Goal: Task Accomplishment & Management: Use online tool/utility

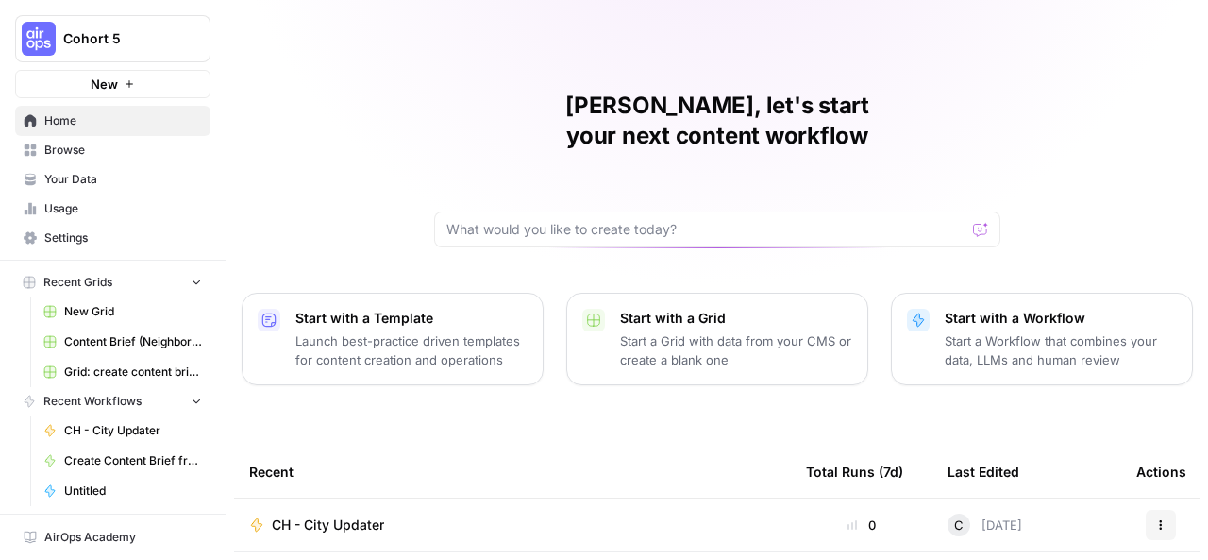
click at [691, 331] on p "Start a Grid with data from your CMS or create a blank one" at bounding box center [736, 350] width 232 height 38
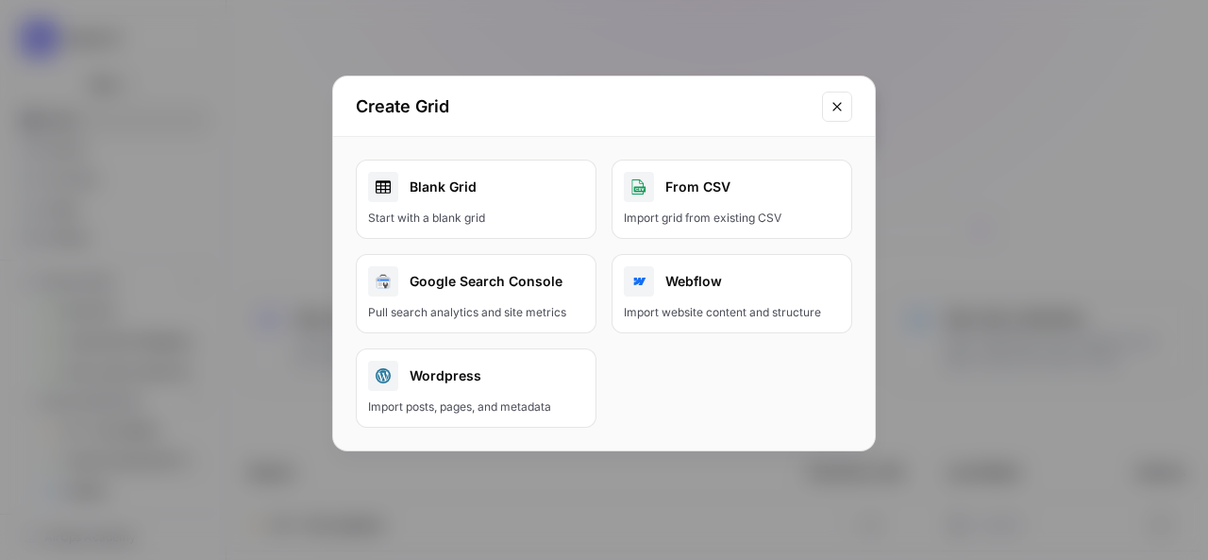
click at [506, 185] on div "Blank Grid" at bounding box center [476, 187] width 216 height 30
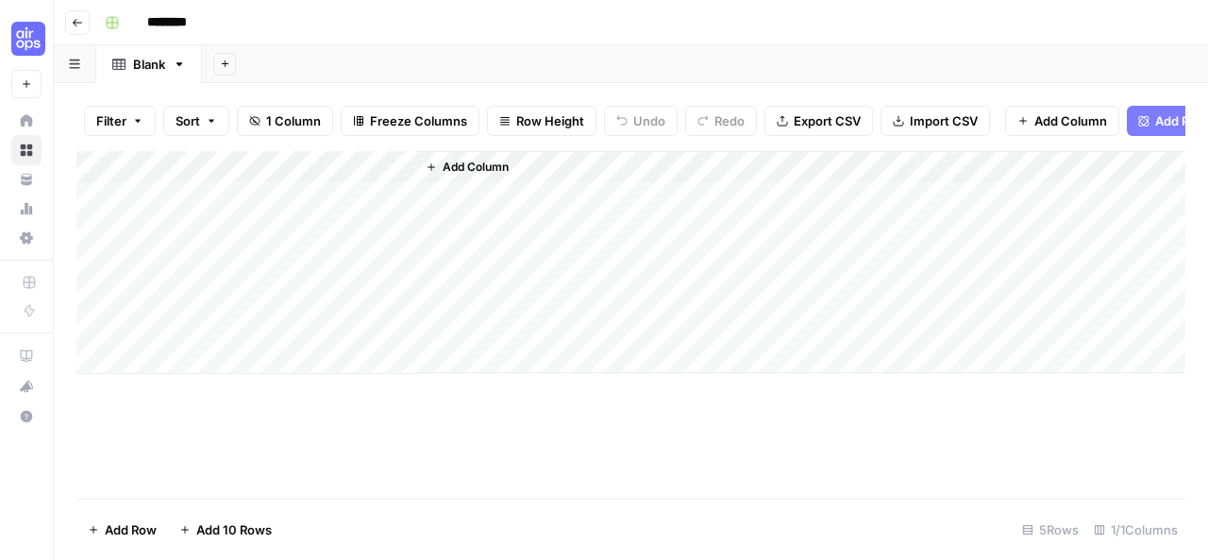
click at [222, 27] on input "********" at bounding box center [192, 23] width 106 height 30
type input "*"
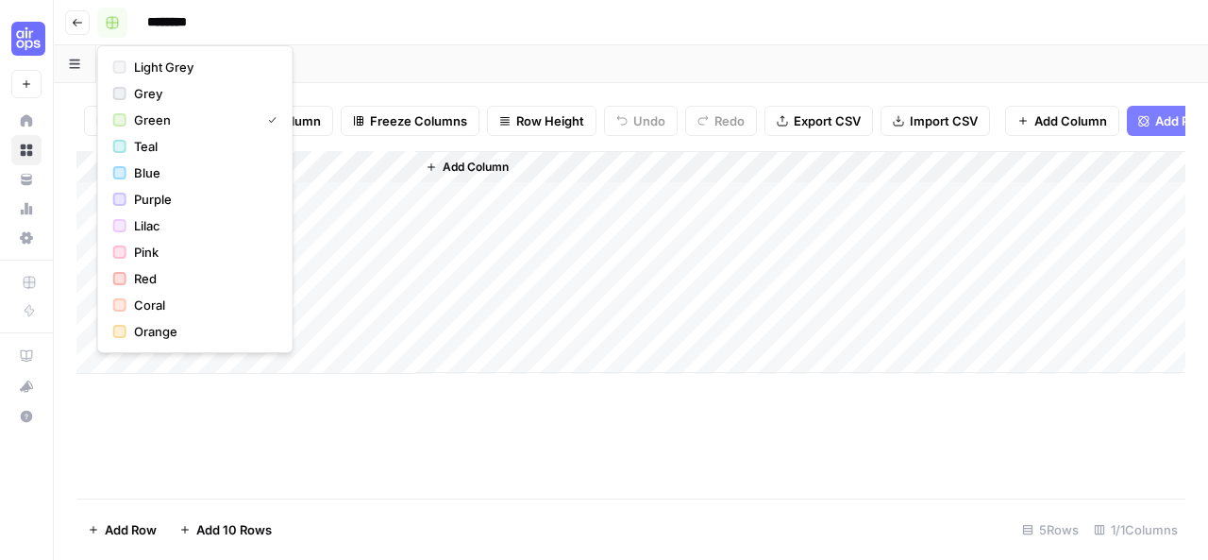
click at [100, 19] on button "button" at bounding box center [112, 23] width 30 height 30
click at [151, 150] on span "Teal" at bounding box center [202, 146] width 136 height 19
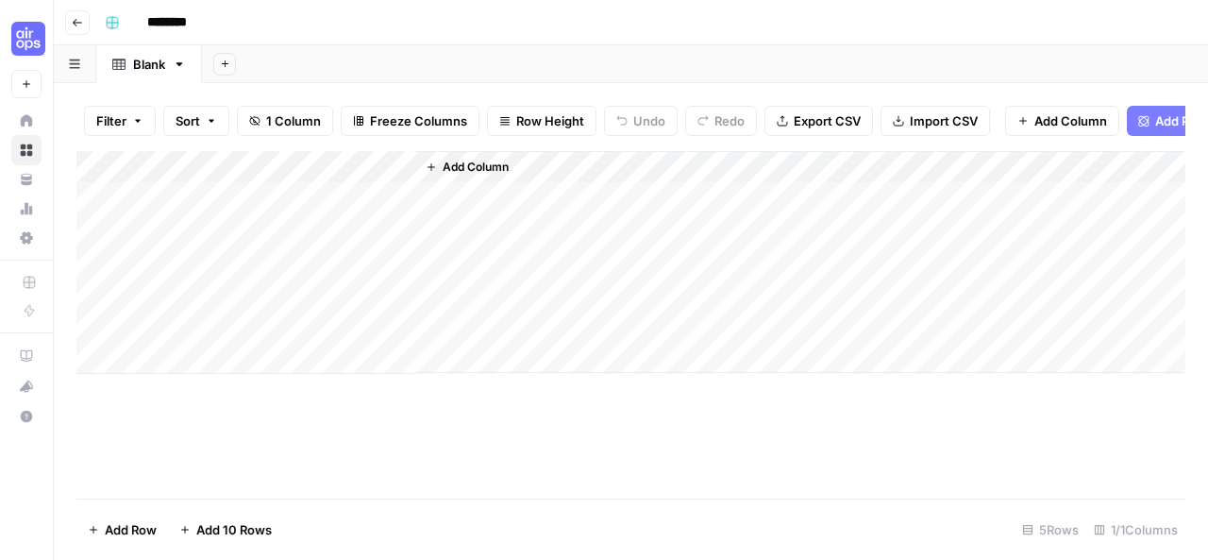
click at [205, 23] on input "********" at bounding box center [192, 23] width 106 height 30
click at [204, 21] on input "********" at bounding box center [192, 23] width 106 height 30
type input "*"
type input "********"
click at [70, 18] on button "Go back" at bounding box center [77, 22] width 25 height 25
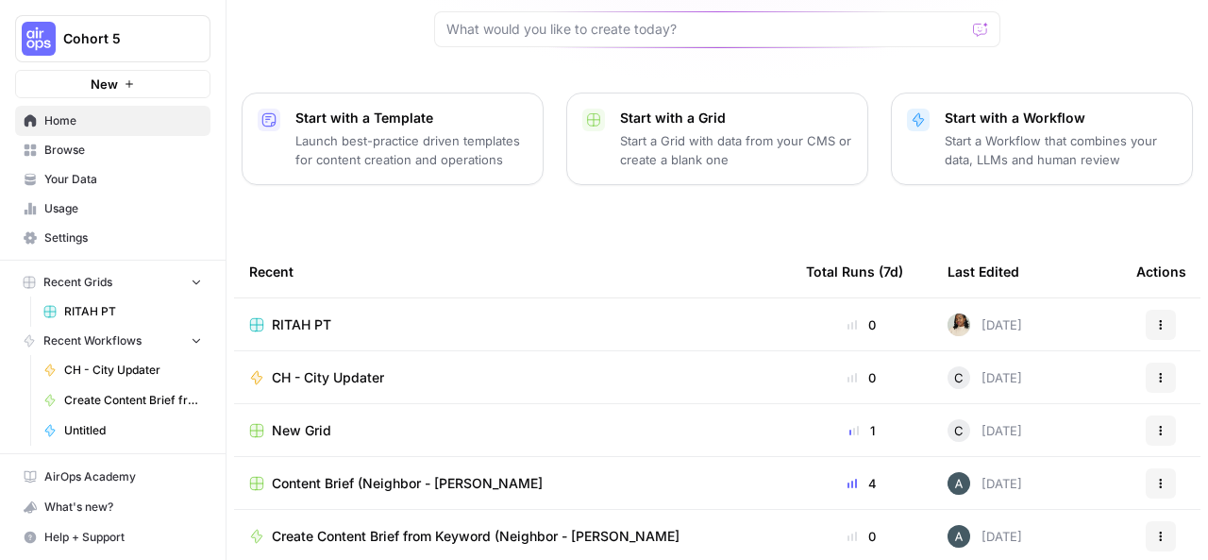
scroll to position [307, 0]
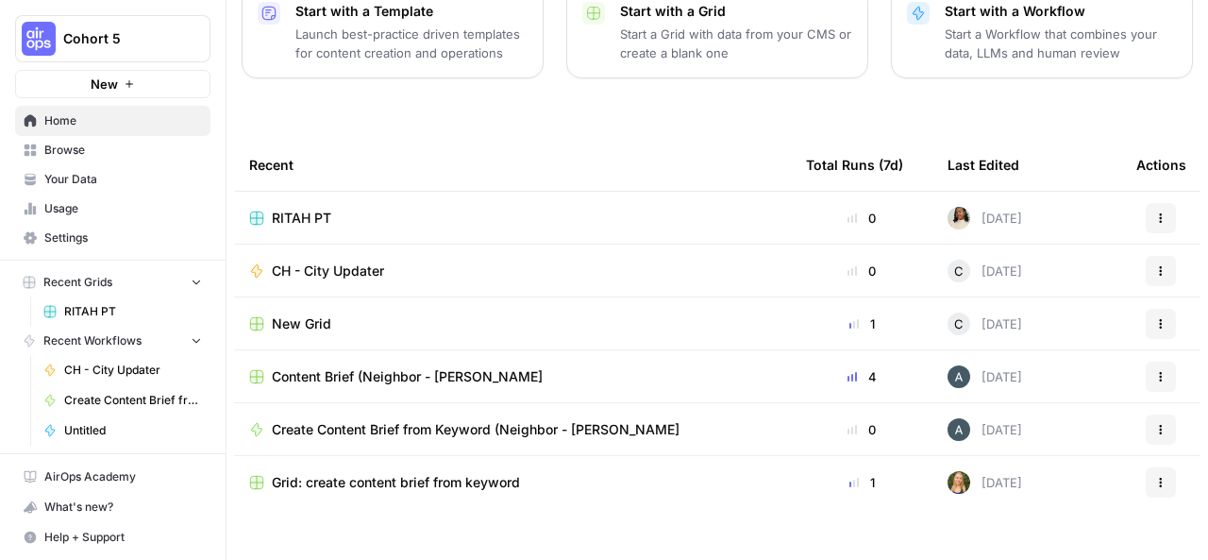
click at [542, 209] on div "RITAH PT" at bounding box center [512, 218] width 527 height 19
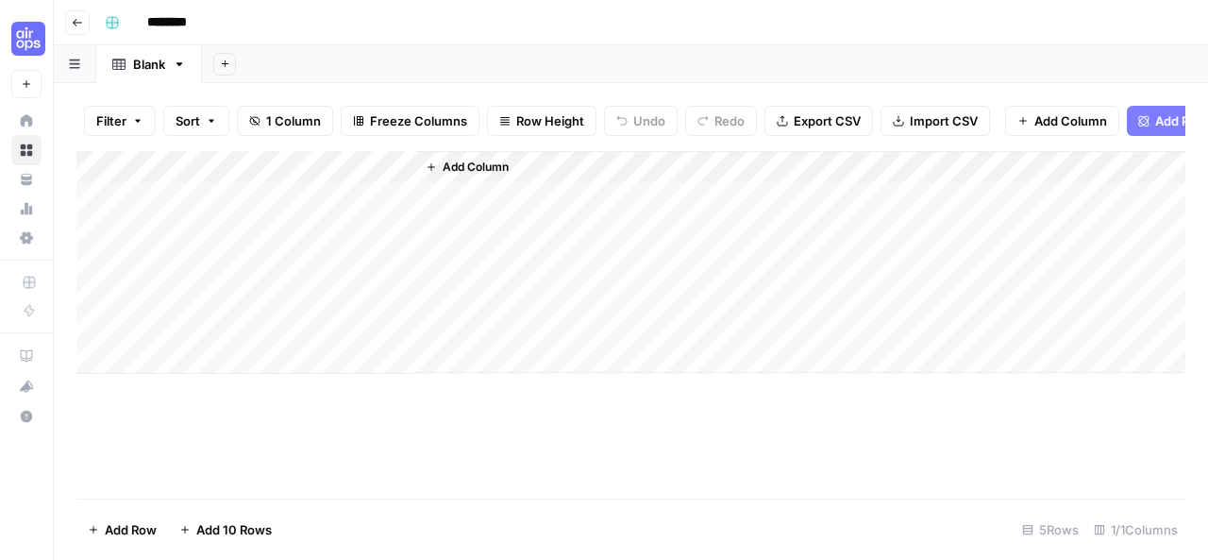
click at [361, 182] on div "Add Column" at bounding box center [630, 262] width 1109 height 223
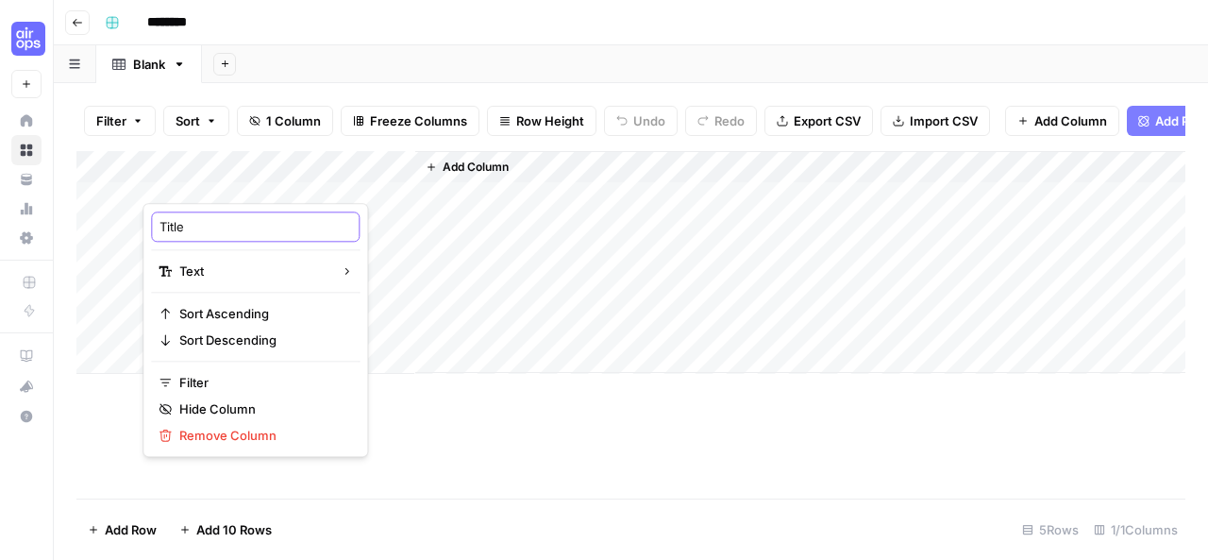
click at [244, 229] on input "Title" at bounding box center [255, 226] width 192 height 19
type input "T"
type input "KEYWORD"
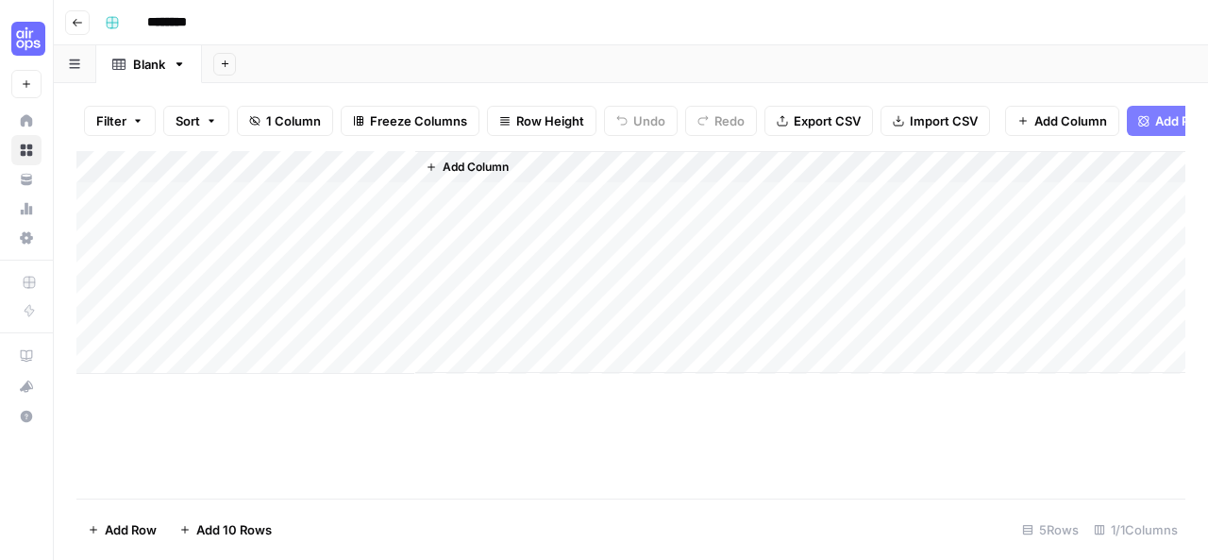
click at [471, 176] on span "Add Column" at bounding box center [476, 167] width 66 height 17
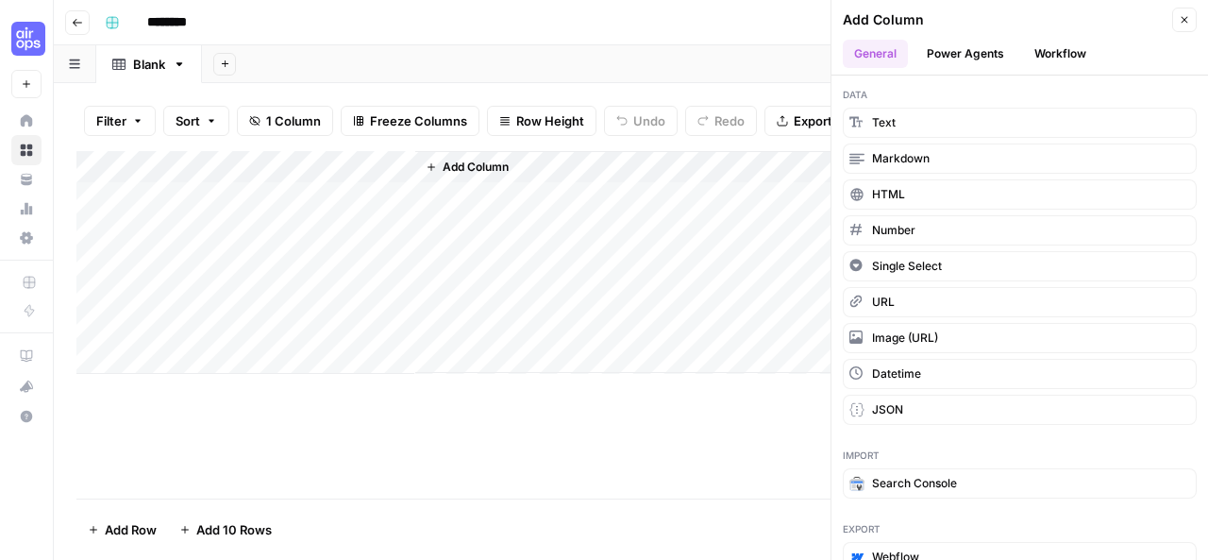
click at [968, 55] on button "Power Agents" at bounding box center [965, 54] width 100 height 28
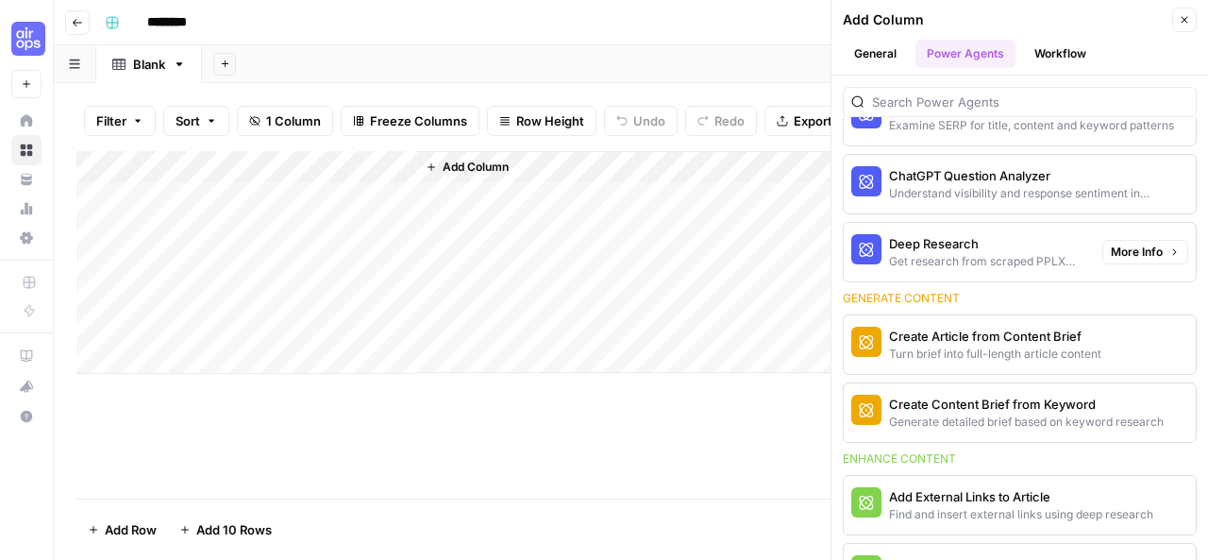
scroll to position [154, 0]
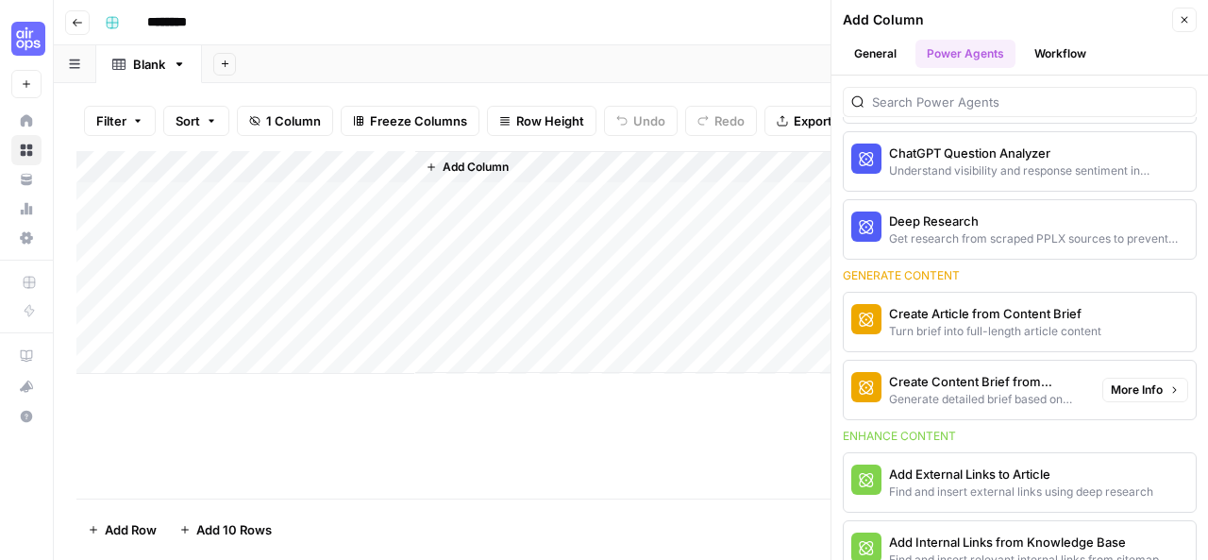
click at [908, 391] on div "Generate detailed brief based on keyword research" at bounding box center [988, 399] width 198 height 17
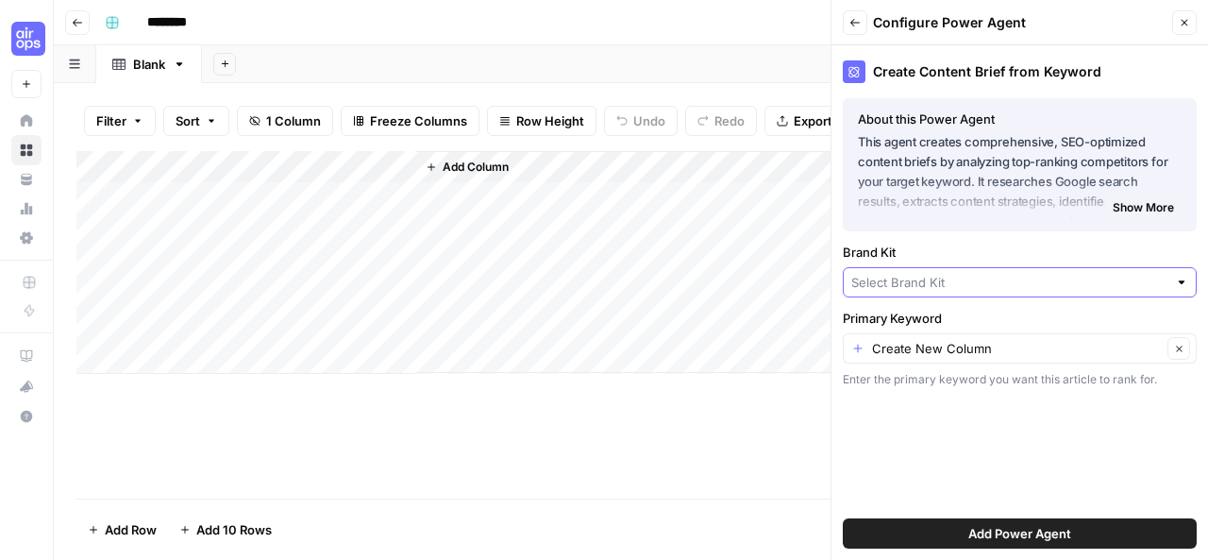
click at [957, 284] on input "Brand Kit" at bounding box center [1009, 282] width 316 height 19
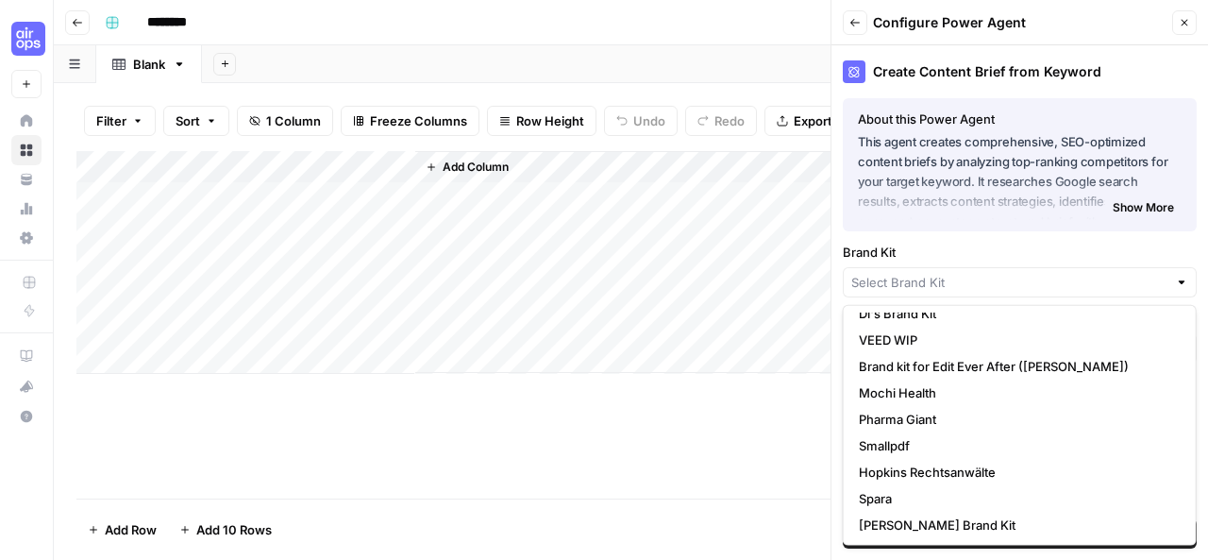
scroll to position [0, 0]
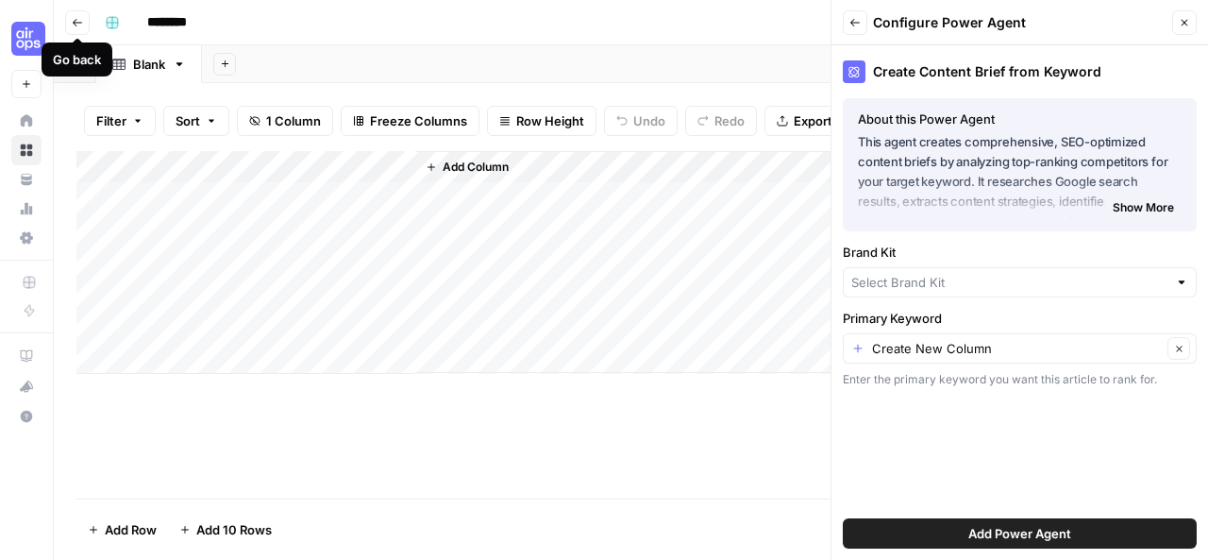
click at [74, 19] on icon "button" at bounding box center [77, 22] width 11 height 11
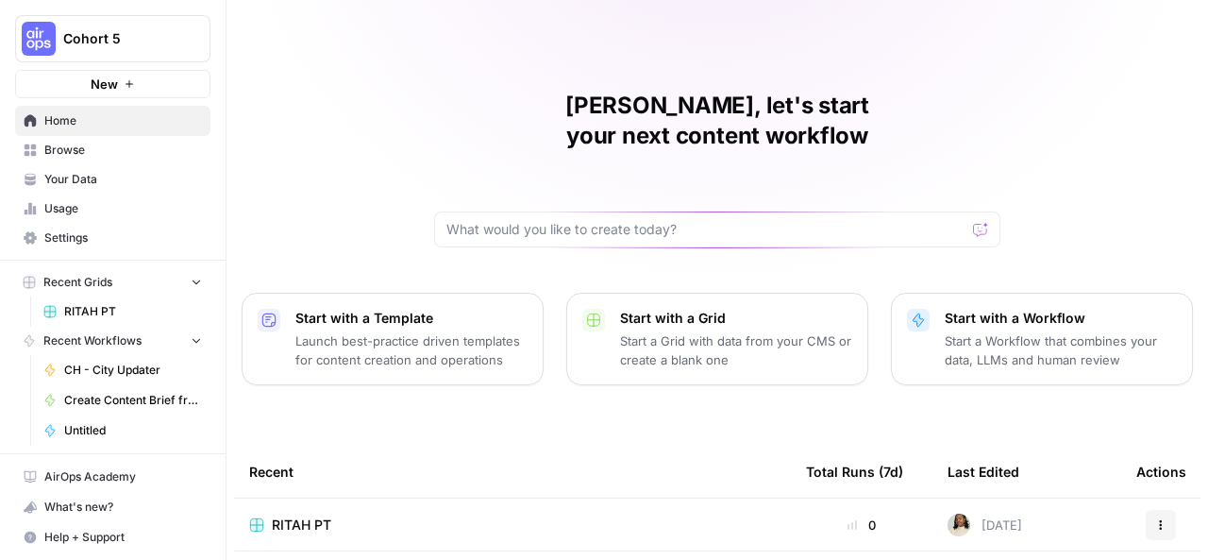
click at [122, 184] on span "Your Data" at bounding box center [123, 179] width 158 height 17
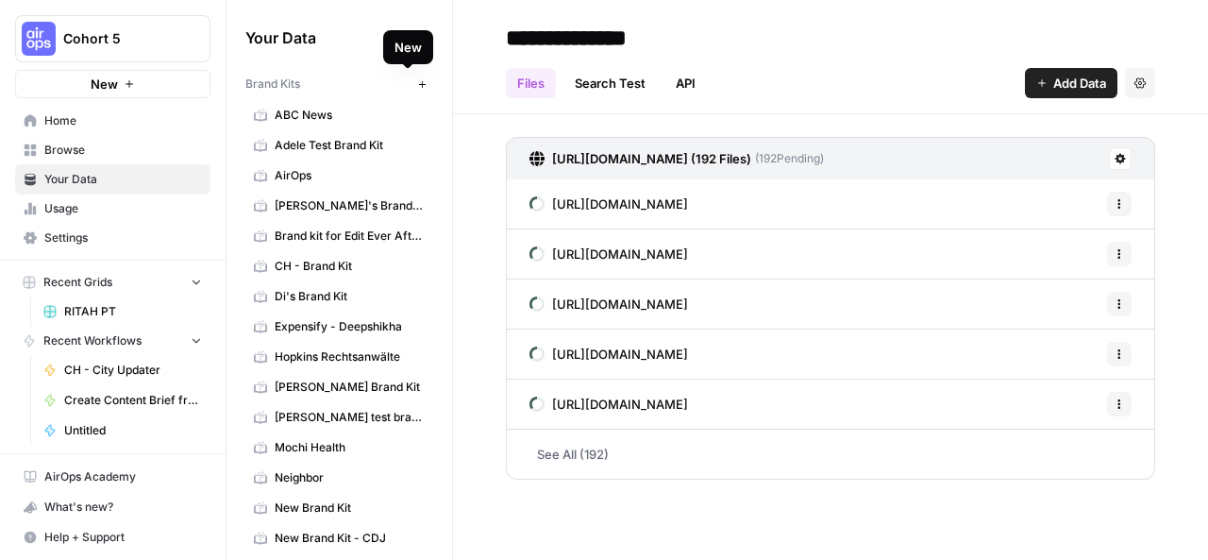
click at [413, 82] on button "New" at bounding box center [421, 84] width 23 height 23
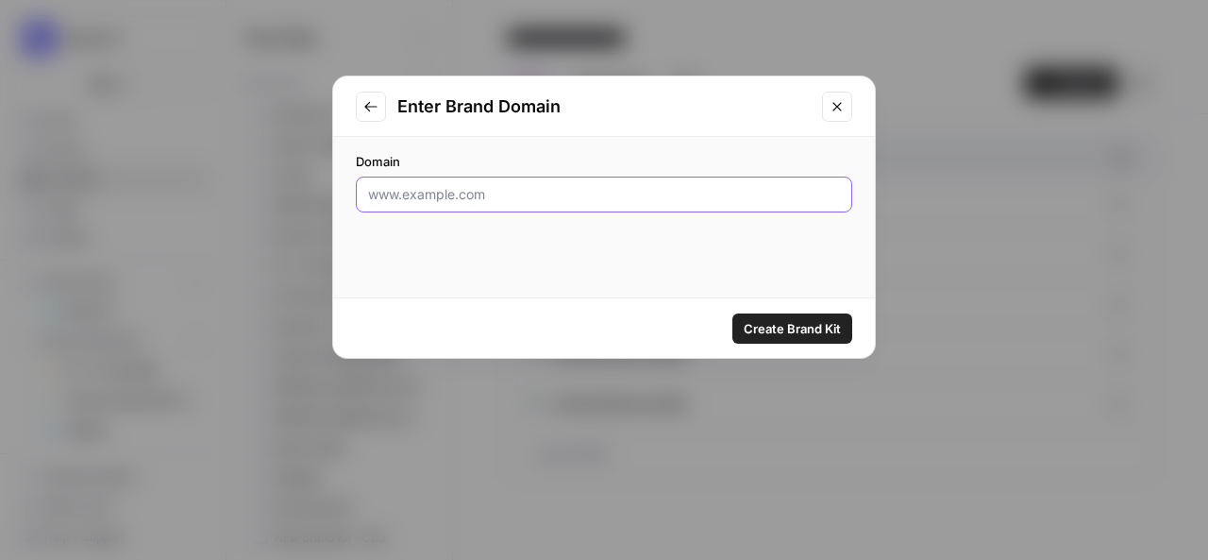
click at [440, 194] on input "Domain" at bounding box center [604, 194] width 472 height 19
paste input "https://ritahrai.com/"
type input "https://ritahrai.com/"
click at [804, 331] on span "Create Brand Kit" at bounding box center [792, 328] width 97 height 19
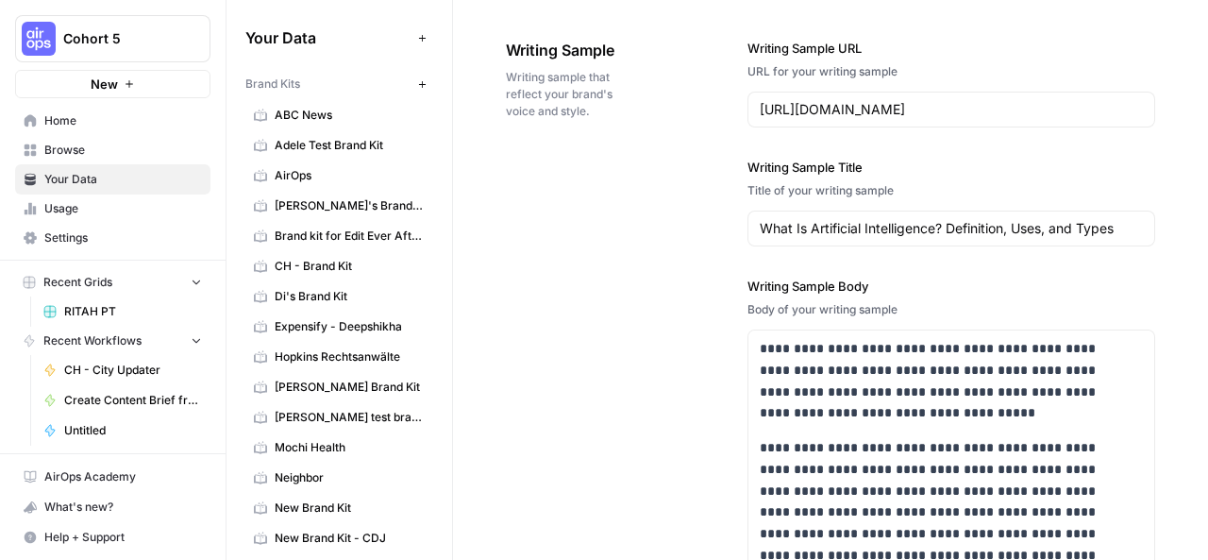
scroll to position [2338, 0]
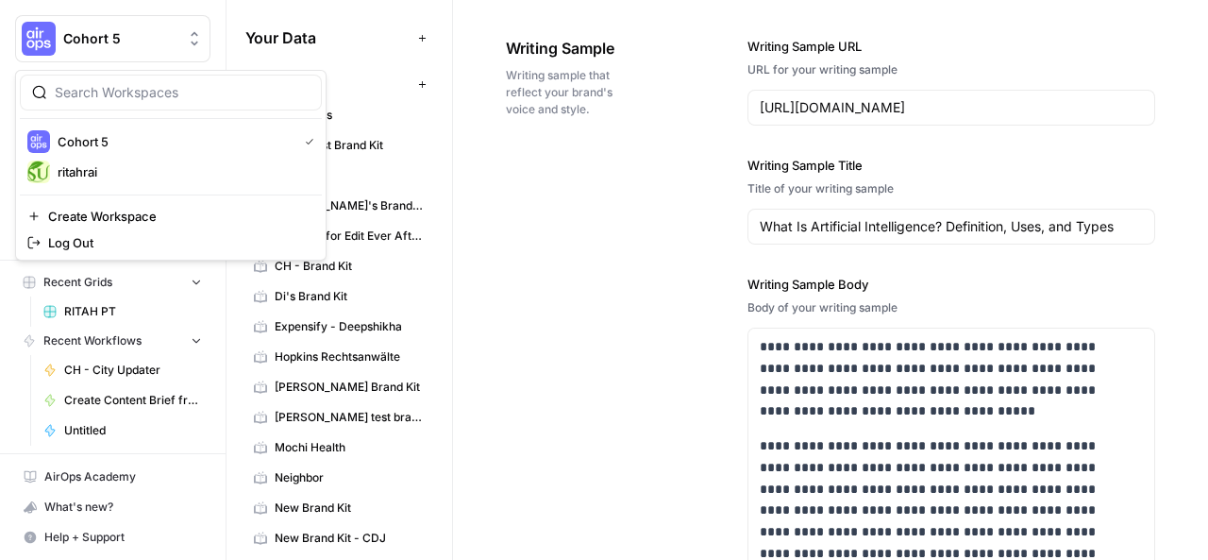
click at [194, 42] on icon "Workspace: Cohort 5" at bounding box center [194, 38] width 19 height 19
drag, startPoint x: 111, startPoint y: 175, endPoint x: 610, endPoint y: -68, distance: 554.9
click at [610, 0] on html "Cohort 5 New Home Browse Your Data Usage Settings Recent Grids RITAH PT Recent …" at bounding box center [604, 280] width 1208 height 560
click at [90, 163] on span "ritahrai" at bounding box center [182, 171] width 249 height 19
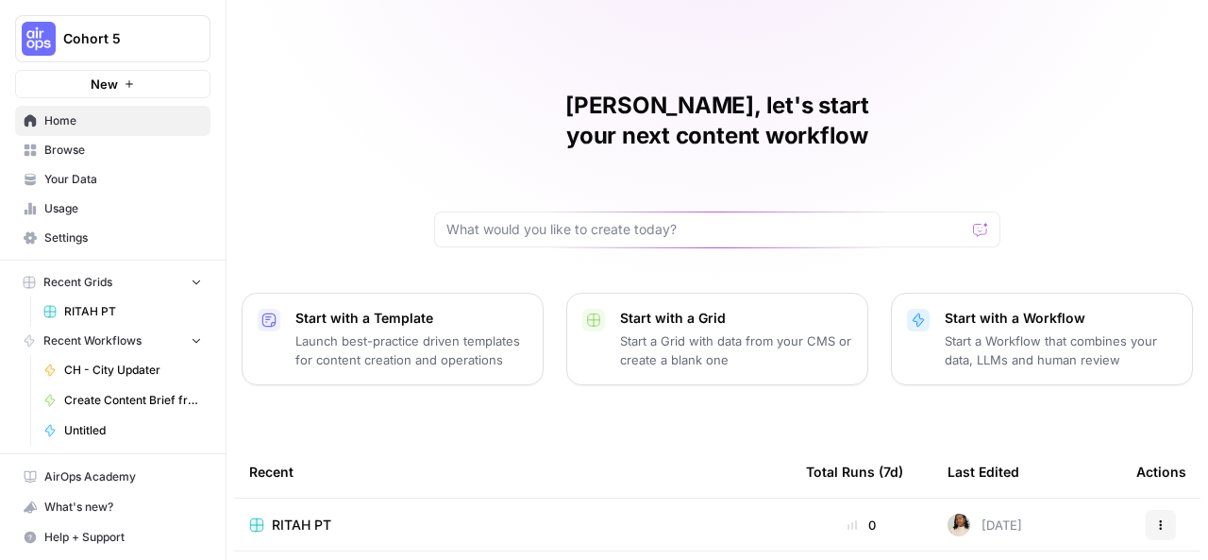
click at [102, 176] on span "Your Data" at bounding box center [123, 179] width 158 height 17
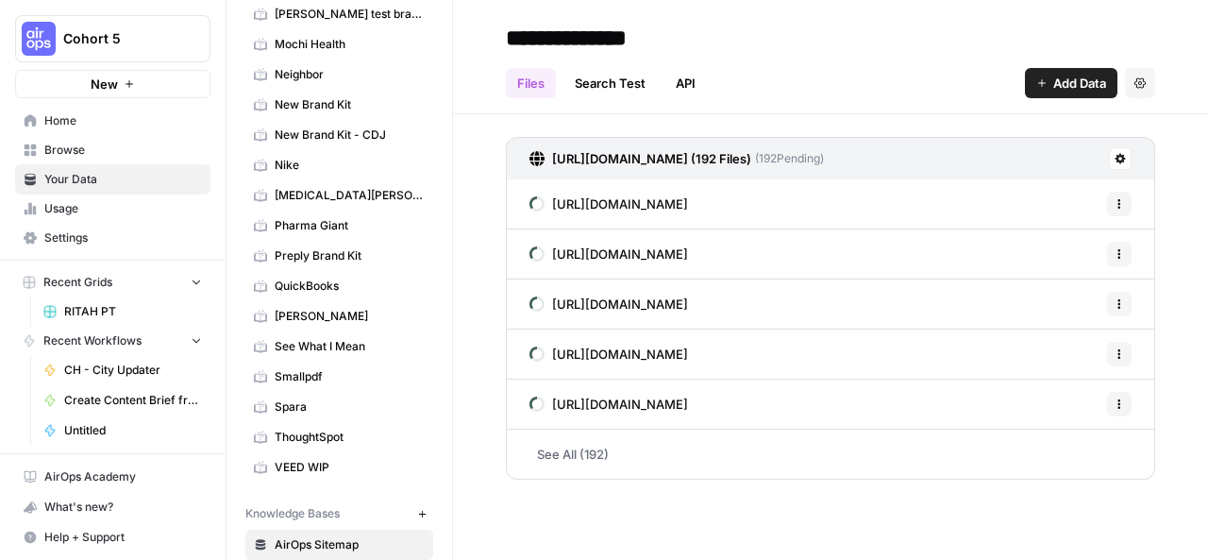
scroll to position [410, 0]
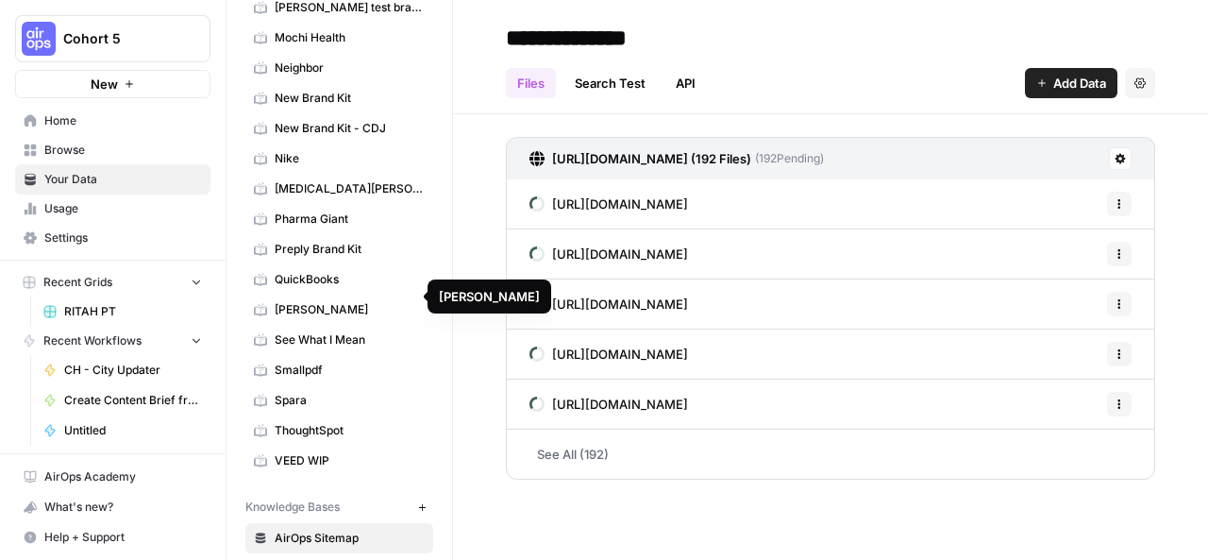
click at [317, 301] on span "[PERSON_NAME]" at bounding box center [350, 309] width 150 height 17
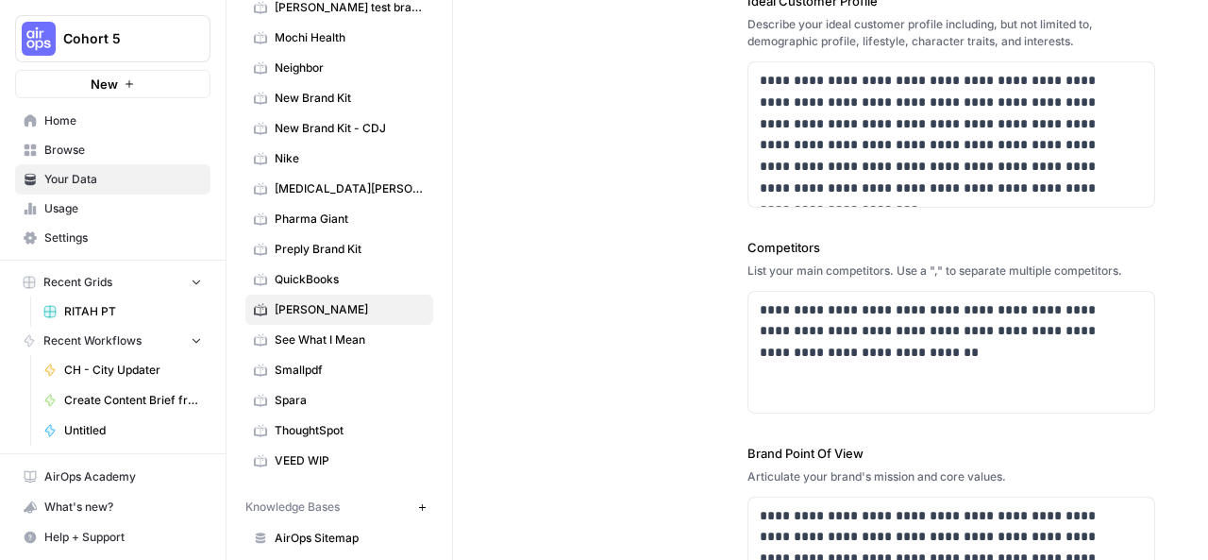
scroll to position [568, 0]
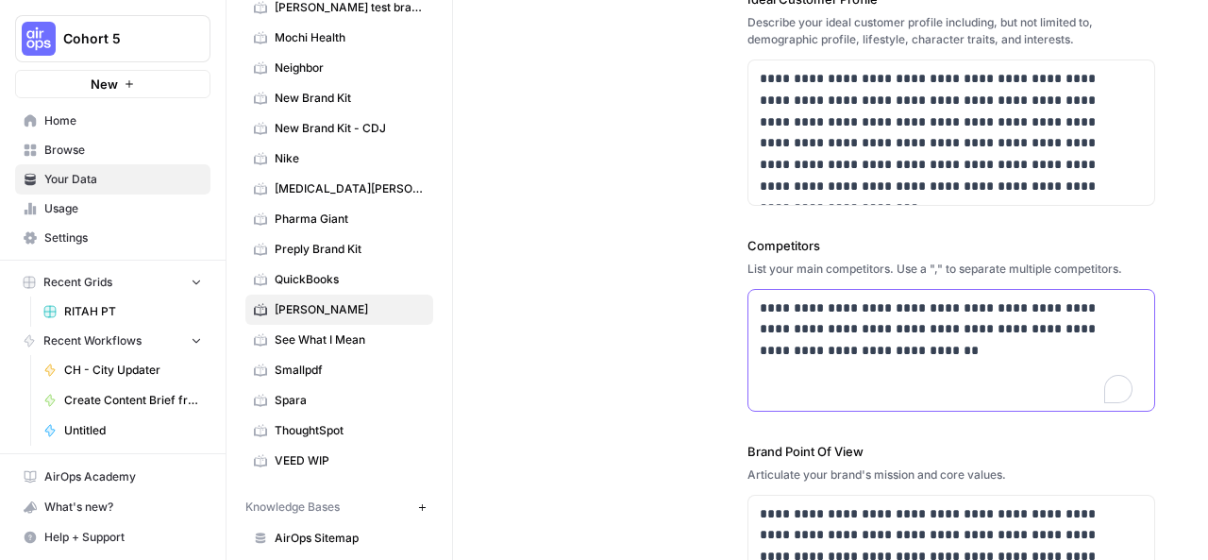
drag, startPoint x: 832, startPoint y: 350, endPoint x: 752, endPoint y: 309, distance: 90.3
click at [752, 309] on div "**********" at bounding box center [951, 350] width 406 height 121
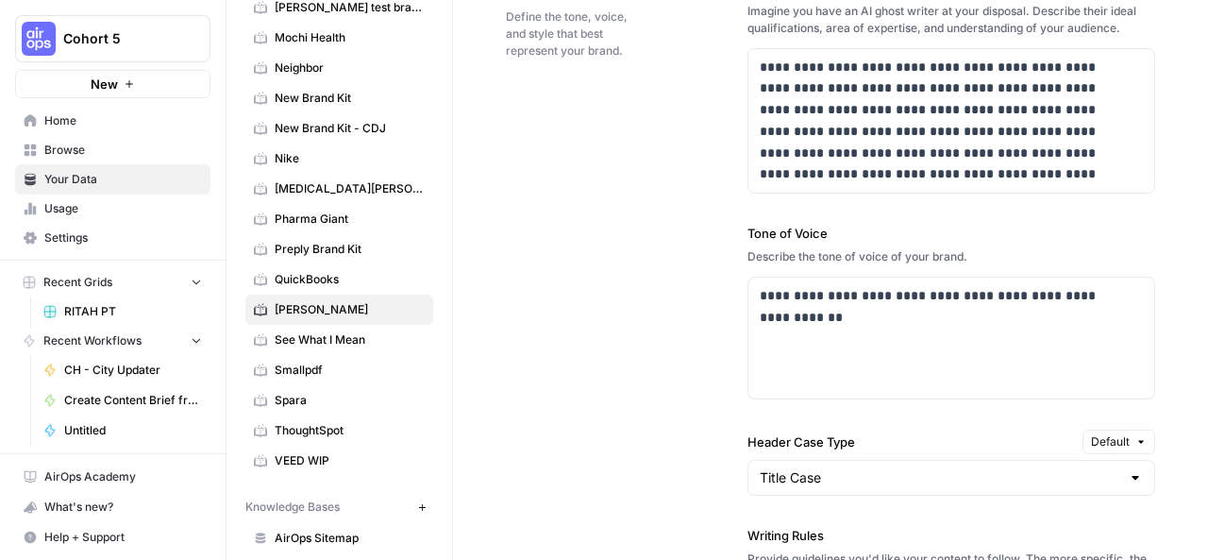
scroll to position [0, 0]
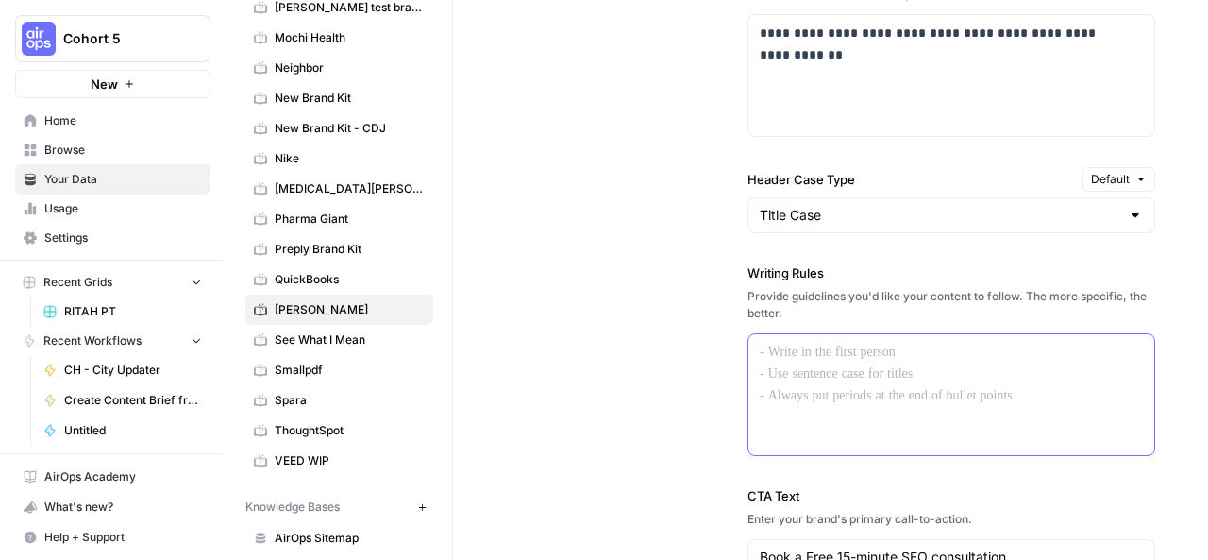
click at [849, 349] on p at bounding box center [951, 353] width 383 height 22
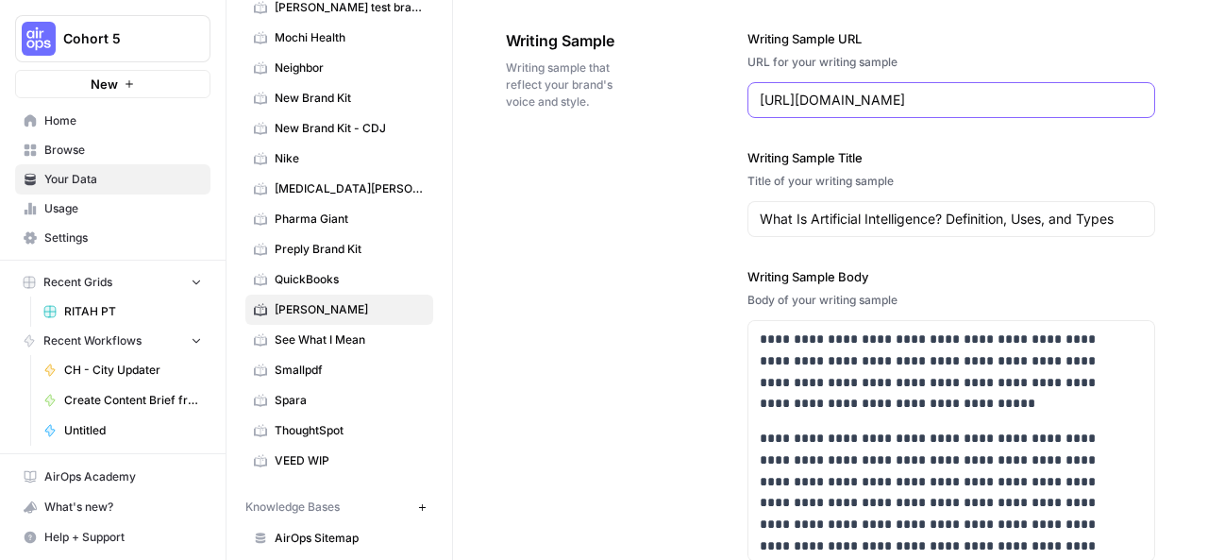
drag, startPoint x: 756, startPoint y: 91, endPoint x: 1155, endPoint y: 97, distance: 399.2
paste input "https://moz.com/learn/seo/search-operators"
type input "https://moz.com/learn/seo/search-operators"
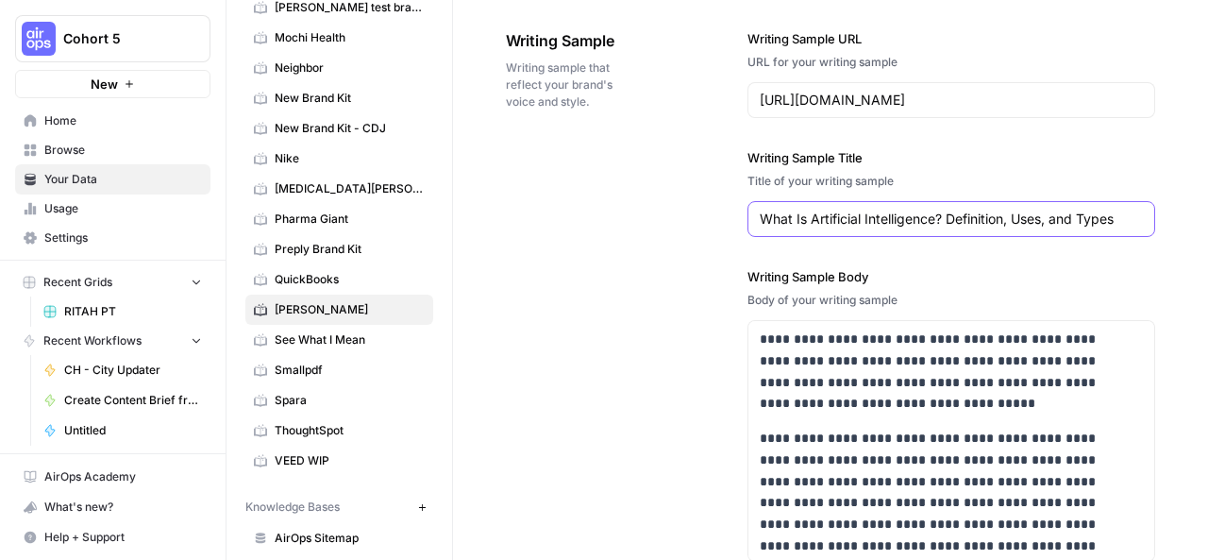
click at [760, 209] on input "What Is Artificial Intelligence? Definition, Uses, and Types" at bounding box center [951, 218] width 383 height 19
paste input "62 Advanced Google Search Operators, Use Cases & Cheatsheet"
type input "62 Advanced Google Search Operators, Use Cases & Cheatsheet"
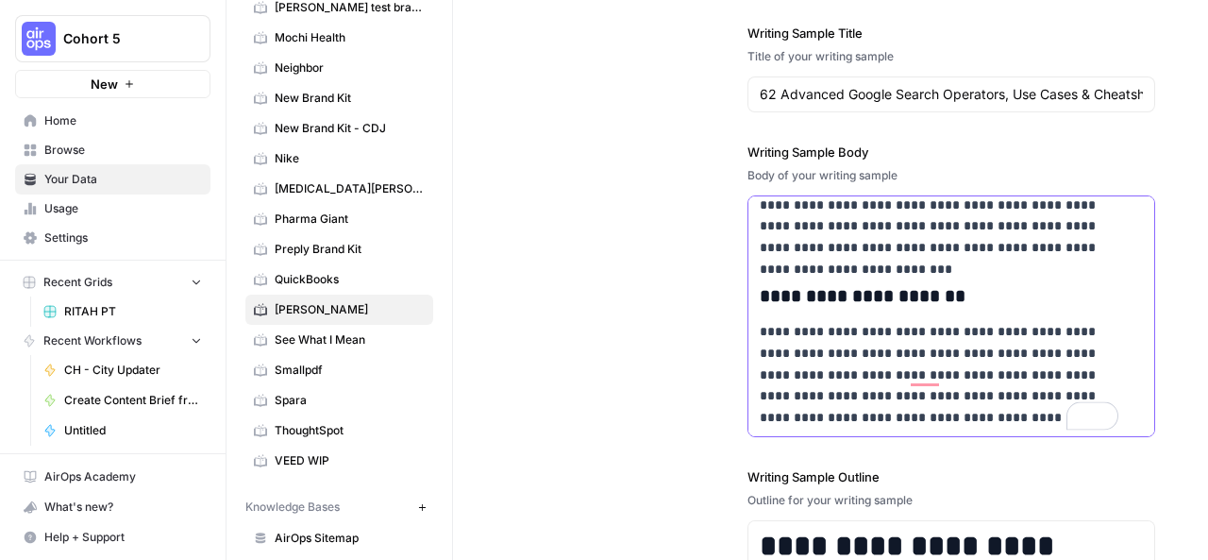
scroll to position [2908, 0]
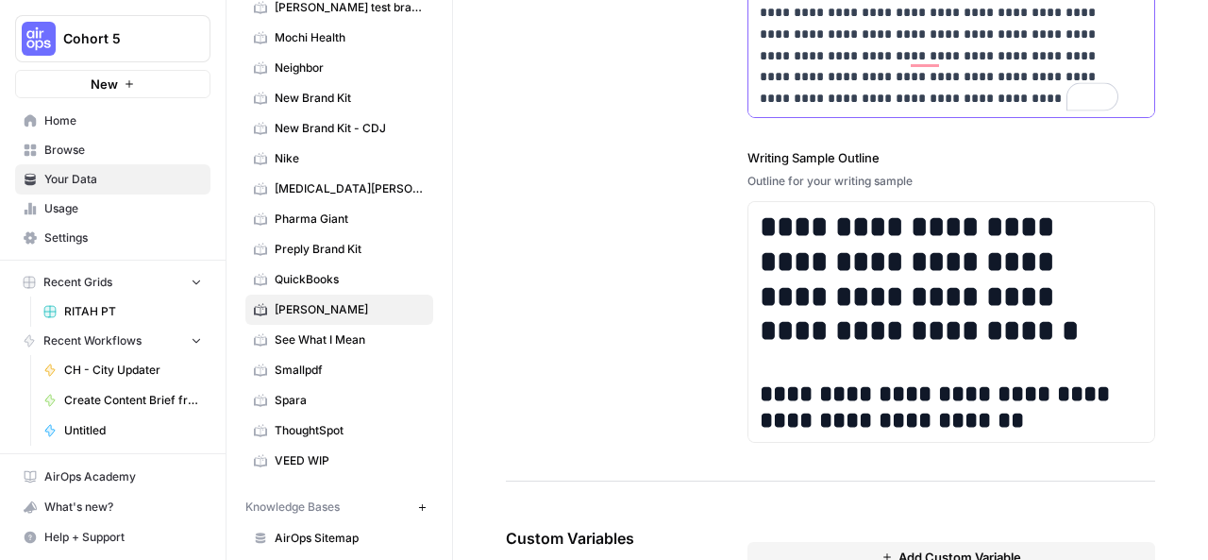
drag, startPoint x: 753, startPoint y: 327, endPoint x: 888, endPoint y: 171, distance: 206.7
click at [888, 171] on div "**********" at bounding box center [951, 14] width 408 height 932
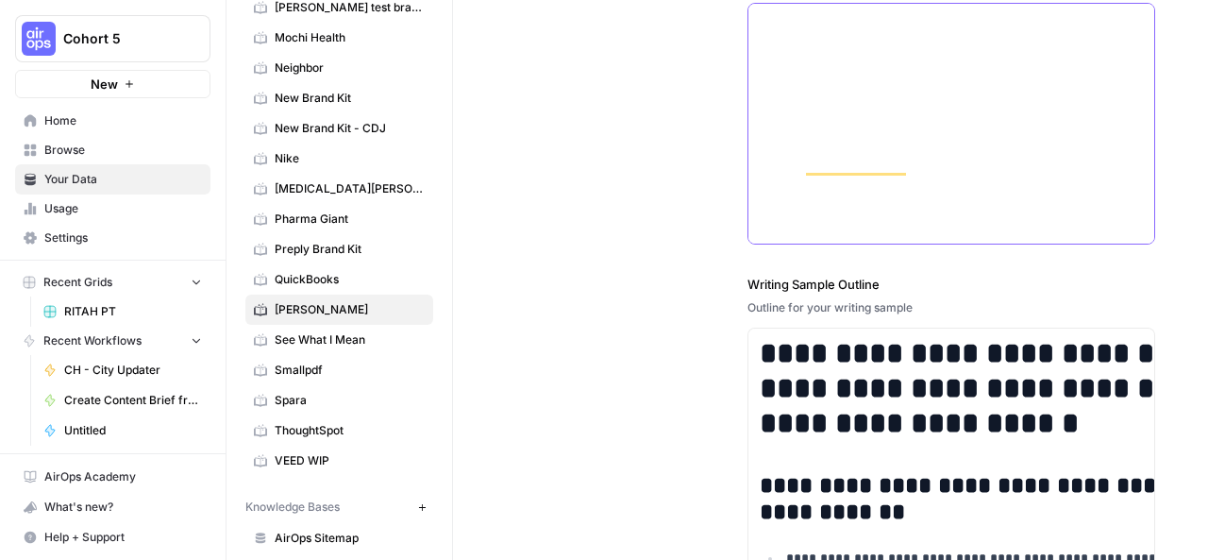
scroll to position [15759, 0]
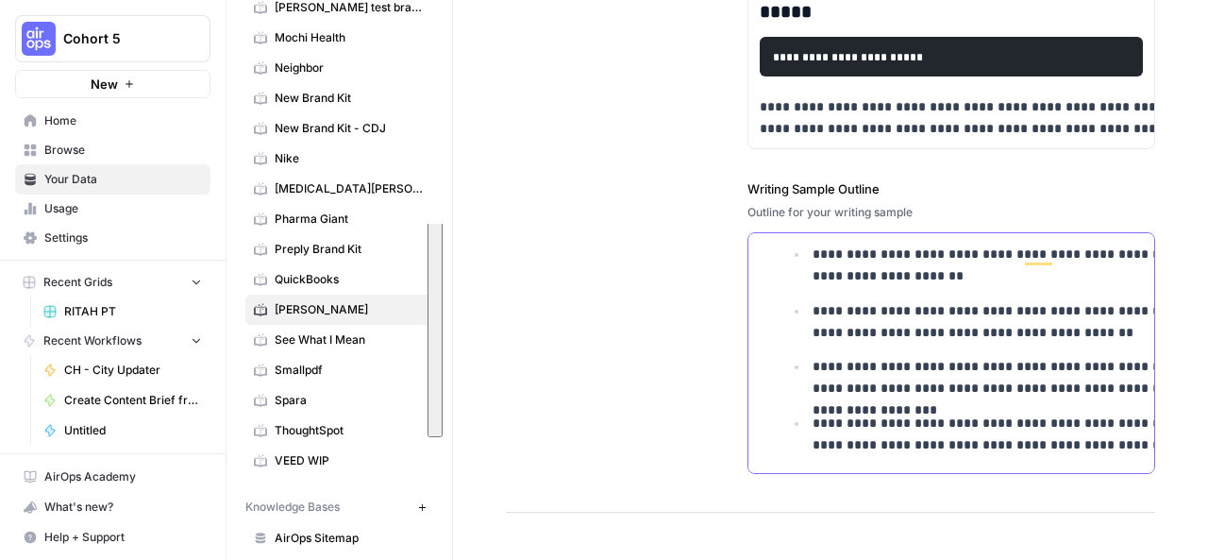
drag, startPoint x: 682, startPoint y: 253, endPoint x: 1095, endPoint y: 441, distance: 453.1
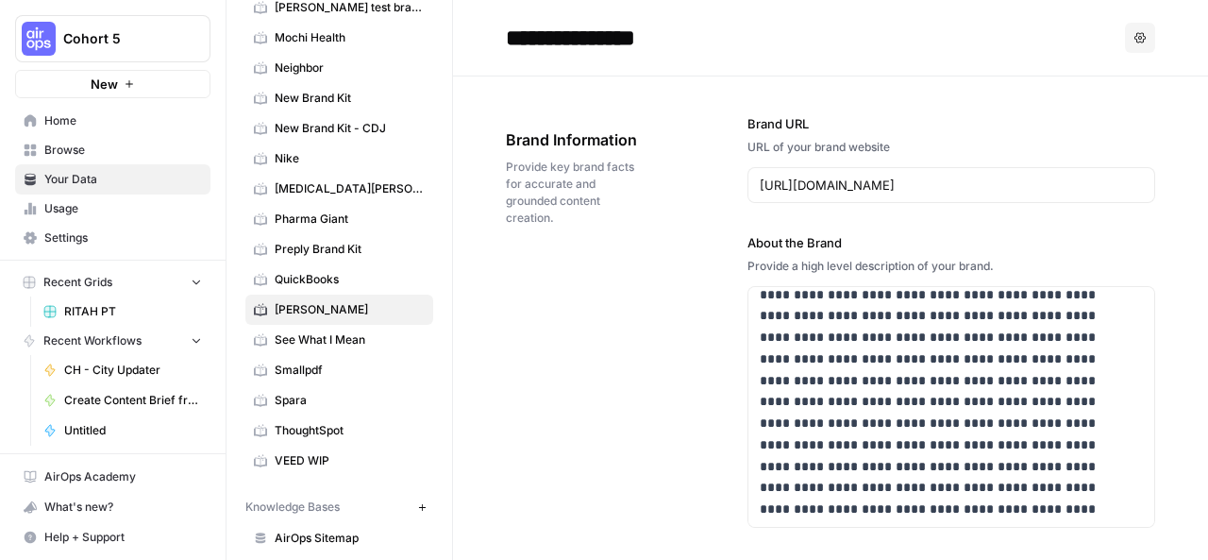
click at [107, 147] on span "Browse" at bounding box center [123, 150] width 158 height 17
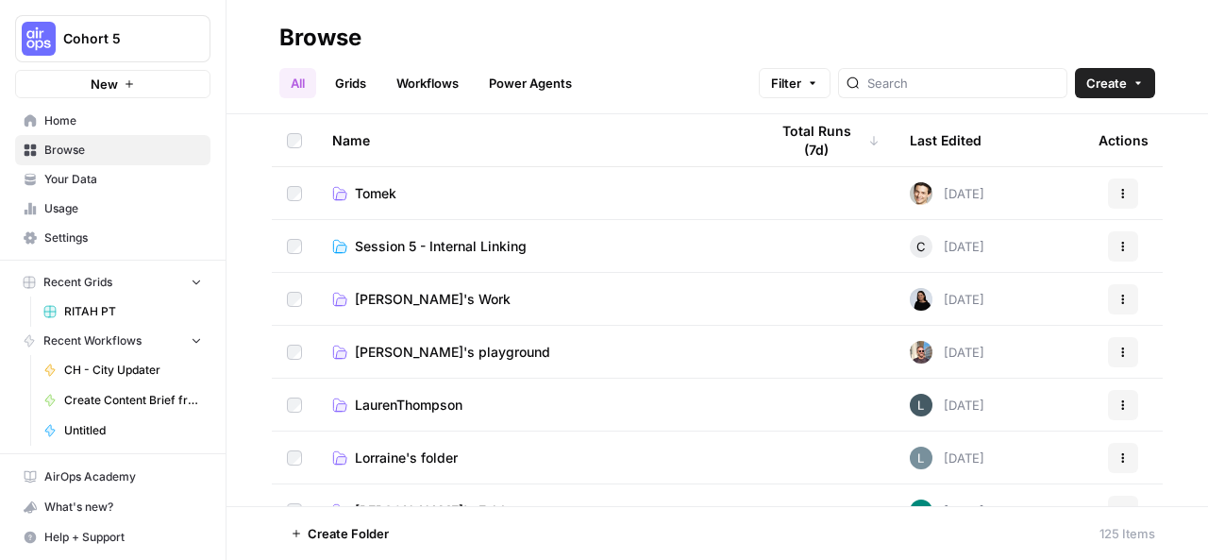
click at [353, 82] on link "Grids" at bounding box center [351, 83] width 54 height 30
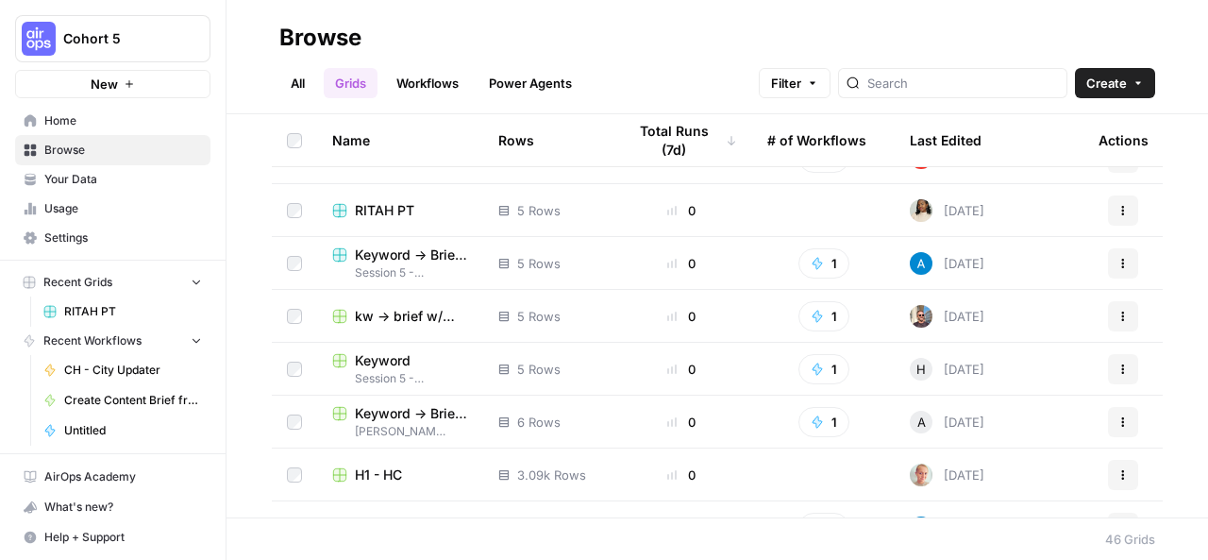
click at [387, 210] on span "RITAH PT" at bounding box center [384, 210] width 59 height 19
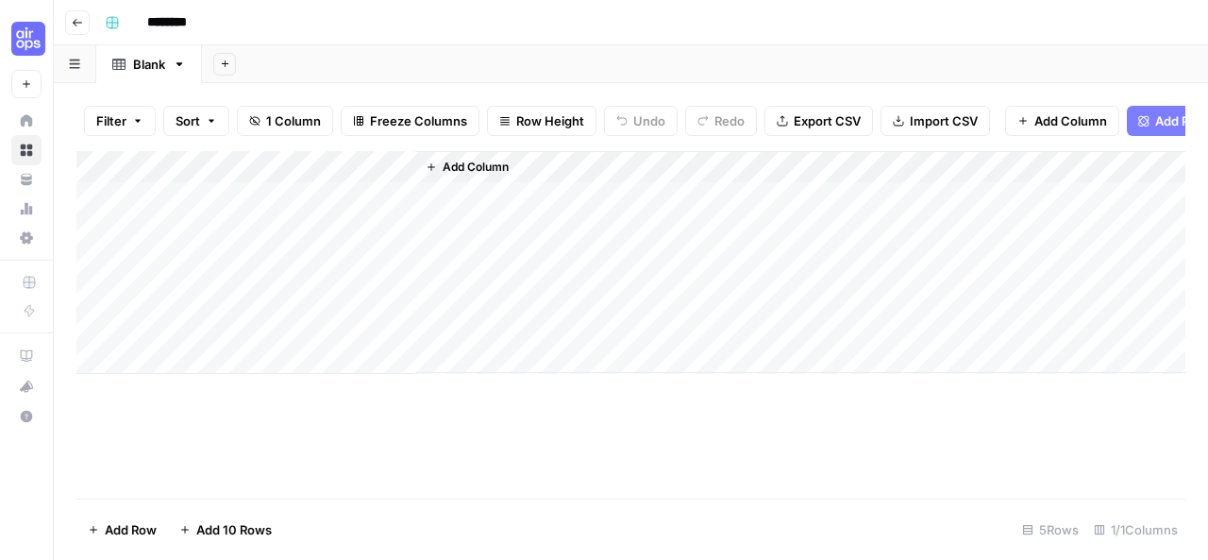
click at [496, 176] on span "Add Column" at bounding box center [476, 167] width 66 height 17
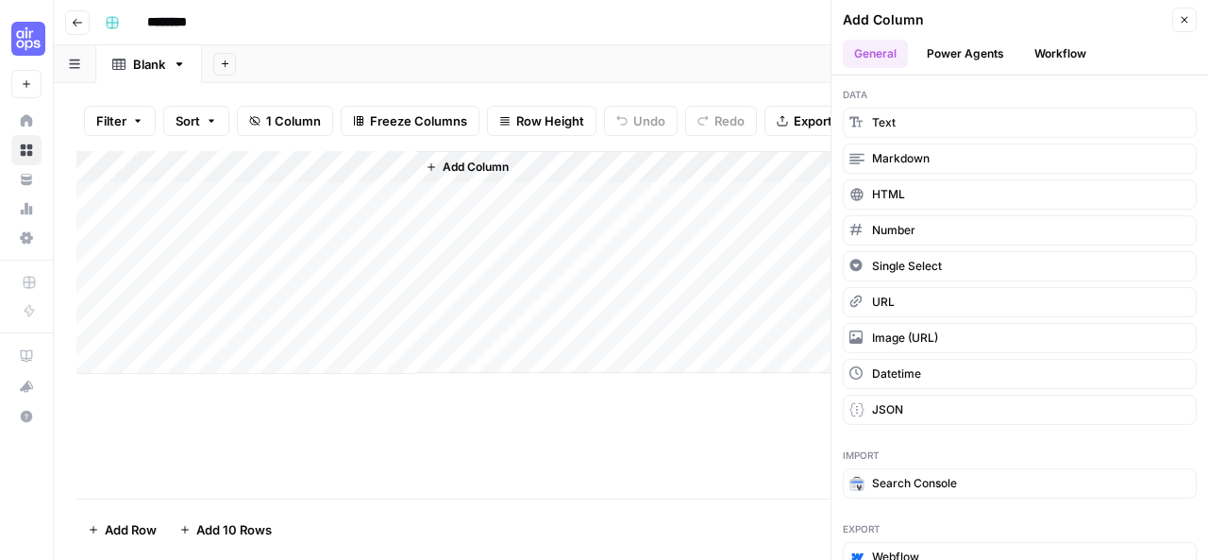
click at [973, 41] on button "Power Agents" at bounding box center [965, 54] width 100 height 28
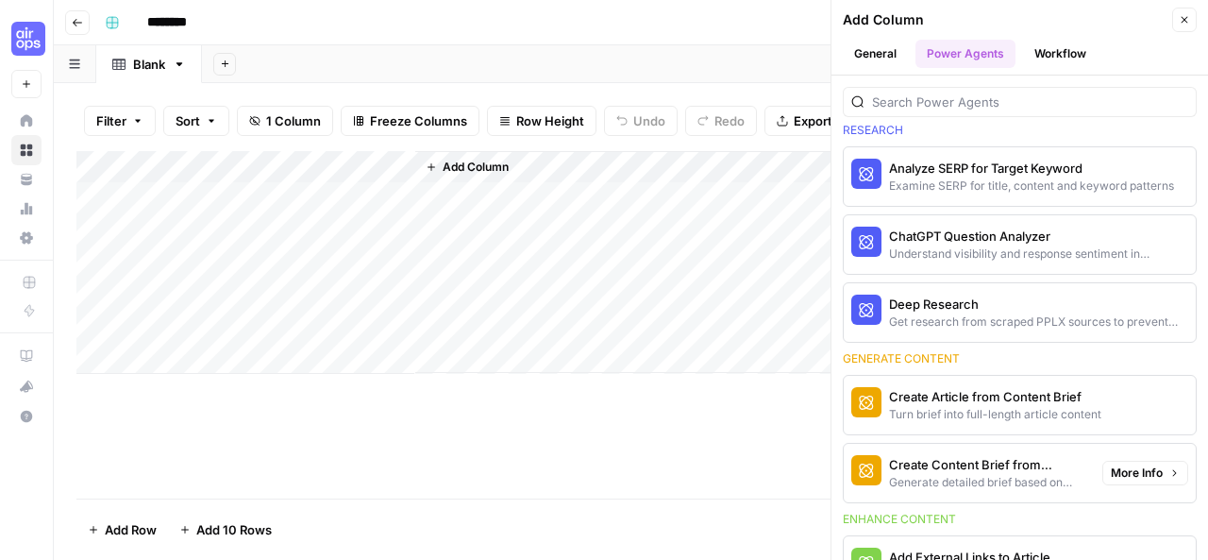
click at [920, 458] on div "Create Content Brief from Keyword" at bounding box center [988, 464] width 198 height 19
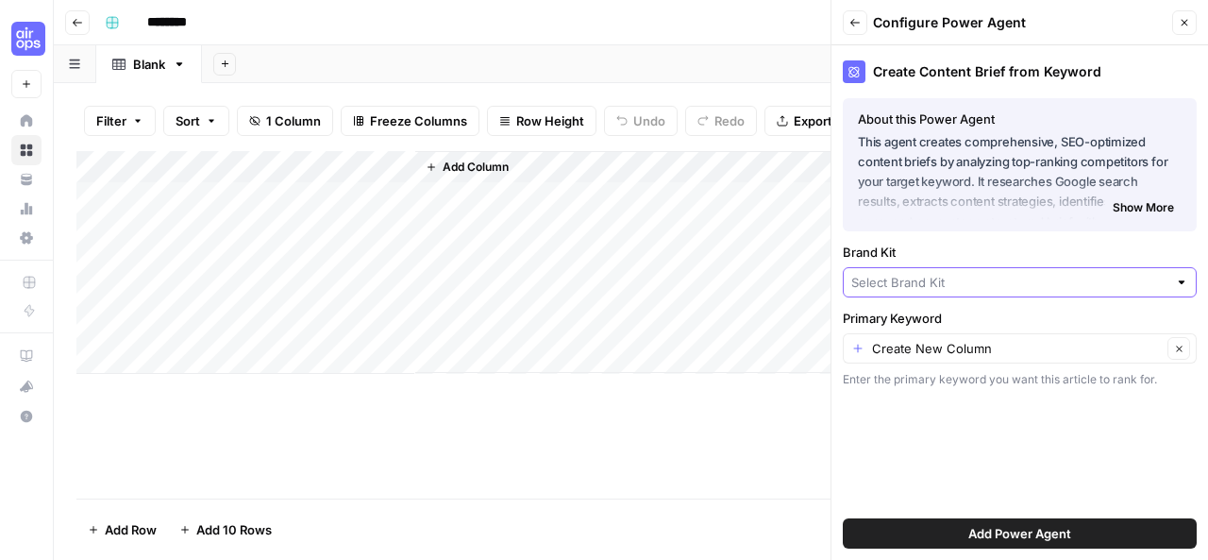
click at [923, 276] on input "Brand Kit" at bounding box center [1009, 282] width 316 height 19
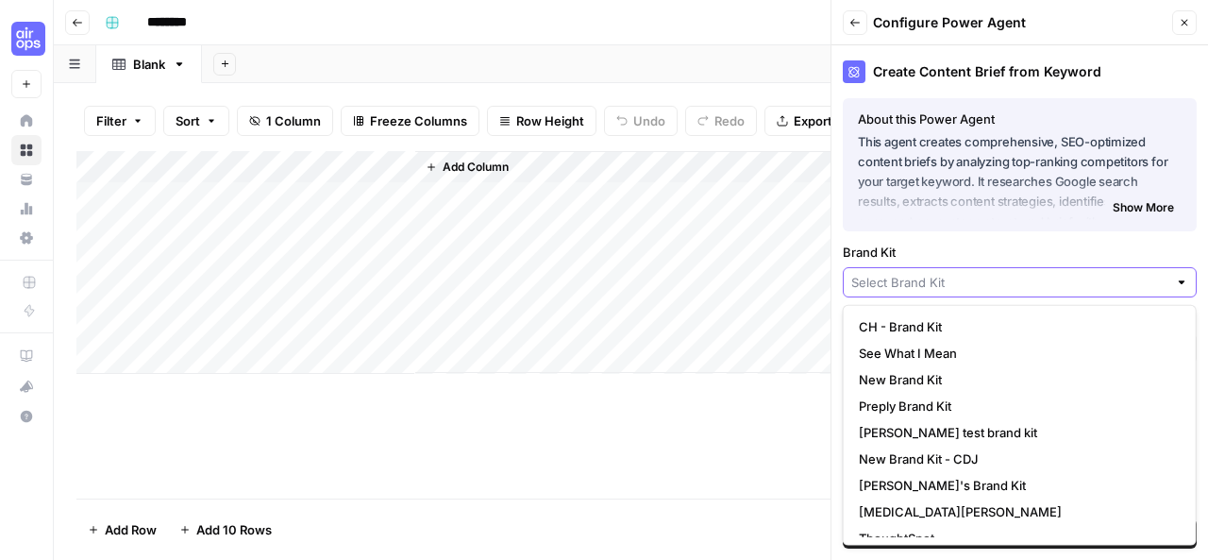
click at [932, 280] on input "Brand Kit" at bounding box center [1009, 282] width 316 height 19
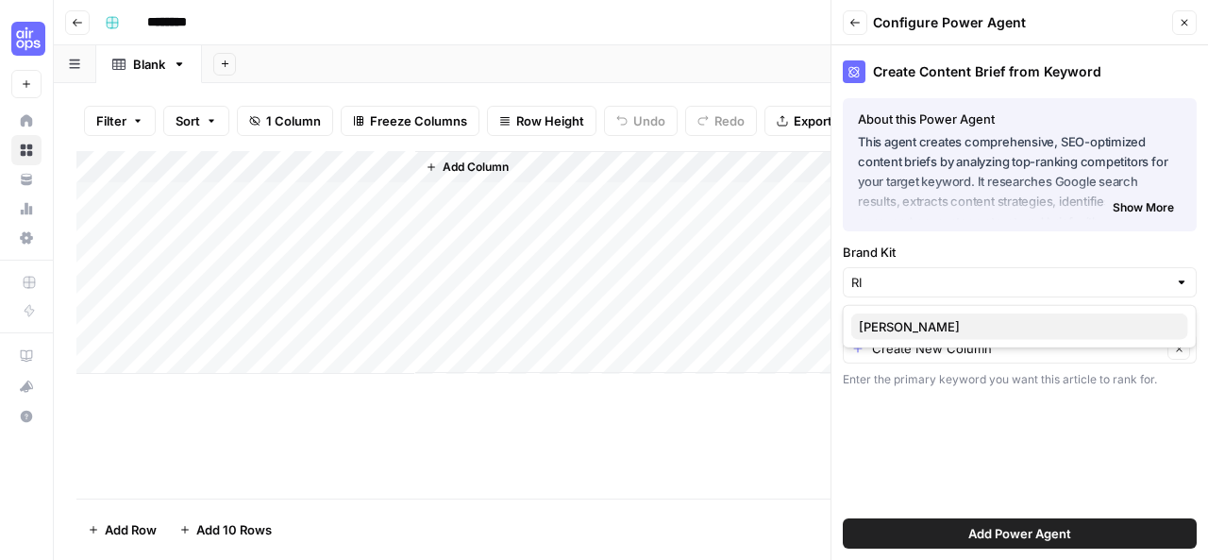
click at [923, 326] on span "Ritah Augustine" at bounding box center [1016, 326] width 314 height 19
type input "Ritah Augustine"
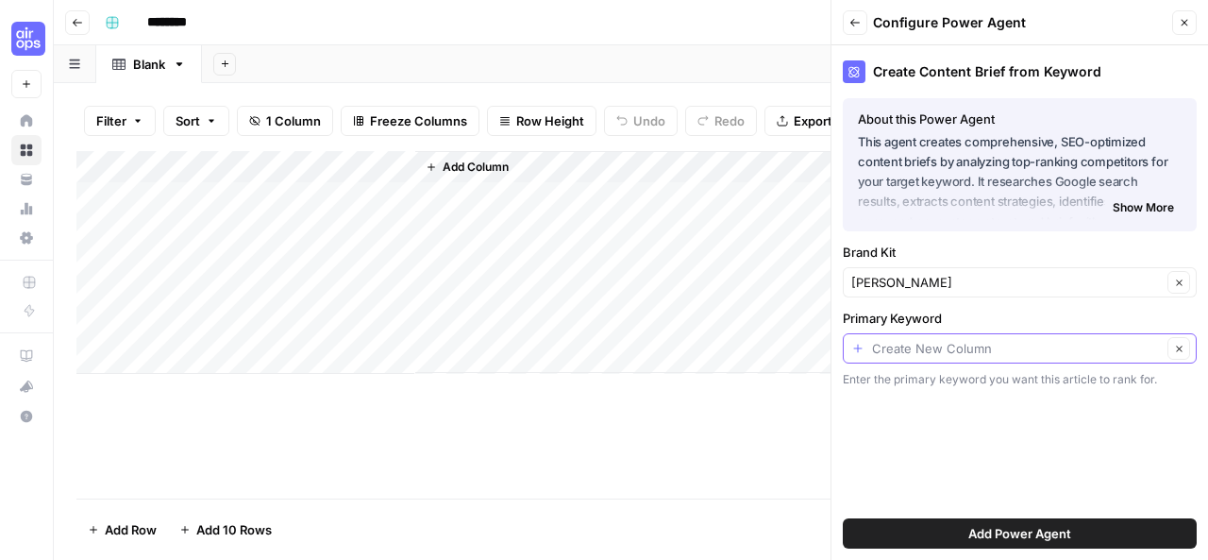
click at [911, 351] on input "Primary Keyword" at bounding box center [1017, 348] width 290 height 19
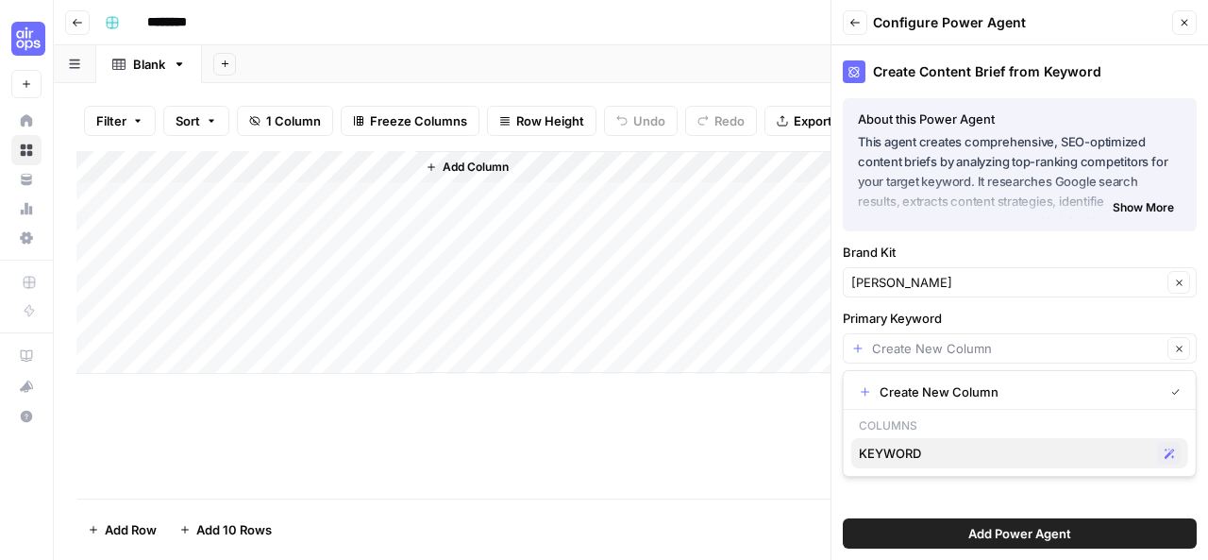
click at [901, 444] on span "KEYWORD" at bounding box center [1005, 452] width 292 height 19
type input "KEYWORD"
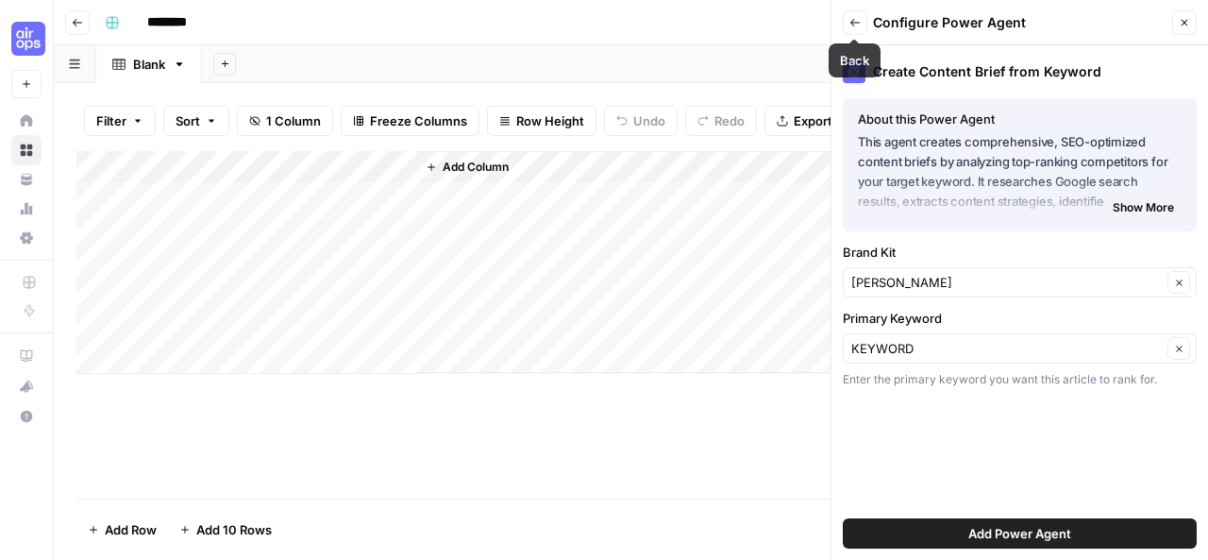
click at [854, 22] on icon "button" at bounding box center [854, 22] width 11 height 11
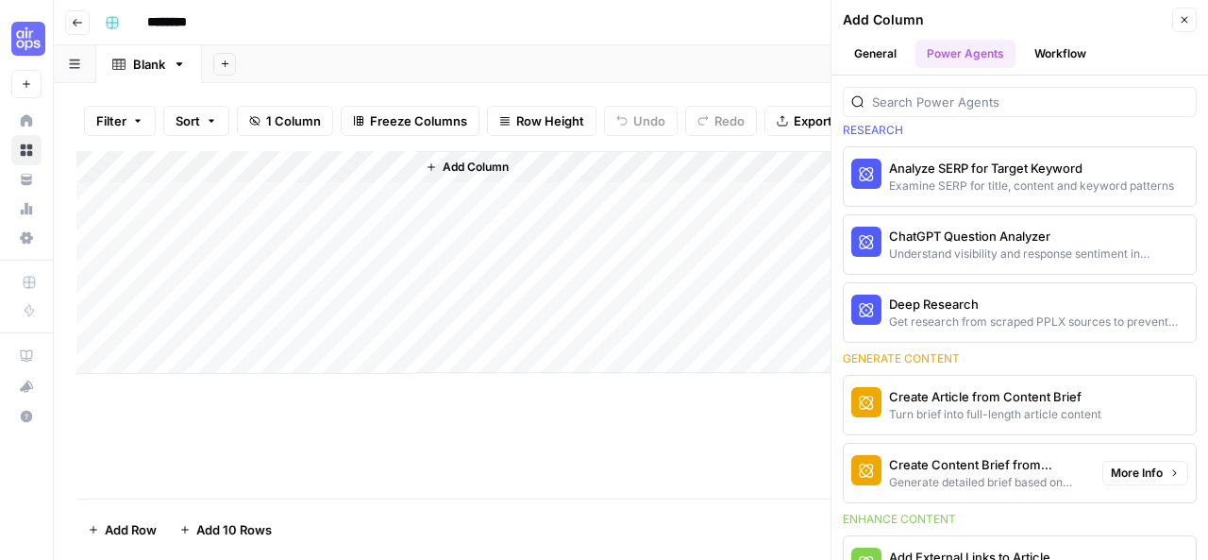
click at [957, 460] on div "Create Content Brief from Keyword" at bounding box center [988, 464] width 198 height 19
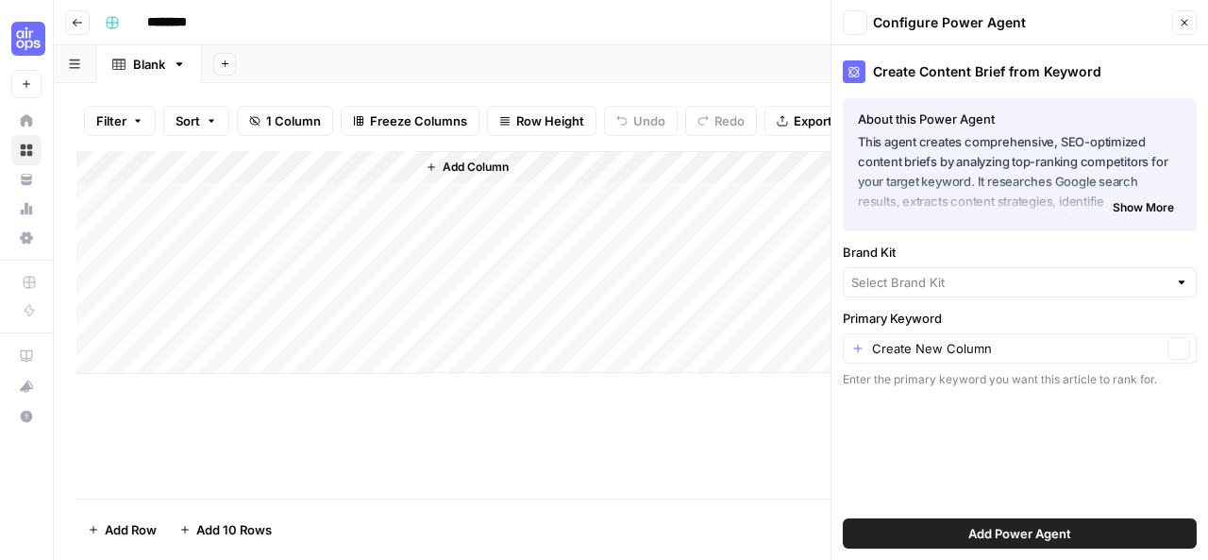
type input "Ritah Augustine"
click at [884, 347] on input "Primary Keyword" at bounding box center [1017, 348] width 290 height 19
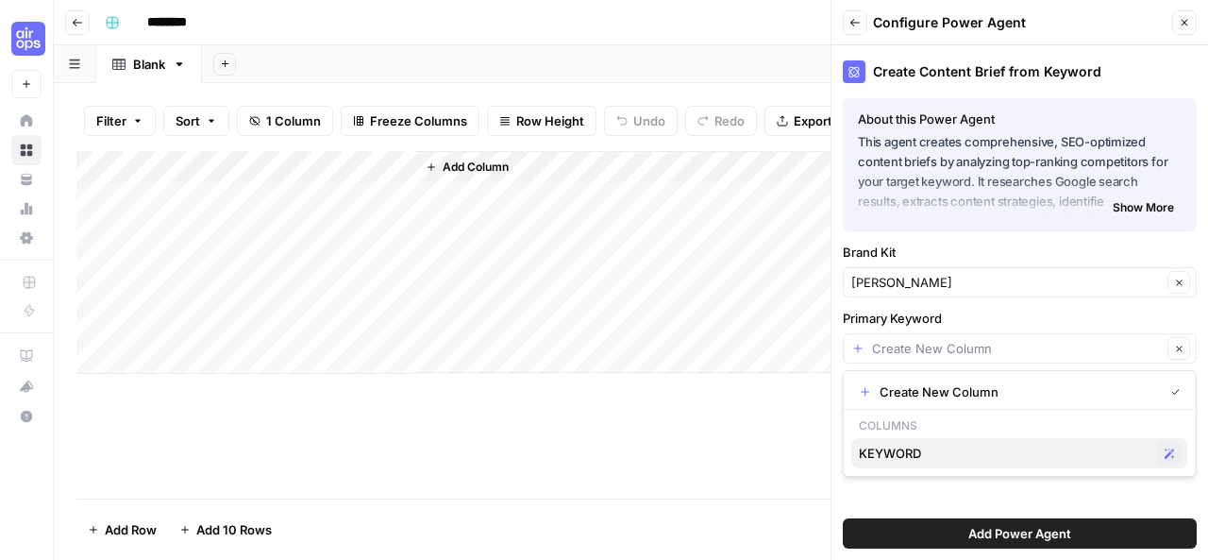
click at [895, 455] on span "KEYWORD" at bounding box center [1005, 452] width 292 height 19
type input "KEYWORD"
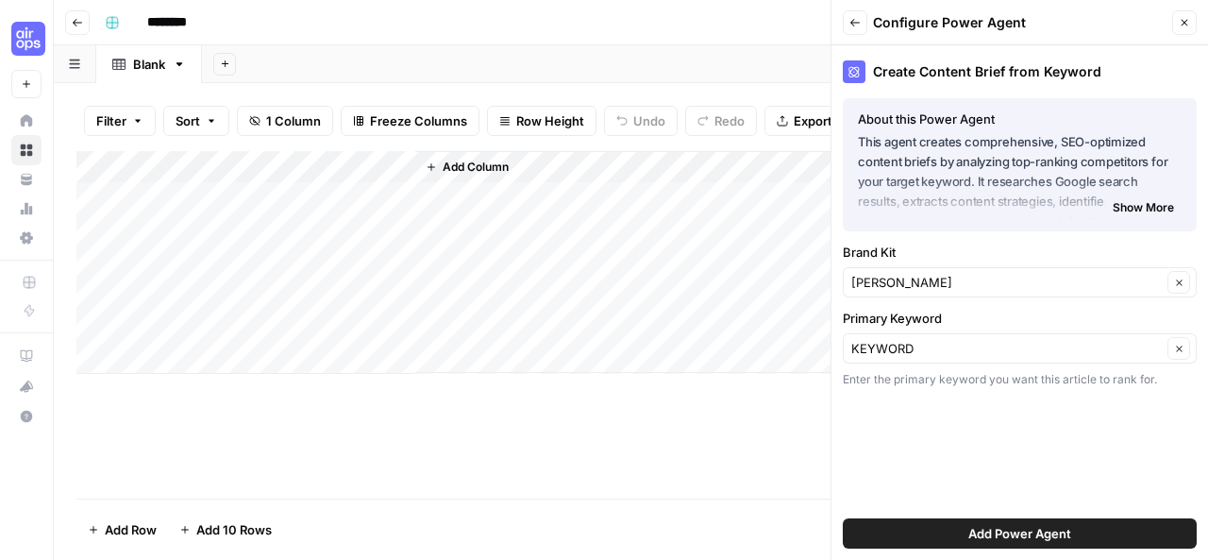
click at [987, 530] on span "Add Power Agent" at bounding box center [1019, 533] width 103 height 19
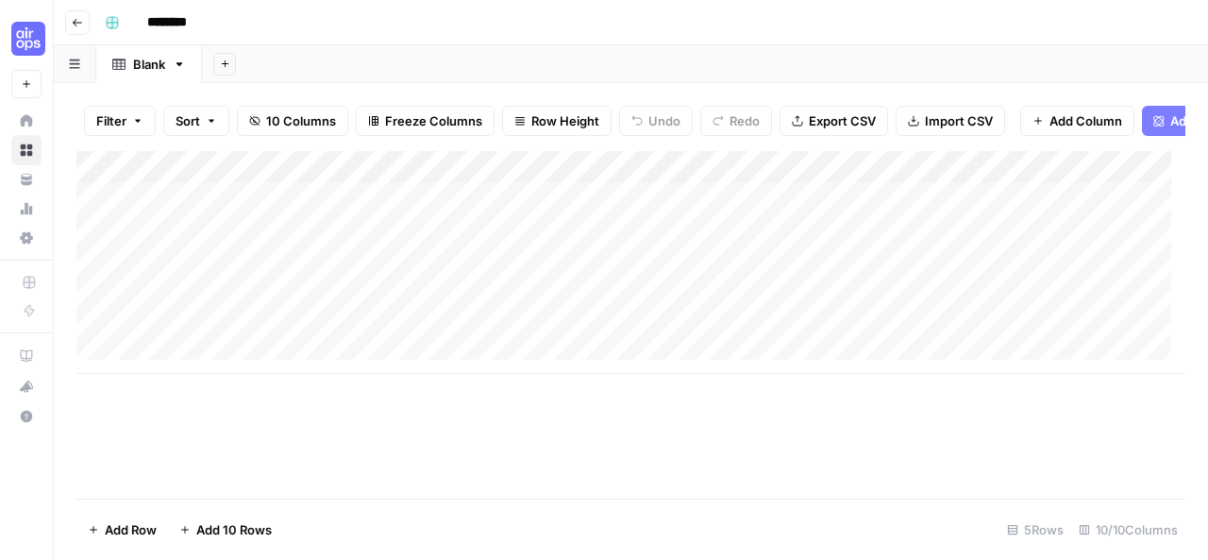
click at [671, 180] on div "Add Column" at bounding box center [630, 262] width 1109 height 223
click at [215, 184] on div "Add Column" at bounding box center [630, 262] width 1109 height 223
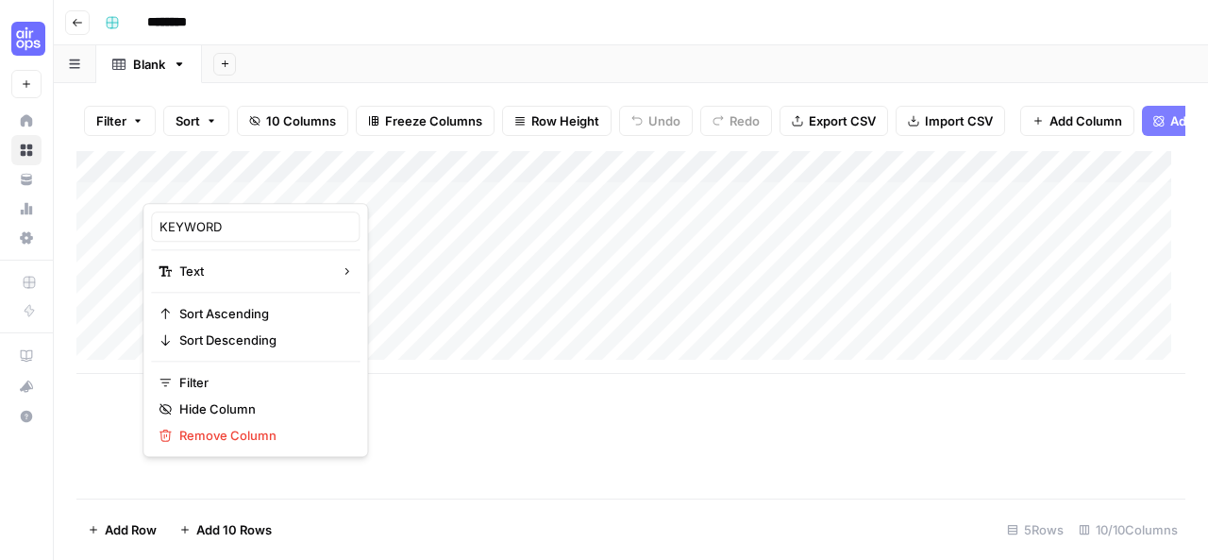
click at [379, 218] on div "Add Column" at bounding box center [630, 262] width 1109 height 223
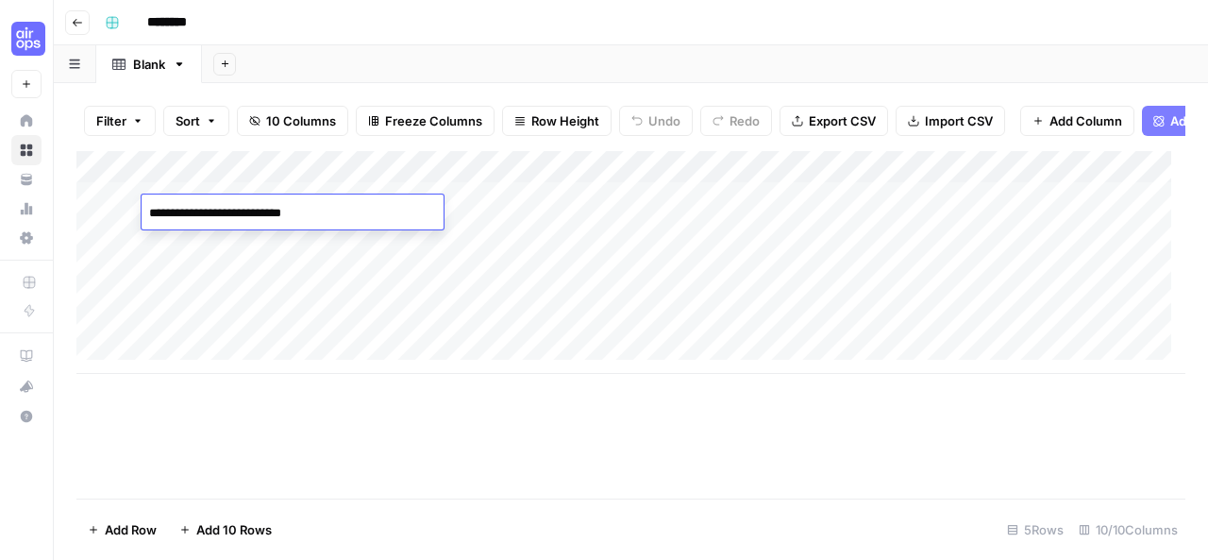
type textarea "**********"
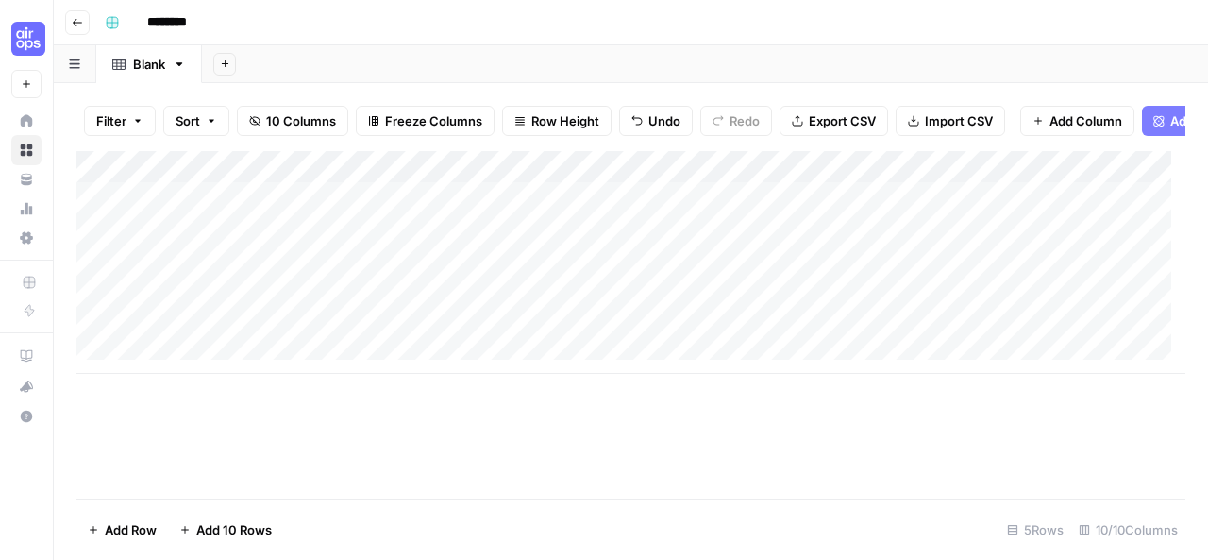
click at [394, 257] on div "Add Column" at bounding box center [630, 262] width 1109 height 223
click at [636, 115] on icon "button" at bounding box center [636, 120] width 11 height 11
click at [672, 181] on div "Add Column" at bounding box center [630, 262] width 1109 height 223
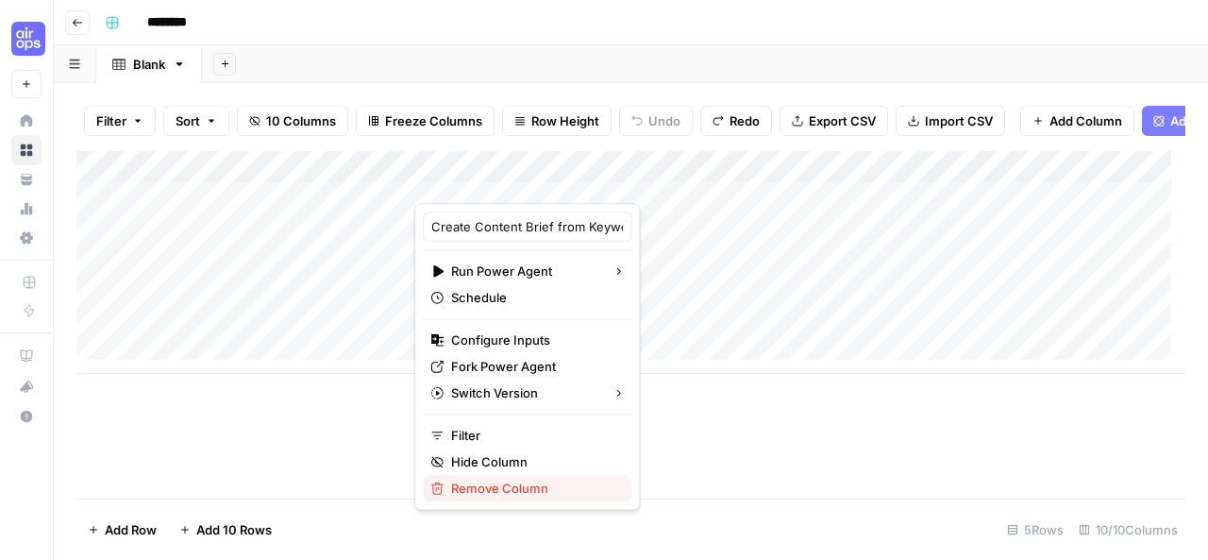
click at [474, 484] on span "Remove Column" at bounding box center [533, 487] width 165 height 19
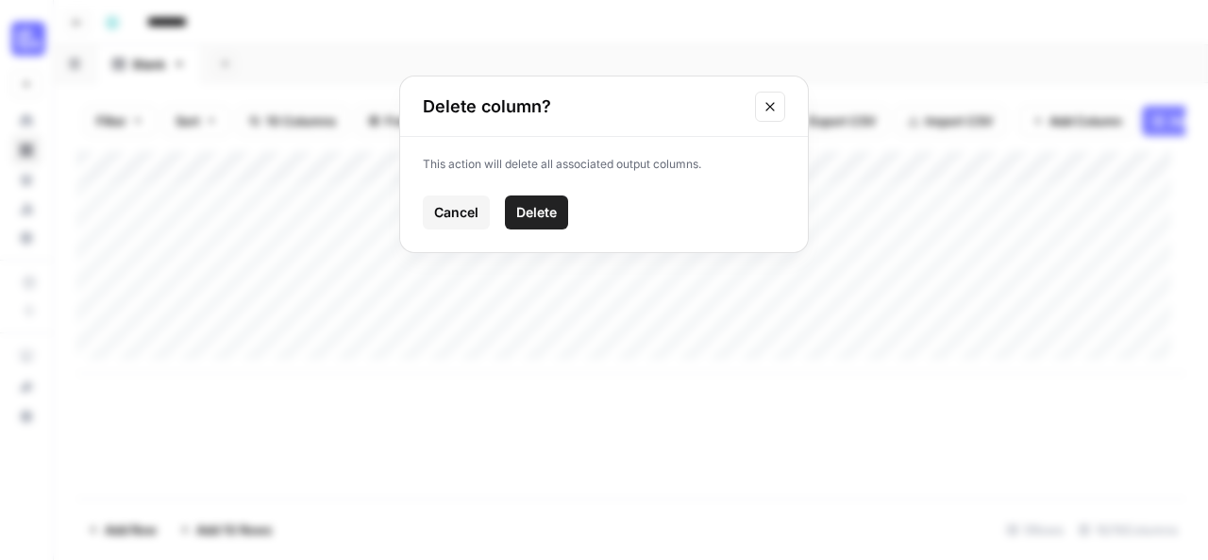
click at [557, 201] on button "Delete" at bounding box center [536, 212] width 63 height 34
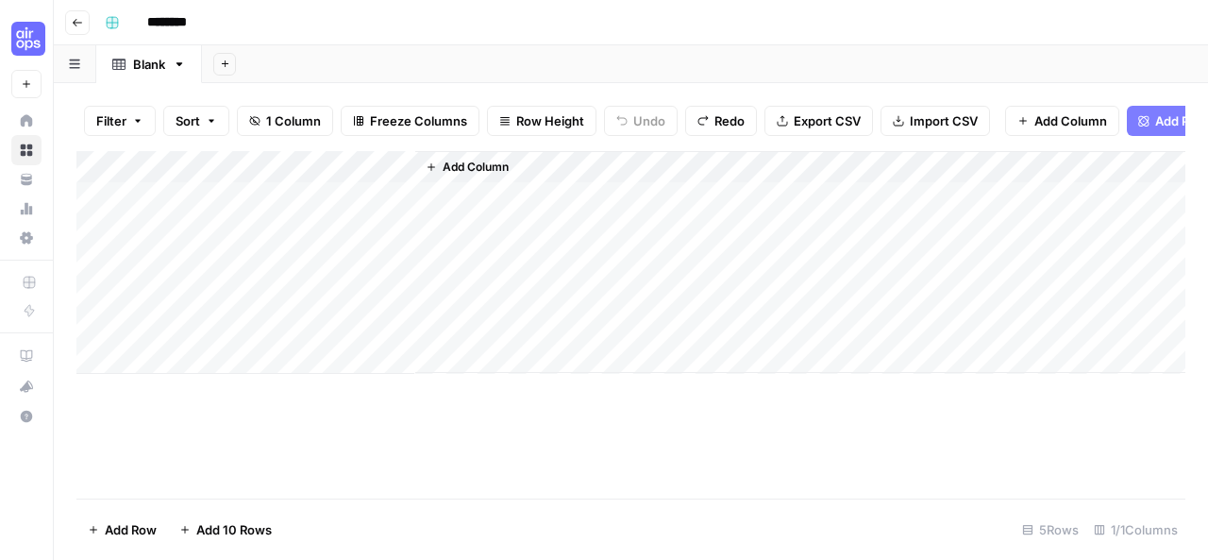
click at [238, 186] on div "Add Column" at bounding box center [630, 262] width 1109 height 223
click at [358, 220] on div "Add Column" at bounding box center [630, 262] width 1109 height 223
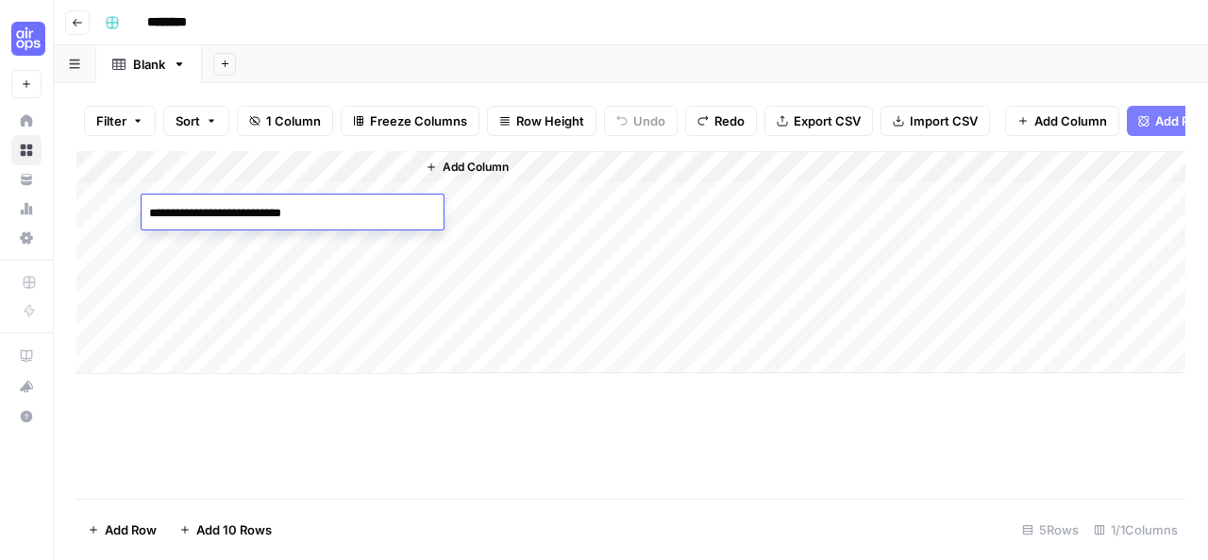
type textarea "**********"
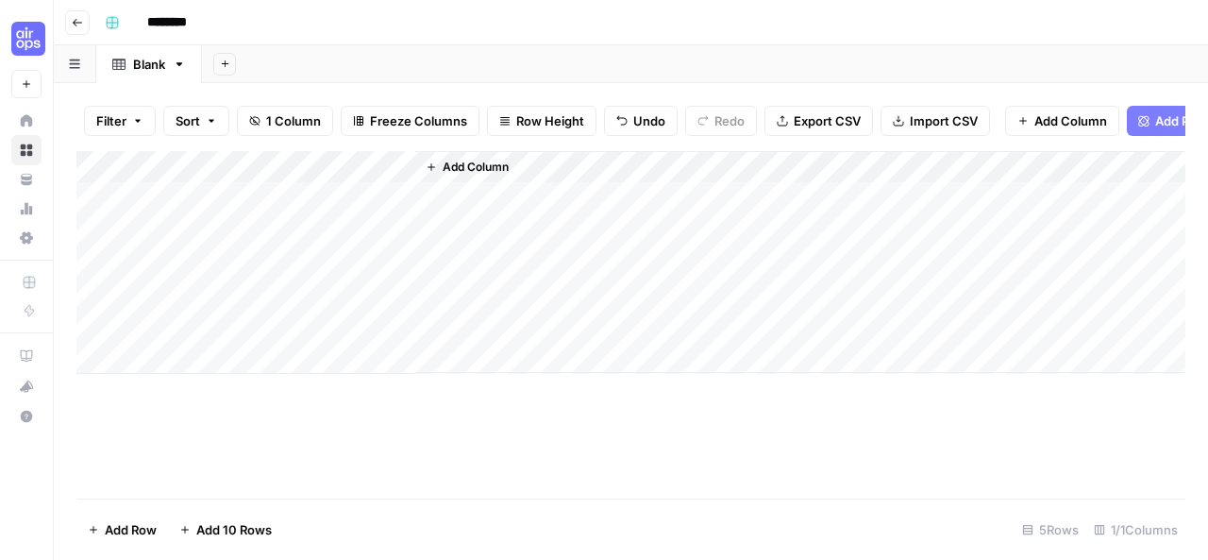
click at [381, 246] on div "Add Column" at bounding box center [630, 262] width 1109 height 223
click at [478, 176] on span "Add Column" at bounding box center [476, 167] width 66 height 17
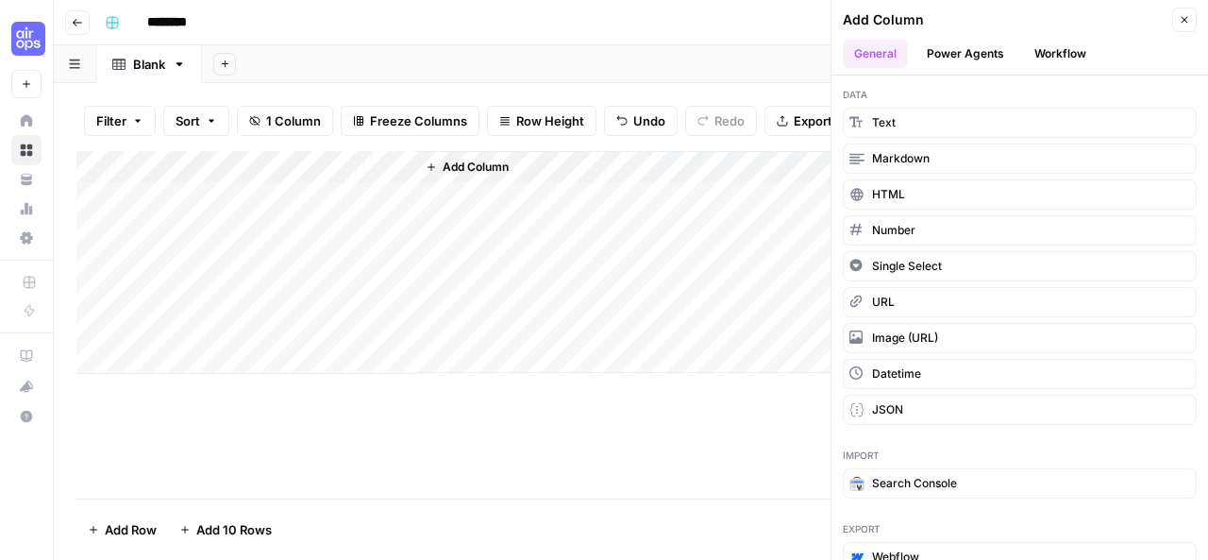
click at [972, 59] on button "Power Agents" at bounding box center [965, 54] width 100 height 28
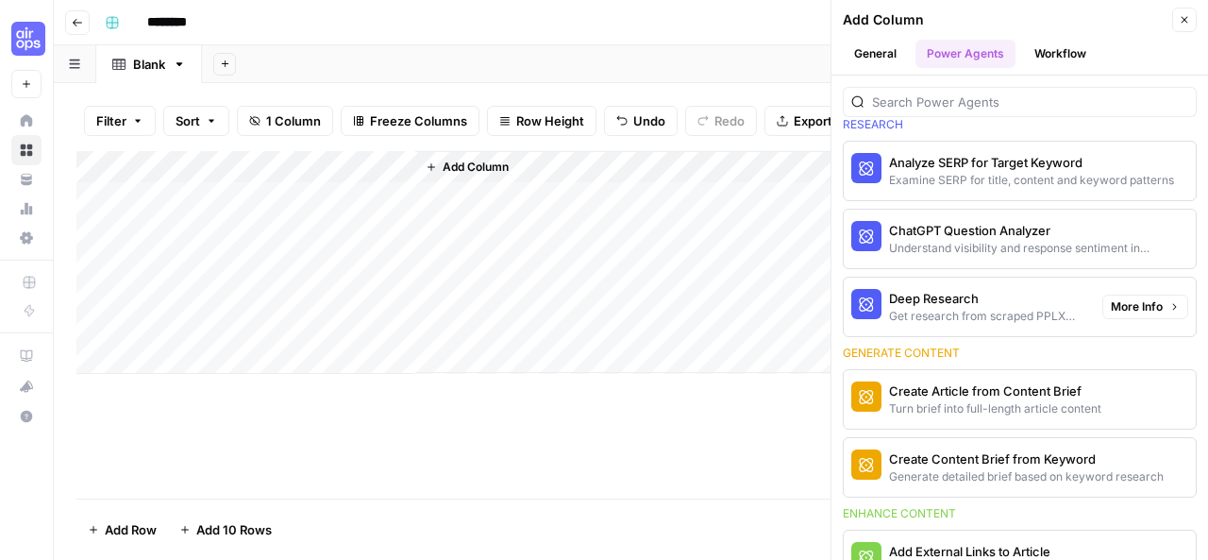
scroll to position [86, 0]
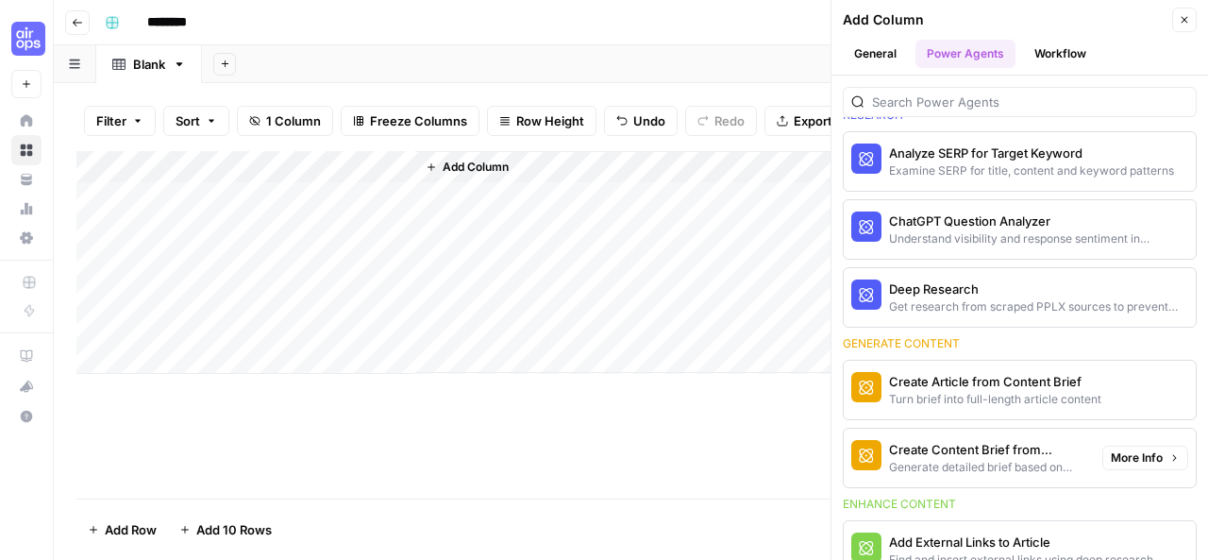
click at [946, 450] on div "Create Content Brief from Keyword" at bounding box center [988, 449] width 198 height 19
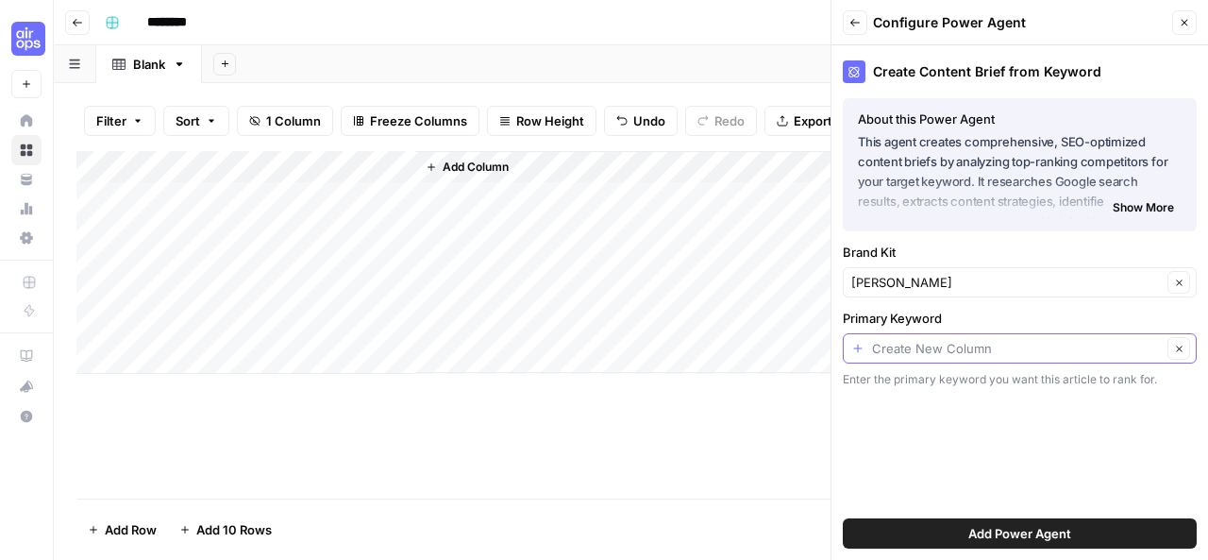
click at [940, 342] on input "Primary Keyword" at bounding box center [1017, 348] width 290 height 19
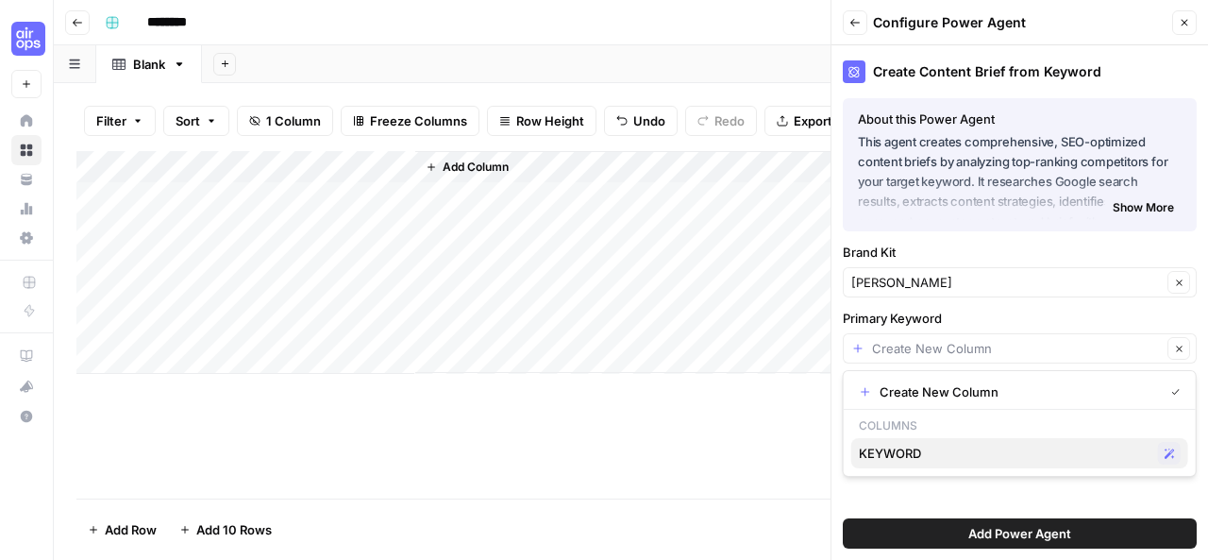
click at [904, 456] on span "KEYWORD" at bounding box center [1005, 452] width 292 height 19
type input "KEYWORD"
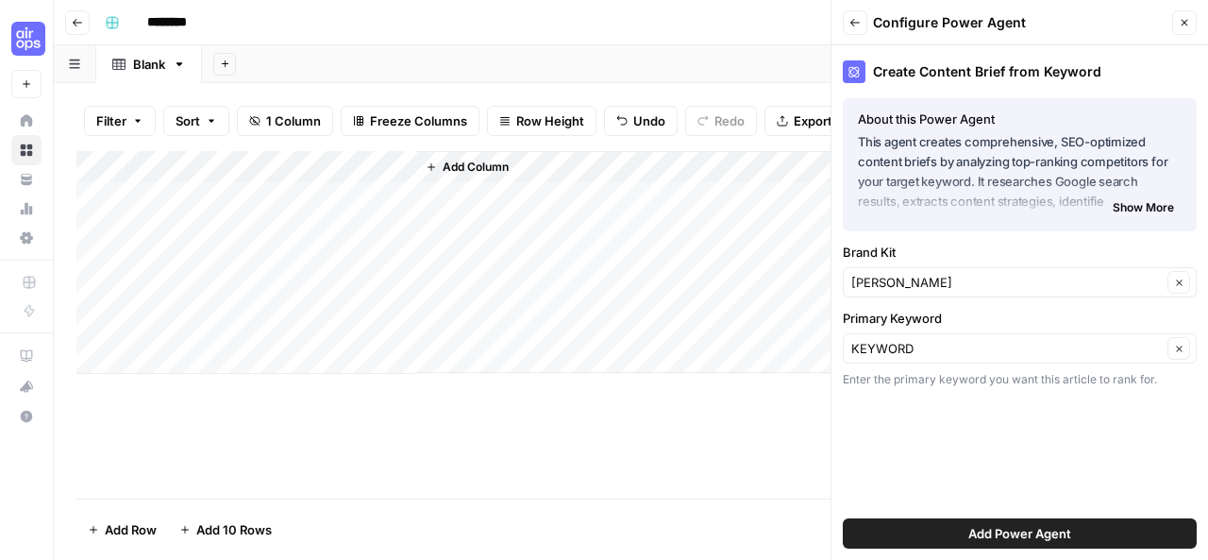
click at [374, 216] on div "Add Column" at bounding box center [630, 262] width 1109 height 223
click at [903, 527] on button "Add Power Agent" at bounding box center [1020, 533] width 354 height 30
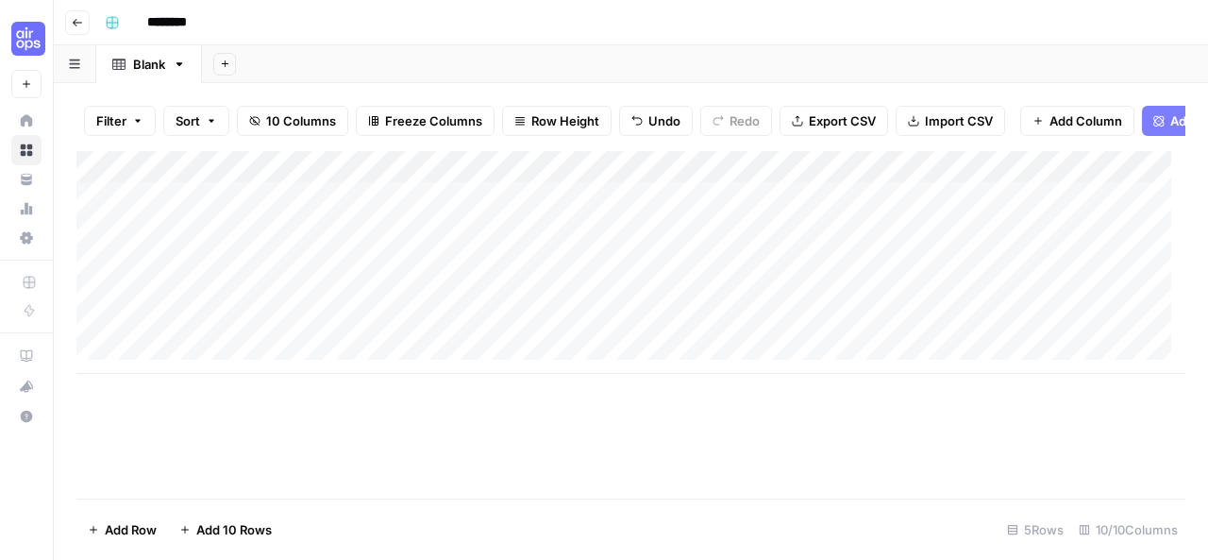
click at [494, 214] on div "Add Column" at bounding box center [630, 262] width 1109 height 223
click at [180, 72] on link "Blank" at bounding box center [149, 64] width 106 height 38
click at [176, 68] on icon "button" at bounding box center [179, 64] width 13 height 13
click at [153, 65] on div "Blank" at bounding box center [149, 64] width 32 height 19
click at [155, 69] on div "Blank" at bounding box center [149, 64] width 32 height 19
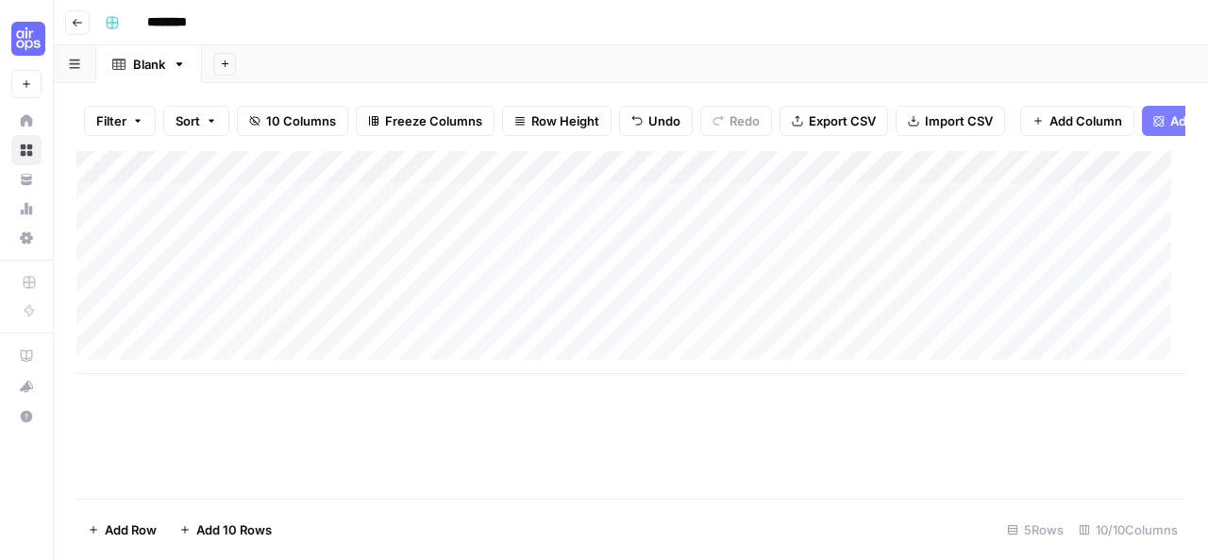
click at [113, 71] on div "Blank" at bounding box center [138, 64] width 53 height 19
click at [74, 65] on icon "button" at bounding box center [74, 64] width 11 height 10
click at [145, 67] on div "Blank" at bounding box center [149, 64] width 32 height 19
click at [696, 207] on div "Add Column" at bounding box center [630, 262] width 1109 height 223
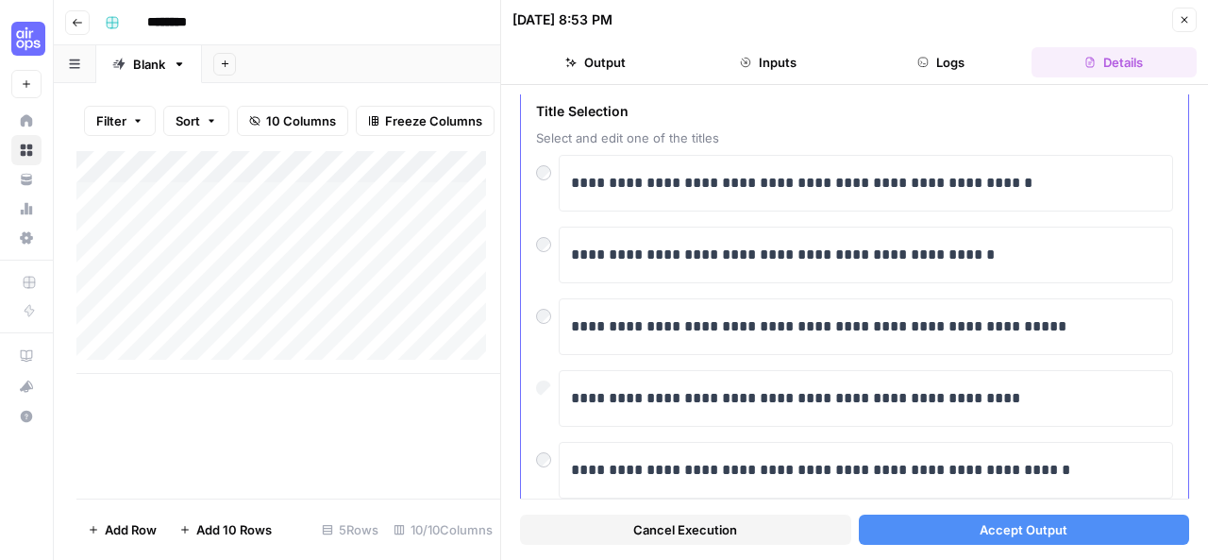
scroll to position [80, 0]
click at [927, 531] on button "Accept Output" at bounding box center [1024, 529] width 331 height 30
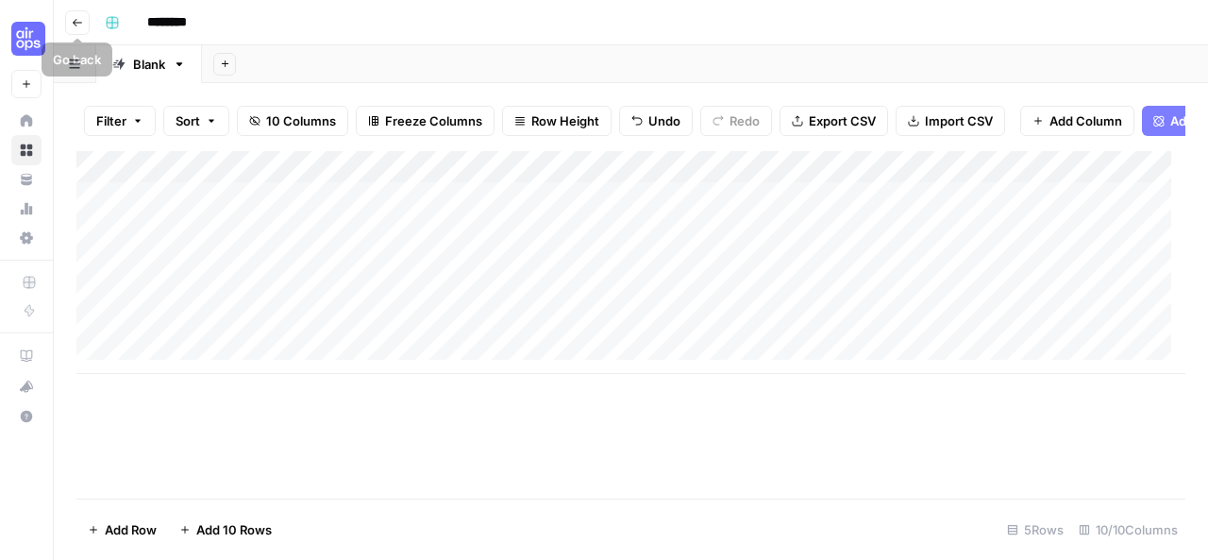
click at [72, 20] on icon "button" at bounding box center [77, 22] width 11 height 11
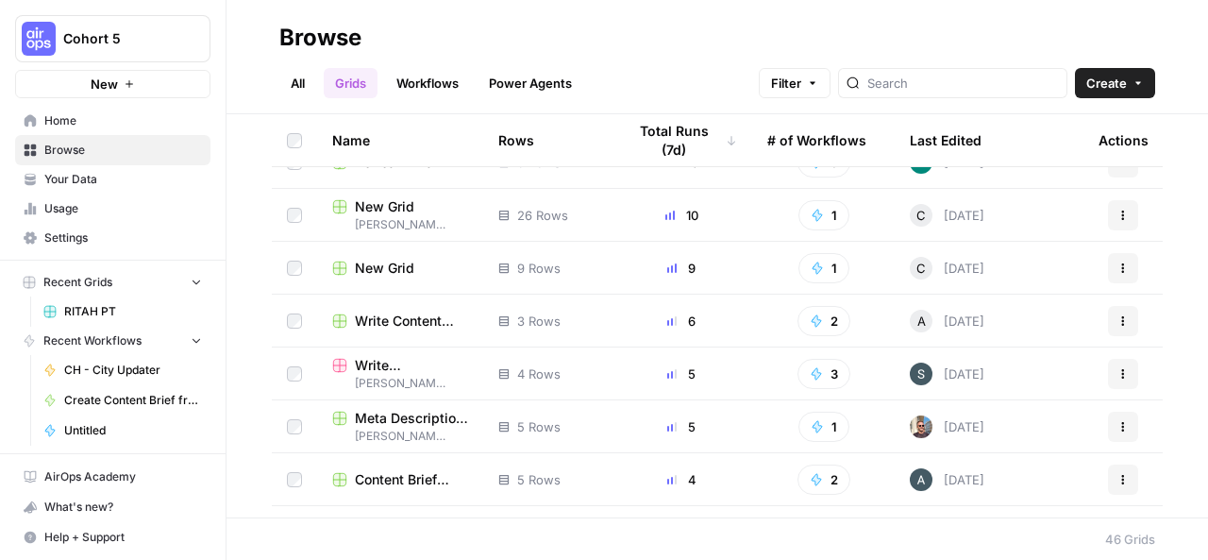
scroll to position [83, 0]
click at [443, 74] on link "Workflows" at bounding box center [427, 83] width 85 height 30
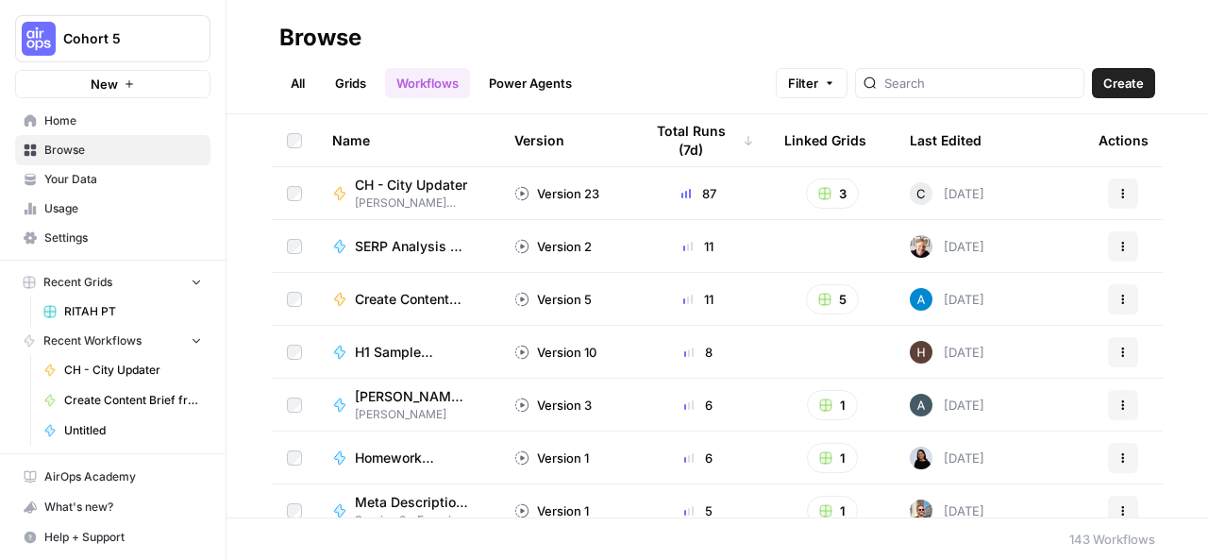
click at [1130, 80] on span "Create" at bounding box center [1123, 83] width 41 height 19
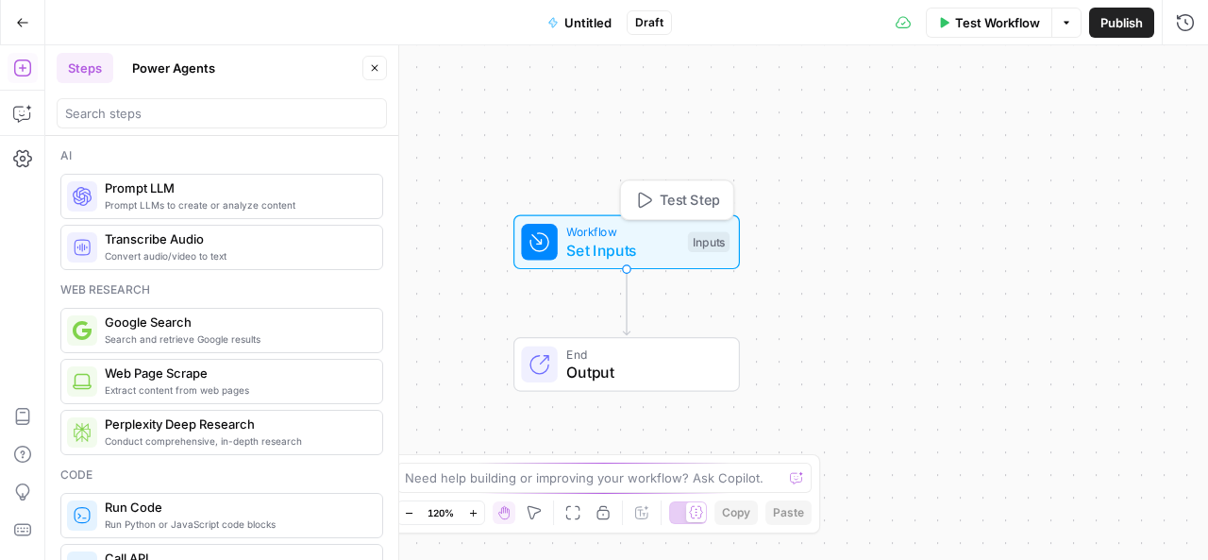
click at [622, 239] on span "Set Inputs" at bounding box center [622, 250] width 112 height 23
click at [1001, 125] on span "Add Field" at bounding box center [995, 128] width 55 height 19
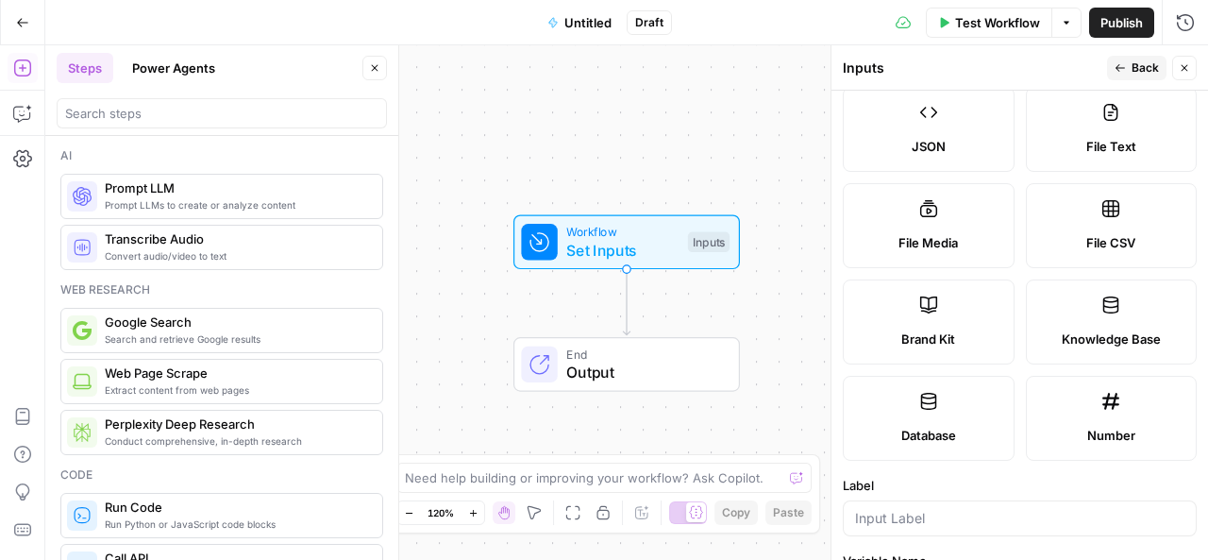
scroll to position [231, 0]
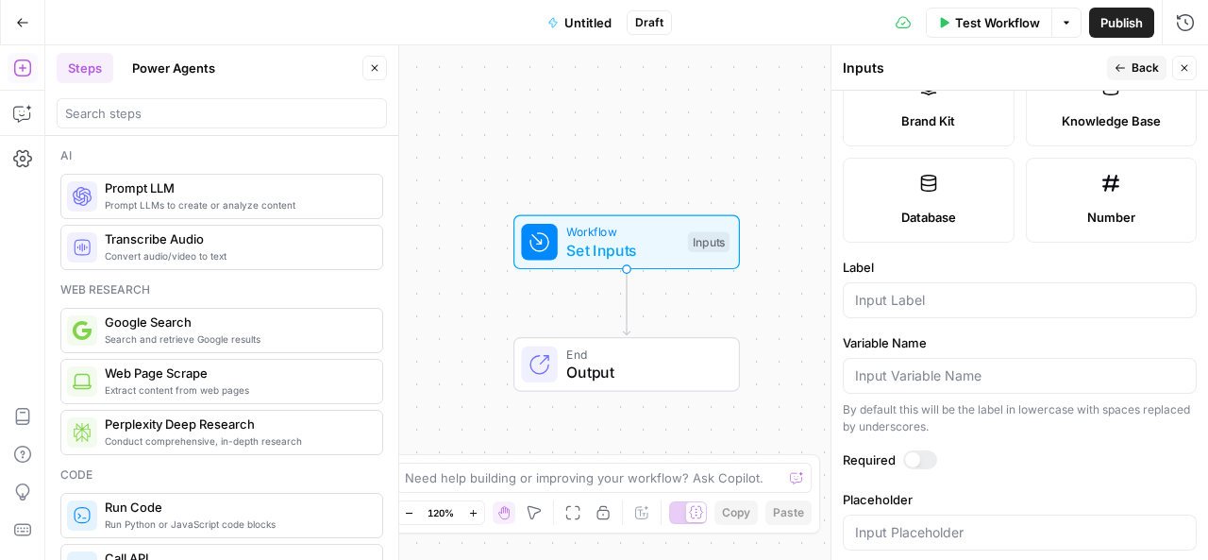
scroll to position [471, 0]
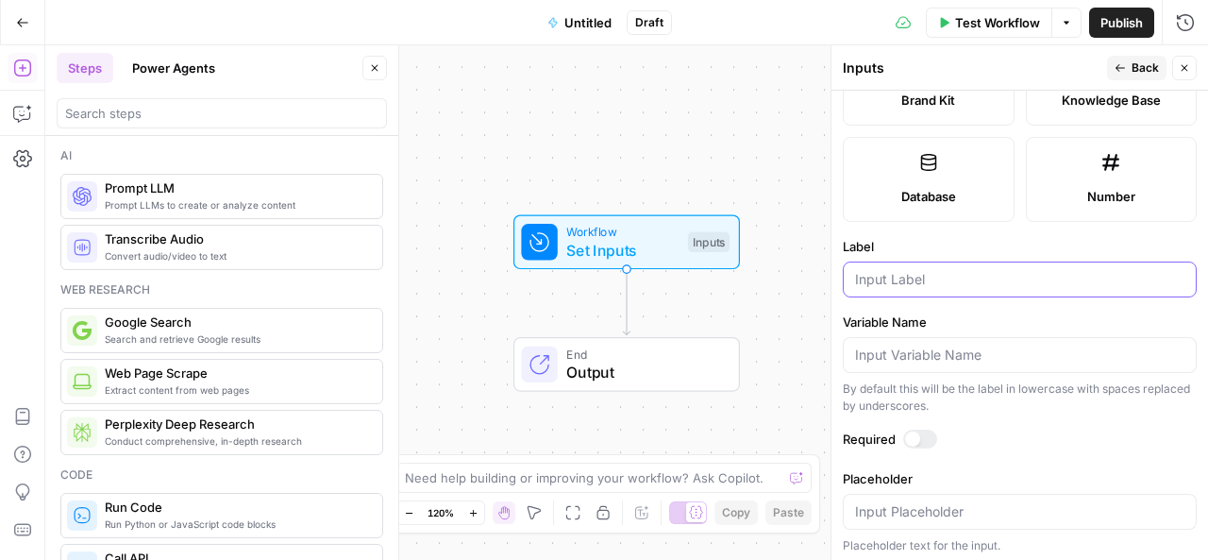
click at [939, 274] on input "Label" at bounding box center [1019, 279] width 329 height 19
click at [1032, 274] on input "META DESCRIPTION GENETATER" at bounding box center [1019, 279] width 329 height 19
click at [1059, 273] on input "META DESCRIPTION GENERATER" at bounding box center [1019, 279] width 329 height 19
click at [1055, 275] on input "META DESCRIPTION GENERATER" at bounding box center [1019, 279] width 329 height 19
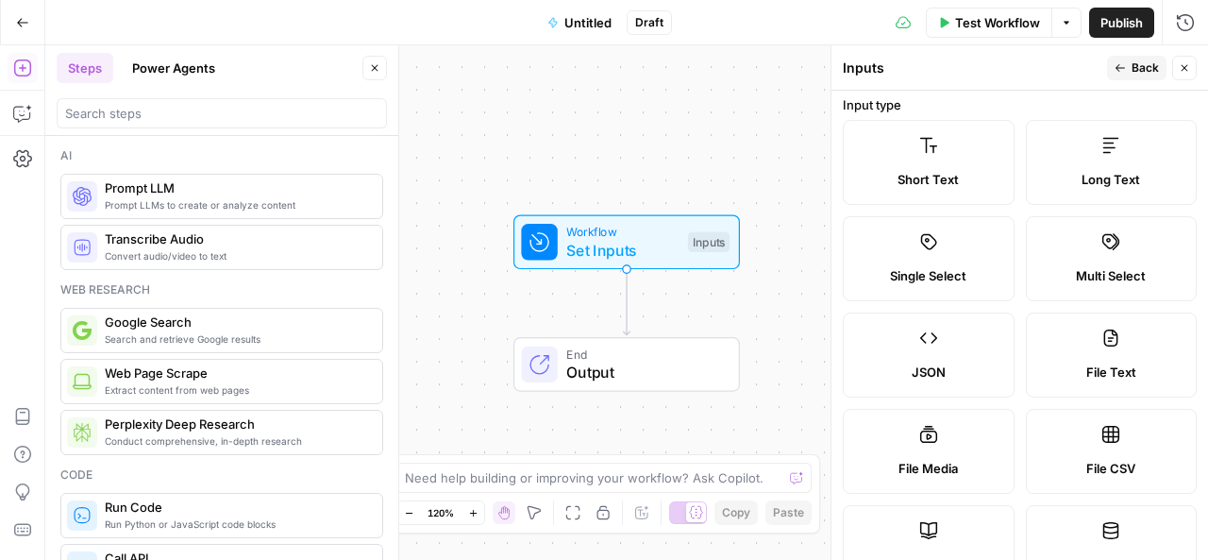
scroll to position [0, 0]
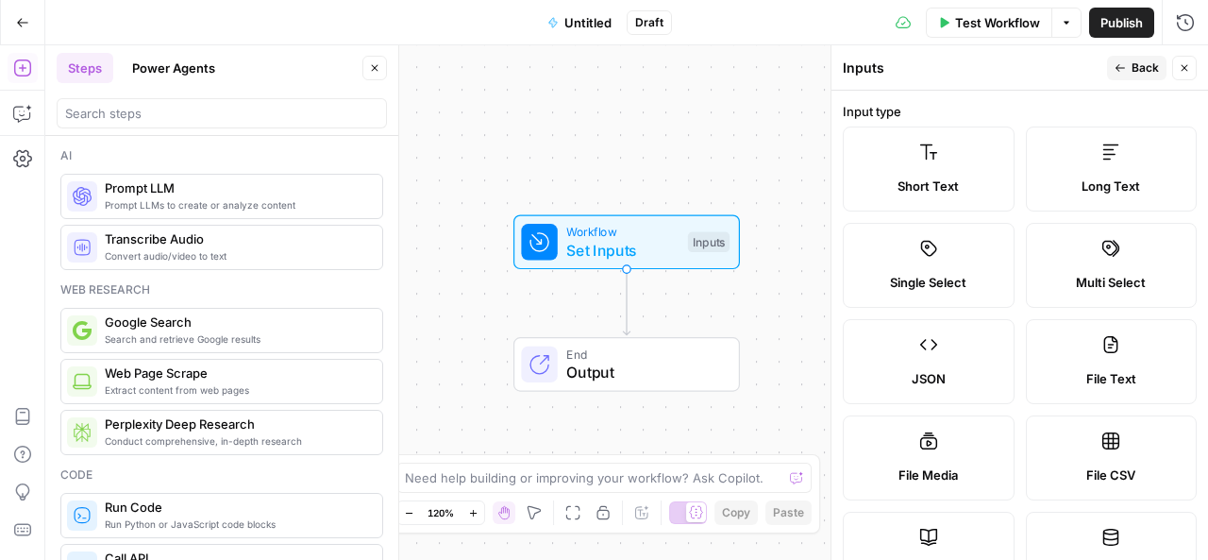
type input "META DESCRIPTION GENERATOR"
click at [1142, 68] on span "Back" at bounding box center [1144, 67] width 27 height 17
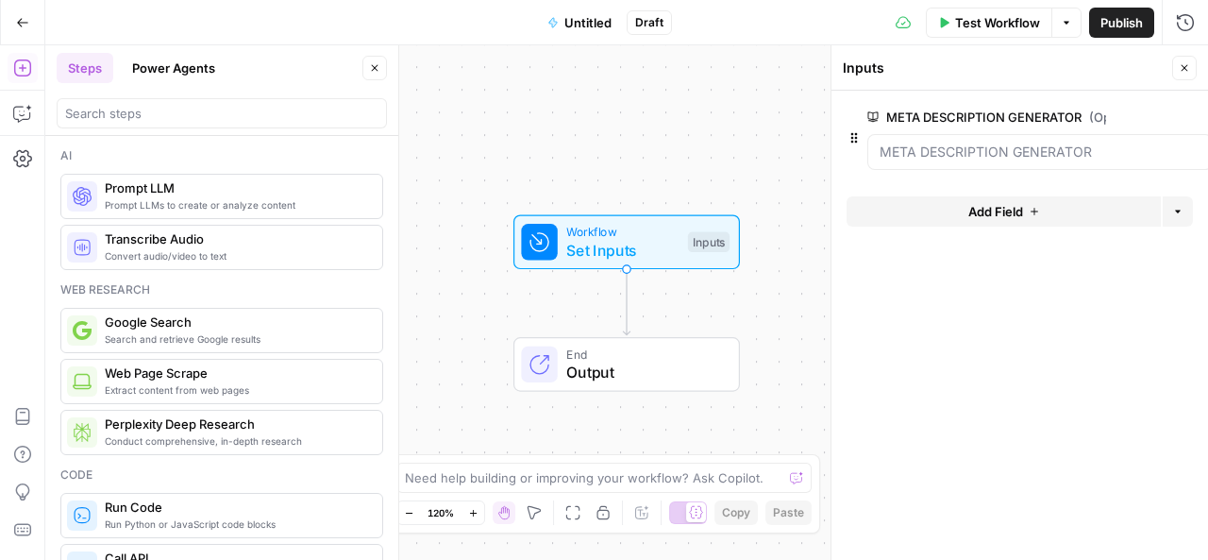
click at [998, 207] on span "Add Field" at bounding box center [995, 211] width 55 height 19
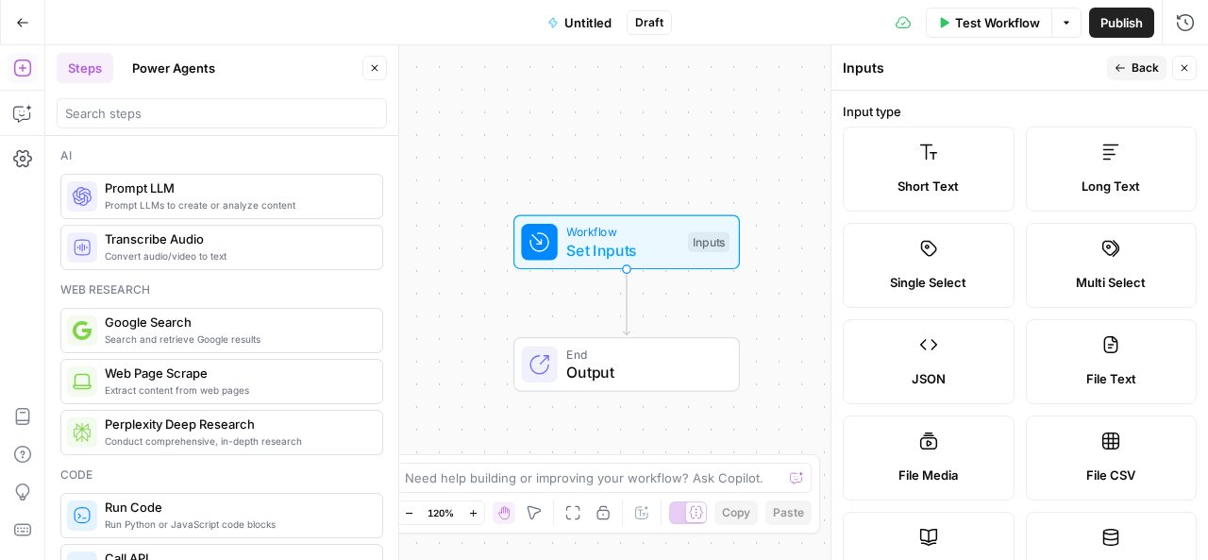
click at [980, 182] on div "Short Text" at bounding box center [929, 185] width 140 height 19
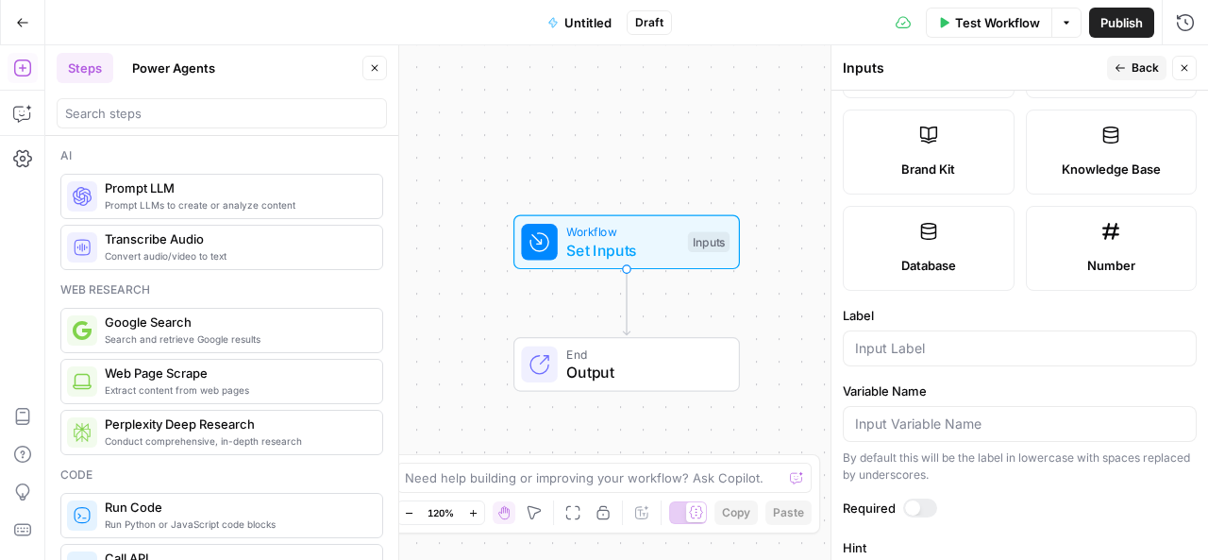
scroll to position [401, 0]
click at [915, 351] on input "Label" at bounding box center [1019, 349] width 329 height 19
type input "URL"
click at [1142, 68] on span "Back" at bounding box center [1144, 67] width 27 height 17
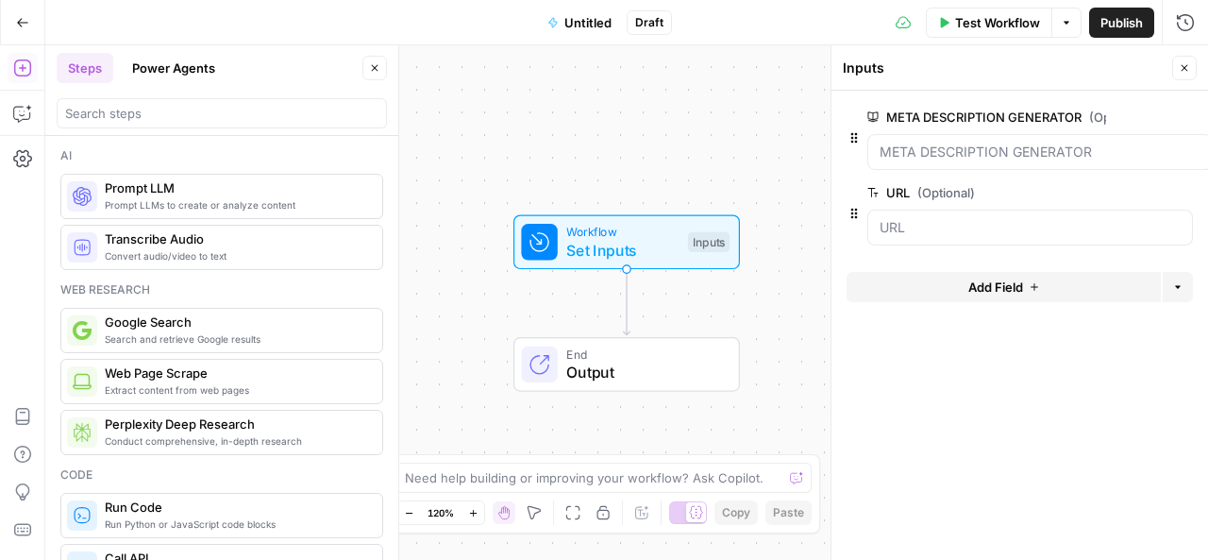
click at [978, 292] on span "Add Field" at bounding box center [995, 286] width 55 height 19
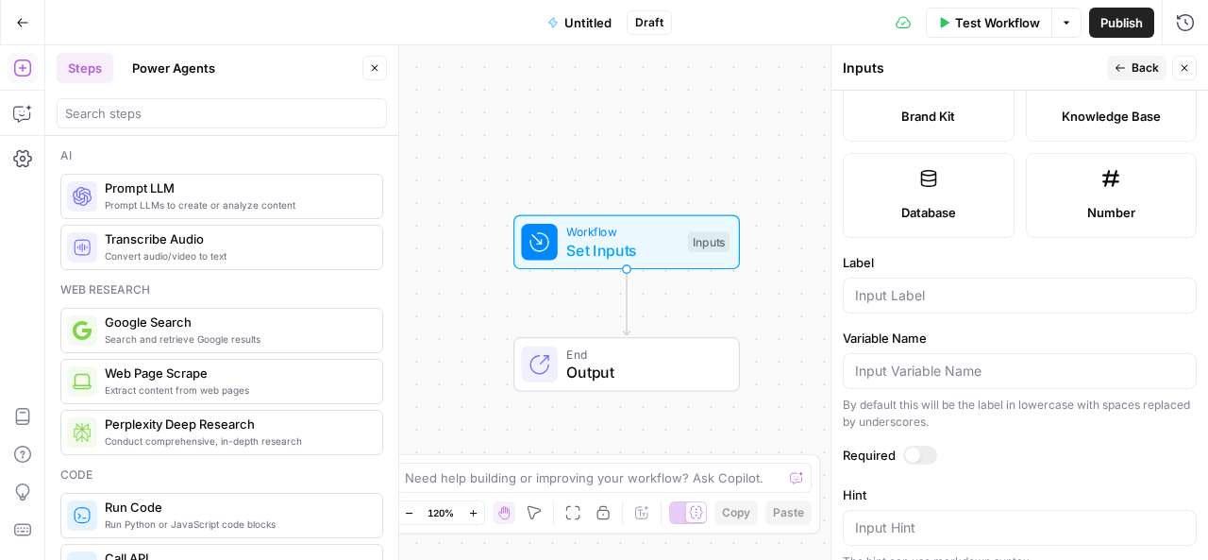
scroll to position [447, 0]
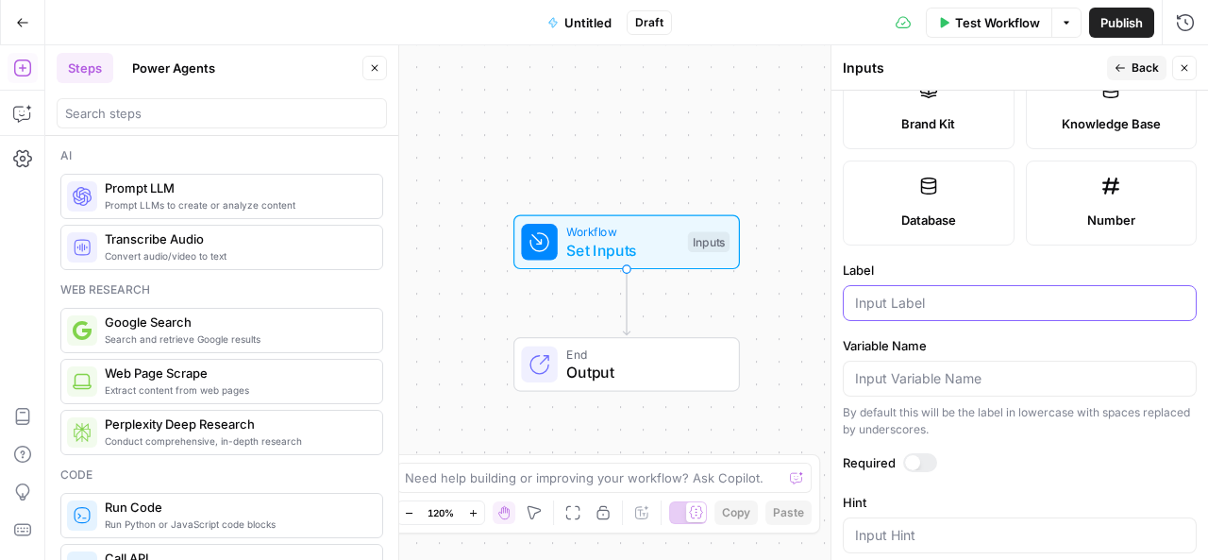
click at [935, 294] on input "Label" at bounding box center [1019, 302] width 329 height 19
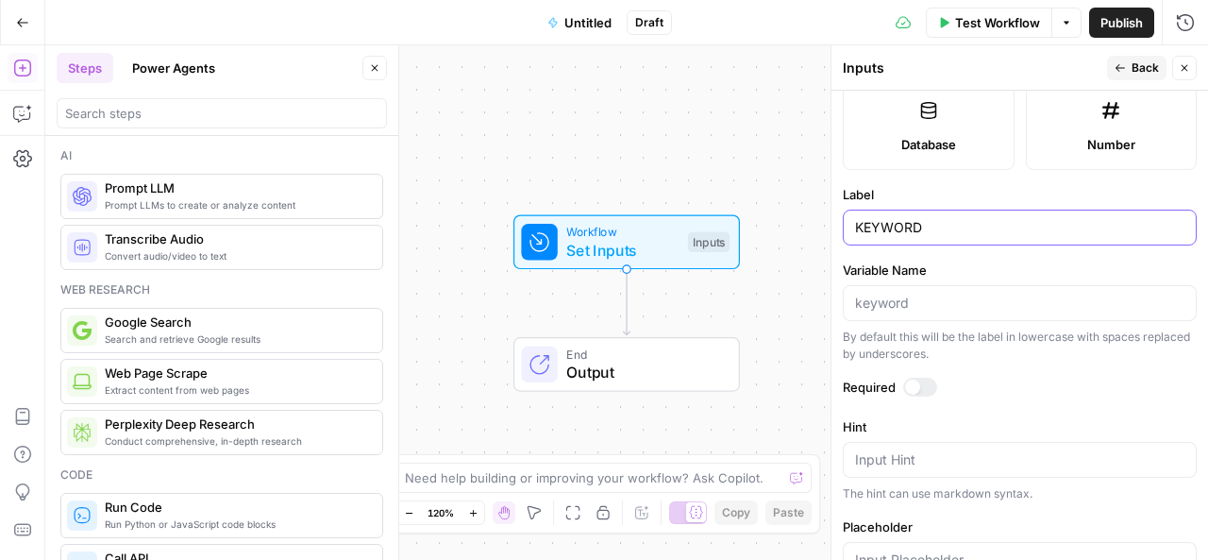
type input "KEYWORD"
click at [1140, 71] on span "Back" at bounding box center [1144, 67] width 27 height 17
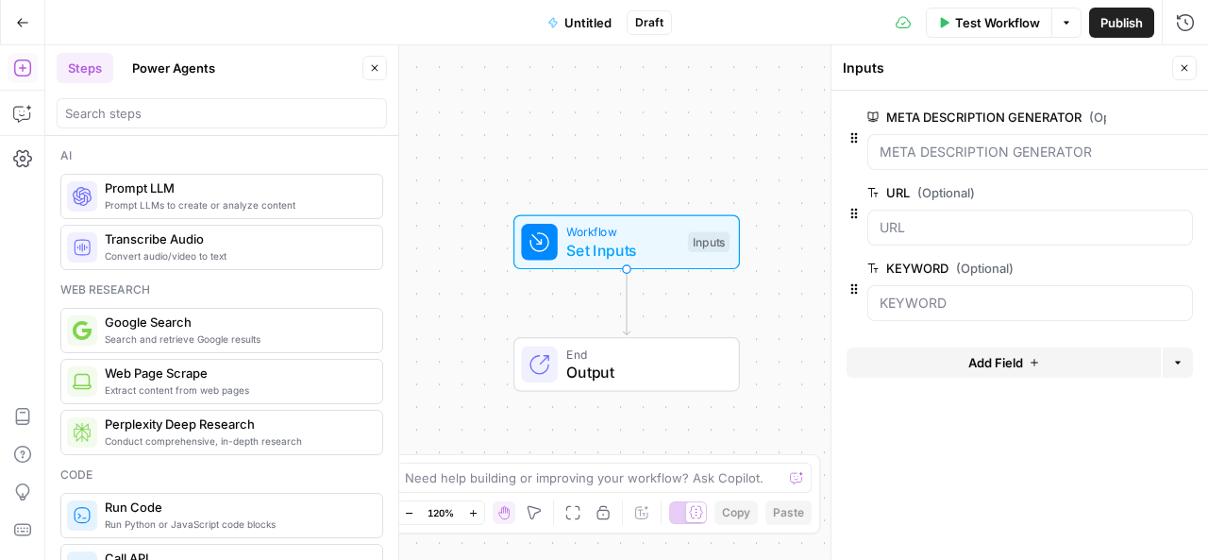
click at [627, 294] on icon "Edge from start to end" at bounding box center [626, 301] width 7 height 66
click at [627, 298] on icon "Edge from start to end" at bounding box center [626, 301] width 7 height 66
click at [287, 382] on span "Extract content from web pages" at bounding box center [236, 389] width 262 height 15
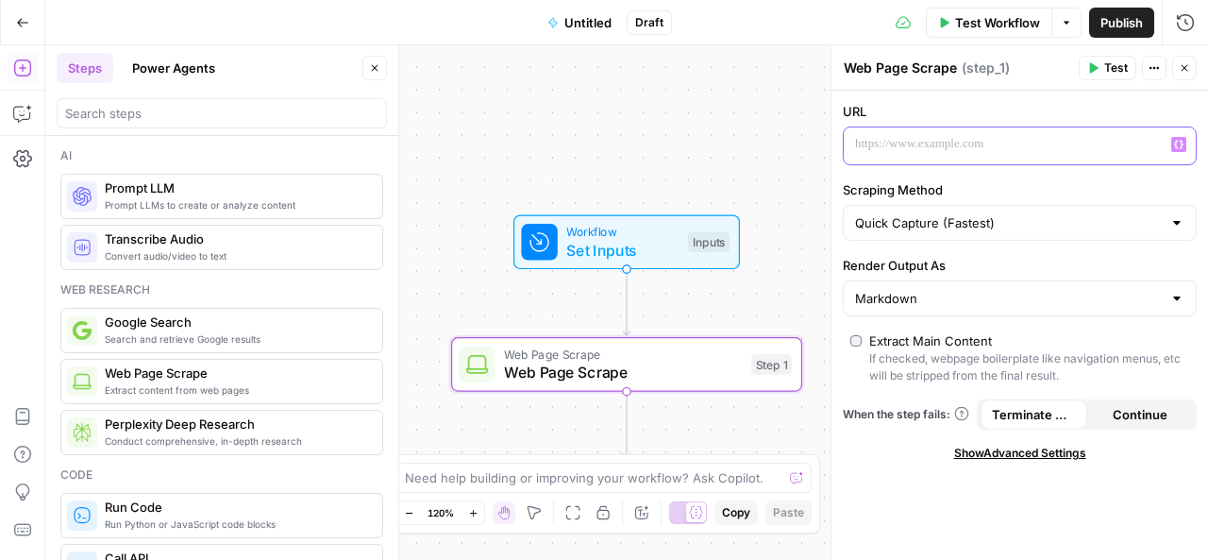
click at [927, 132] on div at bounding box center [1005, 145] width 322 height 37
click at [1178, 140] on html "Cohort 5 New Home Browse Your Data Usage Settings Recent Grids RITAH PT Recent …" at bounding box center [604, 280] width 1208 height 560
click at [1175, 142] on icon "button" at bounding box center [1178, 144] width 9 height 9
click at [944, 136] on p "To enrich screen reader interactions, please activate Accessibility in Grammarl…" at bounding box center [1004, 144] width 299 height 19
drag, startPoint x: 868, startPoint y: 65, endPoint x: 846, endPoint y: 66, distance: 21.7
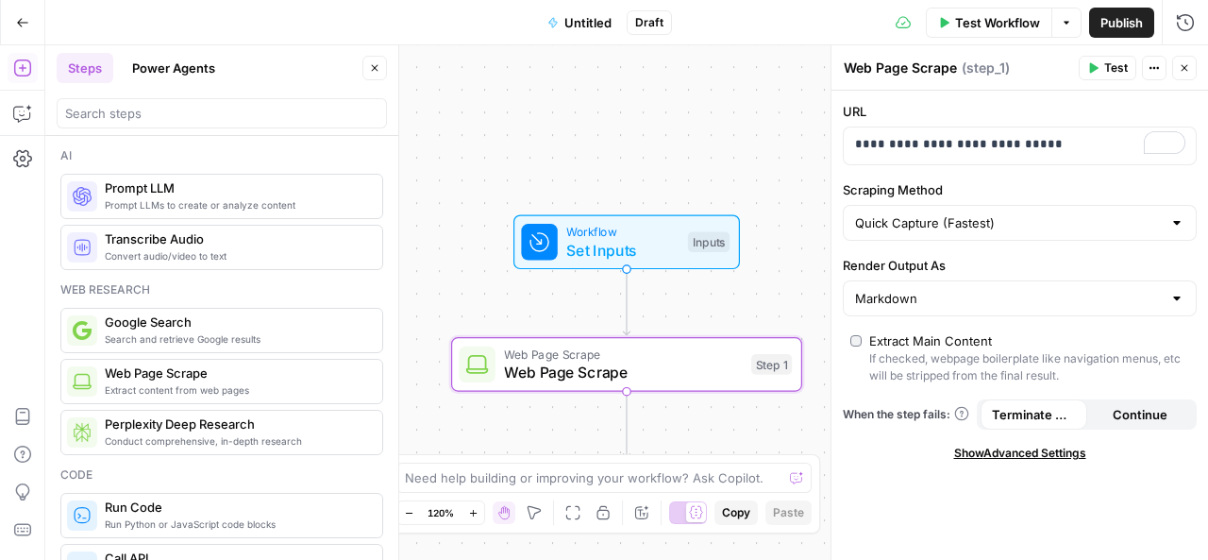
click at [846, 66] on textarea "Web Page Scrape" at bounding box center [900, 68] width 113 height 19
type textarea "SERVICE Page Scrape"
click at [591, 18] on span "Untitled" at bounding box center [587, 22] width 47 height 19
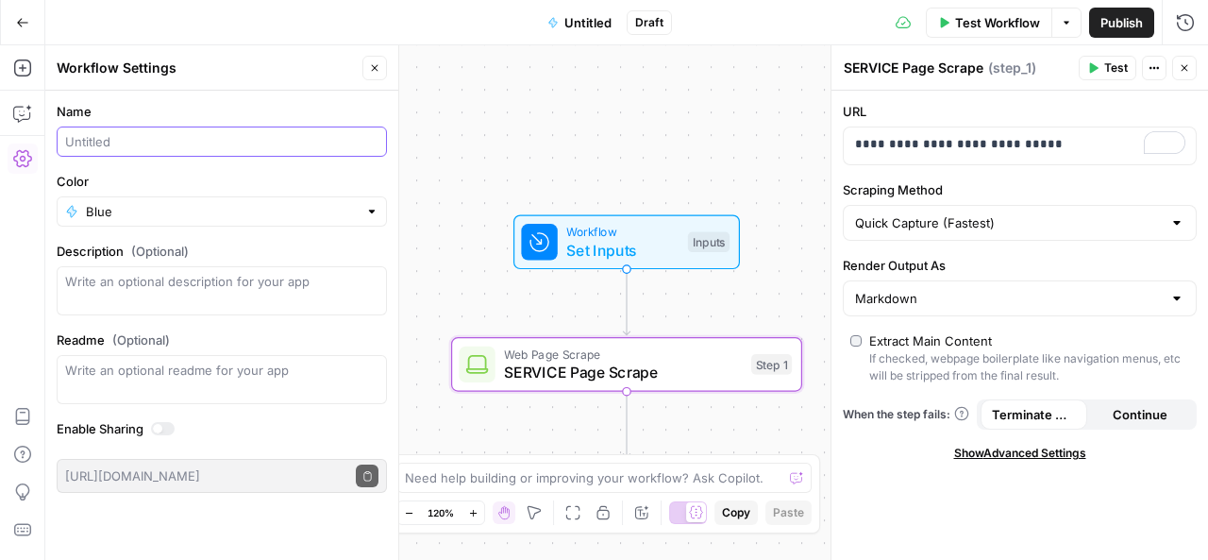
click at [223, 142] on input "Name" at bounding box center [221, 141] width 313 height 19
type input "RITAH PT"
click at [373, 209] on div at bounding box center [371, 211] width 13 height 19
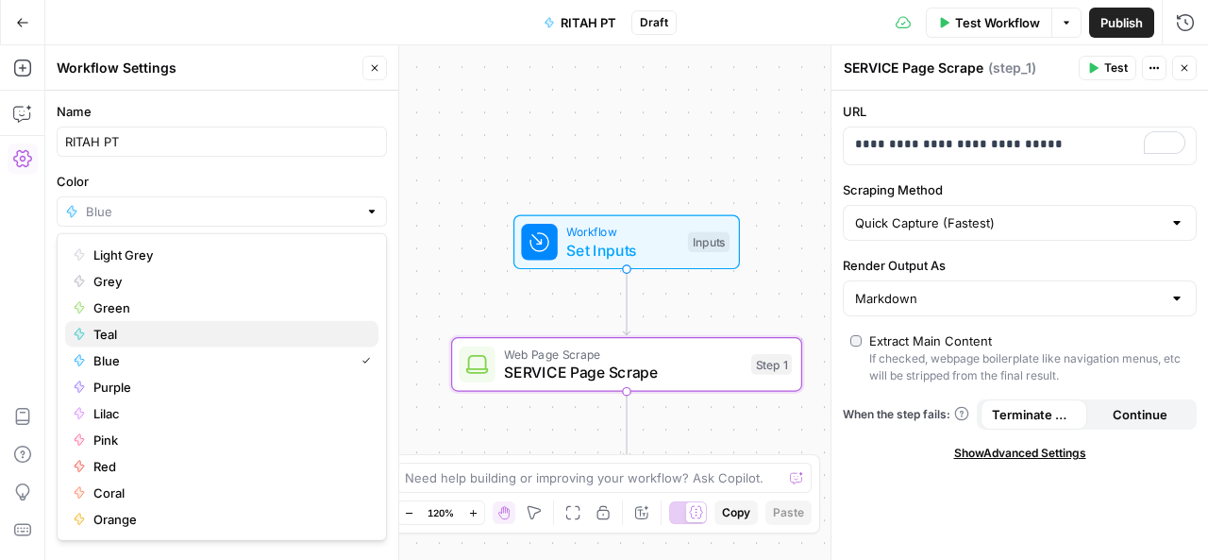
click at [119, 338] on span "Teal" at bounding box center [228, 334] width 270 height 19
type input "Teal"
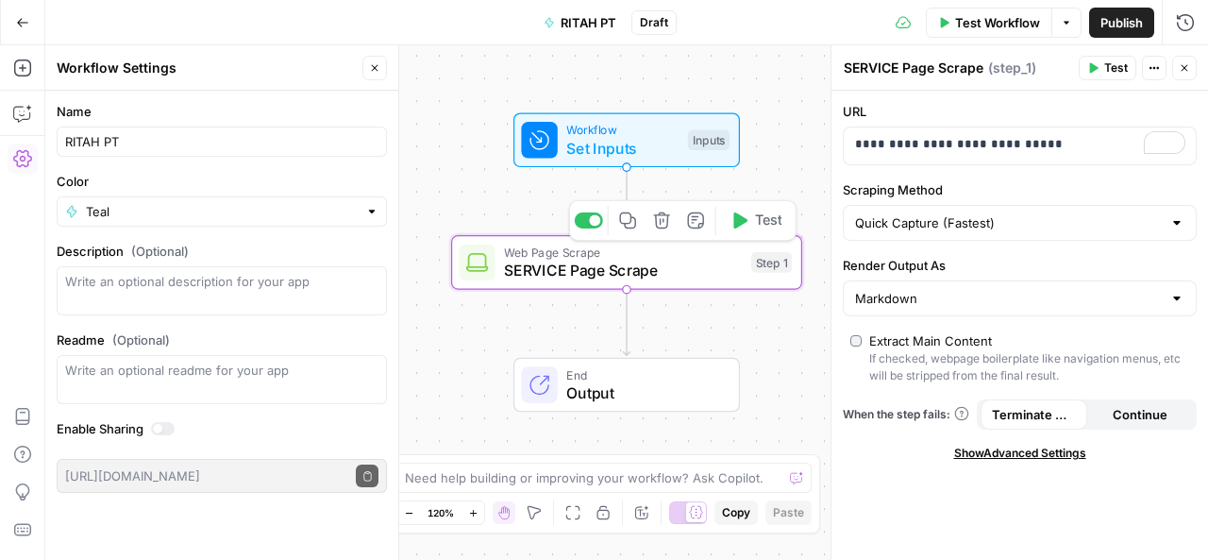
click at [655, 262] on span "SERVICE Page Scrape" at bounding box center [623, 270] width 238 height 23
click at [1106, 59] on span "Test" at bounding box center [1116, 67] width 24 height 17
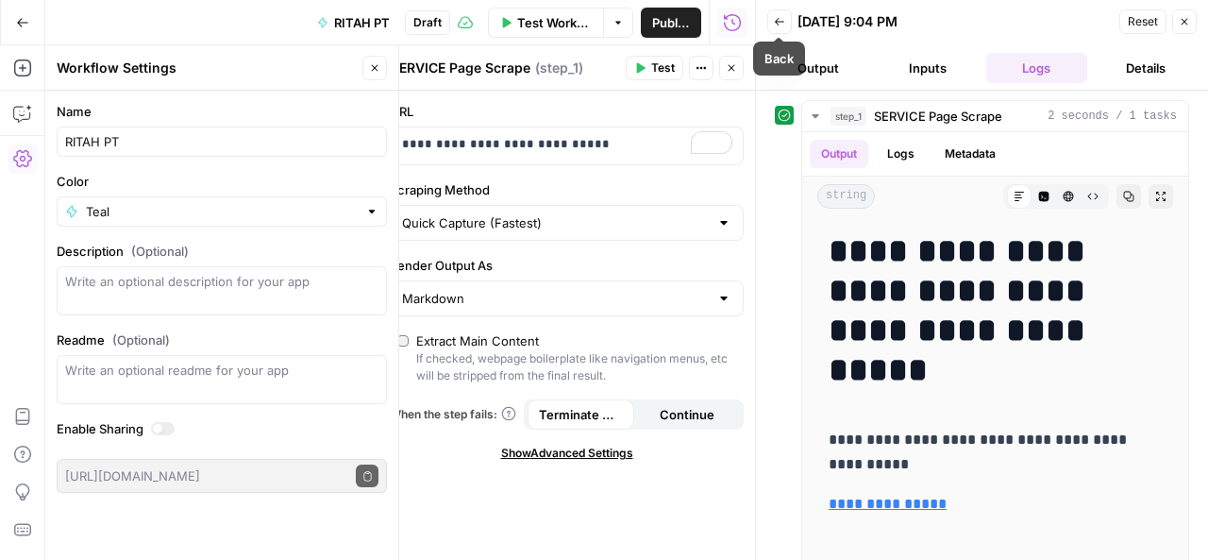
click at [770, 21] on button "Back" at bounding box center [779, 21] width 25 height 25
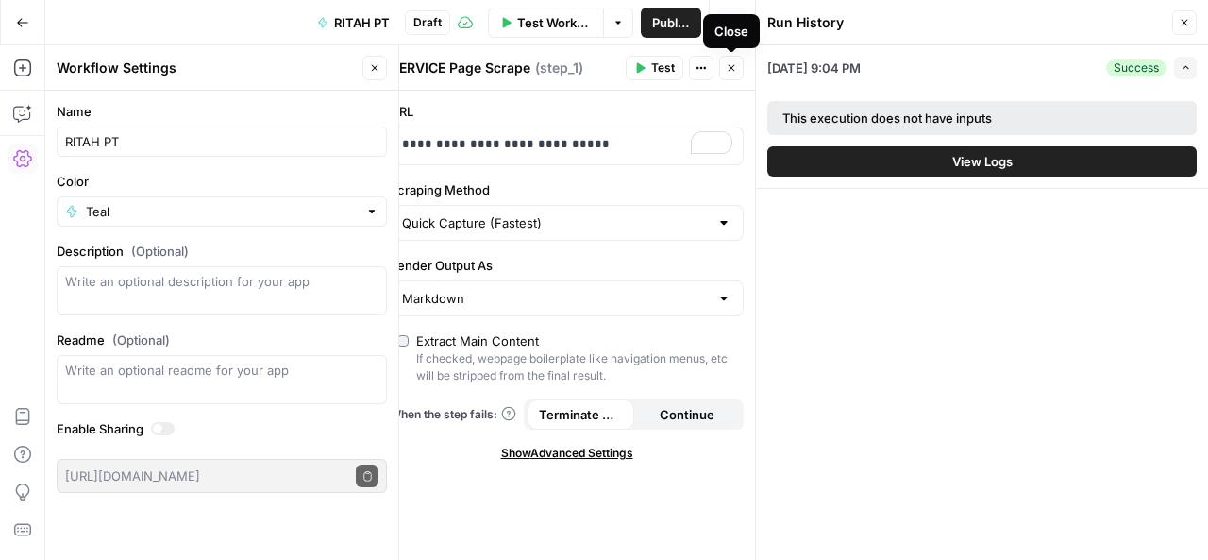
click at [732, 67] on icon "button" at bounding box center [731, 68] width 7 height 7
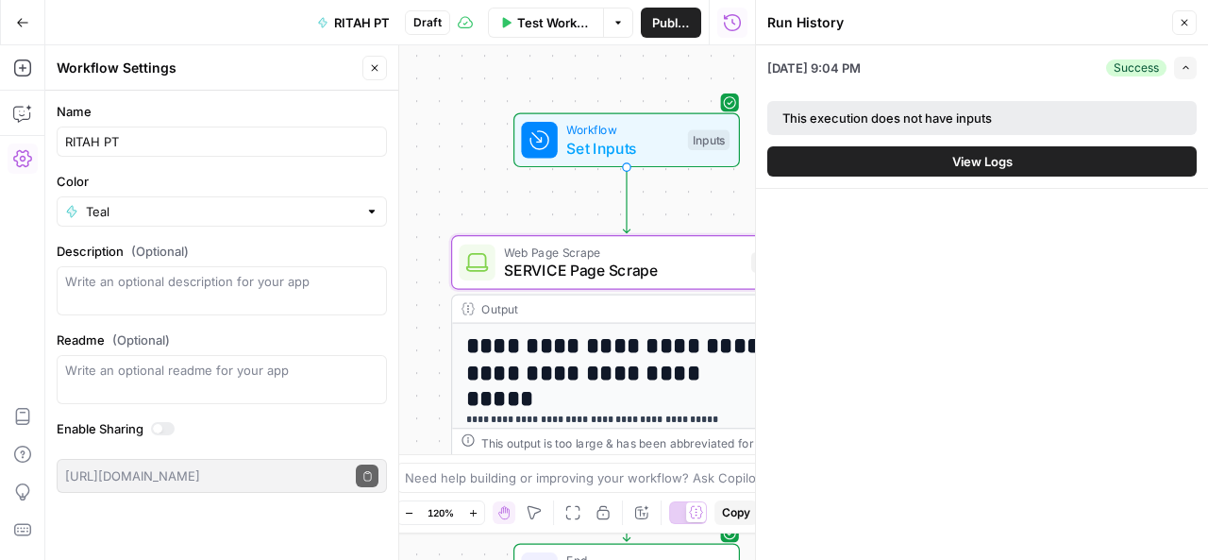
click at [1182, 13] on button "Close" at bounding box center [1184, 22] width 25 height 25
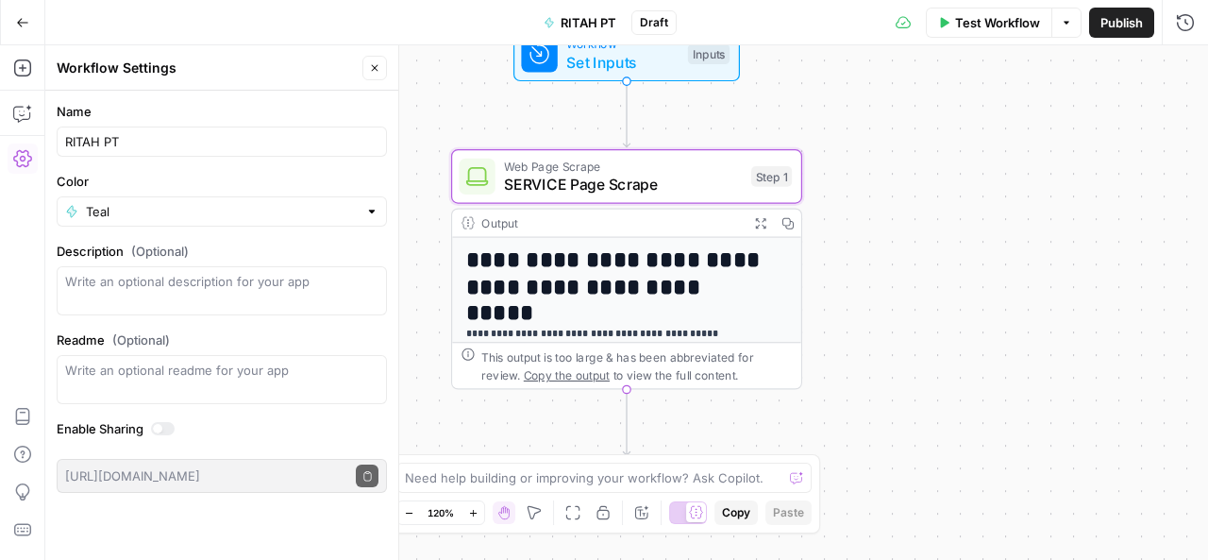
click at [623, 421] on icon "Edge from step_1 to end" at bounding box center [626, 422] width 7 height 66
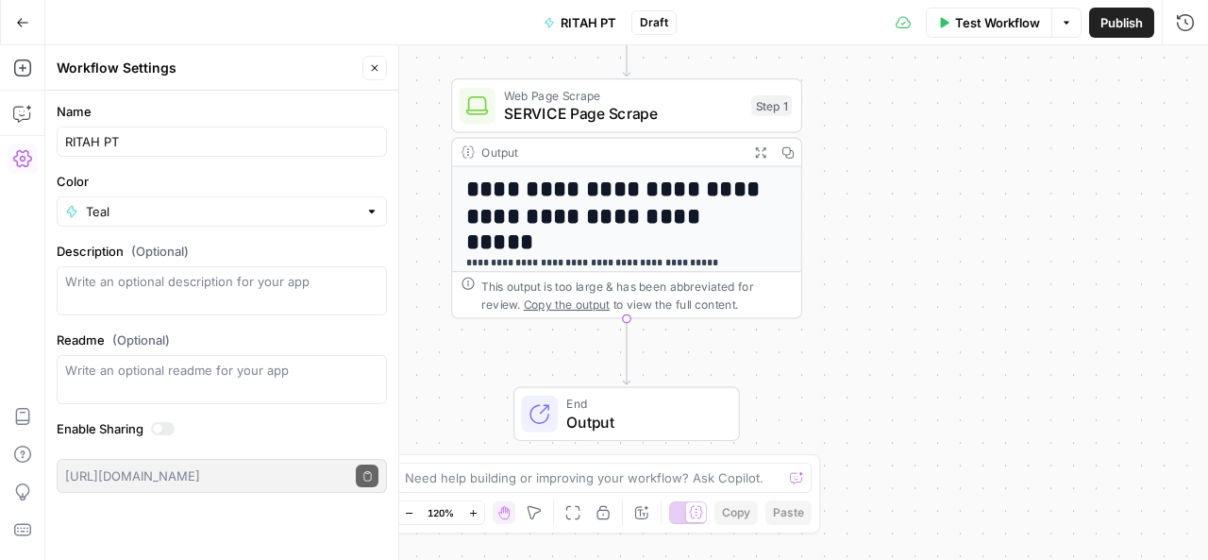
click at [629, 342] on icon "Edge from step_1 to end" at bounding box center [626, 351] width 7 height 66
click at [367, 66] on button "Close" at bounding box center [374, 68] width 25 height 25
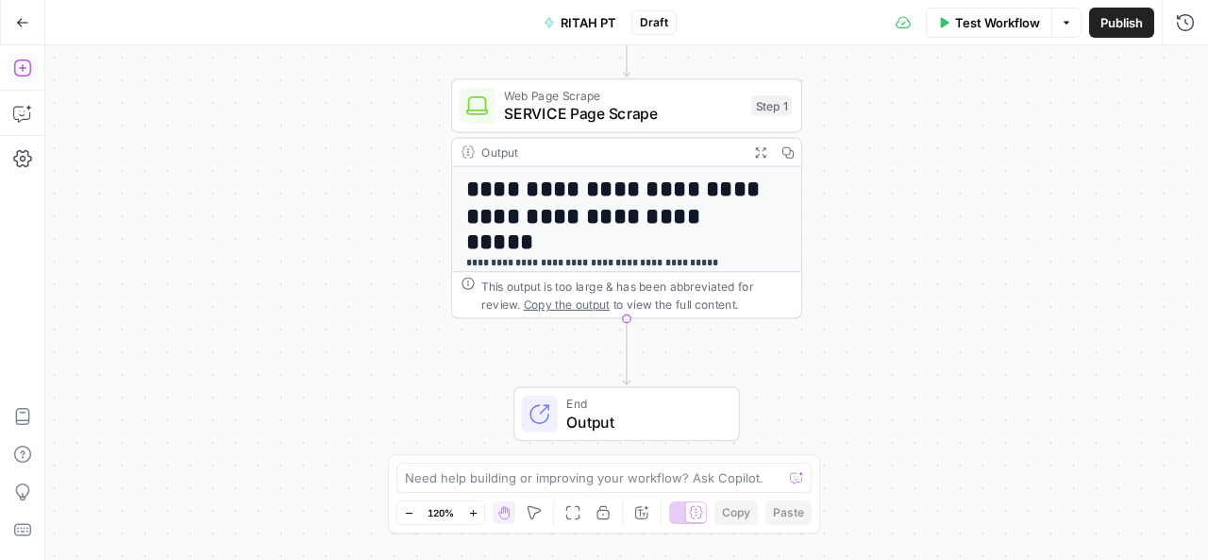
click at [24, 72] on icon "button" at bounding box center [22, 68] width 19 height 19
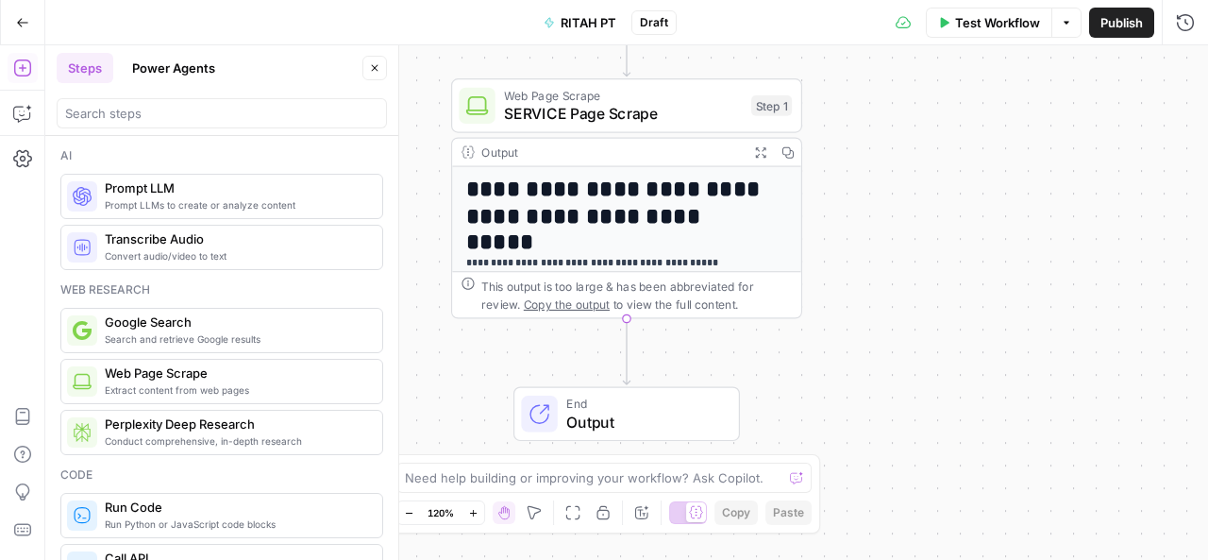
click at [24, 72] on icon "button" at bounding box center [22, 68] width 19 height 19
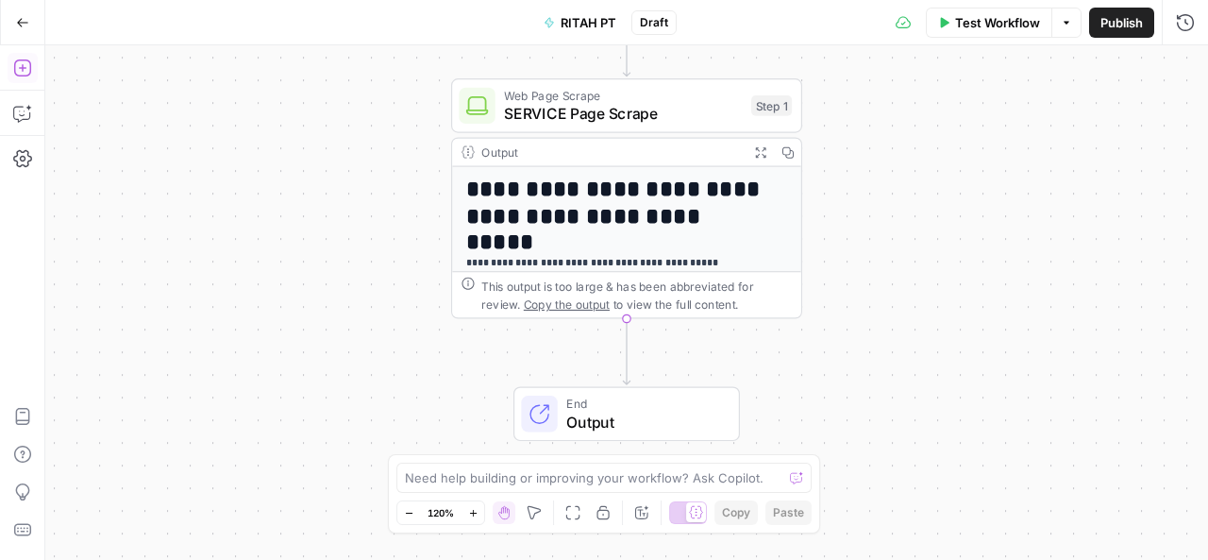
click at [24, 72] on icon "button" at bounding box center [22, 68] width 19 height 19
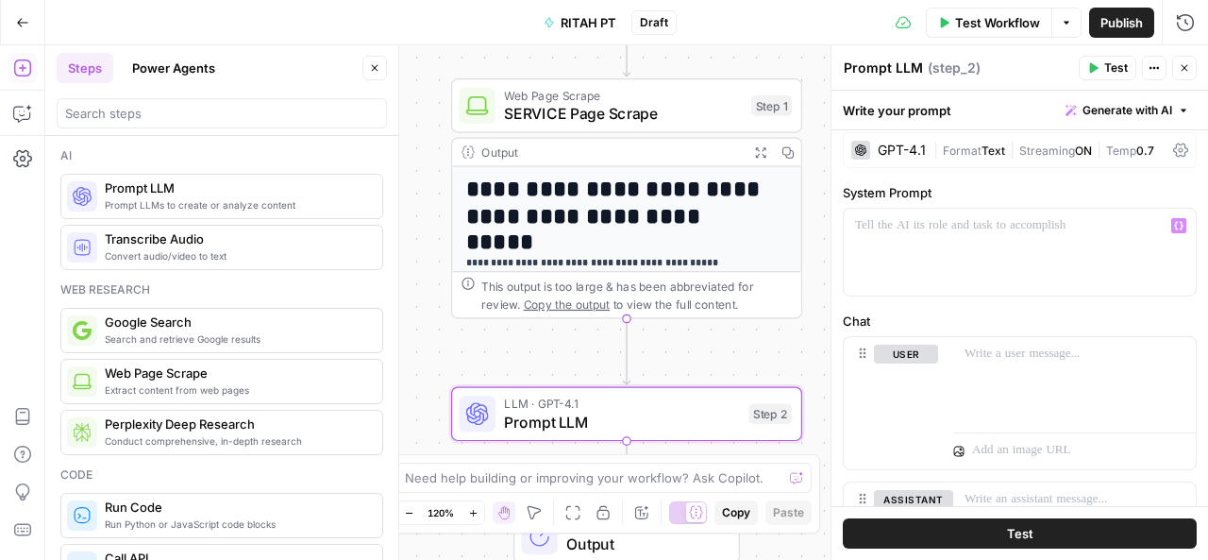
scroll to position [8, 0]
click at [865, 227] on p at bounding box center [1019, 227] width 329 height 19
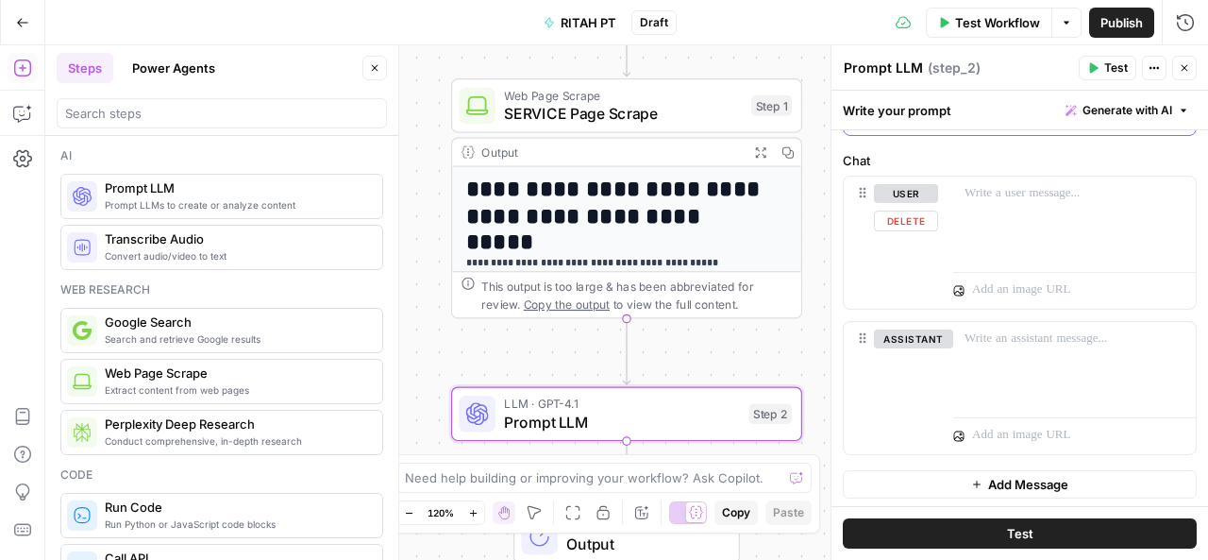
scroll to position [170, 0]
click at [981, 343] on p at bounding box center [1074, 338] width 220 height 19
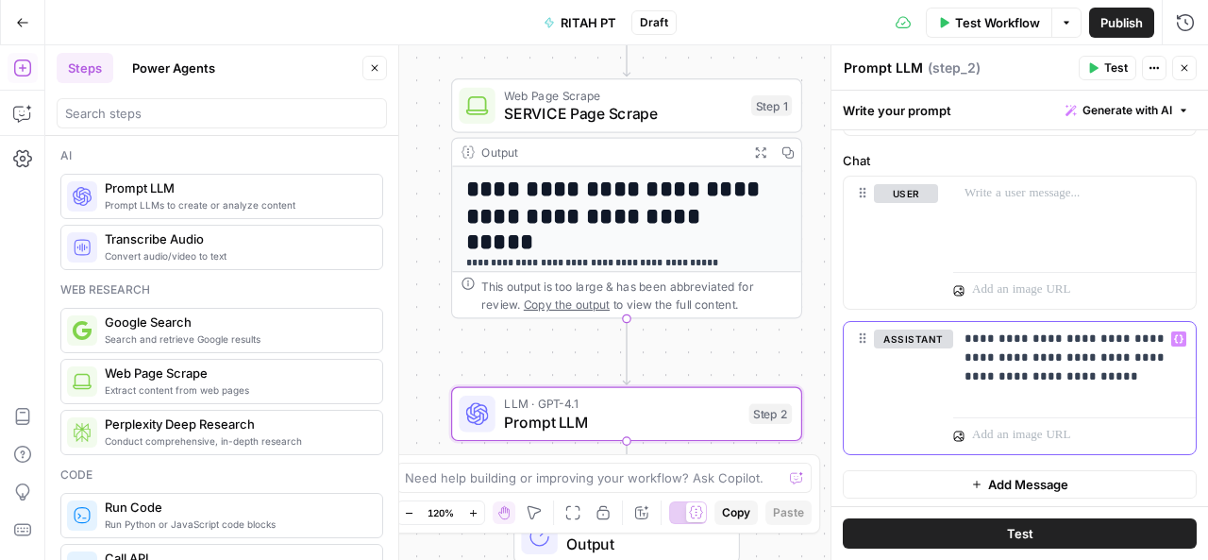
drag, startPoint x: 981, startPoint y: 343, endPoint x: 1162, endPoint y: 331, distance: 180.6
click at [1162, 331] on div "**********" at bounding box center [1074, 365] width 243 height 87
click at [1174, 334] on icon "button" at bounding box center [1178, 338] width 9 height 9
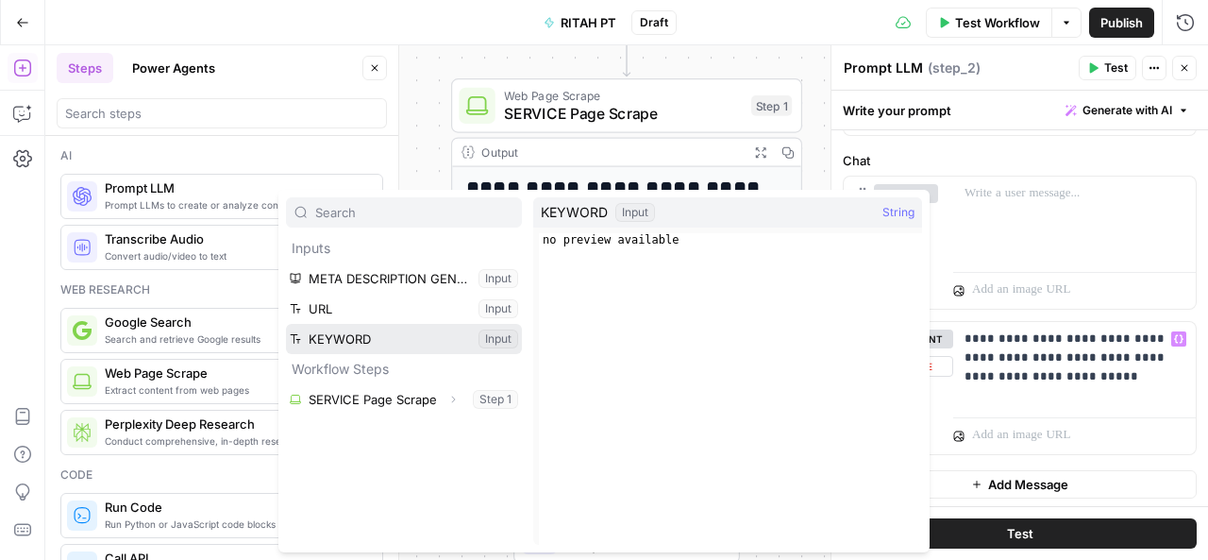
click at [332, 328] on button "Select variable KEYWORD" at bounding box center [404, 339] width 236 height 30
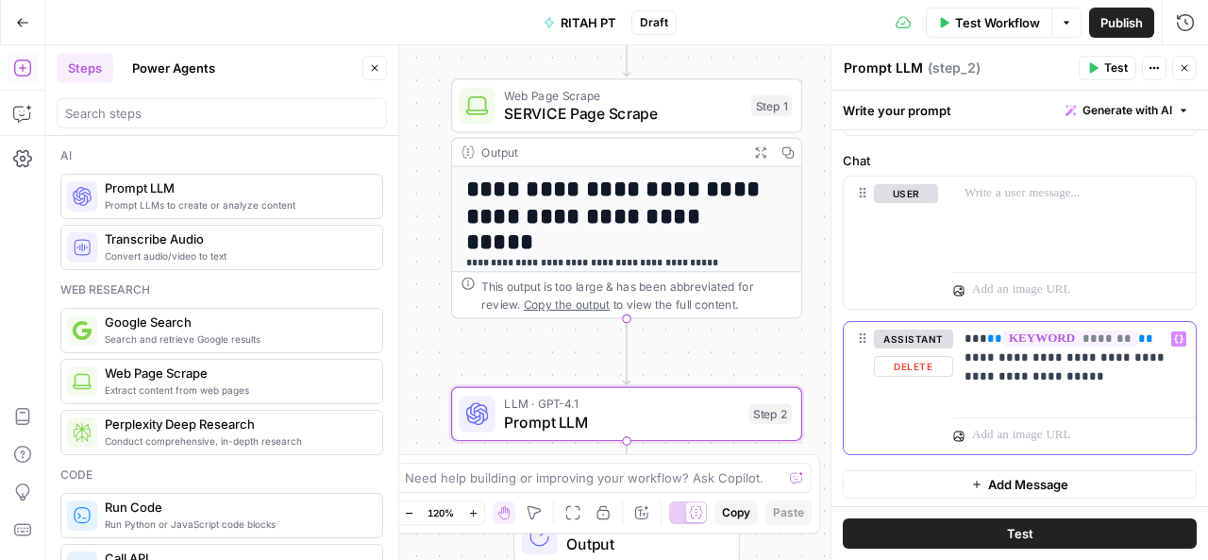
drag, startPoint x: 979, startPoint y: 333, endPoint x: 1153, endPoint y: 329, distance: 173.7
click at [1153, 329] on p "**********" at bounding box center [1067, 357] width 207 height 57
click at [1008, 335] on p "**********" at bounding box center [1067, 348] width 207 height 38
click at [1074, 373] on p "**********" at bounding box center [1067, 357] width 207 height 57
click at [1174, 338] on icon "button" at bounding box center [1178, 338] width 9 height 9
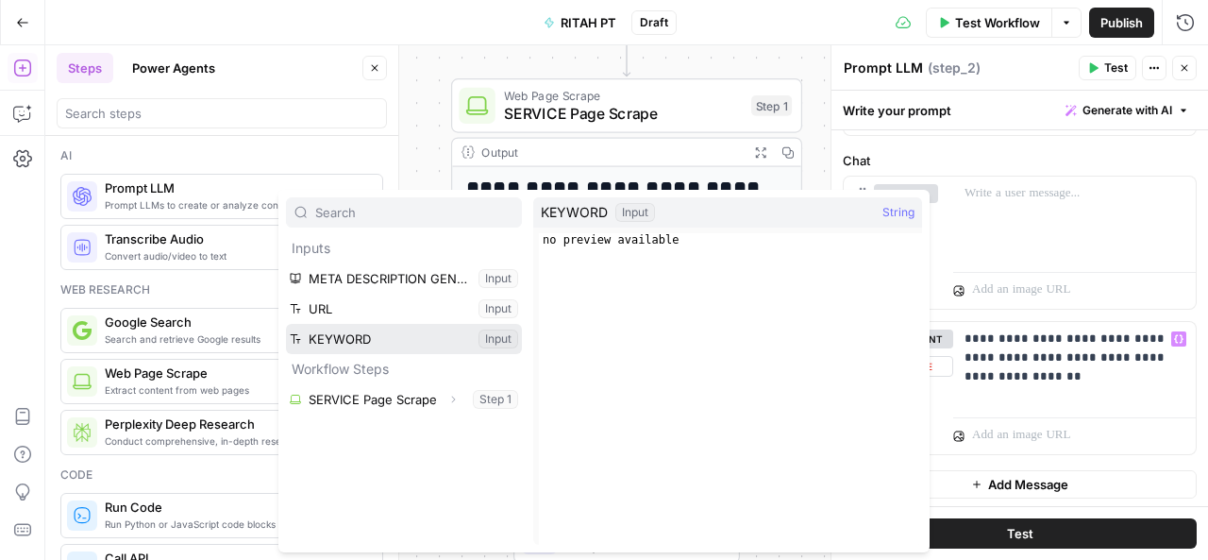
click at [371, 339] on button "Select variable KEYWORD" at bounding box center [404, 339] width 236 height 30
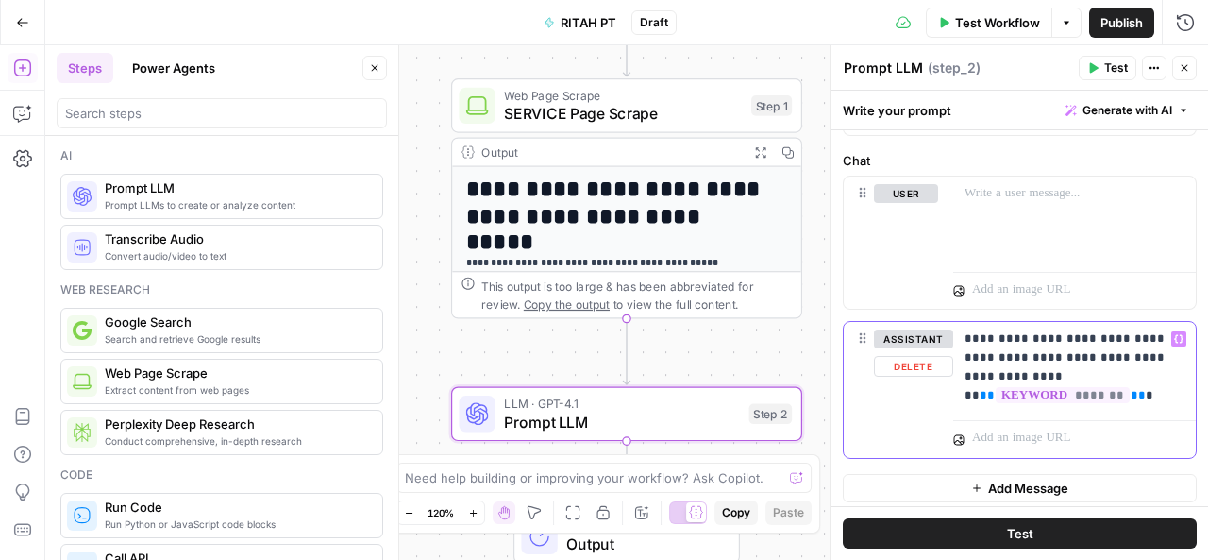
click at [979, 395] on span "**" at bounding box center [986, 395] width 15 height 12
click at [1129, 390] on p "**********" at bounding box center [1067, 366] width 207 height 75
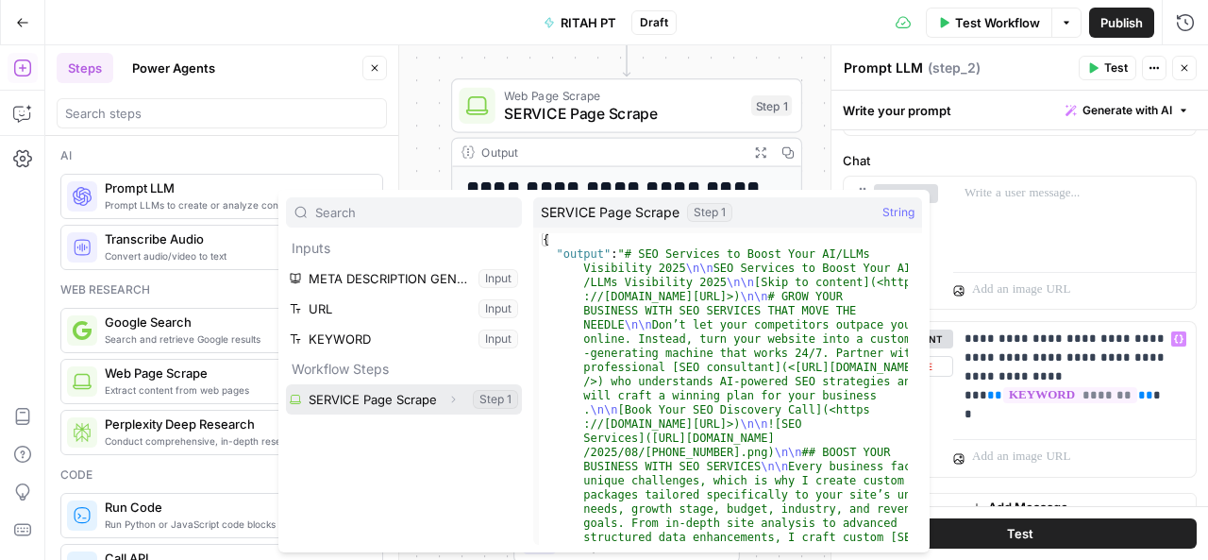
click at [376, 395] on button "Select variable SERVICE Page Scrape" at bounding box center [404, 399] width 236 height 30
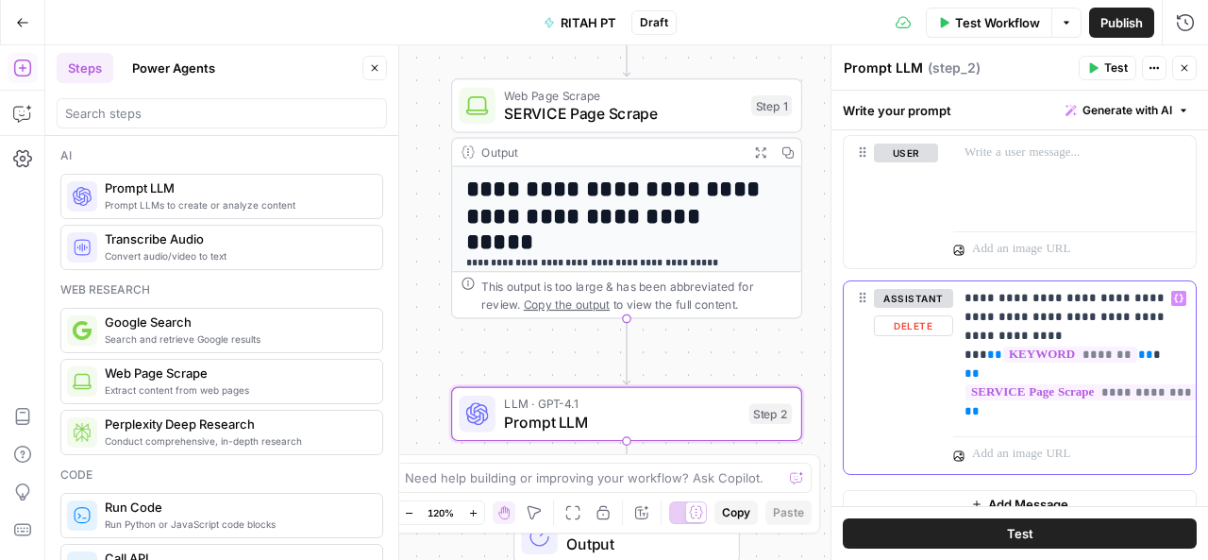
scroll to position [212, 0]
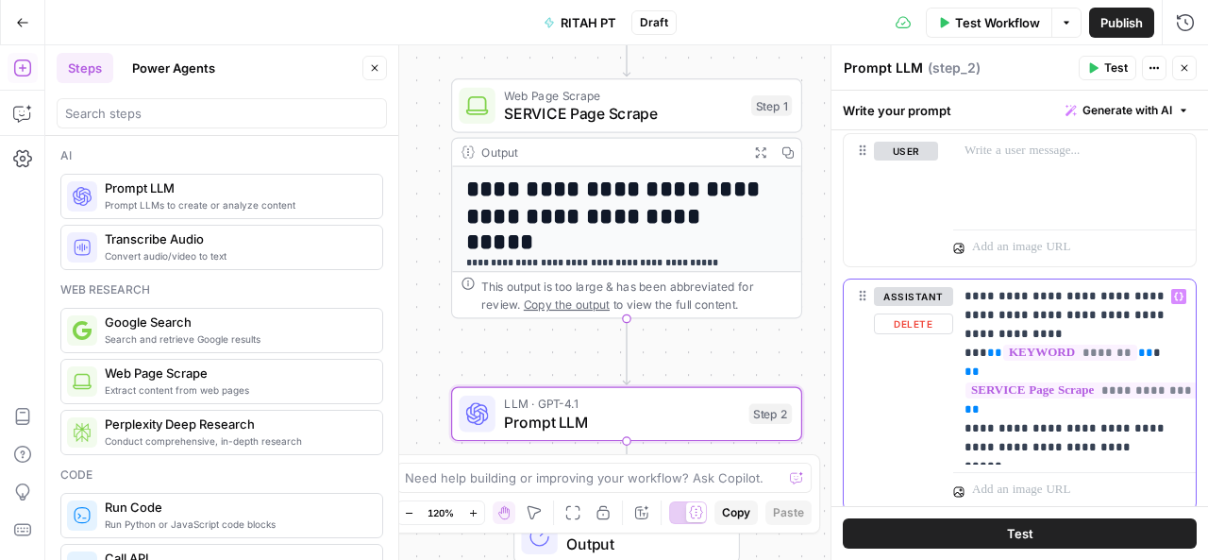
click at [1064, 425] on p "**********" at bounding box center [1067, 372] width 207 height 170
click at [1066, 425] on p "**********" at bounding box center [1067, 372] width 207 height 170
click at [1019, 462] on p "**********" at bounding box center [1067, 381] width 207 height 189
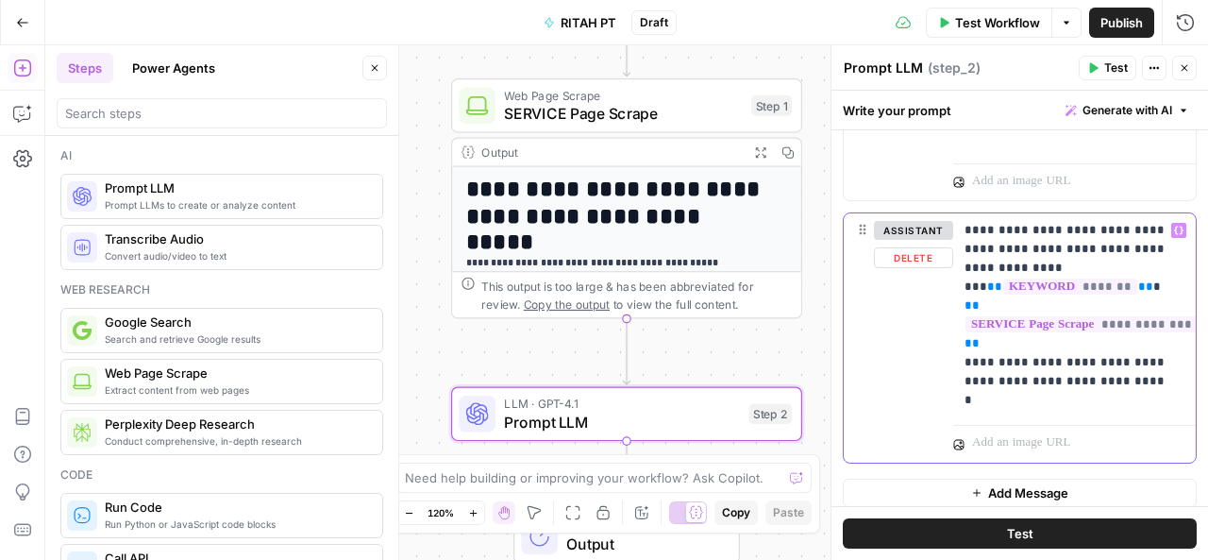
scroll to position [287, 0]
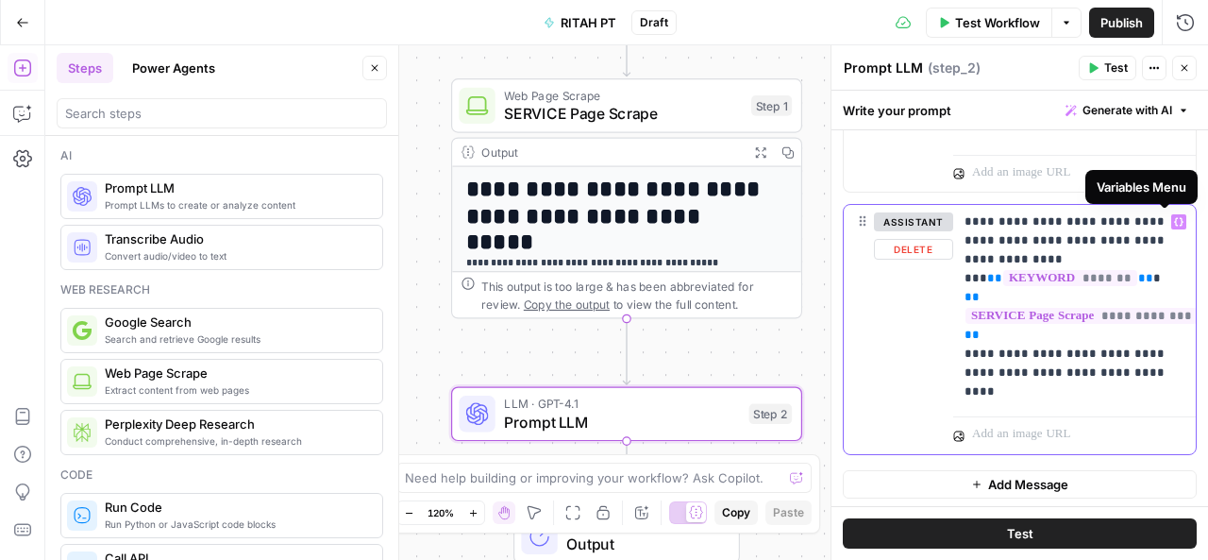
click at [1174, 219] on icon "button" at bounding box center [1178, 221] width 9 height 9
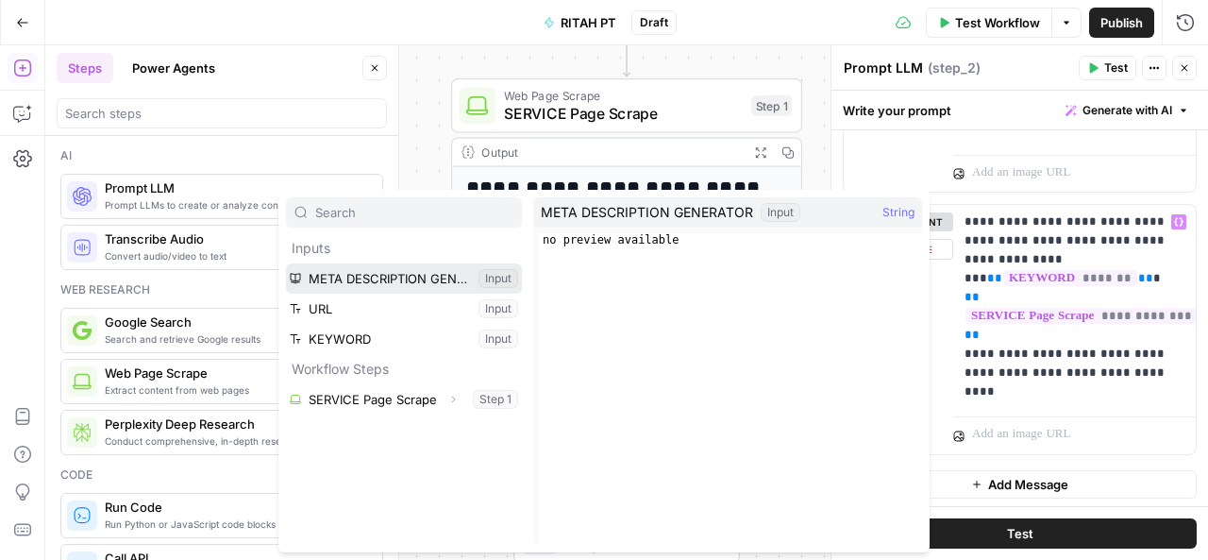
click at [352, 270] on button "Select variable META DESCRIPTION GENERATOR" at bounding box center [404, 278] width 236 height 30
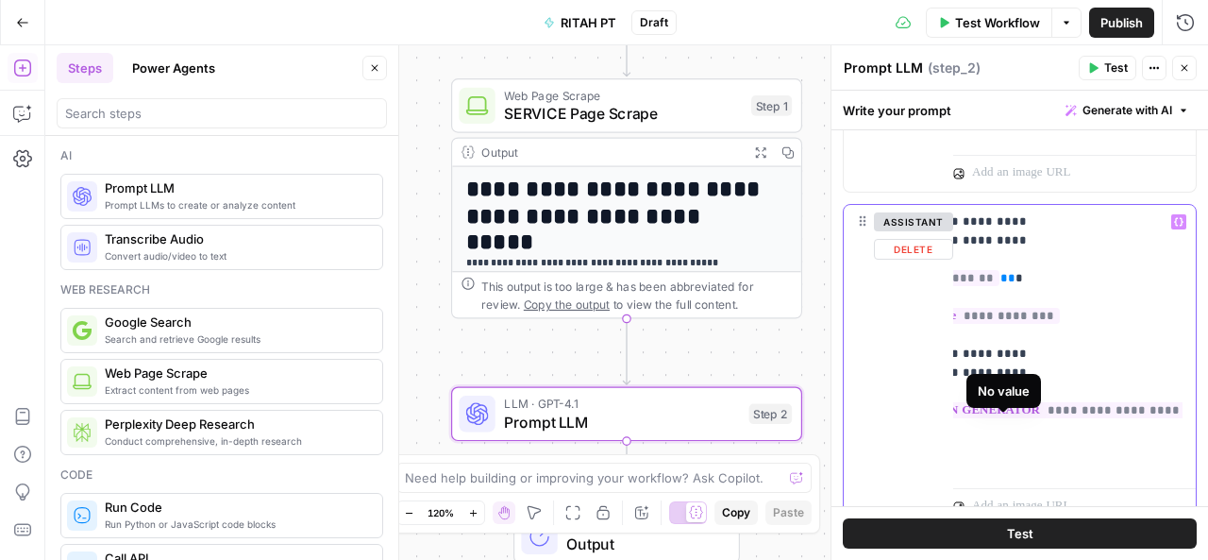
scroll to position [0, 0]
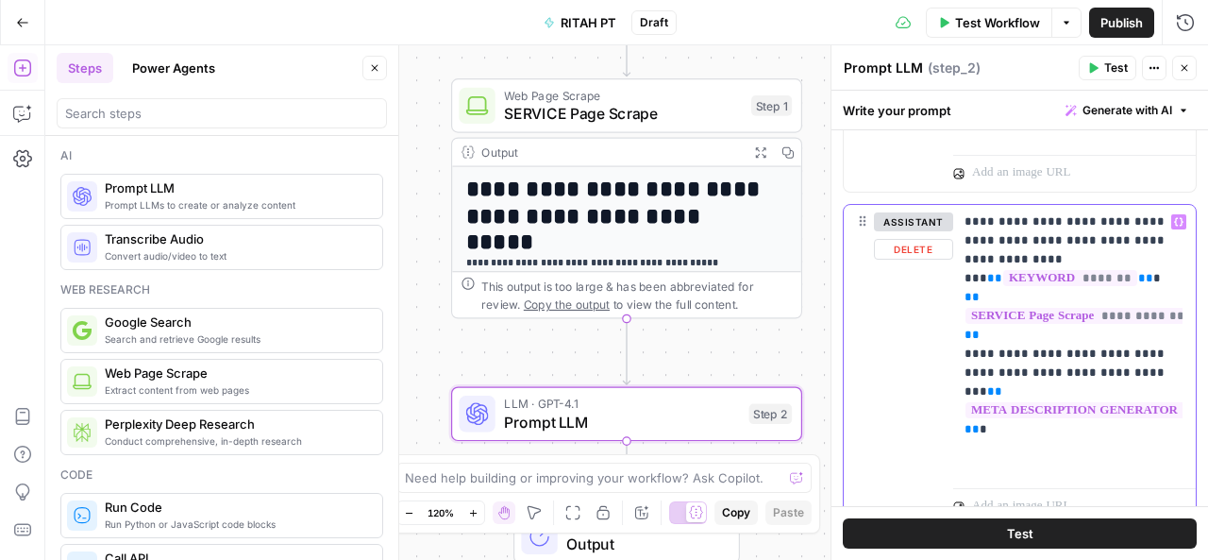
click at [993, 441] on p "**********" at bounding box center [1067, 334] width 207 height 245
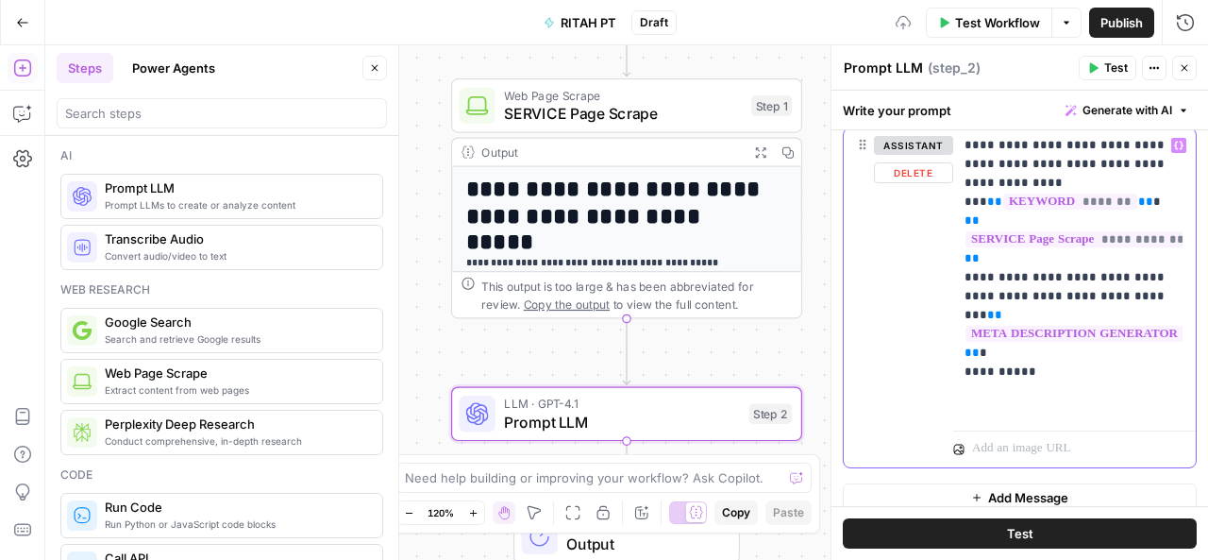
scroll to position [368, 0]
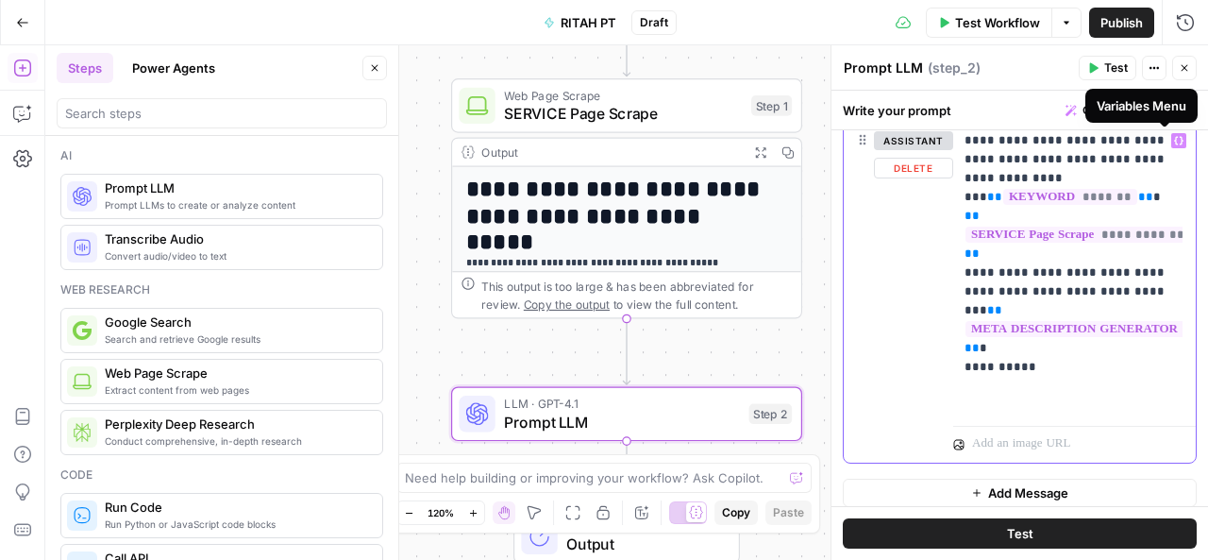
click at [1174, 140] on icon "button" at bounding box center [1178, 140] width 9 height 9
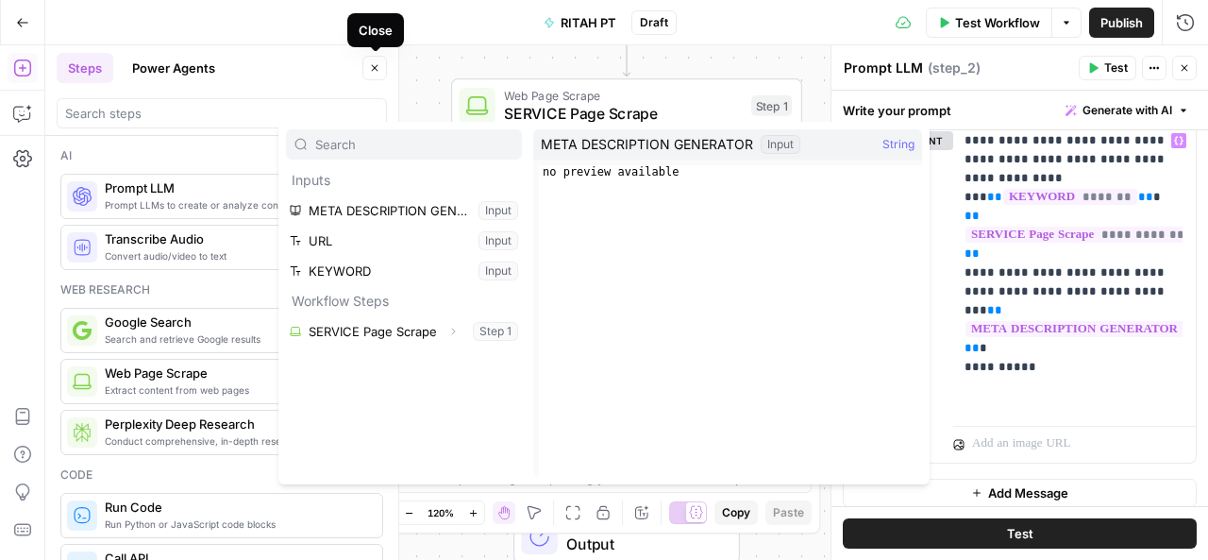
click at [376, 62] on icon "button" at bounding box center [374, 67] width 11 height 11
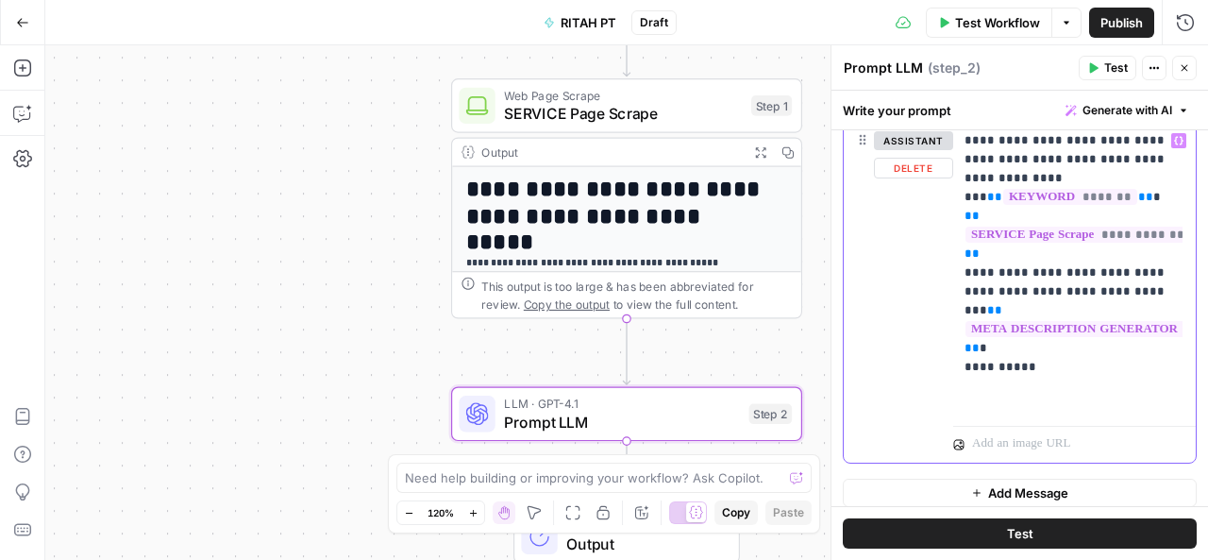
click at [1042, 377] on p "**********" at bounding box center [1067, 263] width 207 height 264
click at [1174, 141] on icon "button" at bounding box center [1178, 141] width 9 height 8
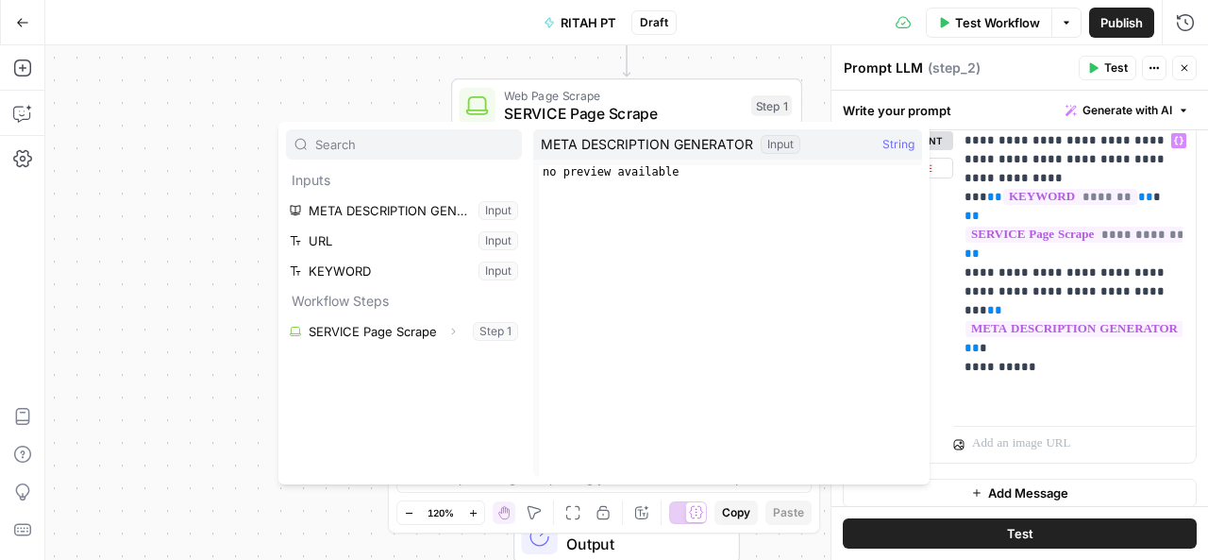
click at [505, 147] on input "text" at bounding box center [414, 144] width 198 height 19
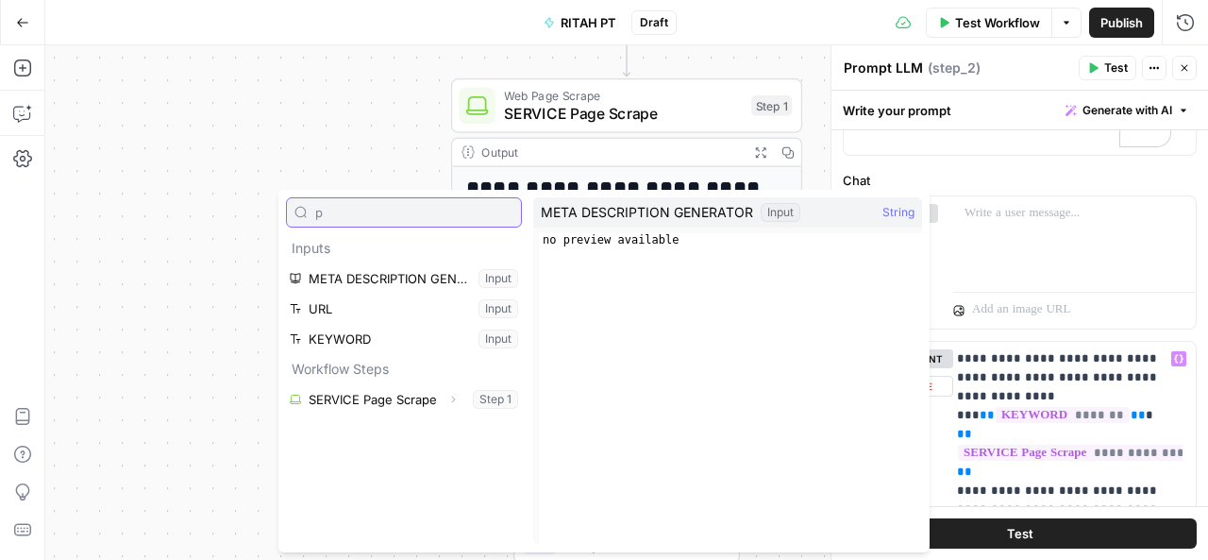
scroll to position [0, 0]
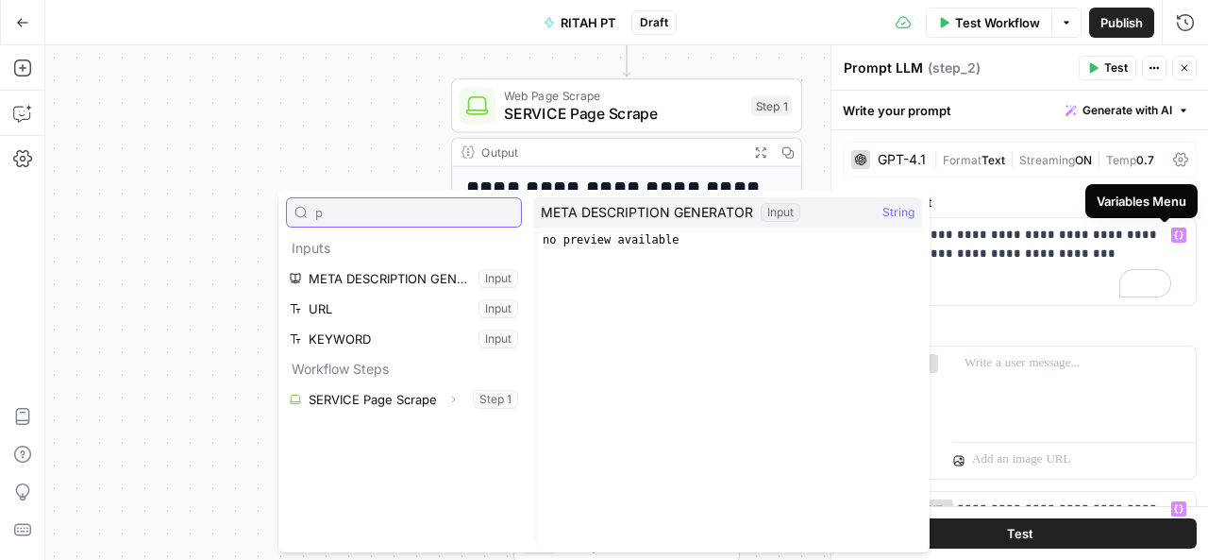
type input "p"
click at [1171, 228] on button "Variables Menu" at bounding box center [1178, 234] width 15 height 15
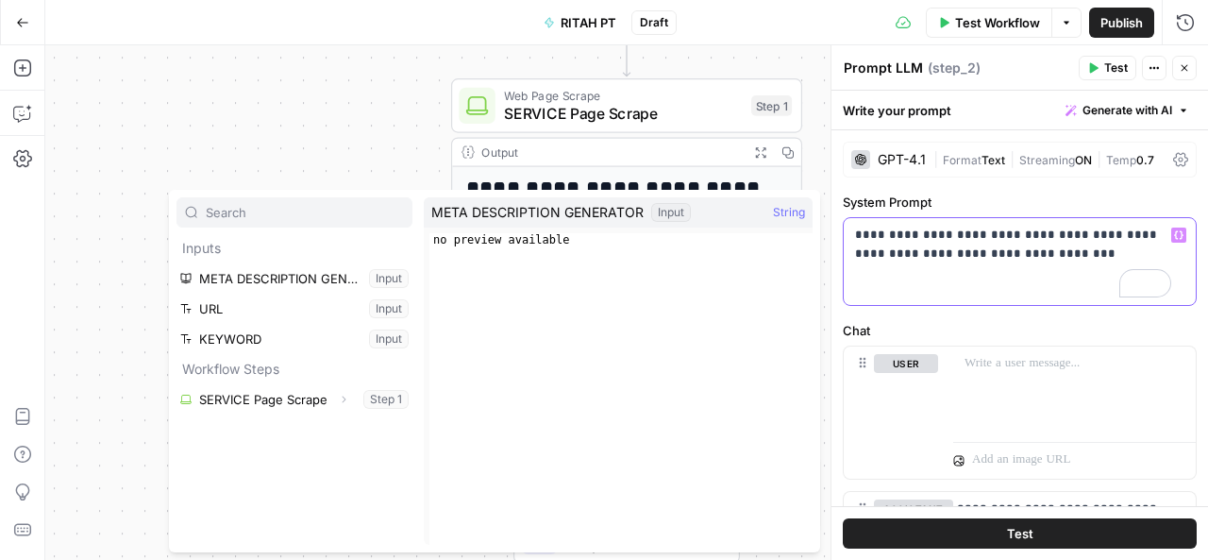
click at [1171, 228] on button "Variables Menu" at bounding box center [1178, 234] width 15 height 15
click at [376, 137] on div "**********" at bounding box center [626, 302] width 1162 height 514
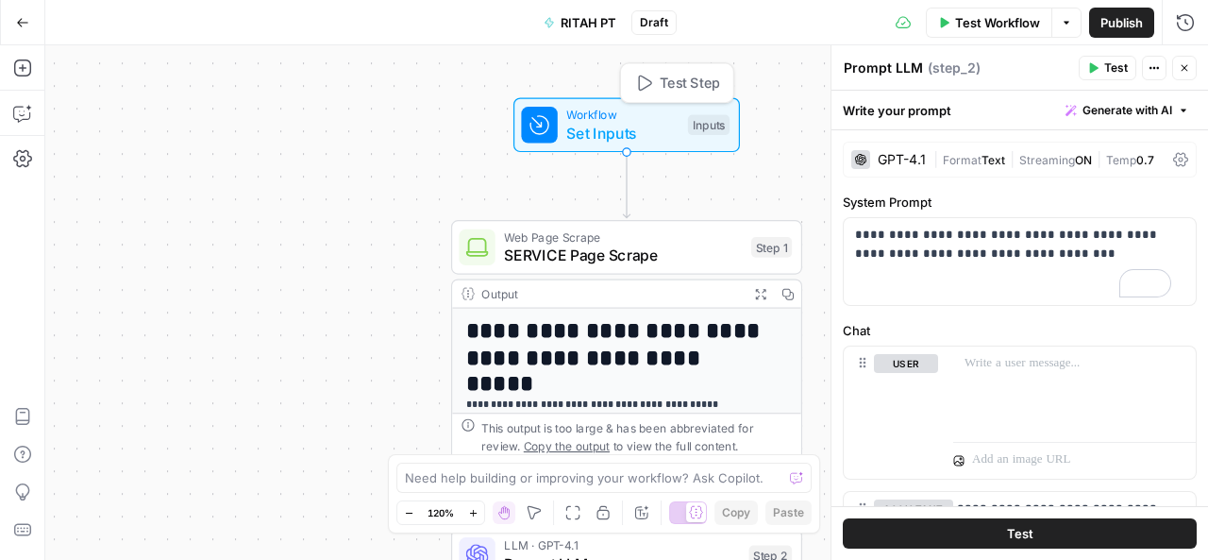
click at [621, 123] on span "Set Inputs" at bounding box center [622, 133] width 112 height 23
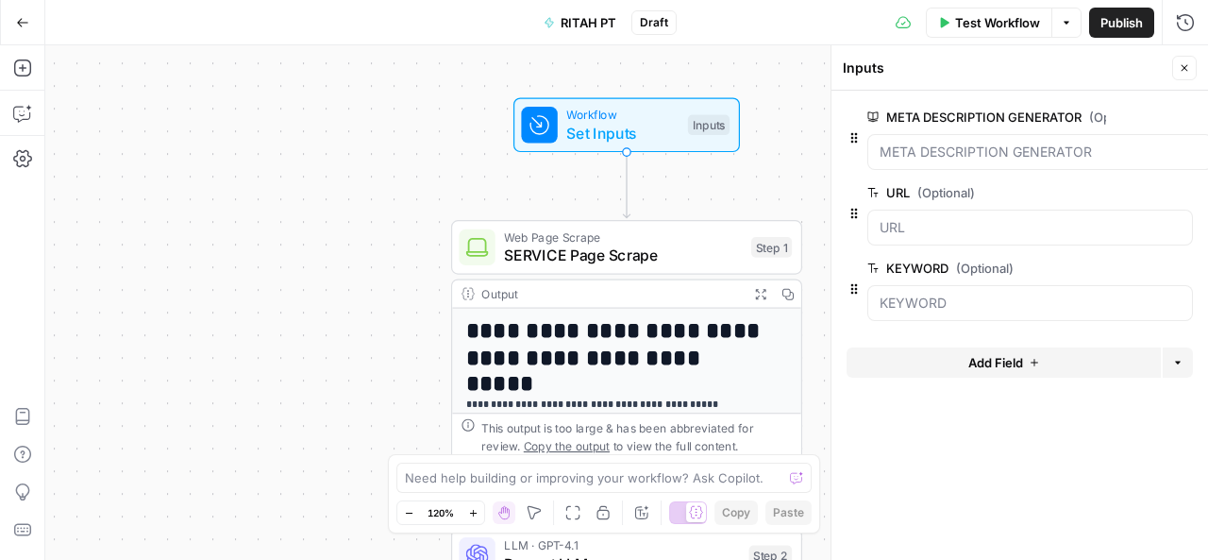
click at [1144, 106] on button "edit field" at bounding box center [1149, 117] width 73 height 23
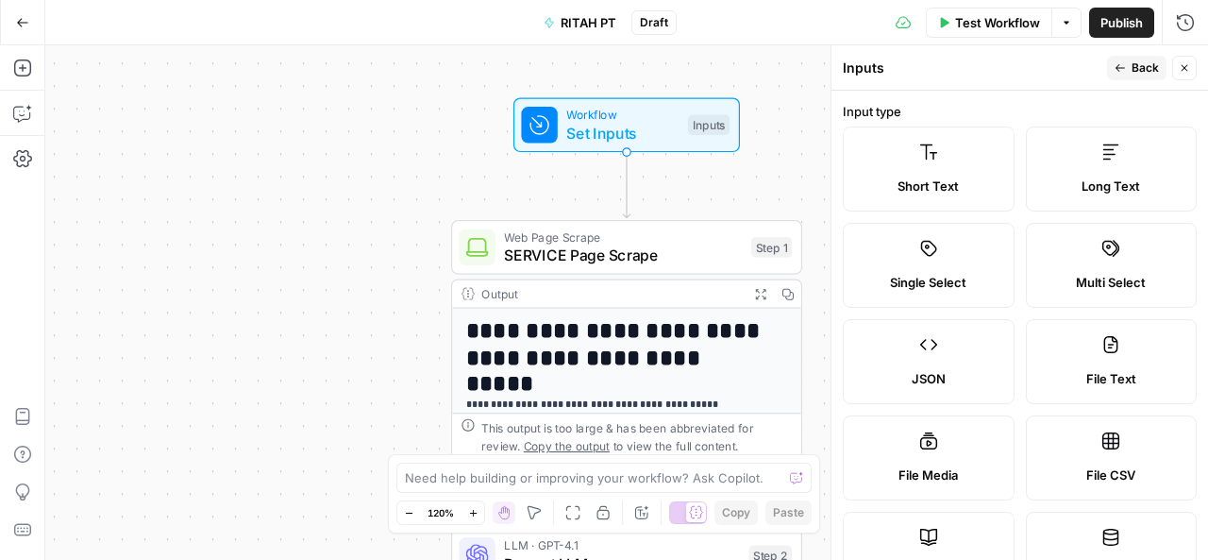
click at [1122, 66] on icon "button" at bounding box center [1119, 67] width 11 height 11
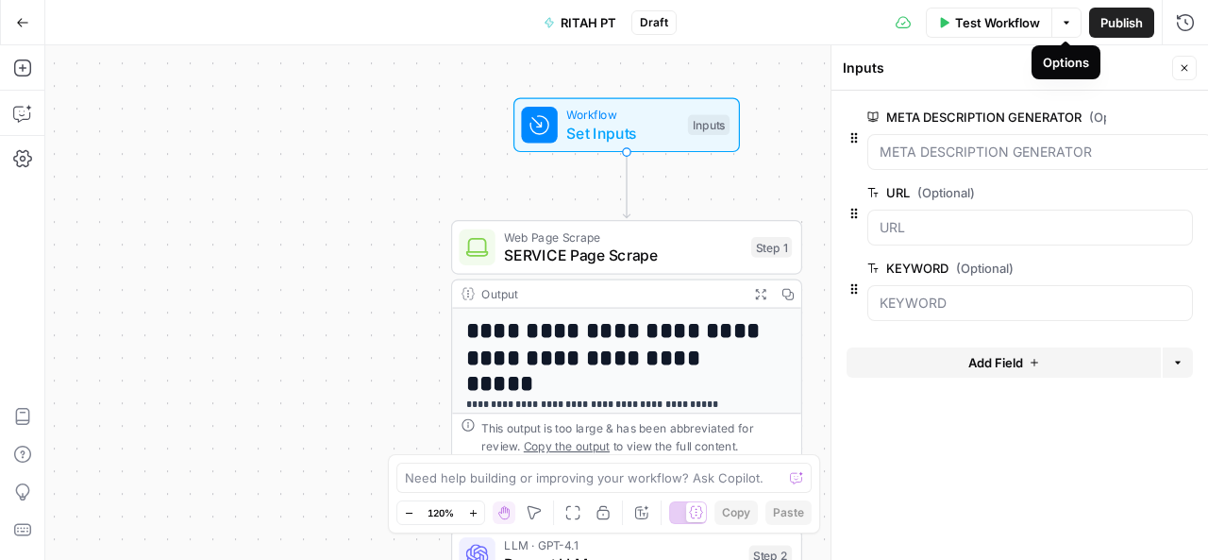
click at [1061, 24] on icon "button" at bounding box center [1066, 22] width 11 height 11
click at [642, 256] on span "SERVICE Page Scrape" at bounding box center [623, 254] width 238 height 23
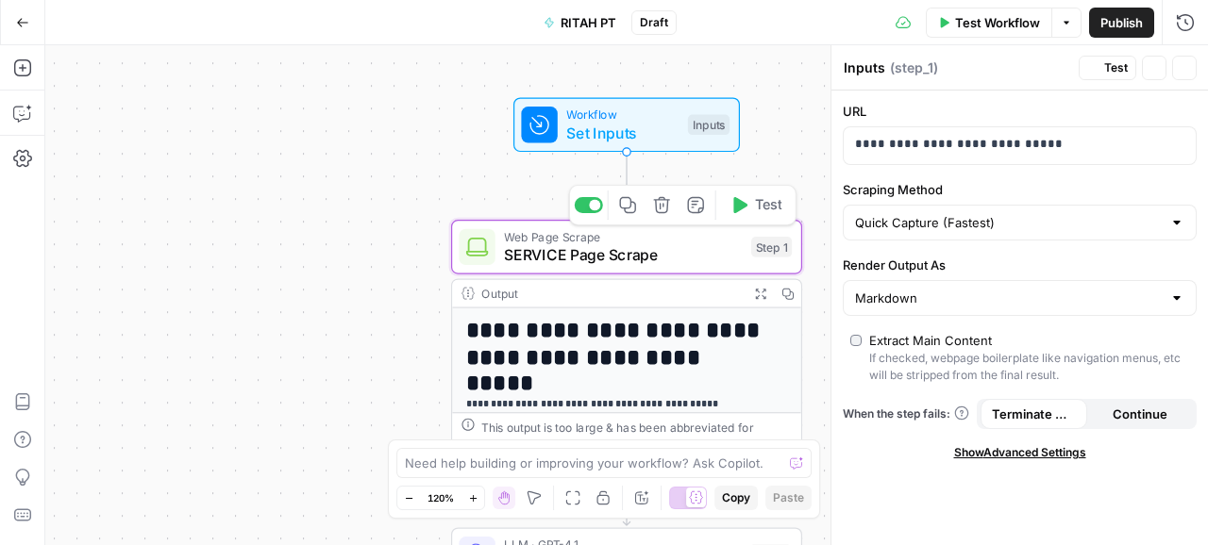
type textarea "SERVICE Page Scrape"
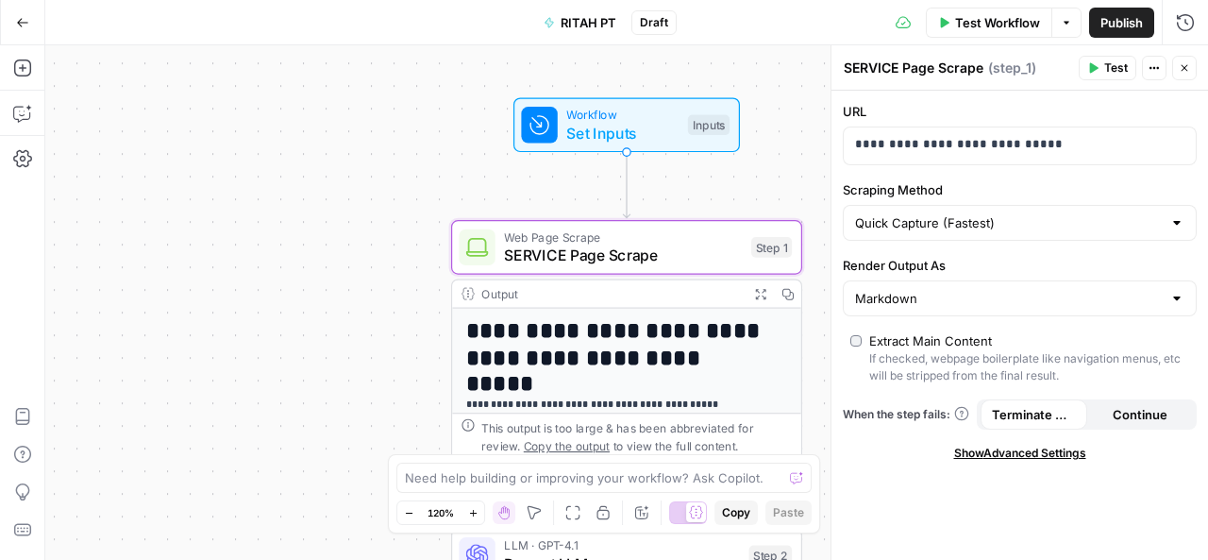
click at [1171, 221] on div at bounding box center [1176, 222] width 15 height 19
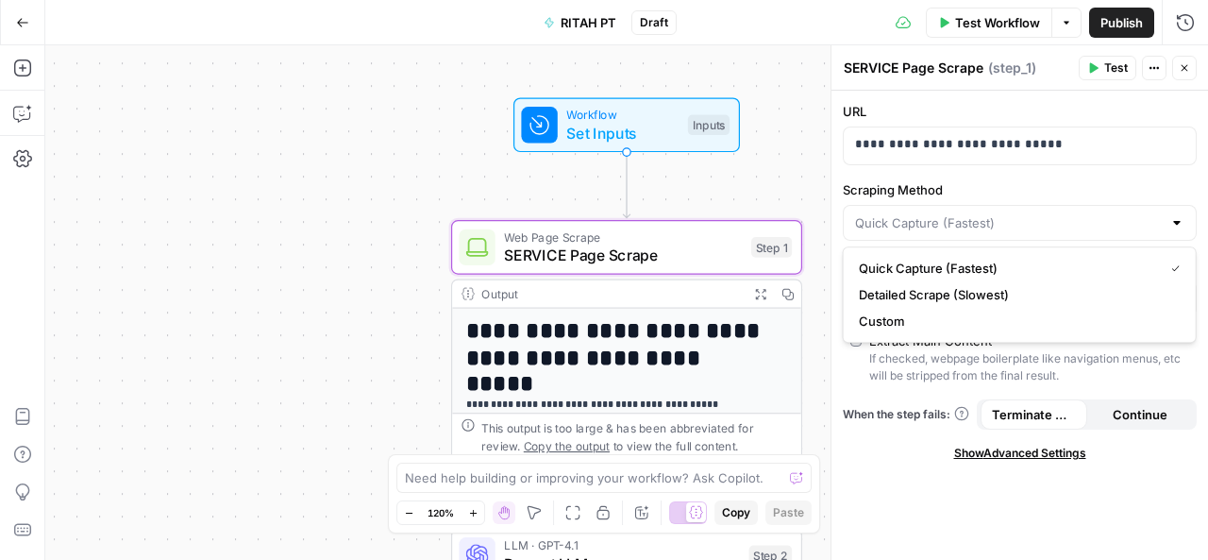
click at [1171, 221] on div at bounding box center [1176, 222] width 15 height 19
click at [1181, 218] on div at bounding box center [1176, 222] width 15 height 19
type input "Quick Capture (Fastest)"
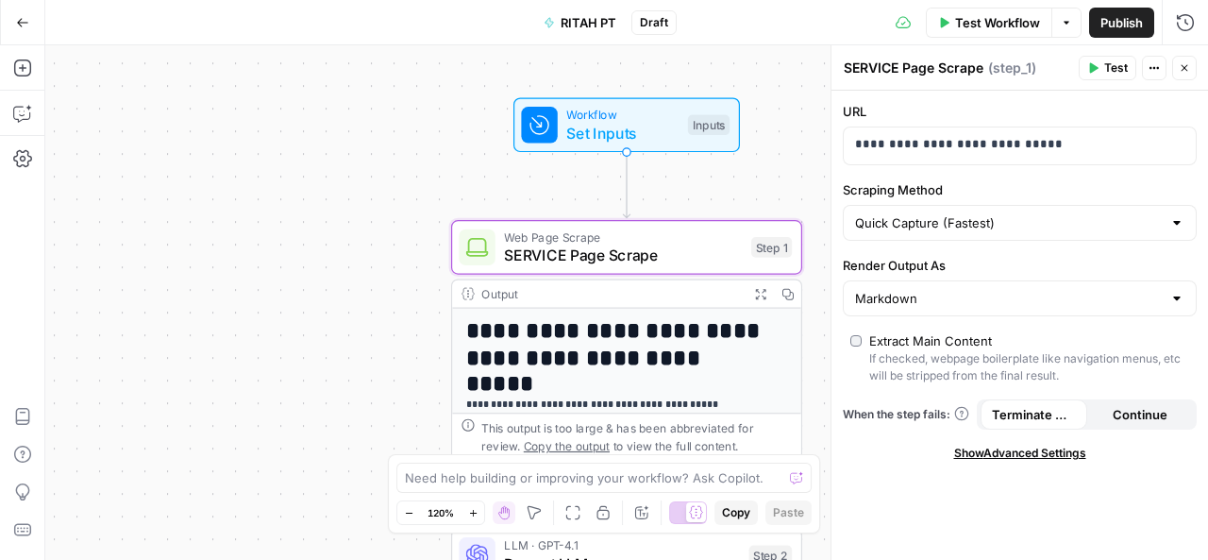
click at [951, 492] on div "**********" at bounding box center [1019, 325] width 376 height 469
click at [1009, 65] on span "( step_1 )" at bounding box center [1012, 68] width 48 height 19
click at [1176, 141] on icon "button" at bounding box center [1178, 145] width 9 height 8
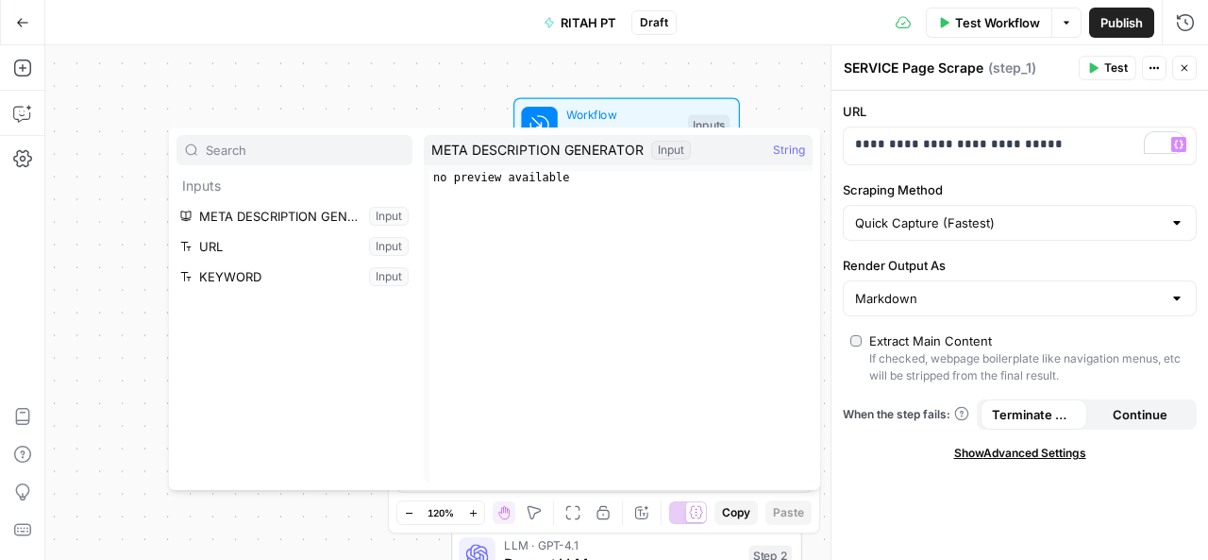
click at [783, 92] on div "**********" at bounding box center [626, 302] width 1162 height 514
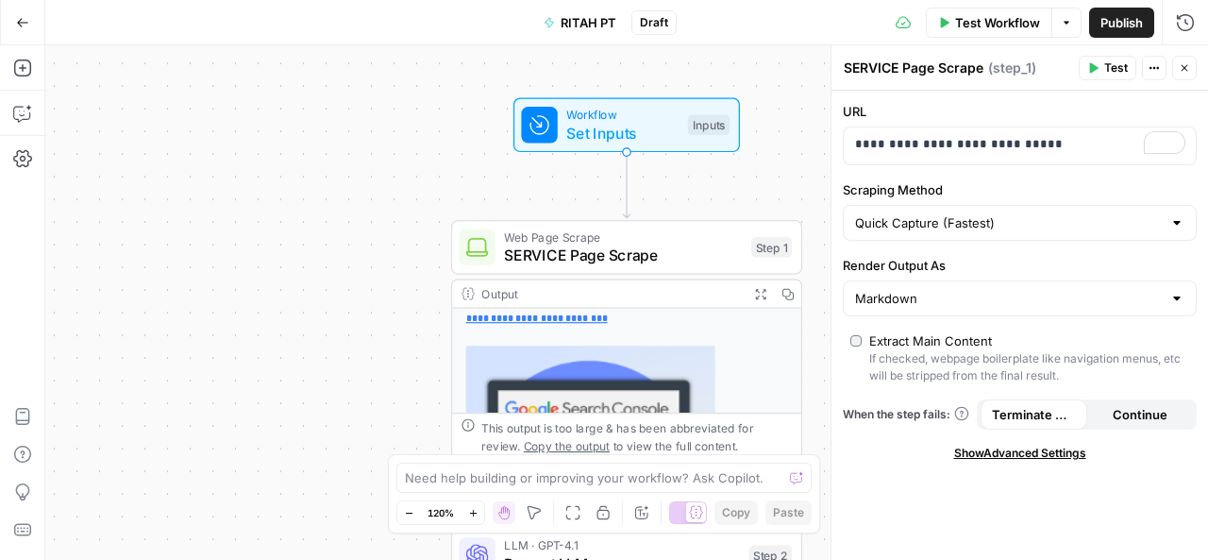
scroll to position [284, 0]
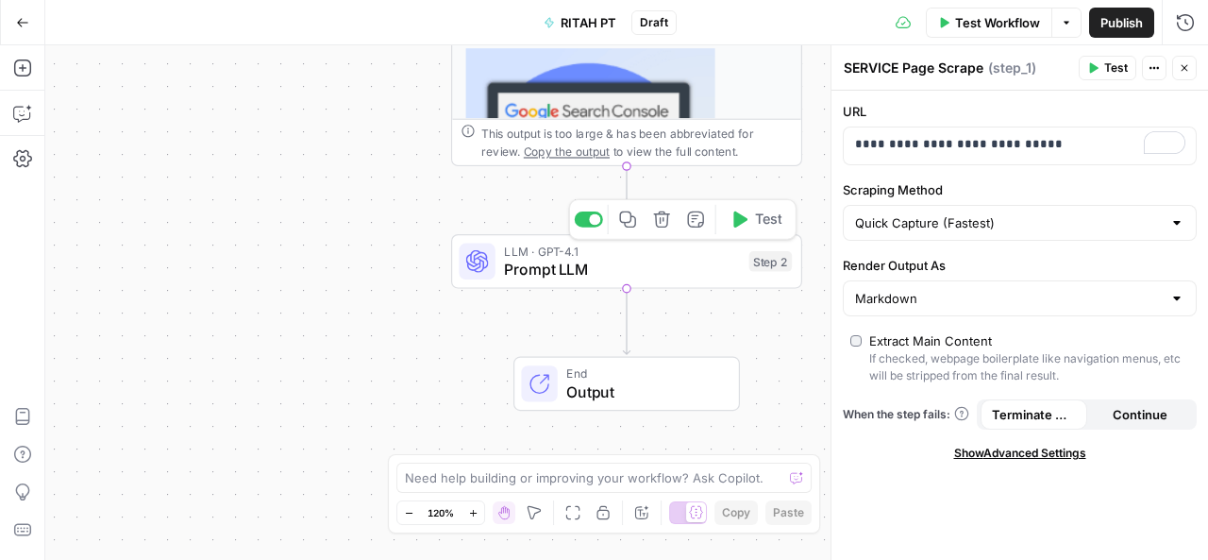
click at [586, 273] on span "Prompt LLM" at bounding box center [622, 269] width 236 height 23
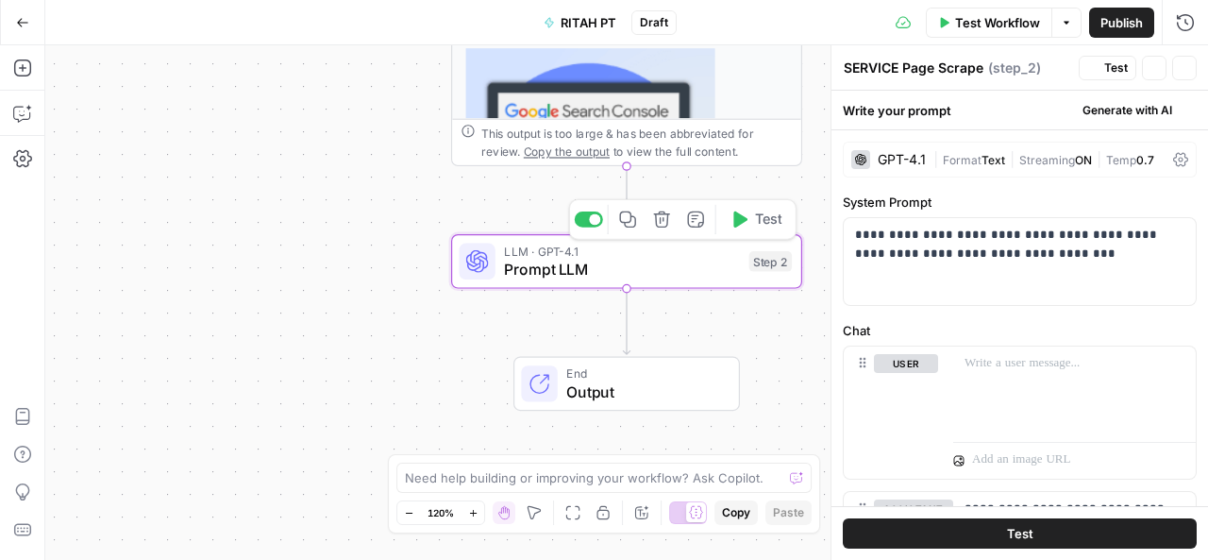
type textarea "Prompt LLM"
click at [921, 158] on div "GPT-4.1" at bounding box center [902, 159] width 48 height 13
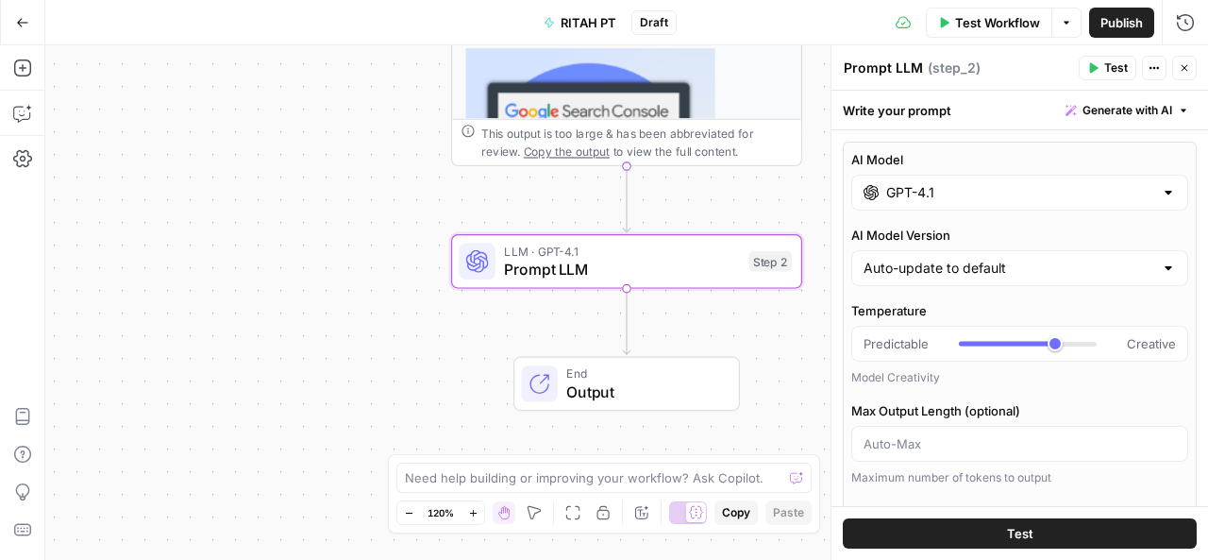
click at [1161, 190] on div at bounding box center [1168, 192] width 15 height 19
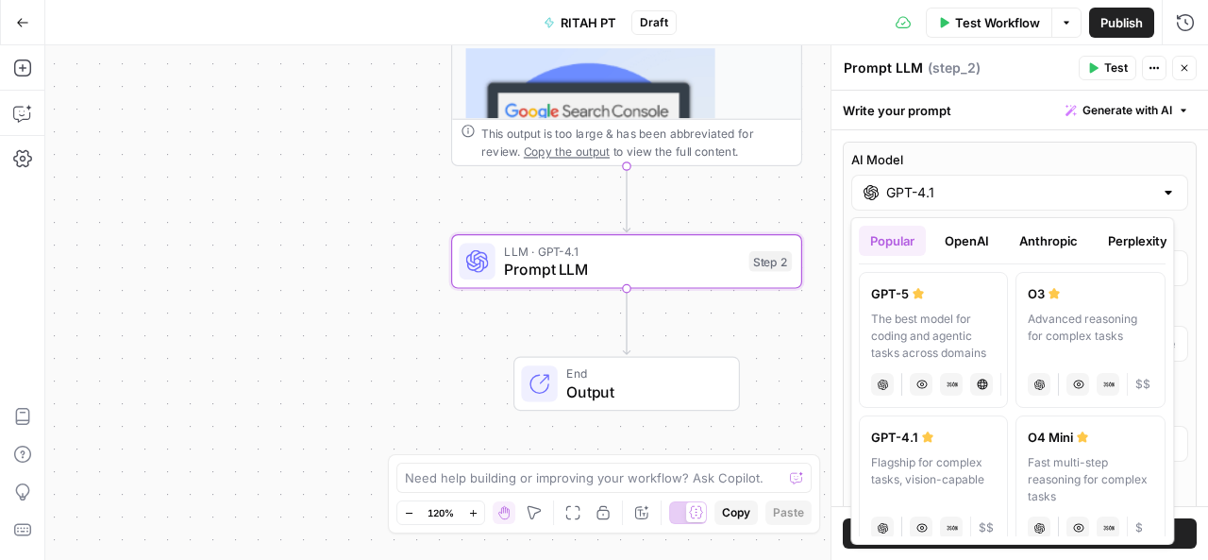
click at [979, 330] on div "The best model for coding and agentic tasks across domains" at bounding box center [933, 335] width 125 height 51
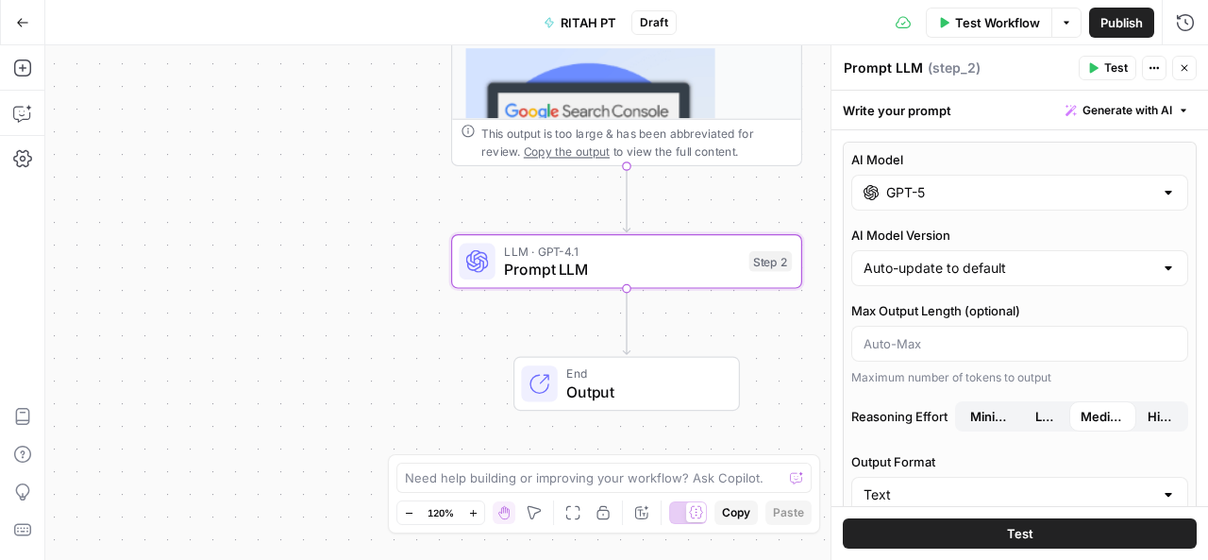
type input "GPT-5"
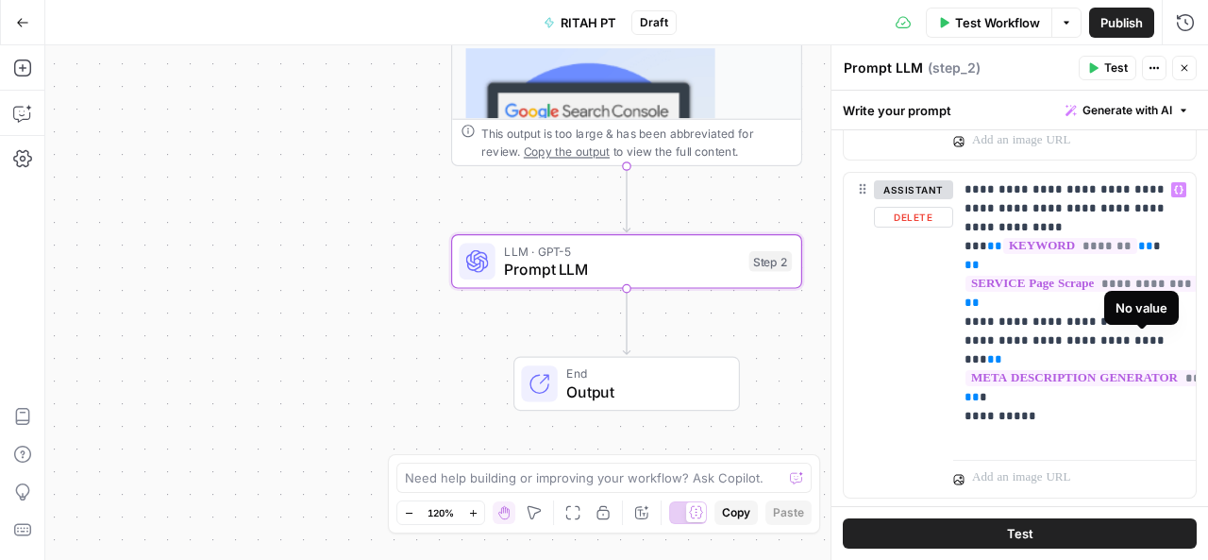
scroll to position [944, 0]
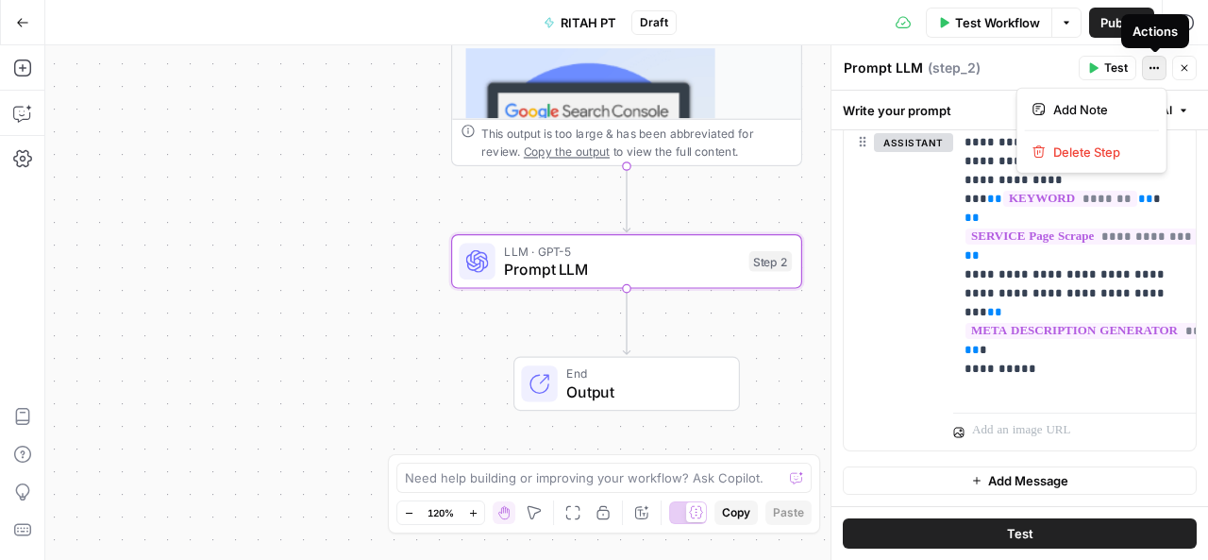
click at [1163, 65] on button "Actions" at bounding box center [1154, 68] width 25 height 25
click at [1095, 146] on span "Delete Step" at bounding box center [1098, 151] width 91 height 19
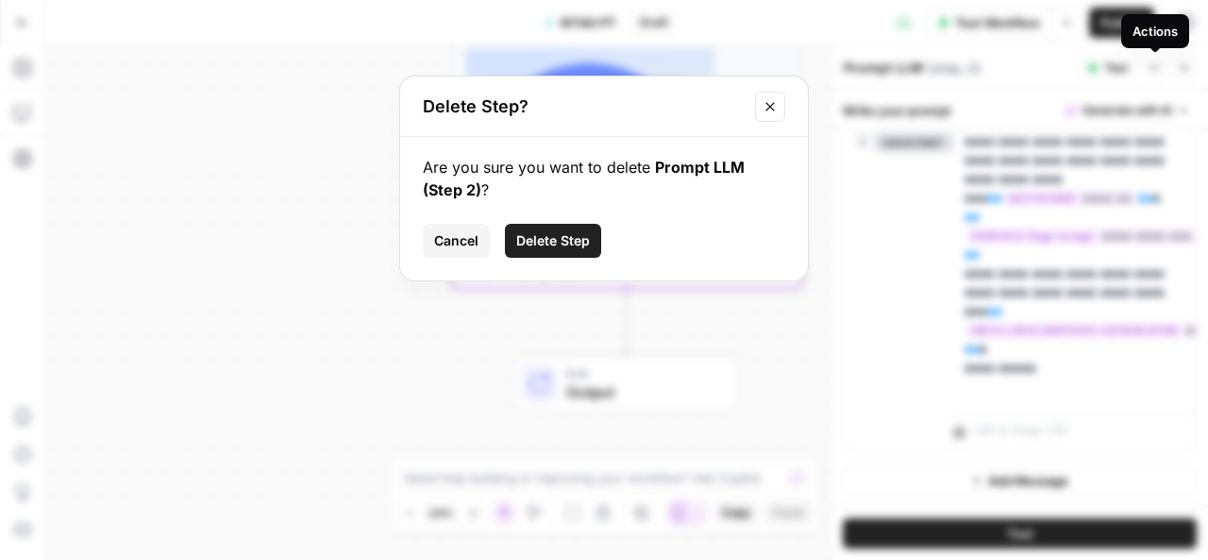
click at [581, 231] on span "Delete Step" at bounding box center [553, 240] width 74 height 19
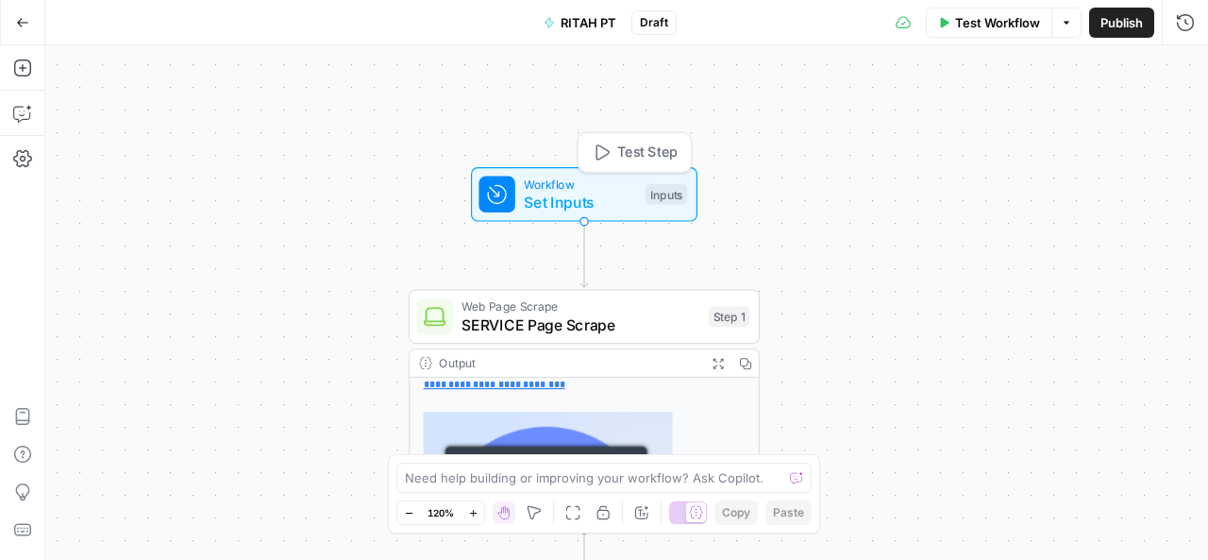
click at [576, 206] on span "Set Inputs" at bounding box center [580, 202] width 112 height 23
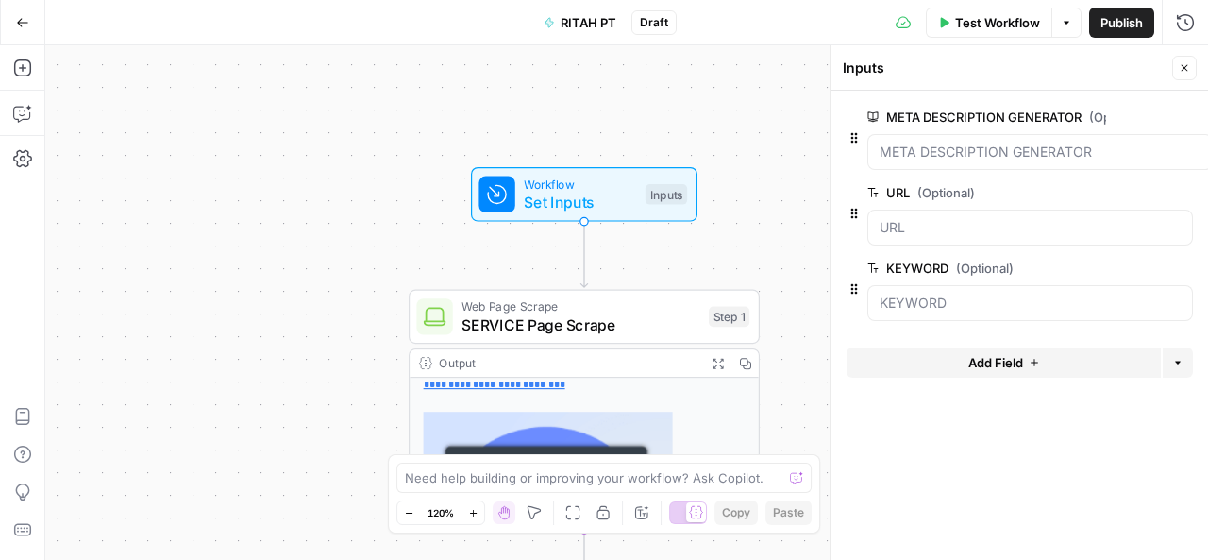
click at [1132, 263] on span "edit field" at bounding box center [1122, 267] width 42 height 15
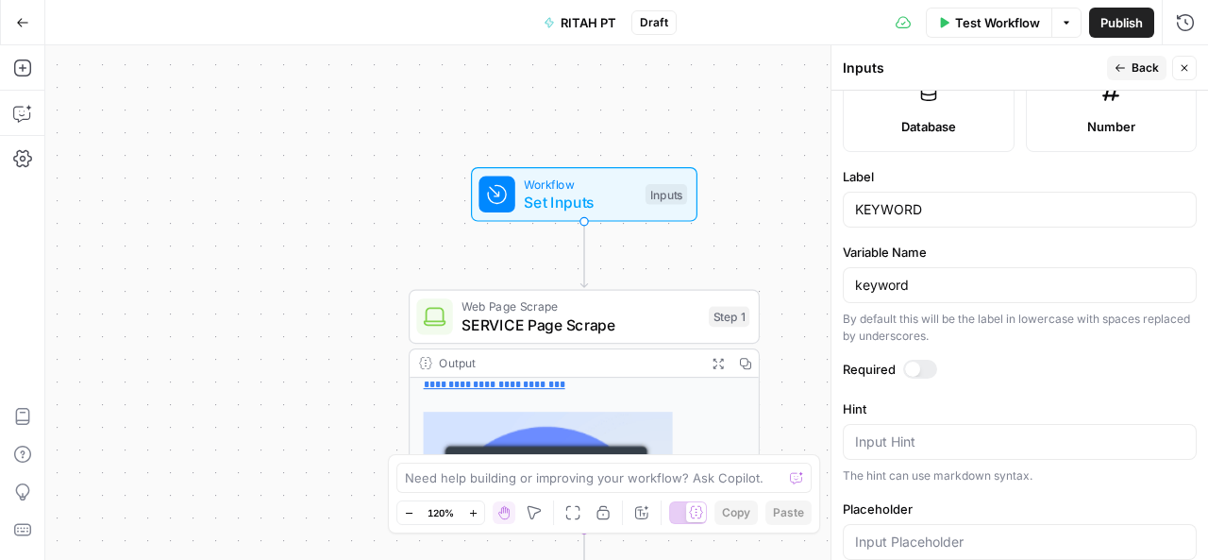
scroll to position [671, 0]
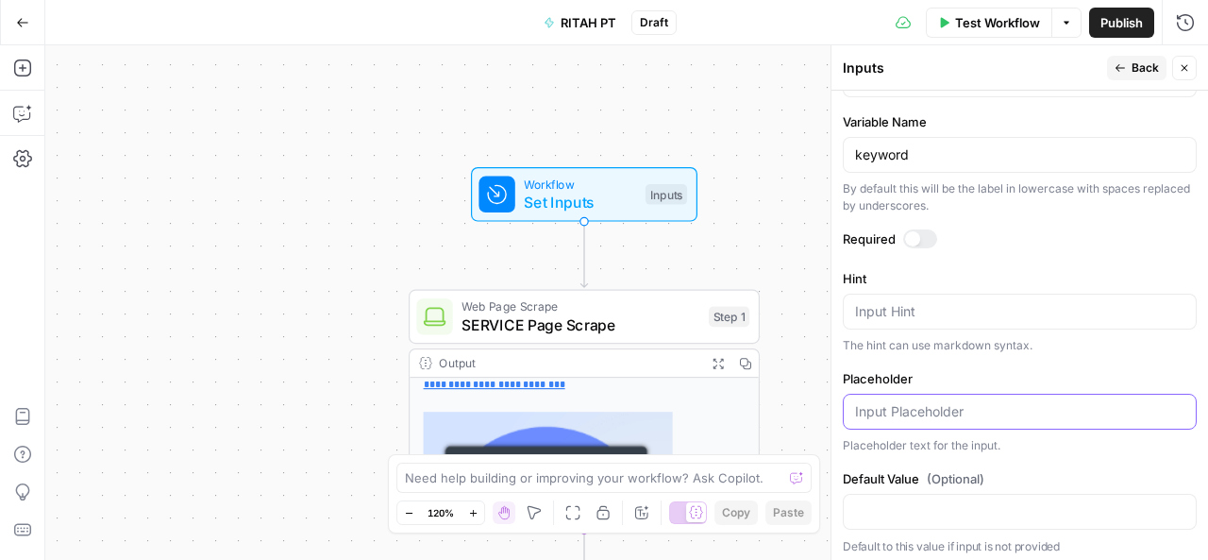
click at [913, 407] on input "Placeholder" at bounding box center [1019, 411] width 329 height 19
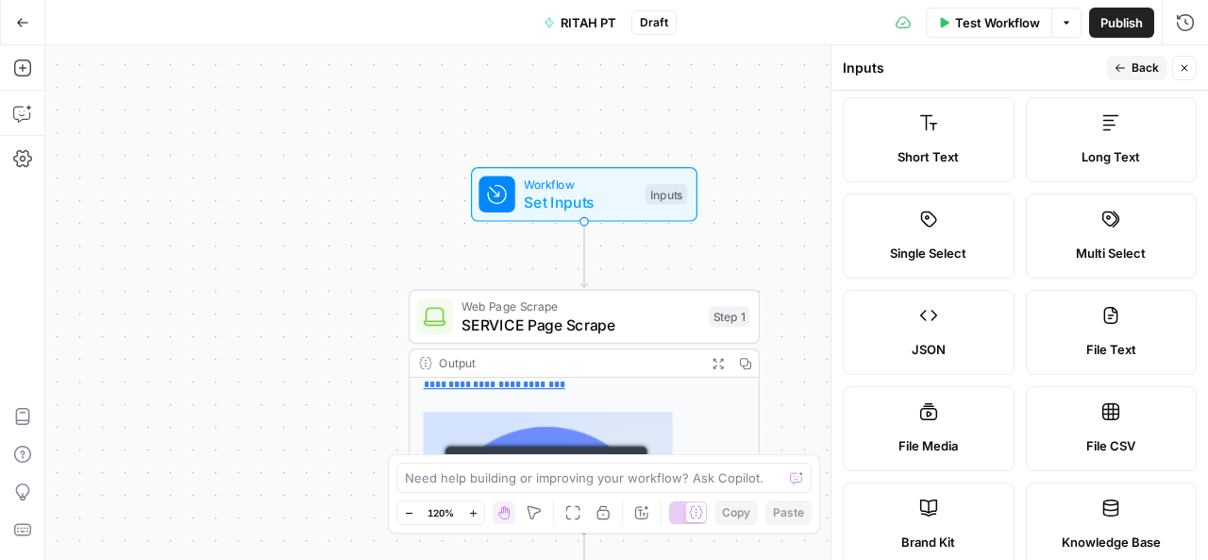
scroll to position [0, 0]
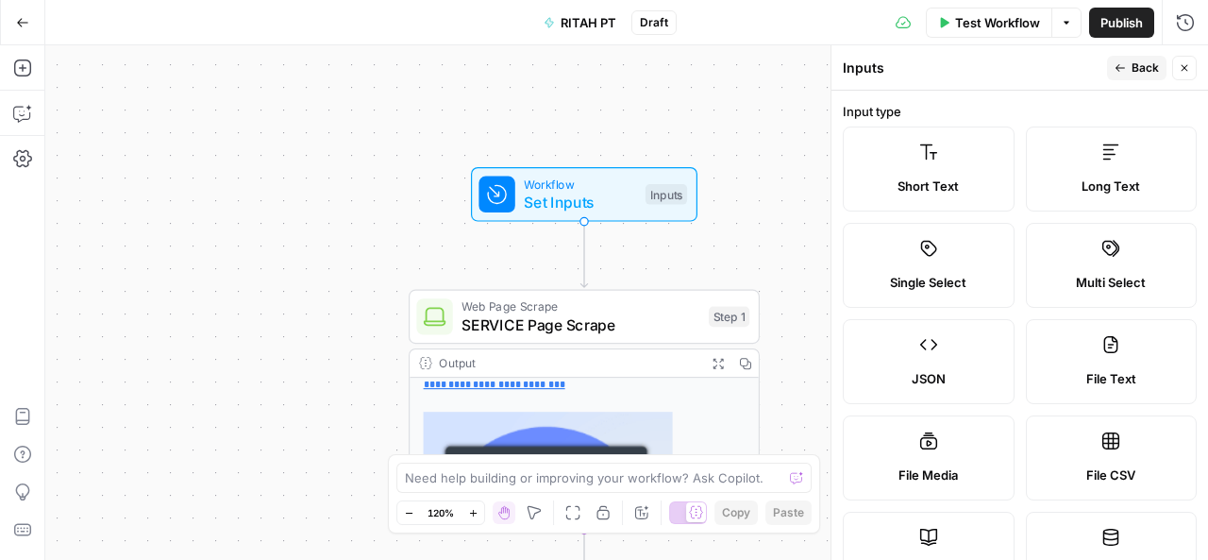
click at [1139, 69] on span "Back" at bounding box center [1144, 67] width 27 height 17
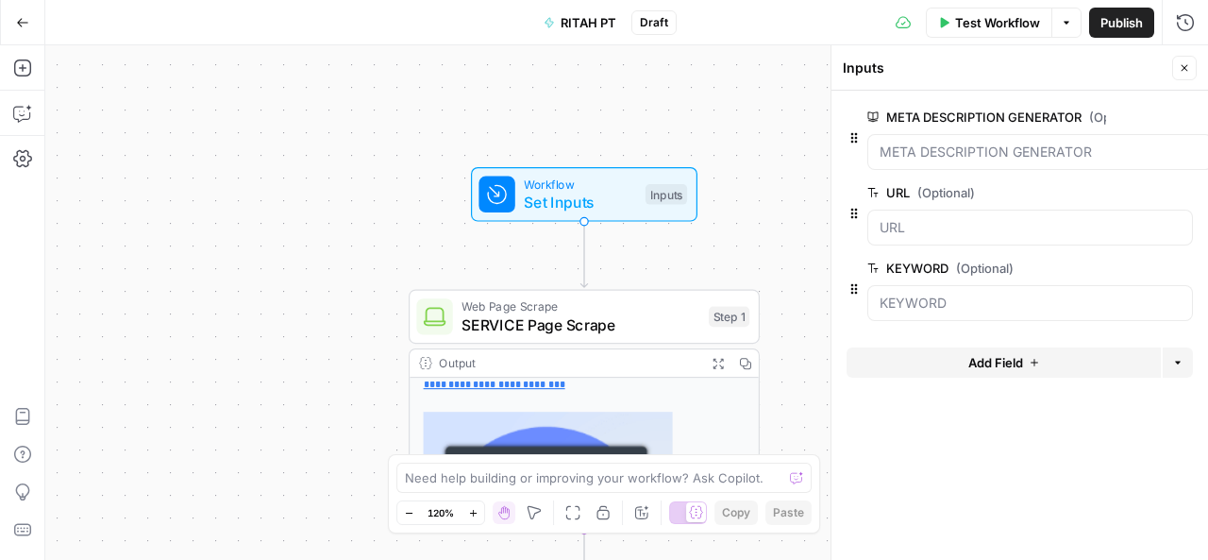
scroll to position [0, 7]
click at [1137, 113] on span "edit field" at bounding box center [1137, 116] width 42 height 15
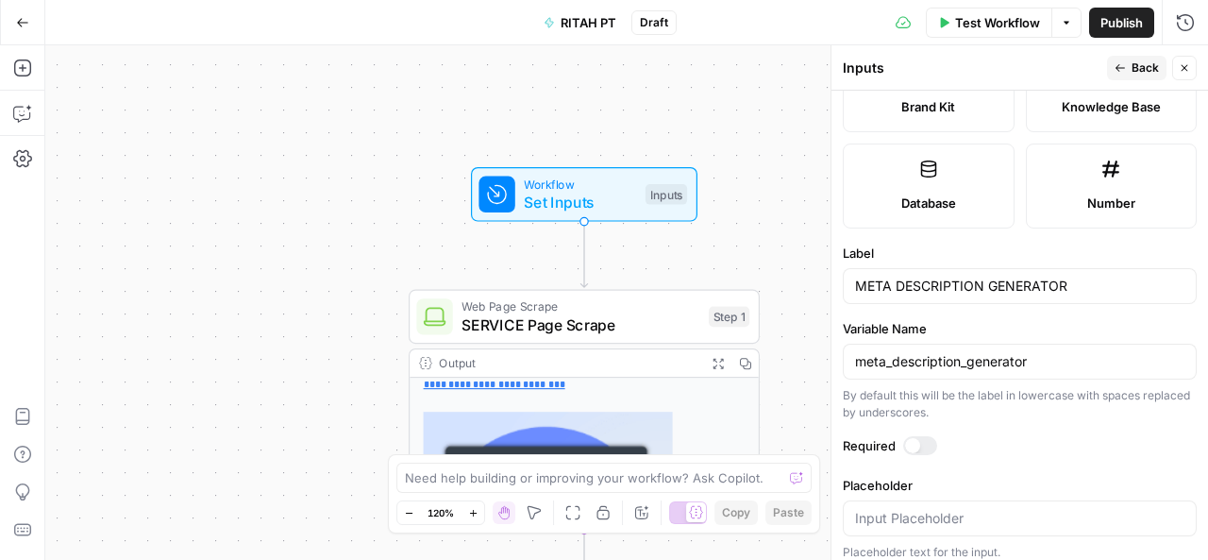
scroll to position [471, 0]
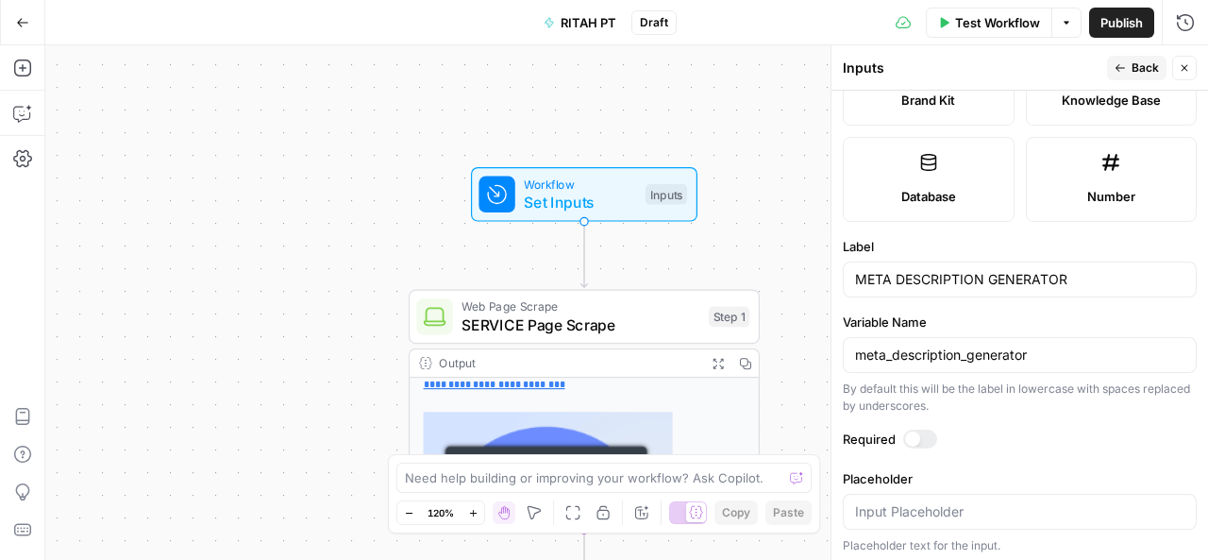
click at [926, 439] on div at bounding box center [920, 438] width 34 height 19
click at [911, 505] on input "Placeholder" at bounding box center [1019, 511] width 329 height 19
drag, startPoint x: 852, startPoint y: 271, endPoint x: 1081, endPoint y: 281, distance: 229.5
click at [1081, 281] on div "META DESCRIPTION GENERATOR" at bounding box center [1020, 279] width 354 height 36
drag, startPoint x: 1081, startPoint y: 281, endPoint x: 847, endPoint y: 284, distance: 234.0
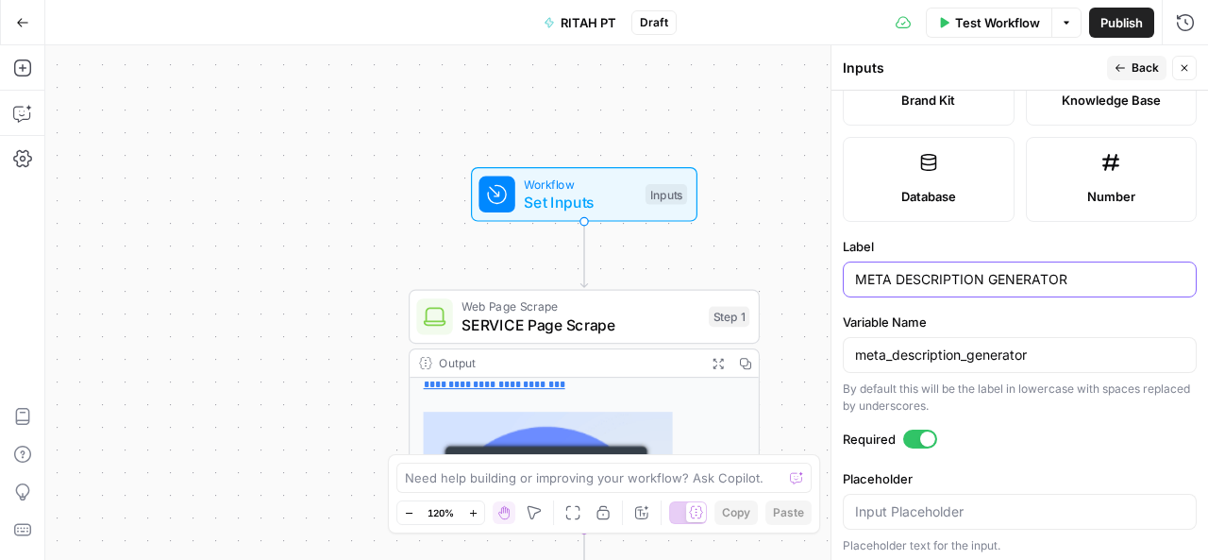
click at [847, 284] on div "META DESCRIPTION GENERATOR" at bounding box center [1020, 279] width 354 height 36
click at [887, 509] on input "Placeholder" at bounding box center [1019, 511] width 329 height 19
paste input "META DESCRIPTION GENERATOR"
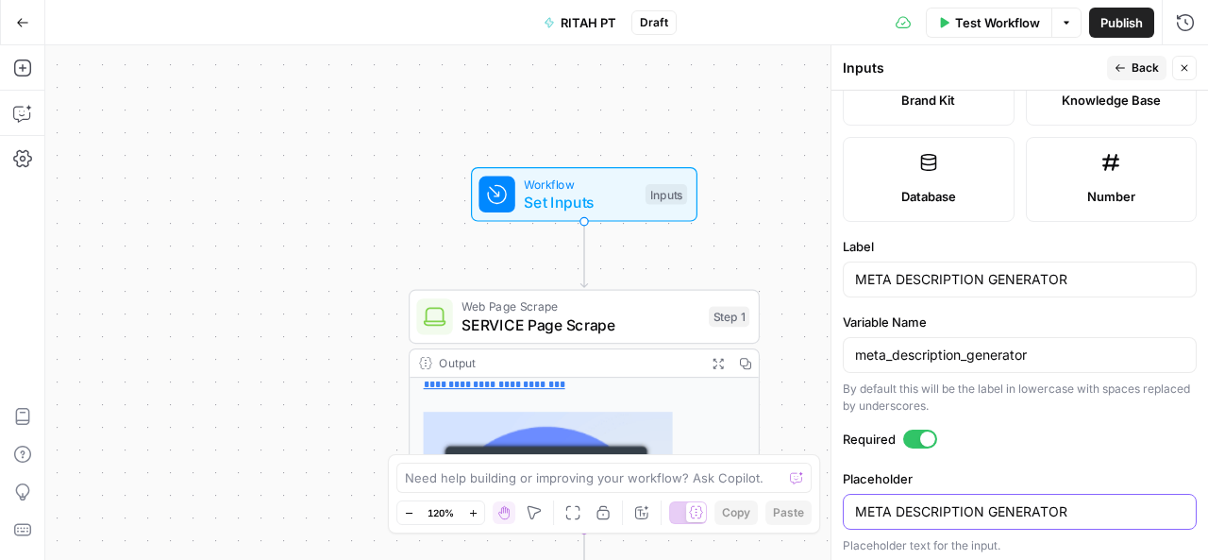
type input "META DESCRIPTION GENERATOR"
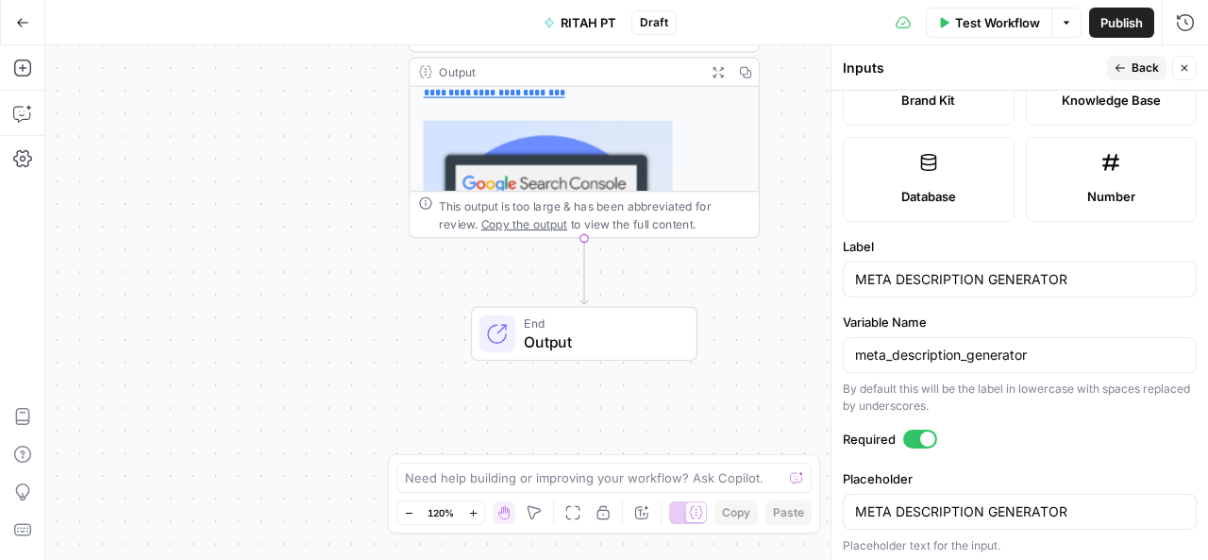
click at [581, 268] on icon "Edge from step_1 to end" at bounding box center [583, 271] width 7 height 66
click at [34, 66] on button "Add Steps" at bounding box center [23, 68] width 30 height 30
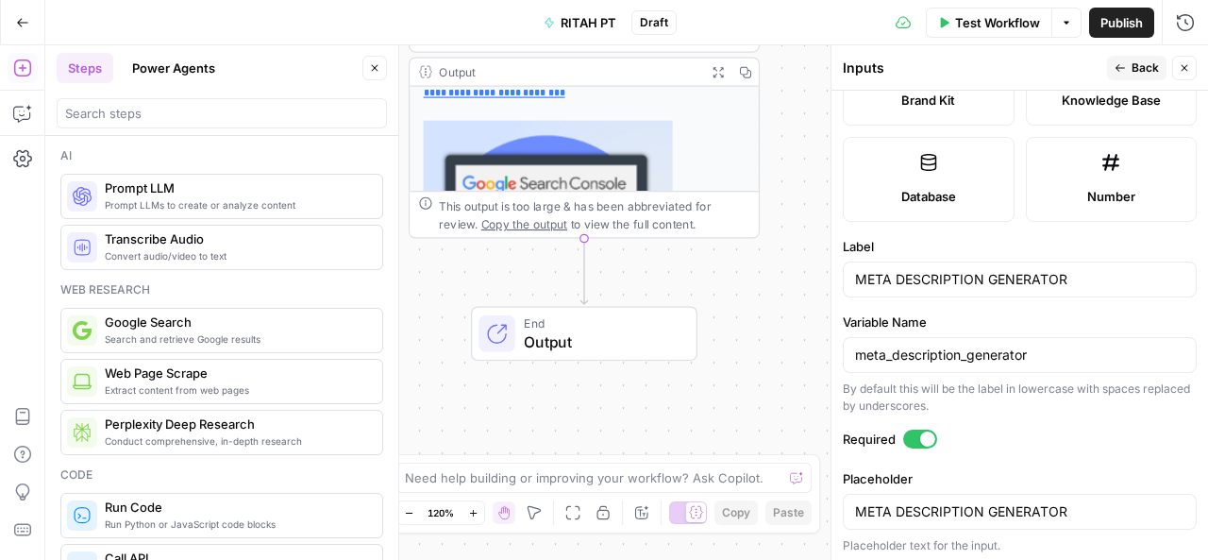
click at [173, 210] on div "Prompt LLMs to create or analyze content Prompt LLM" at bounding box center [221, 196] width 323 height 45
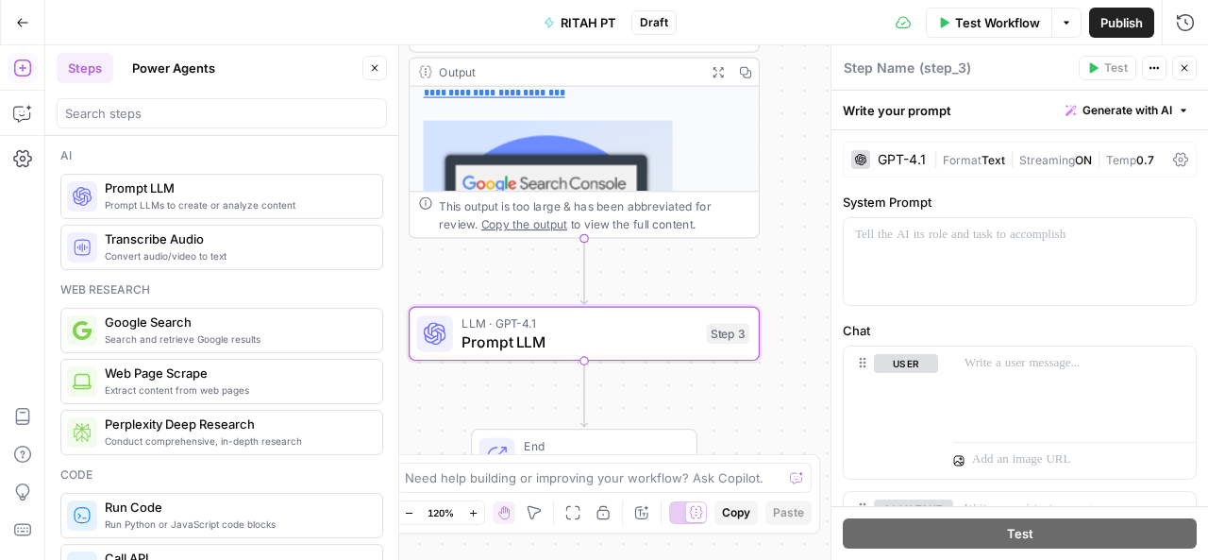
type textarea "Prompt LLM"
click at [913, 242] on p at bounding box center [1019, 235] width 329 height 19
paste div "To enrich screen reader interactions, please activate Accessibility in Grammarl…"
click at [912, 155] on div "GPT-4.1" at bounding box center [902, 159] width 48 height 13
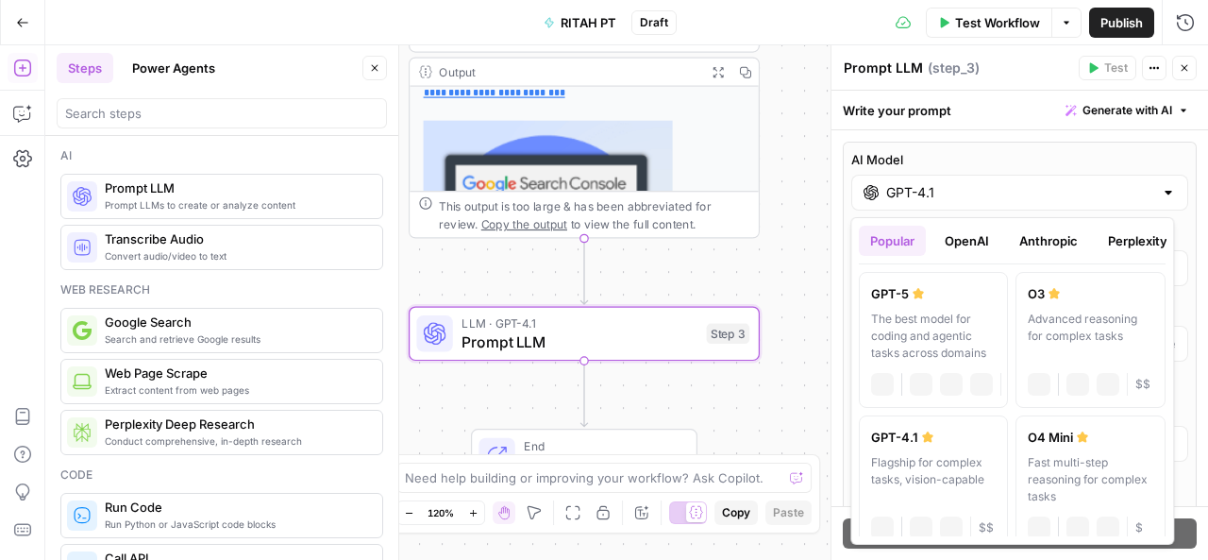
click at [1161, 190] on div at bounding box center [1168, 192] width 15 height 19
click at [917, 307] on label "GPT-5 The best model for coding and agentic tasks across domains chat Vision Ca…" at bounding box center [933, 340] width 149 height 136
type input "GPT-5"
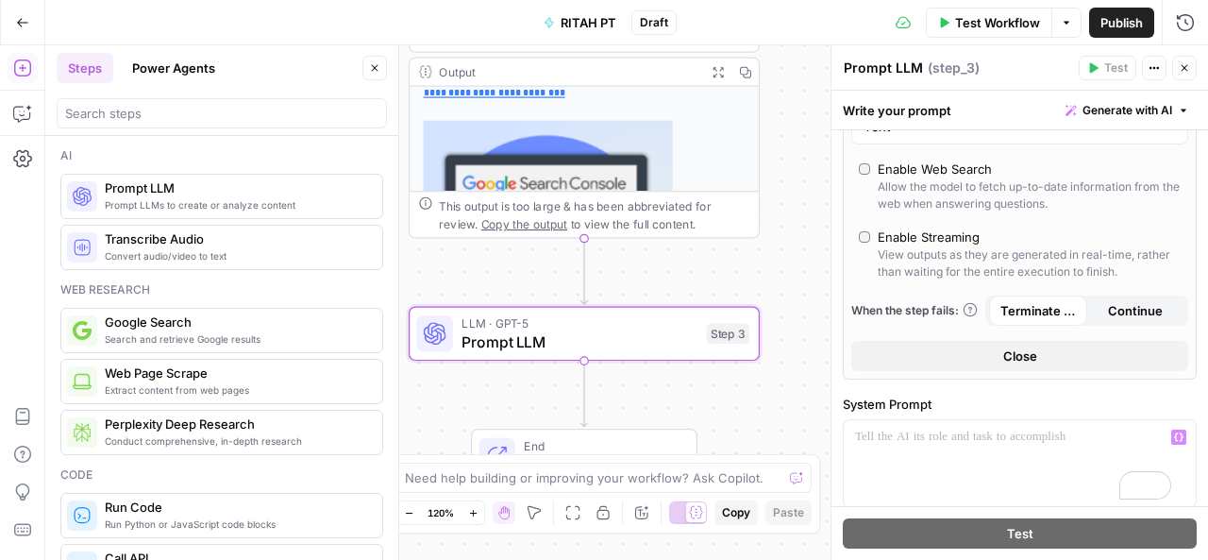
scroll to position [0, 0]
click at [978, 347] on button "Close" at bounding box center [1019, 355] width 337 height 30
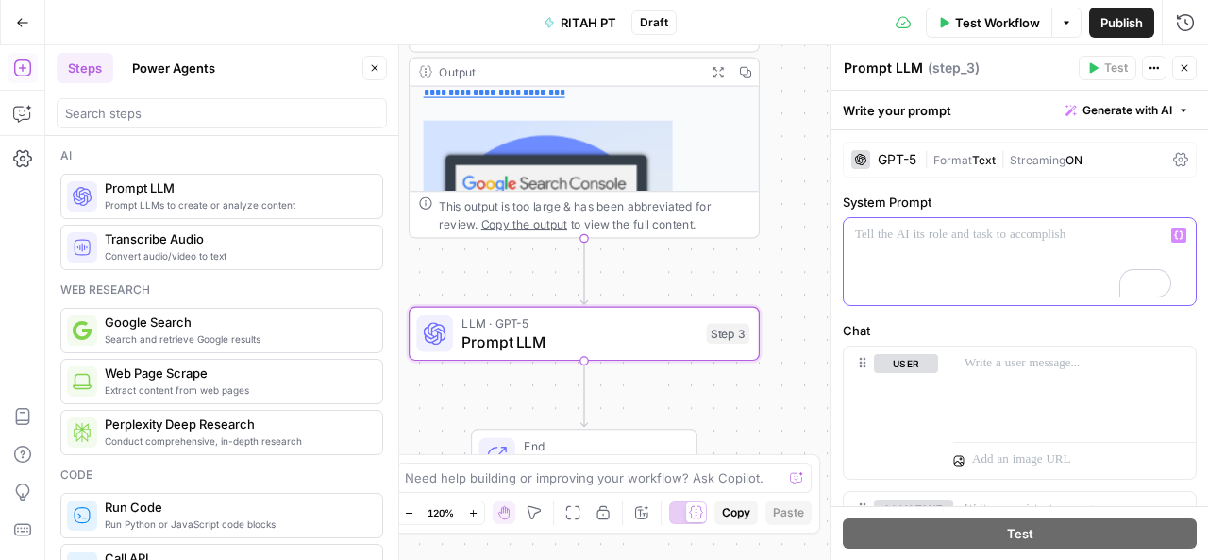
click at [904, 240] on p "To enrich screen reader interactions, please activate Accessibility in Grammarl…" at bounding box center [1013, 235] width 316 height 19
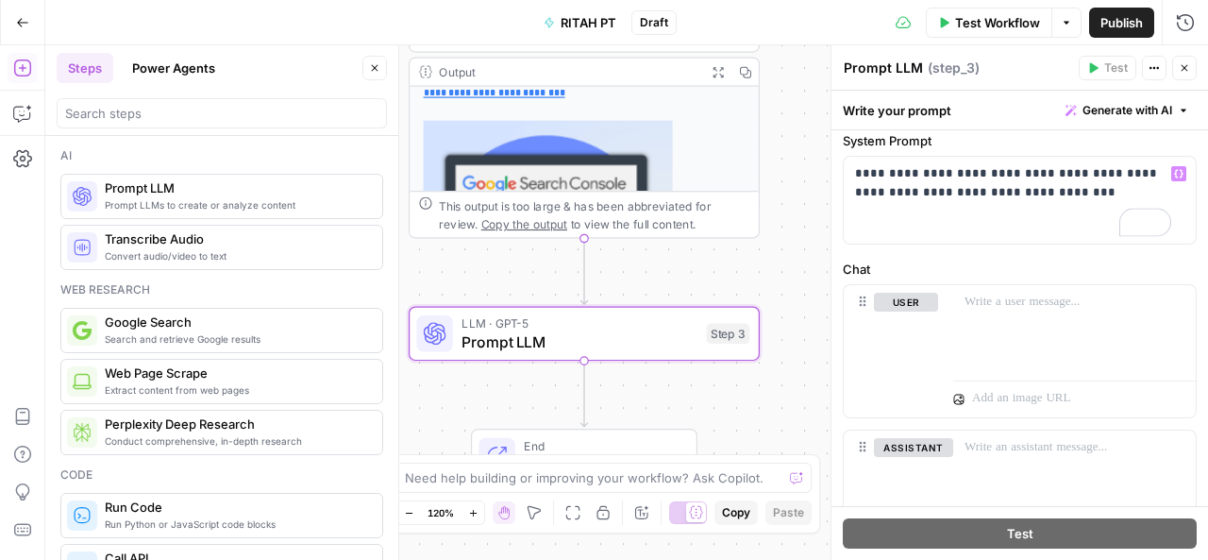
scroll to position [62, 0]
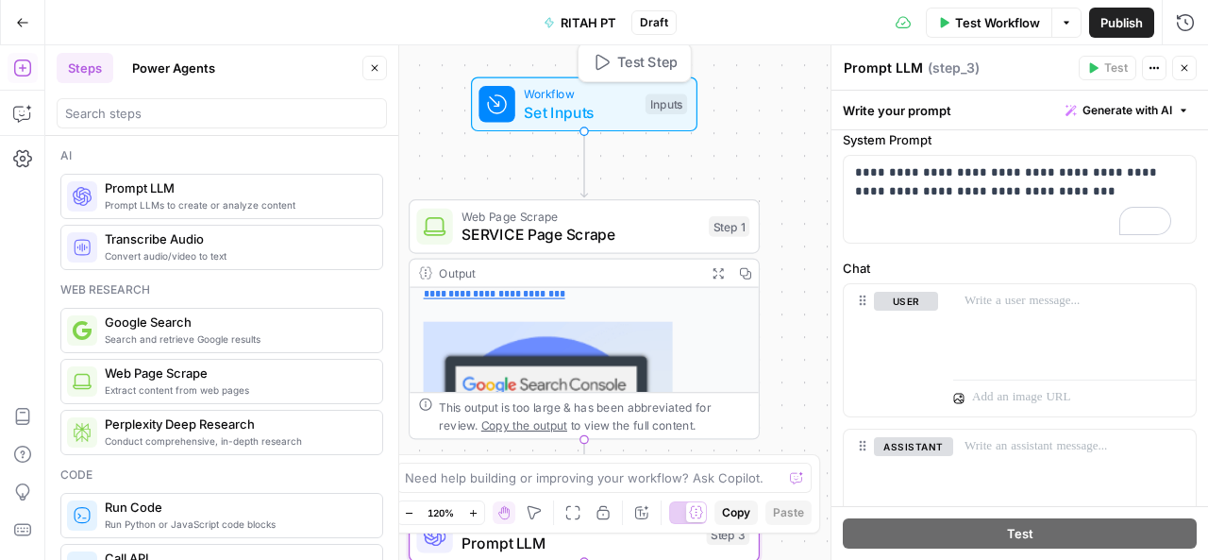
click at [585, 118] on span "Set Inputs" at bounding box center [580, 112] width 112 height 23
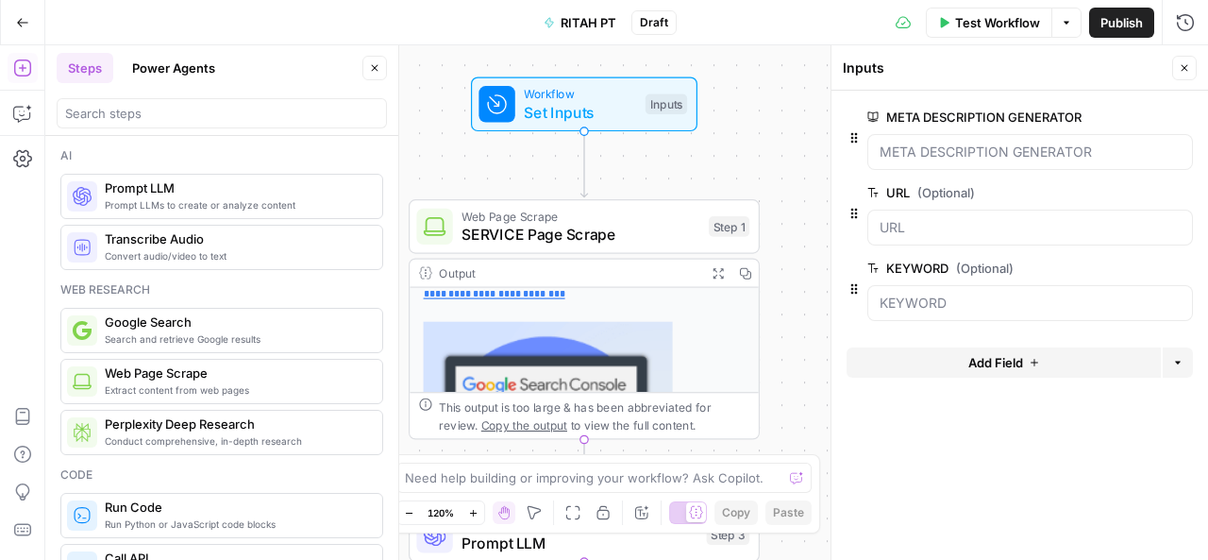
click at [1117, 268] on span "edit field" at bounding box center [1122, 267] width 42 height 15
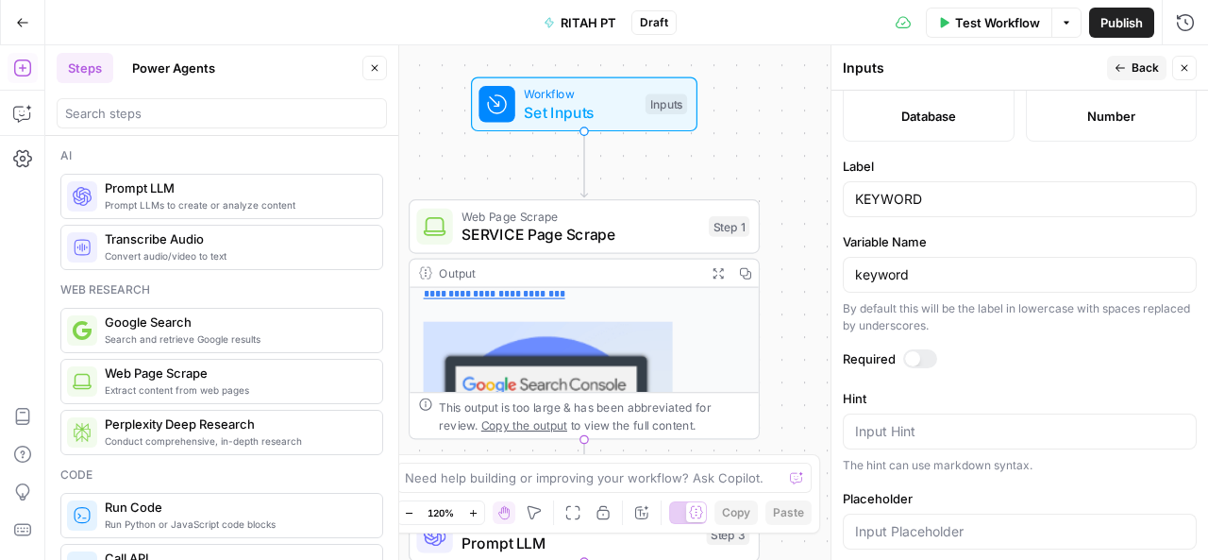
scroll to position [671, 0]
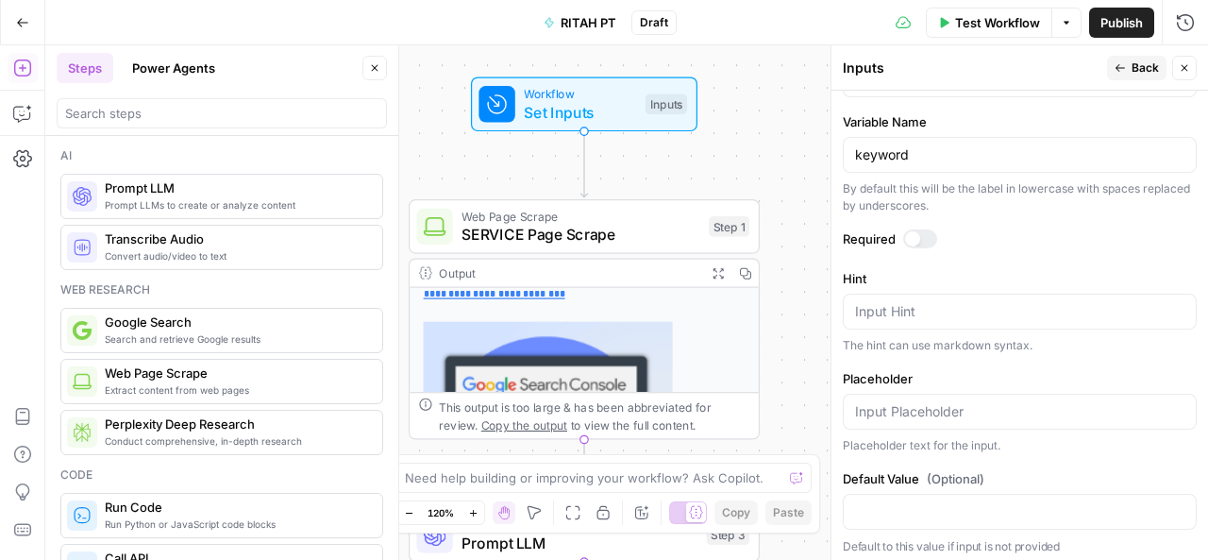
click at [589, 229] on span "SERVICE Page Scrape" at bounding box center [580, 234] width 238 height 23
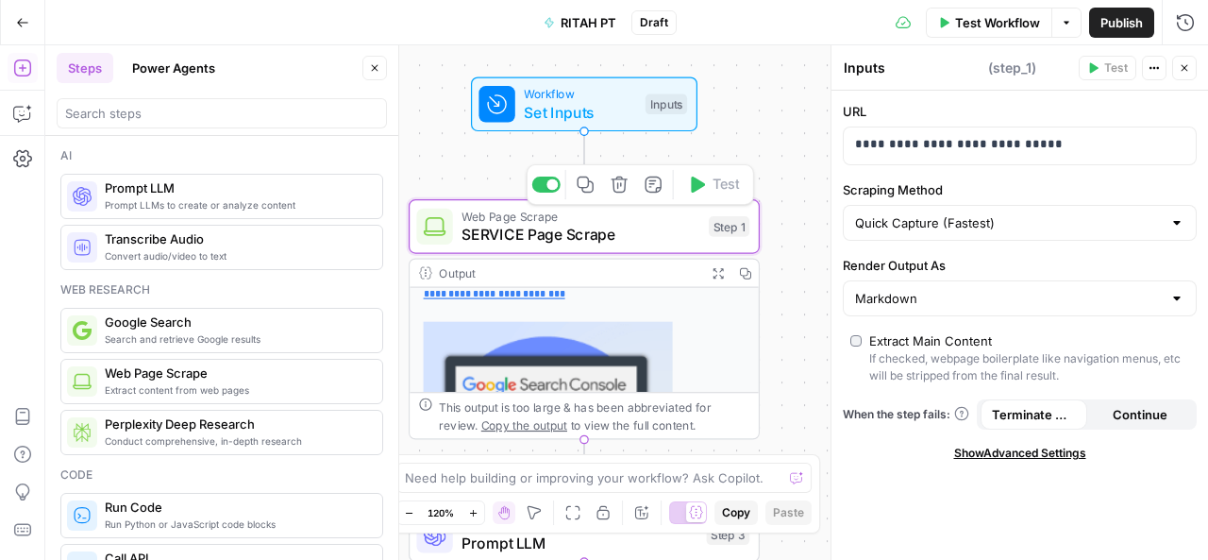
type textarea "SERVICE Page Scrape"
click at [1046, 441] on div "**********" at bounding box center [1019, 325] width 376 height 469
click at [1046, 448] on span "Show Advanced Settings" at bounding box center [1020, 452] width 132 height 17
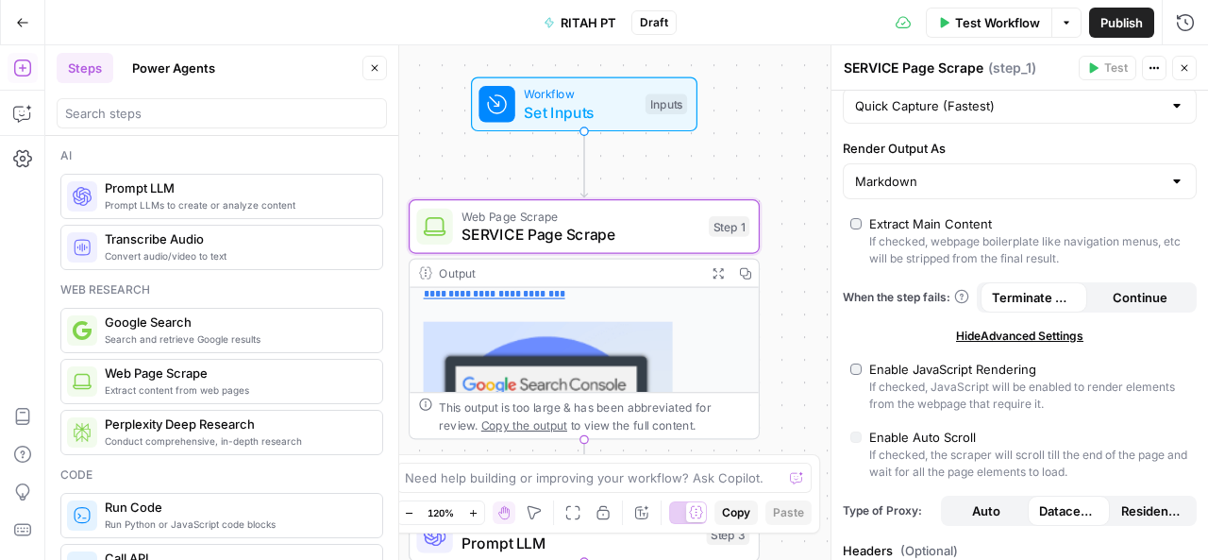
scroll to position [0, 0]
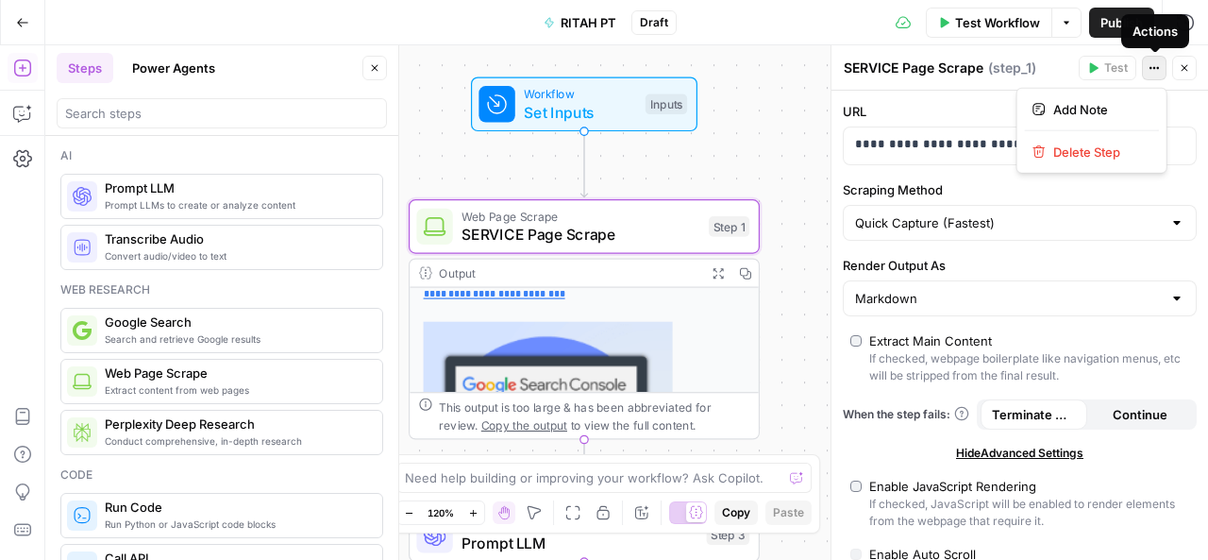
click at [1155, 68] on icon "button" at bounding box center [1154, 68] width 3 height 3
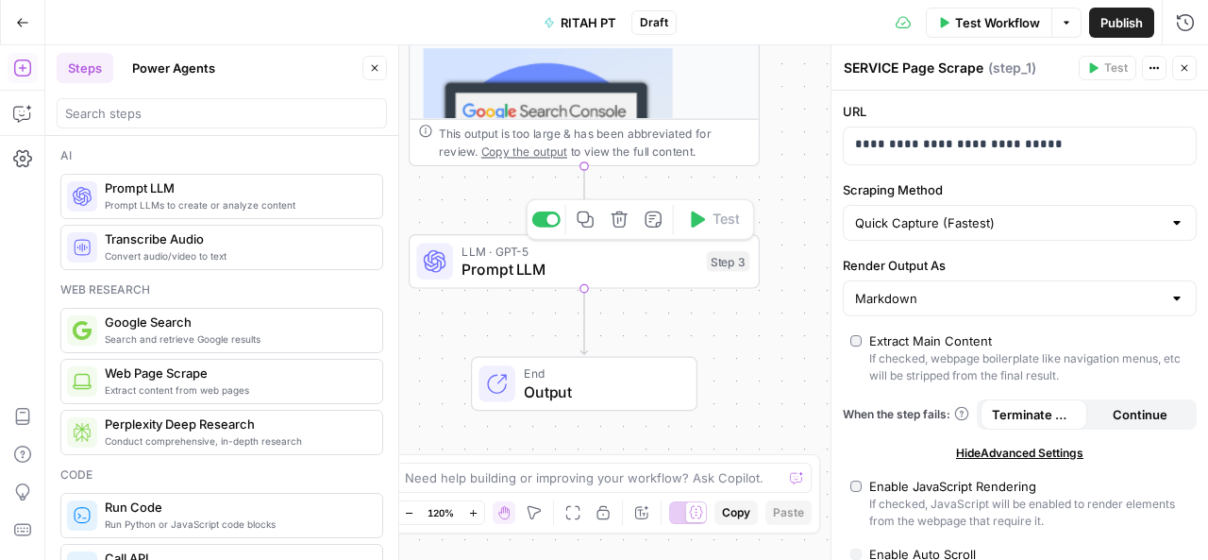
click at [611, 259] on span "Prompt LLM" at bounding box center [579, 269] width 236 height 23
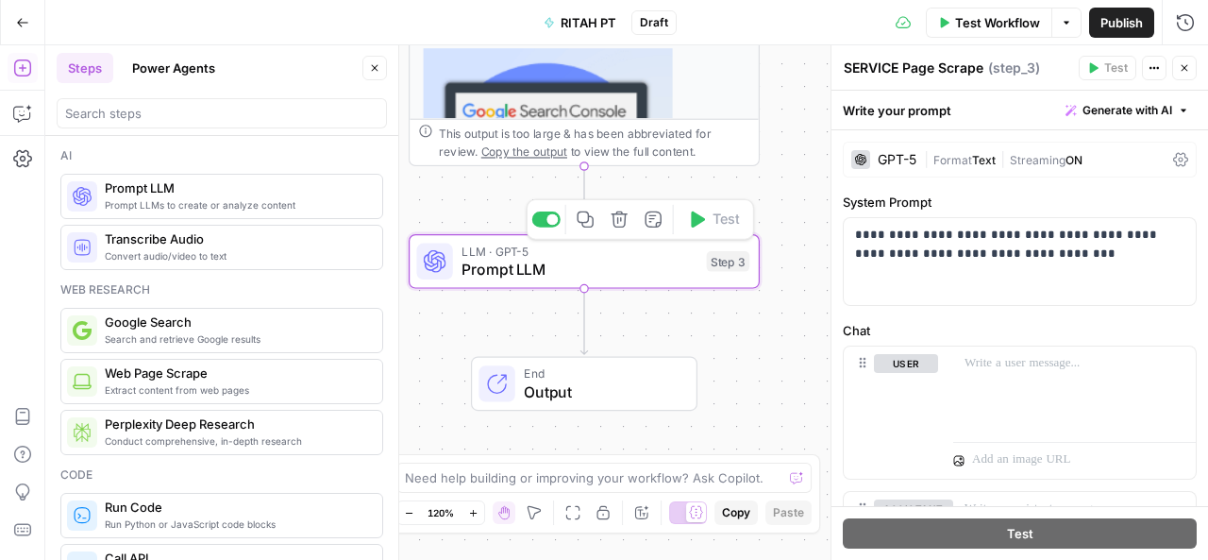
type textarea "Prompt LLM"
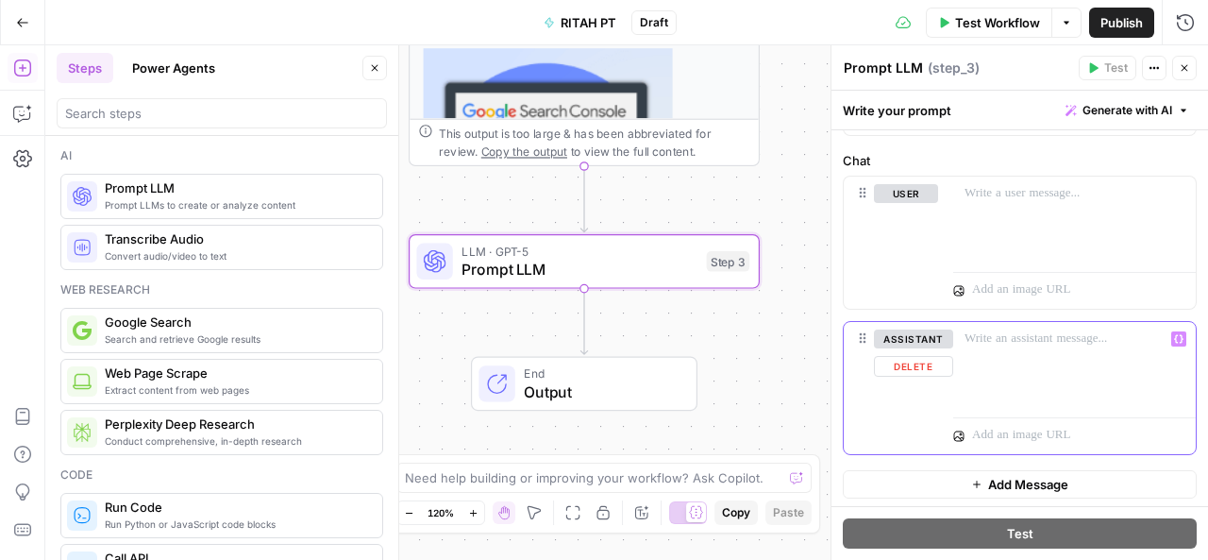
click at [989, 343] on p at bounding box center [1074, 338] width 220 height 19
click at [1179, 69] on icon "button" at bounding box center [1184, 67] width 11 height 11
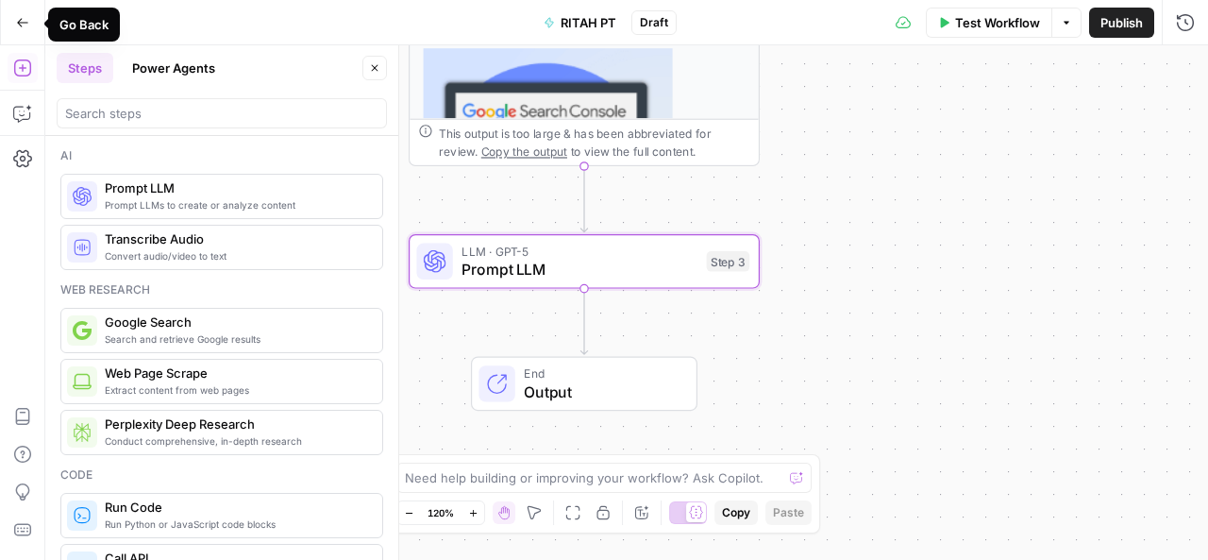
click at [25, 20] on icon "button" at bounding box center [22, 22] width 13 height 13
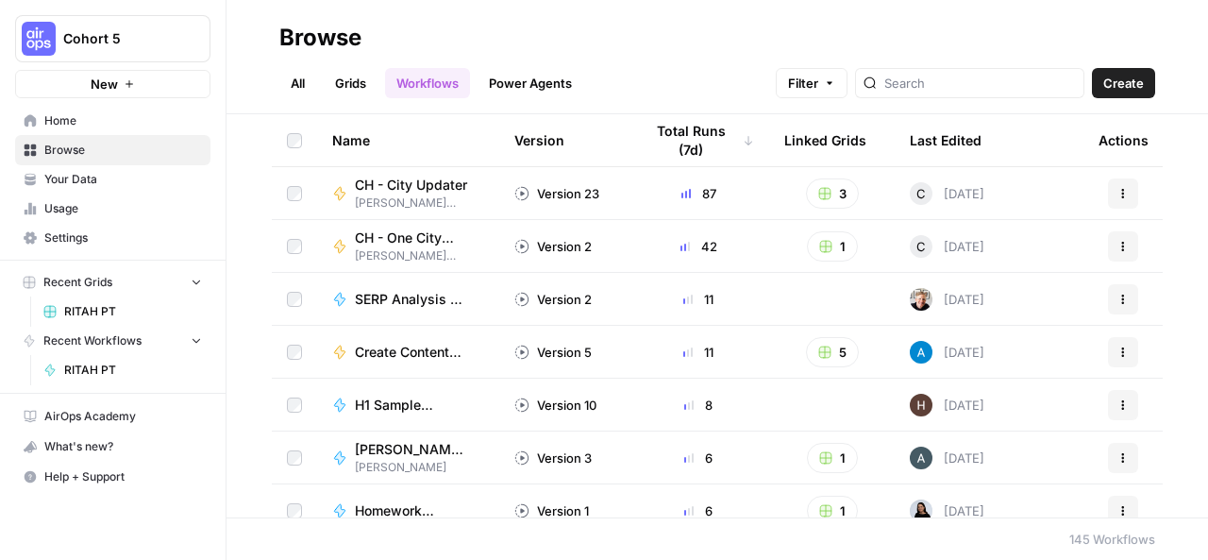
click at [349, 82] on link "Grids" at bounding box center [351, 83] width 54 height 30
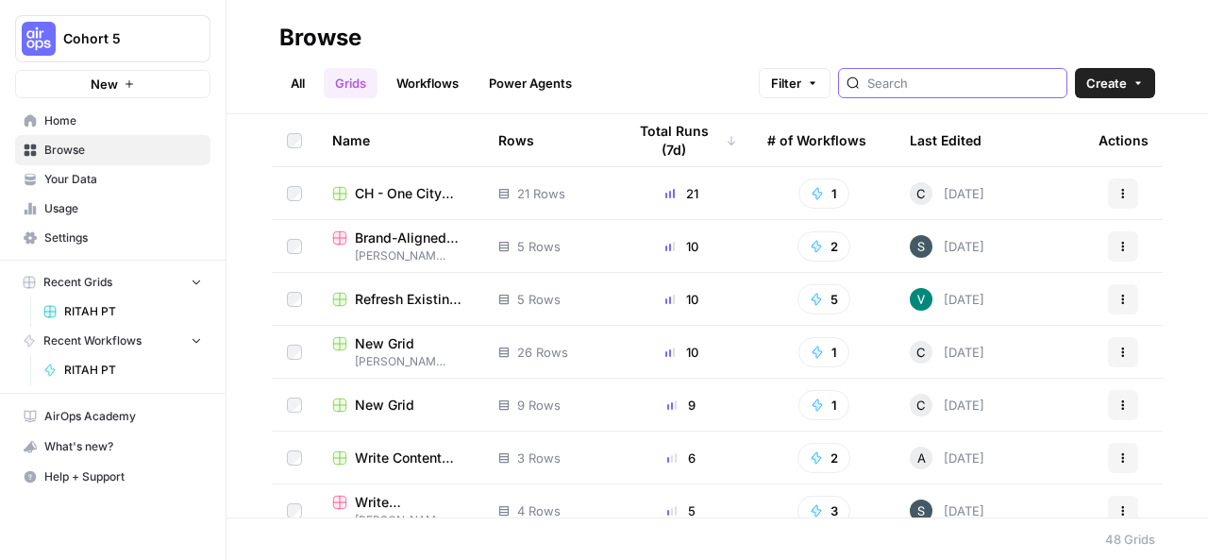
click at [978, 86] on input "search" at bounding box center [963, 83] width 192 height 19
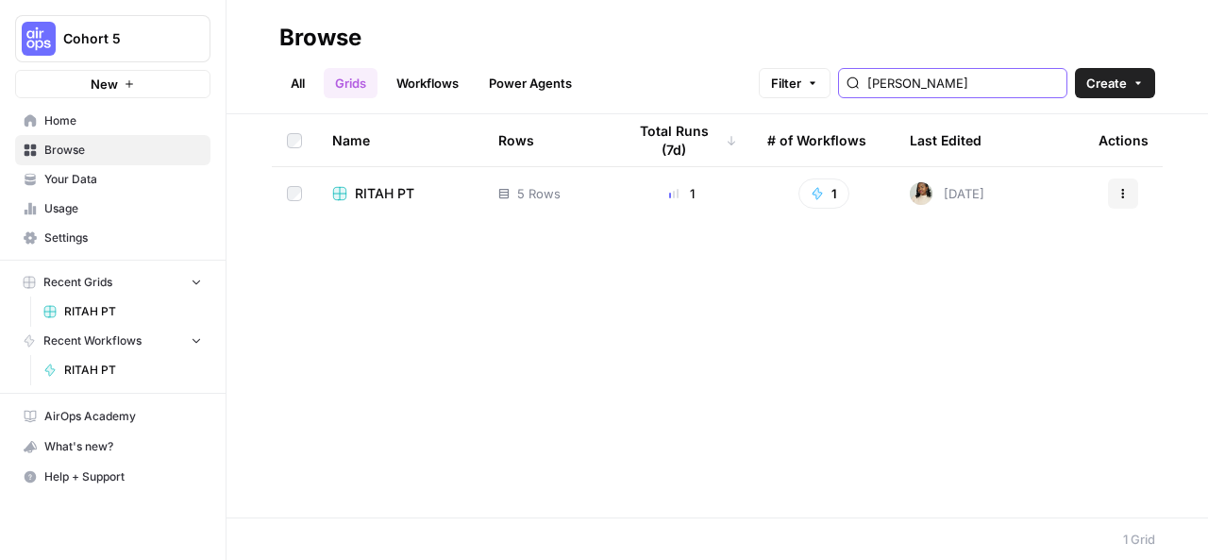
type input "[PERSON_NAME]"
click at [440, 192] on div "RITAH PT" at bounding box center [400, 193] width 136 height 19
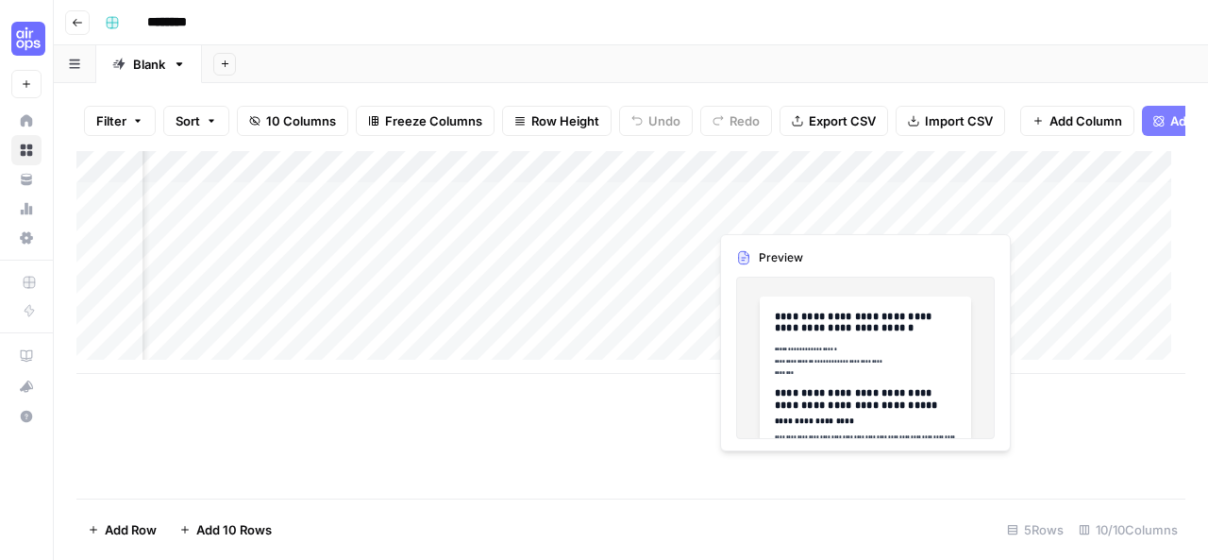
scroll to position [0, 87]
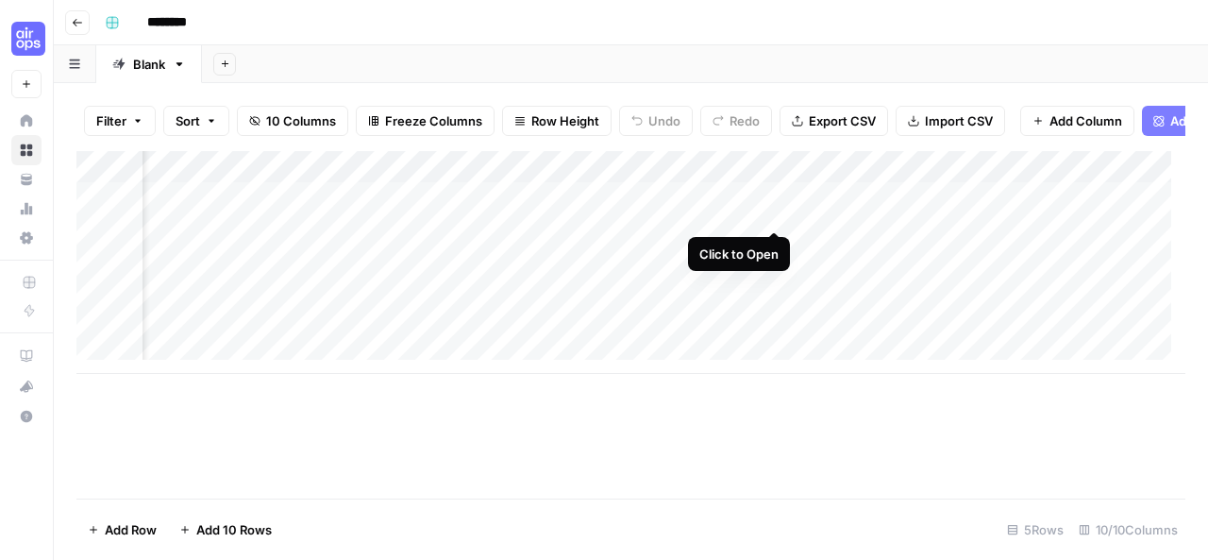
click at [771, 216] on div "Add Column" at bounding box center [630, 262] width 1109 height 223
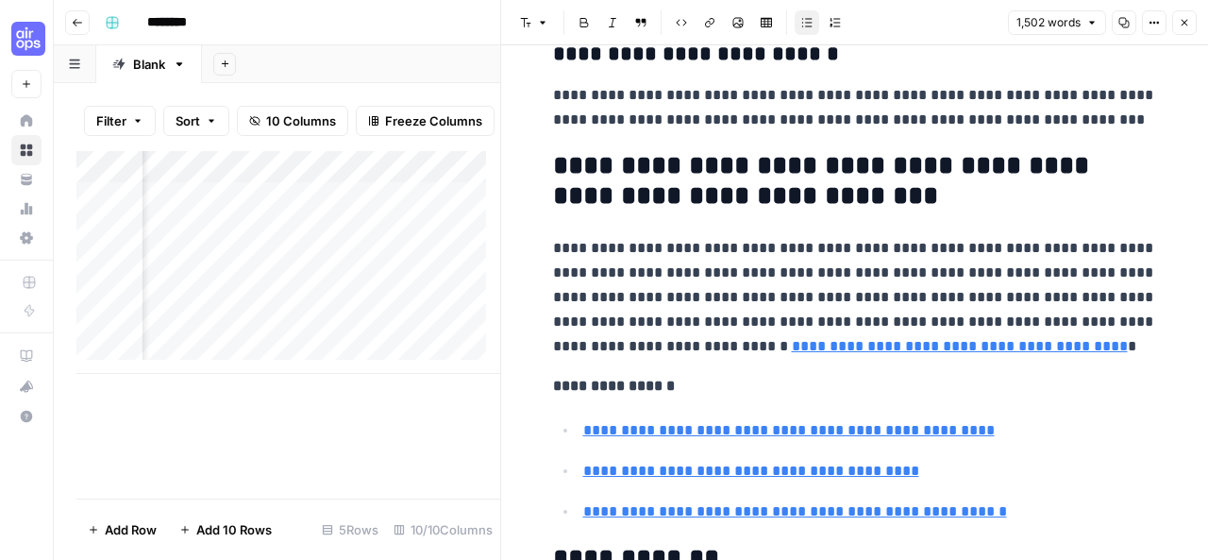
scroll to position [7075, 0]
type input "[URL][DOMAIN_NAME]"
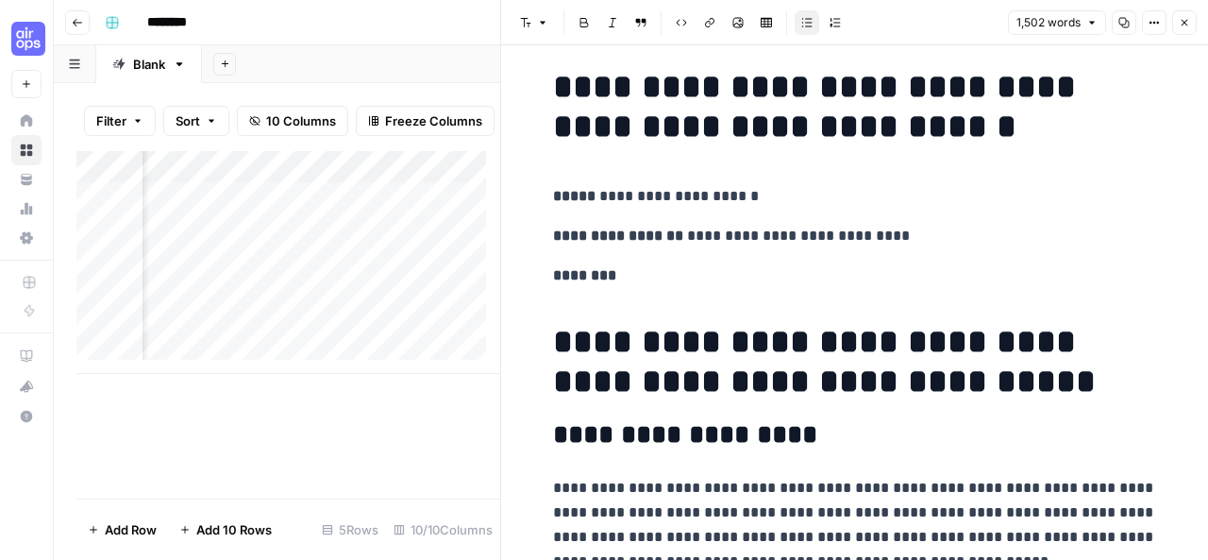
scroll to position [0, 0]
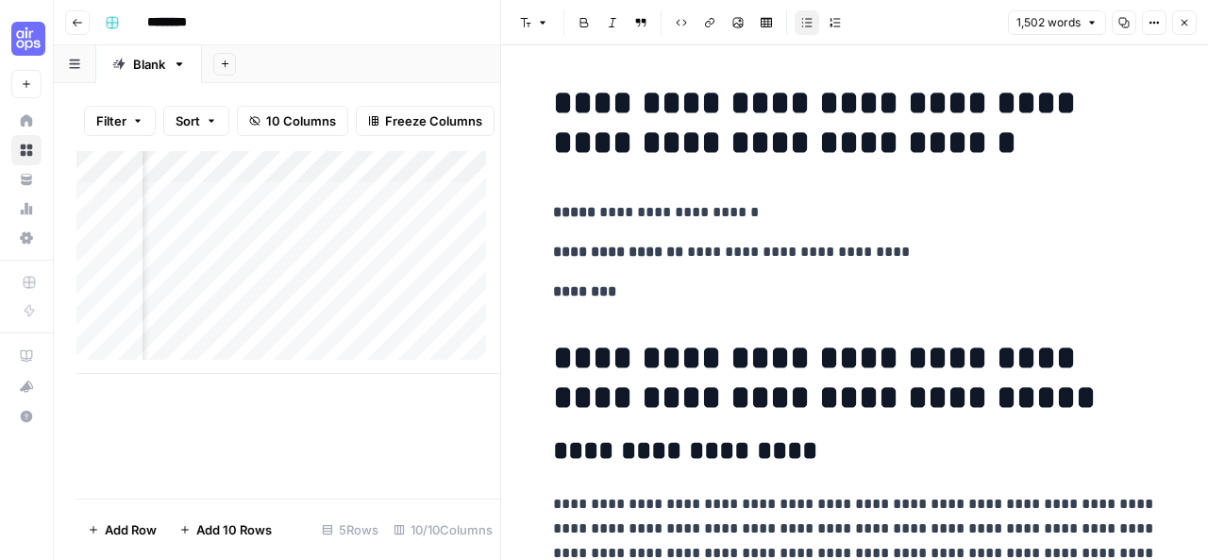
click at [1093, 21] on icon "button" at bounding box center [1091, 22] width 11 height 11
click at [1178, 20] on button "Close" at bounding box center [1184, 22] width 25 height 25
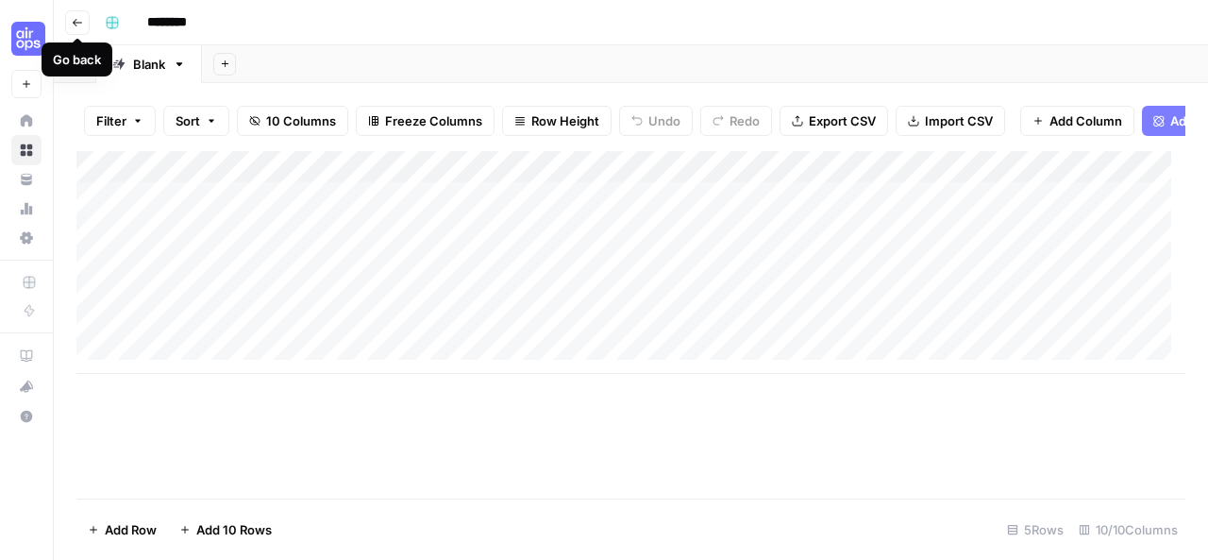
click at [81, 24] on icon "button" at bounding box center [77, 22] width 11 height 11
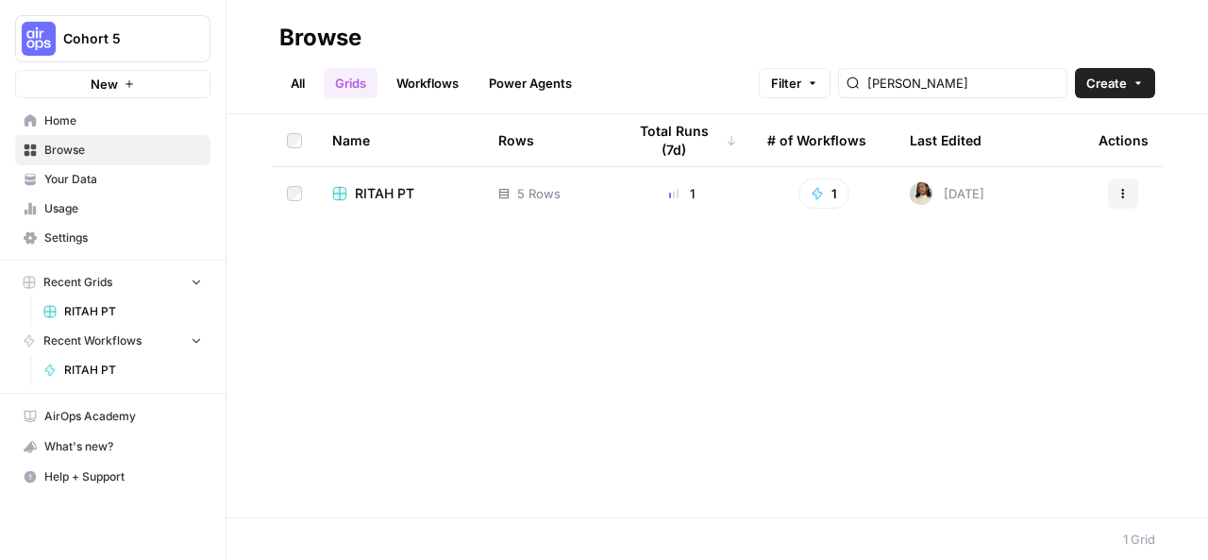
click at [425, 80] on link "Workflows" at bounding box center [427, 83] width 85 height 30
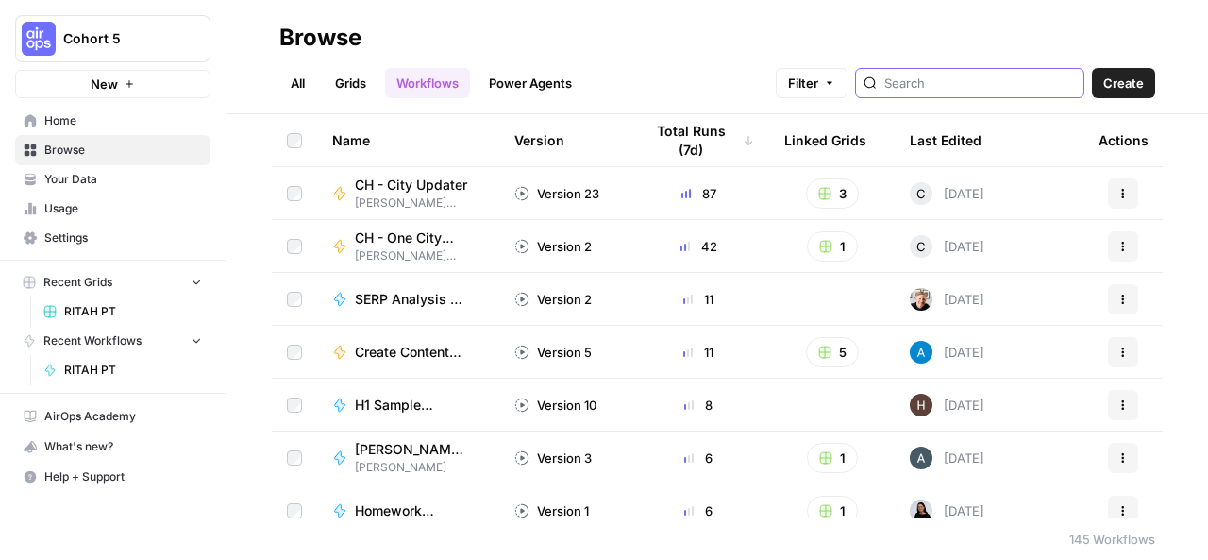
click at [938, 84] on input "search" at bounding box center [980, 83] width 192 height 19
type input "[PERSON_NAME]"
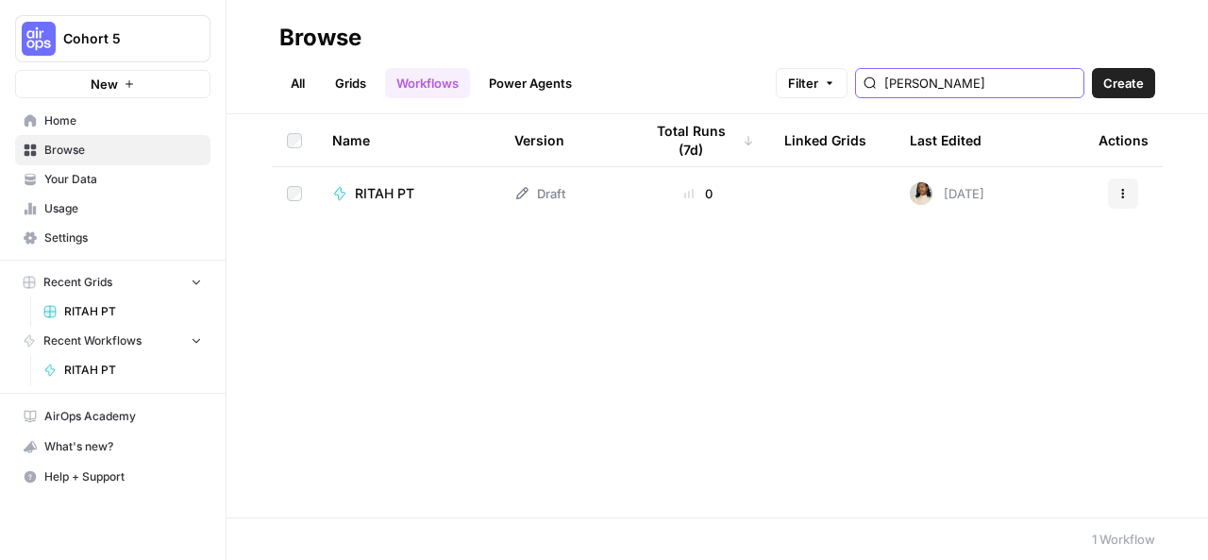
click at [1071, 86] on input "[PERSON_NAME]" at bounding box center [980, 83] width 192 height 19
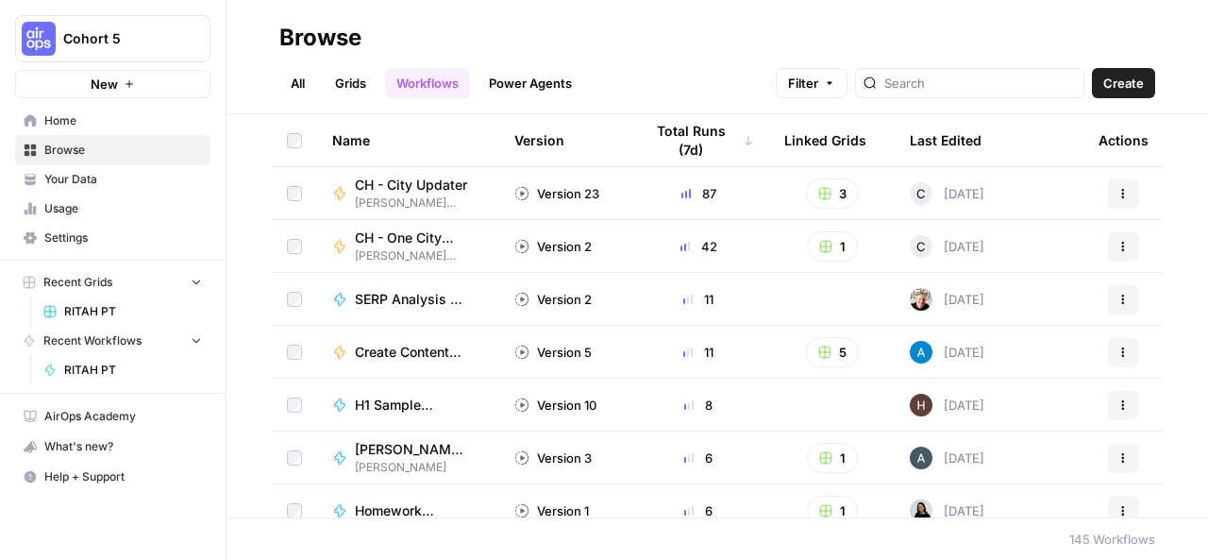
click at [499, 308] on td "Version 2" at bounding box center [563, 299] width 128 height 52
click at [464, 290] on div "SERP Analysis -> Brief ([PERSON_NAME])" at bounding box center [419, 299] width 129 height 19
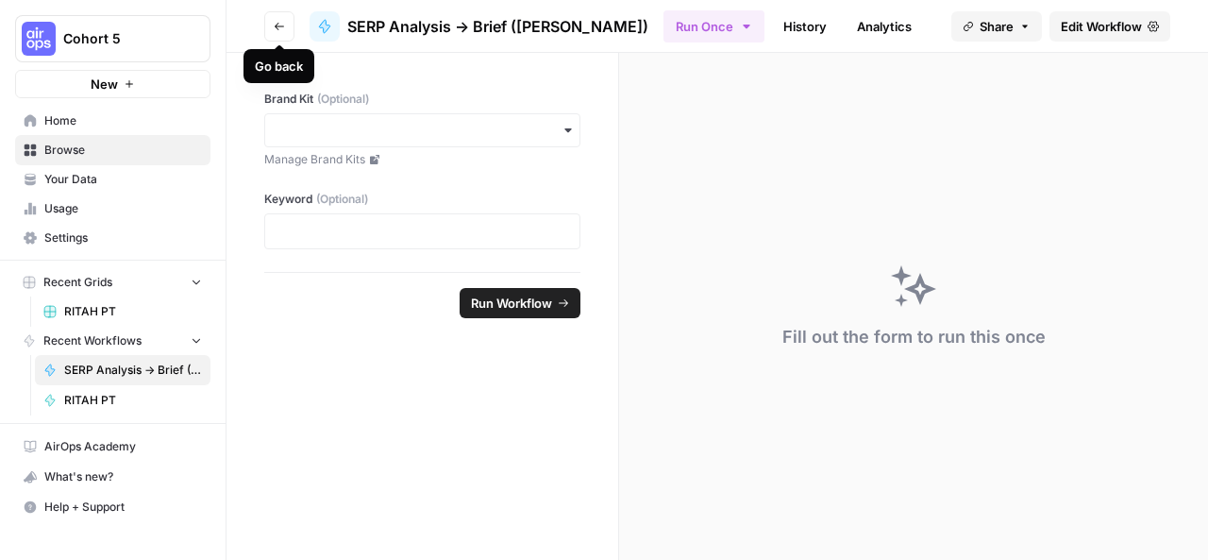
click at [278, 37] on button "Go back" at bounding box center [279, 26] width 30 height 30
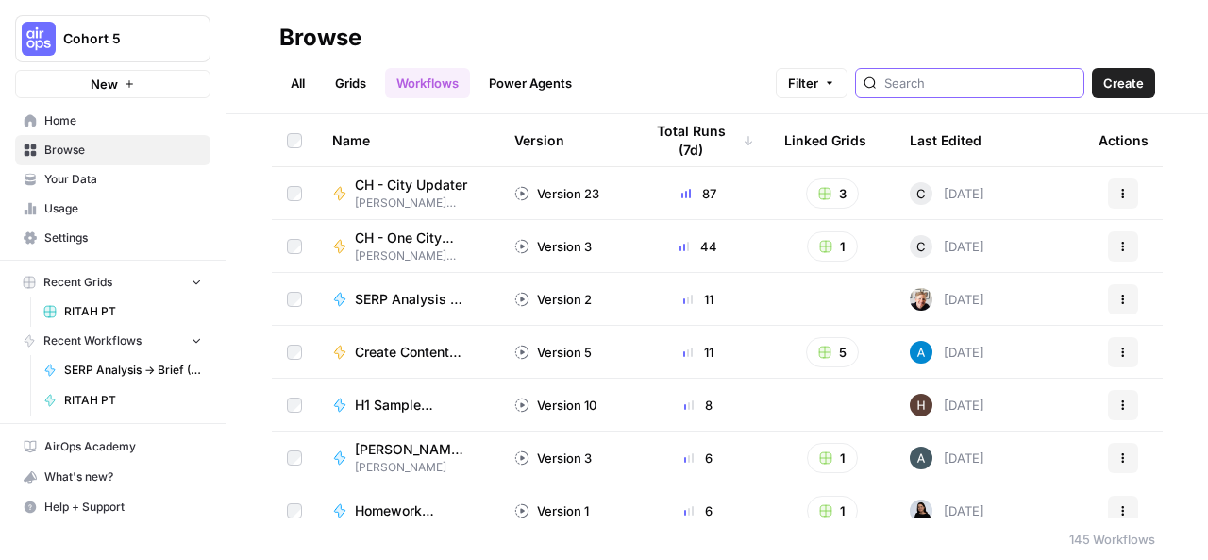
click at [936, 82] on input "search" at bounding box center [980, 83] width 192 height 19
type input "[PERSON_NAME]"
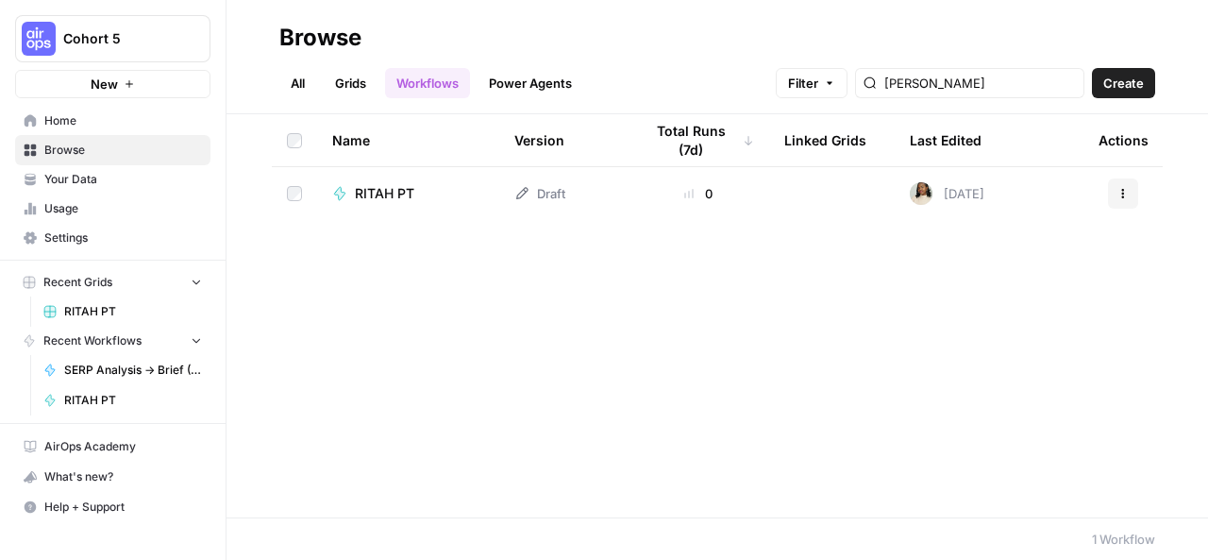
click at [459, 186] on div "RITAH PT" at bounding box center [408, 193] width 152 height 19
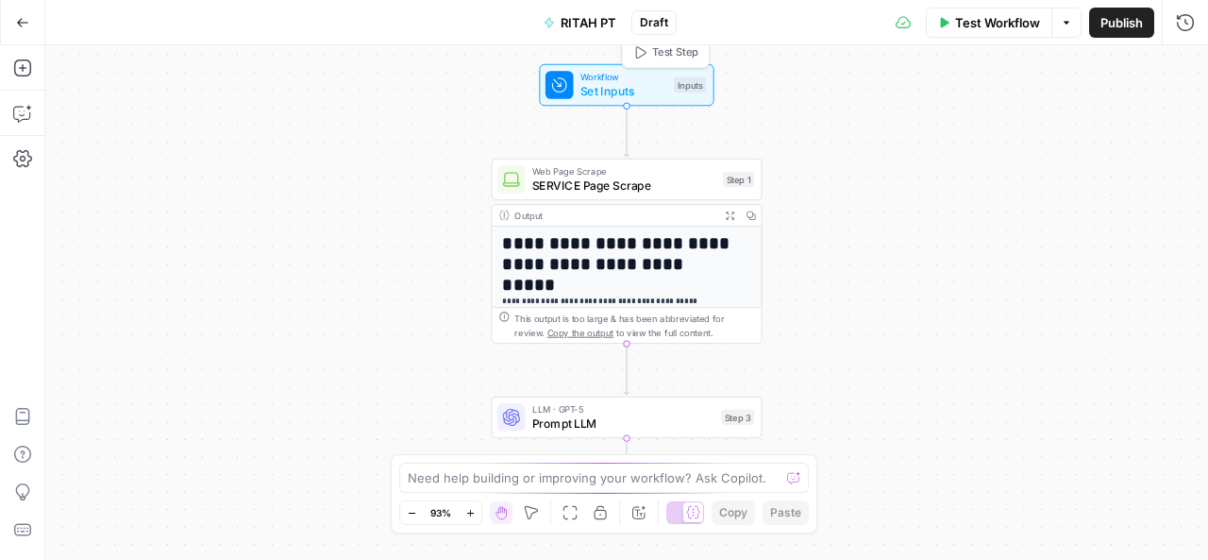
click at [617, 93] on span "Set Inputs" at bounding box center [623, 91] width 87 height 18
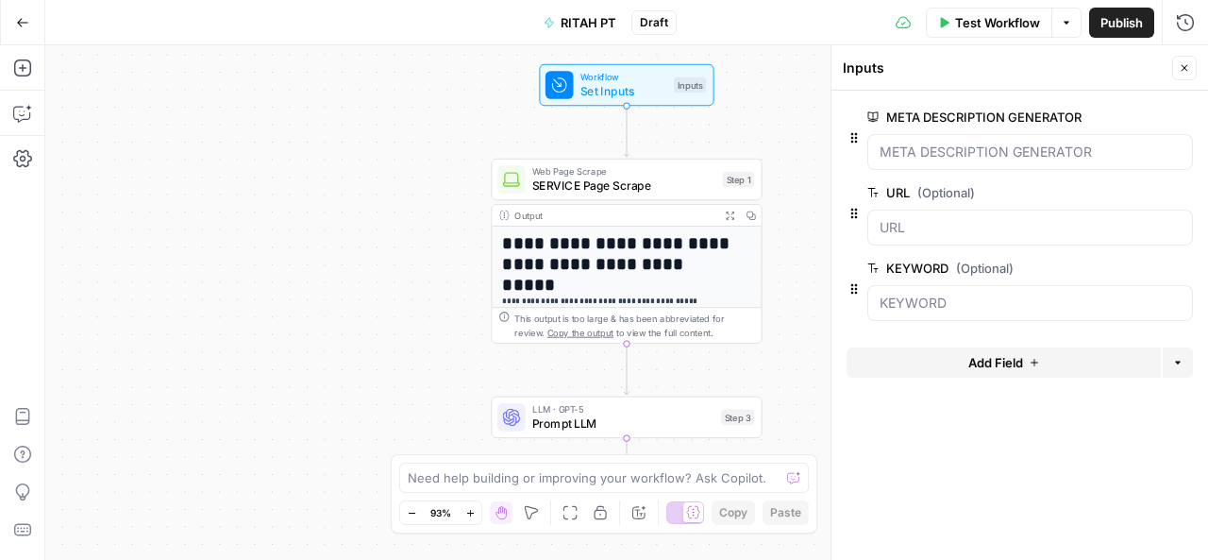
click at [1149, 116] on icon "button" at bounding box center [1153, 116] width 10 height 9
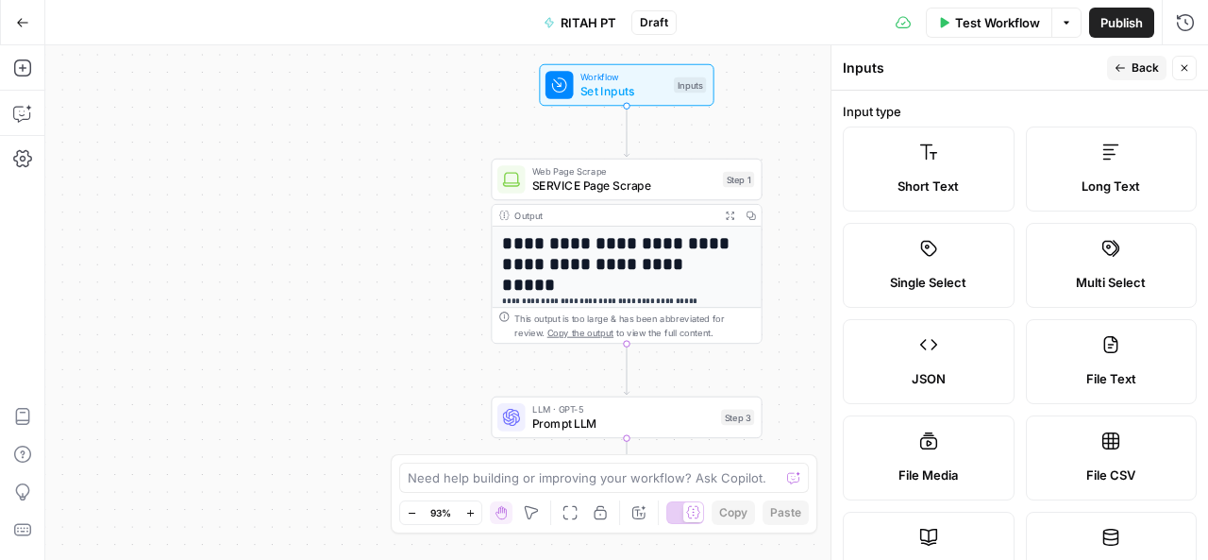
click at [1129, 59] on button "Back" at bounding box center [1136, 68] width 59 height 25
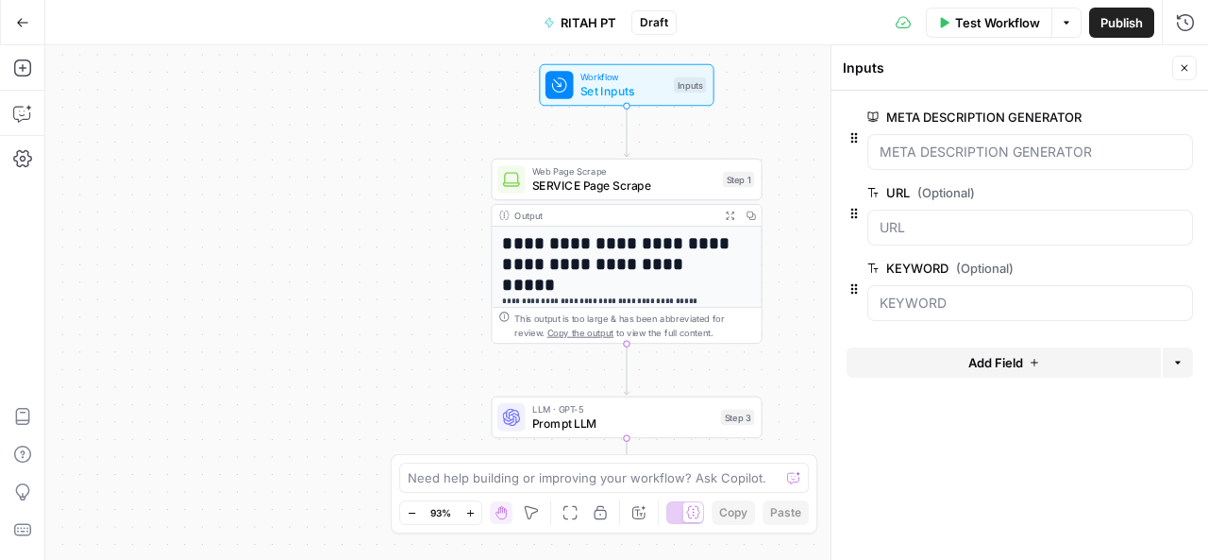
scroll to position [147, 0]
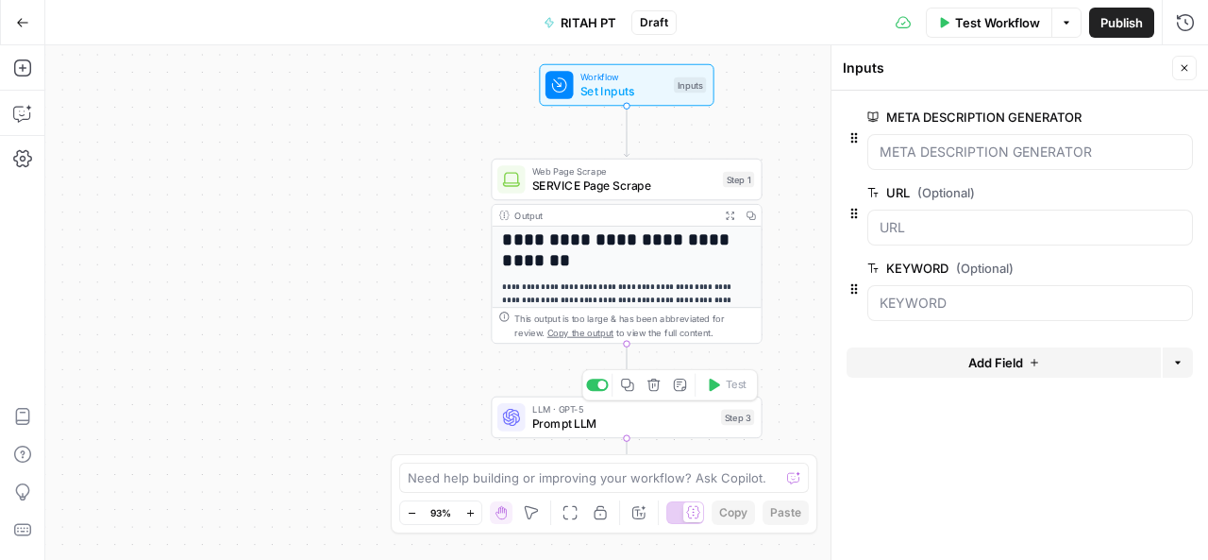
click at [580, 416] on span "Prompt LLM" at bounding box center [623, 423] width 182 height 18
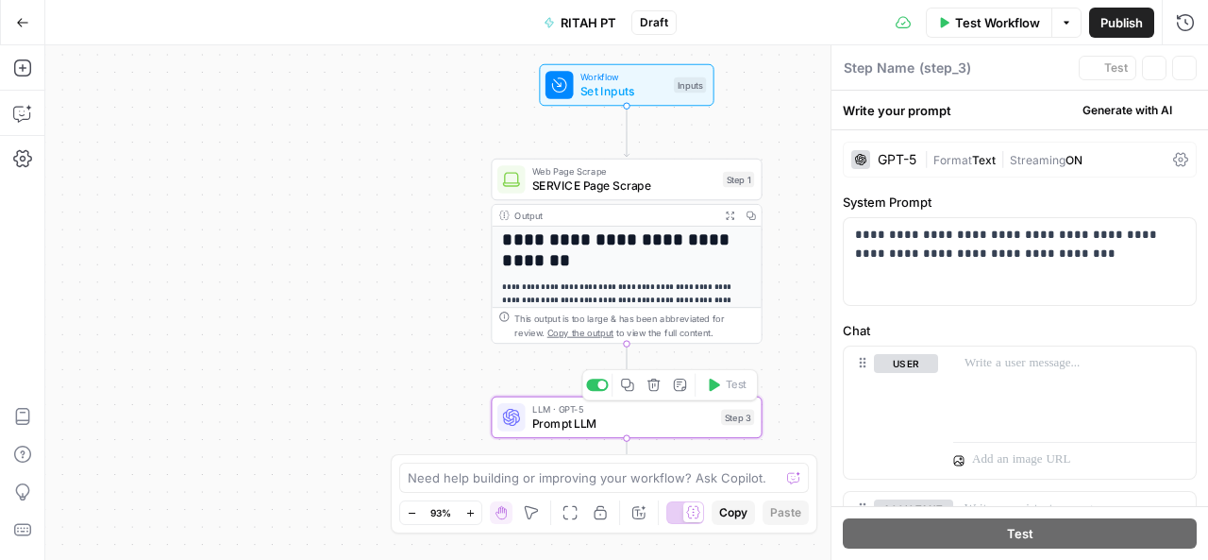
type textarea "Prompt LLM"
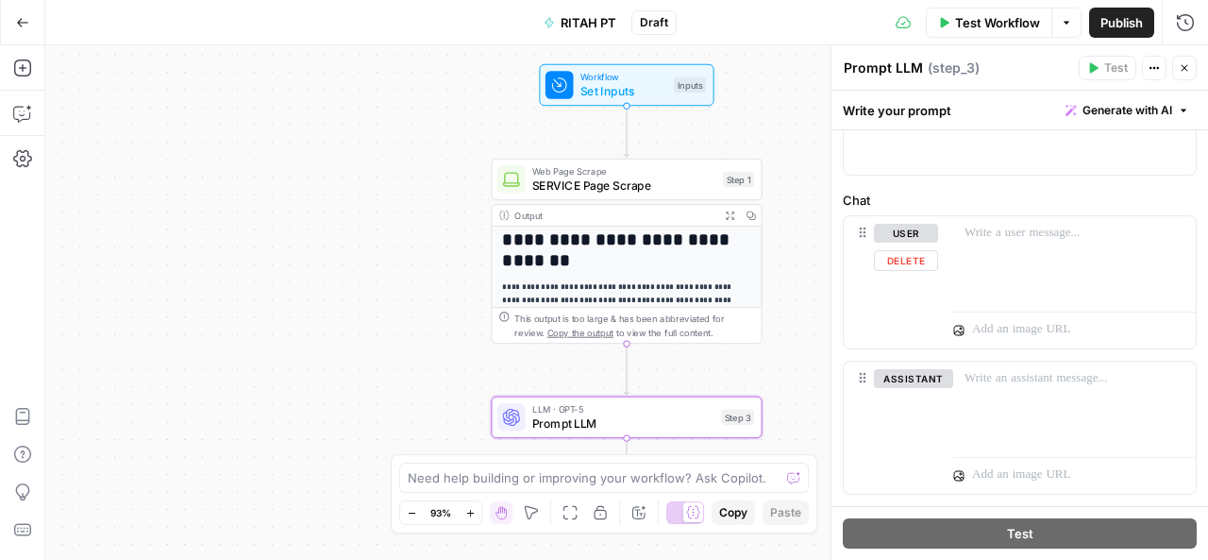
scroll to position [170, 0]
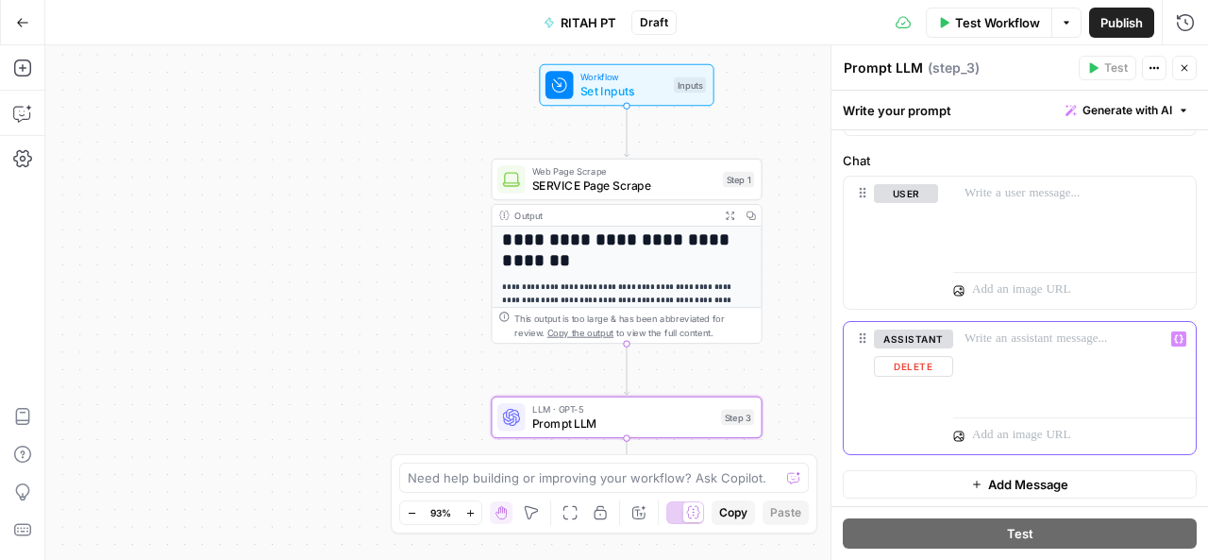
click at [983, 343] on p at bounding box center [1074, 338] width 220 height 19
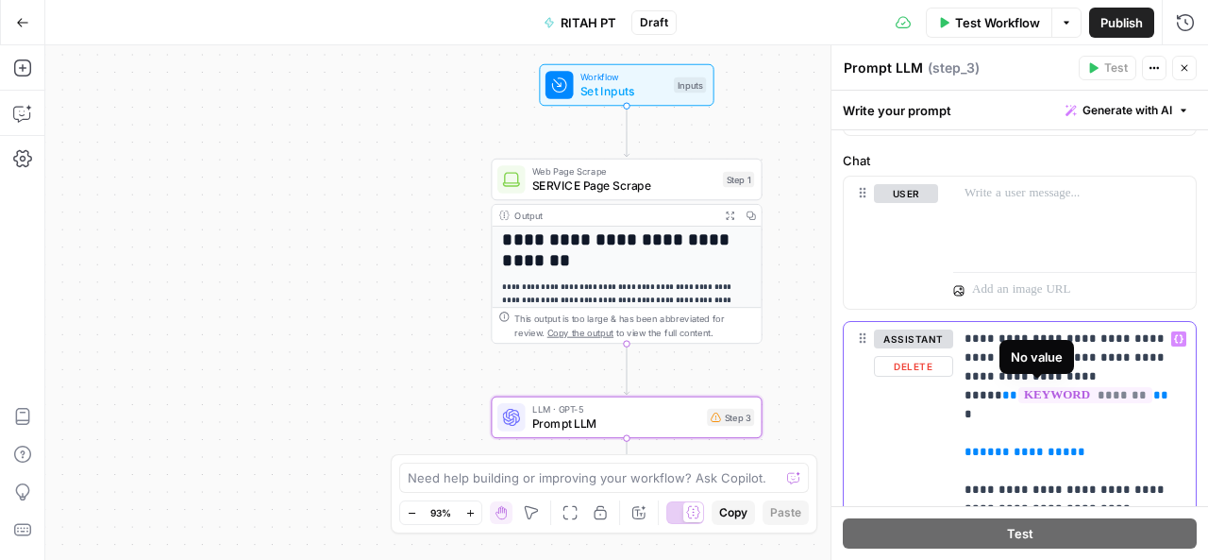
click at [1040, 388] on span "*******" at bounding box center [1085, 395] width 134 height 16
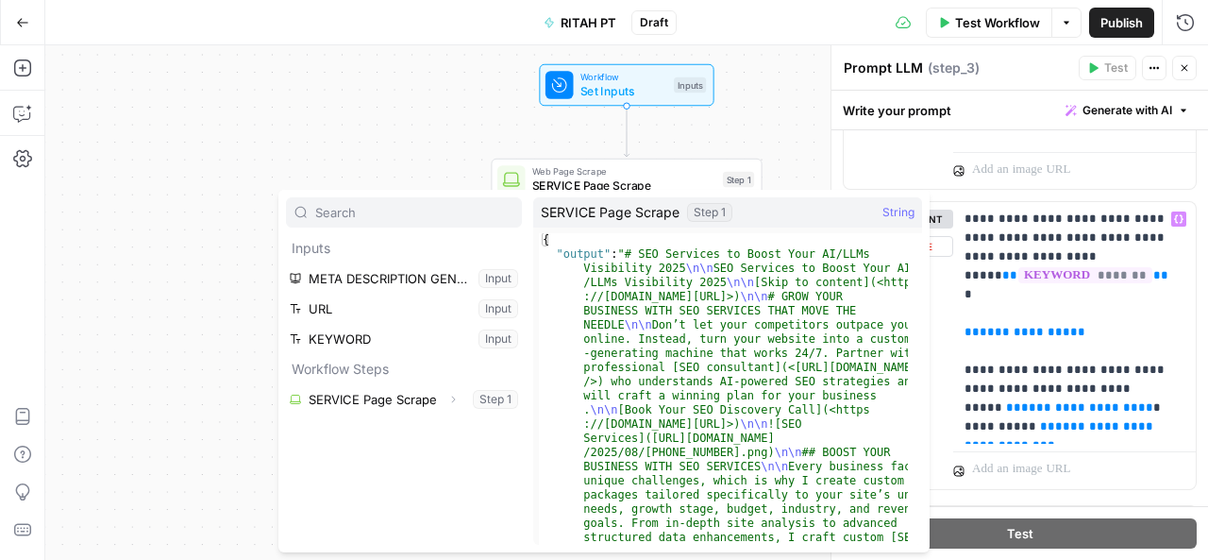
scroll to position [291, 0]
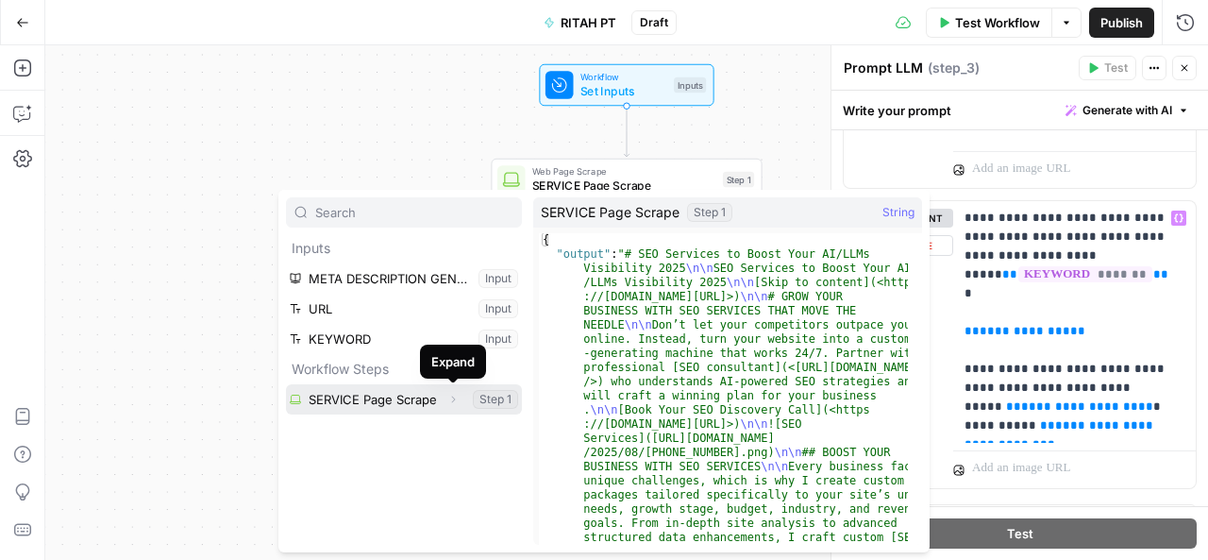
click at [457, 397] on icon "button" at bounding box center [452, 398] width 11 height 11
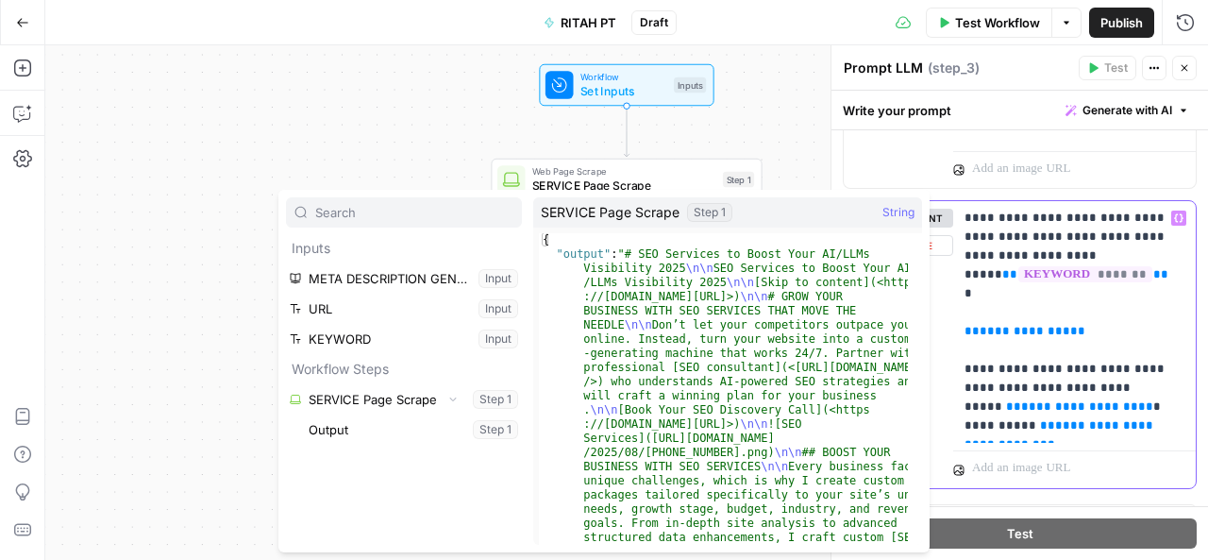
click at [1058, 400] on span "**********" at bounding box center [1079, 406] width 117 height 12
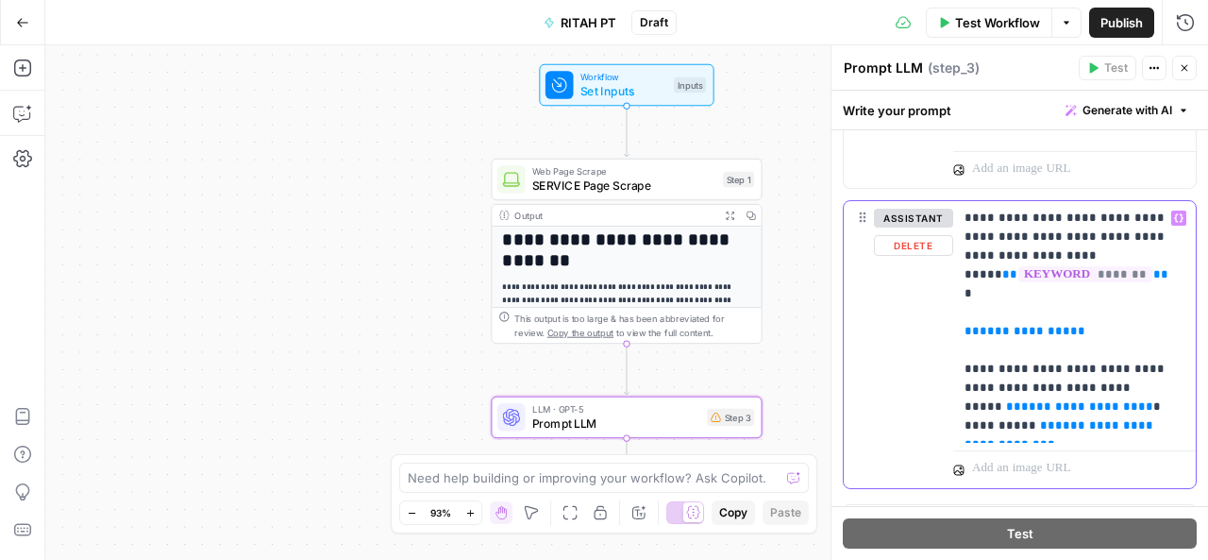
click at [1058, 400] on span "**********" at bounding box center [1079, 406] width 117 height 12
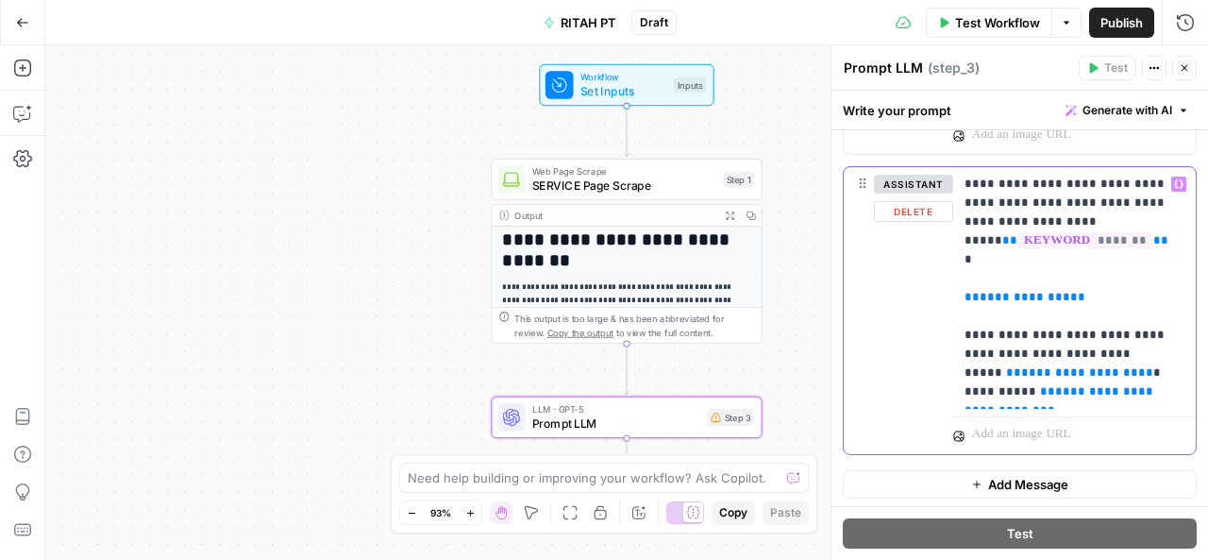
drag, startPoint x: 962, startPoint y: 346, endPoint x: 1129, endPoint y: 345, distance: 167.0
click at [1129, 345] on div "**********" at bounding box center [1074, 288] width 243 height 242
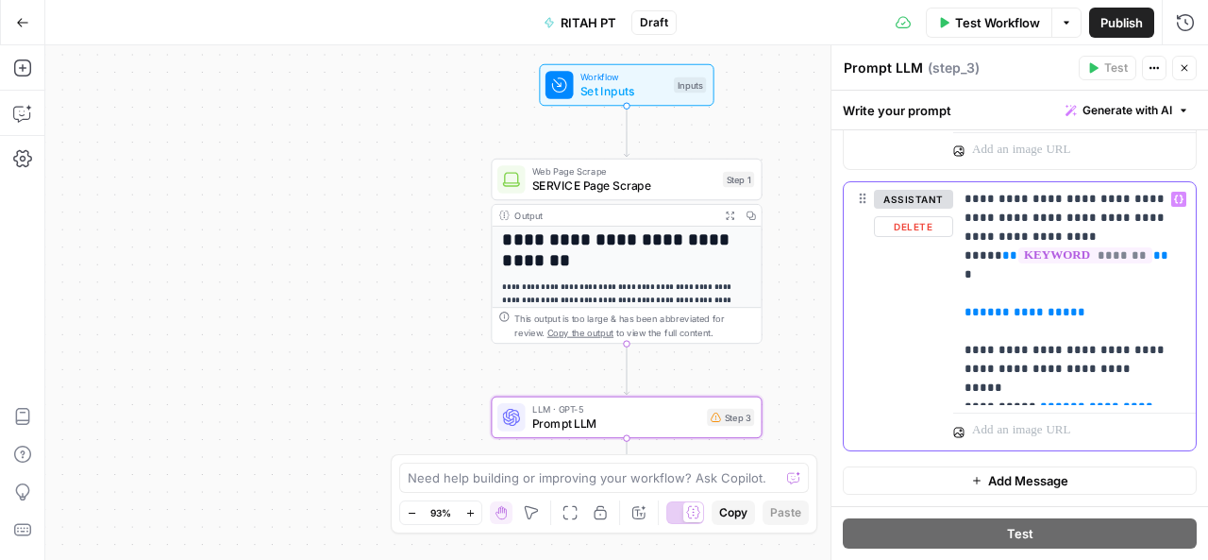
scroll to position [306, 0]
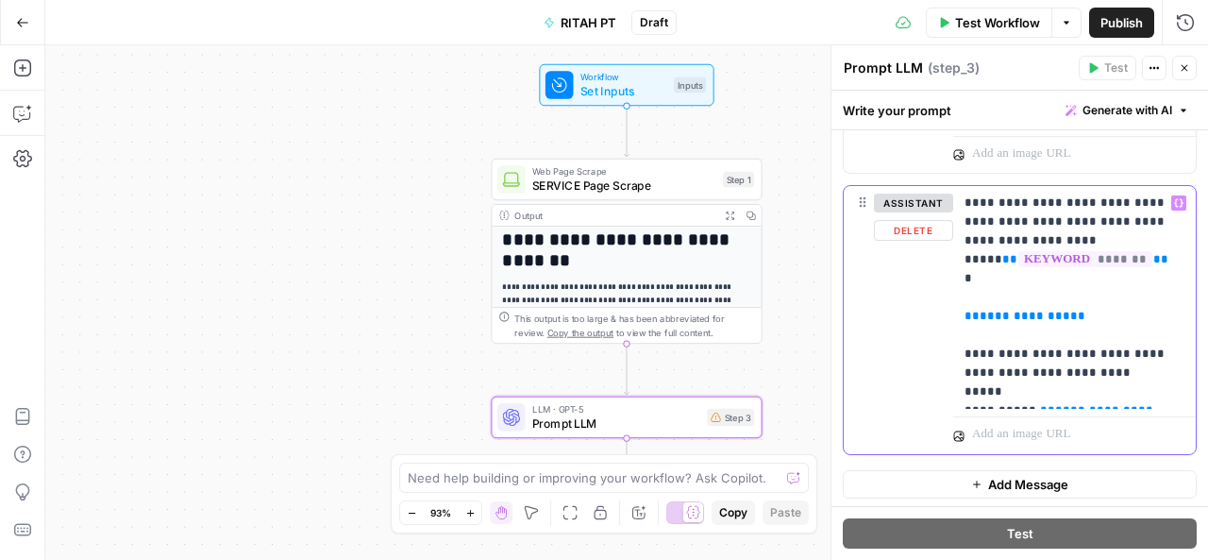
drag, startPoint x: 962, startPoint y: 392, endPoint x: 1191, endPoint y: 386, distance: 228.4
click at [1191, 386] on div "**********" at bounding box center [1019, 166] width 376 height 685
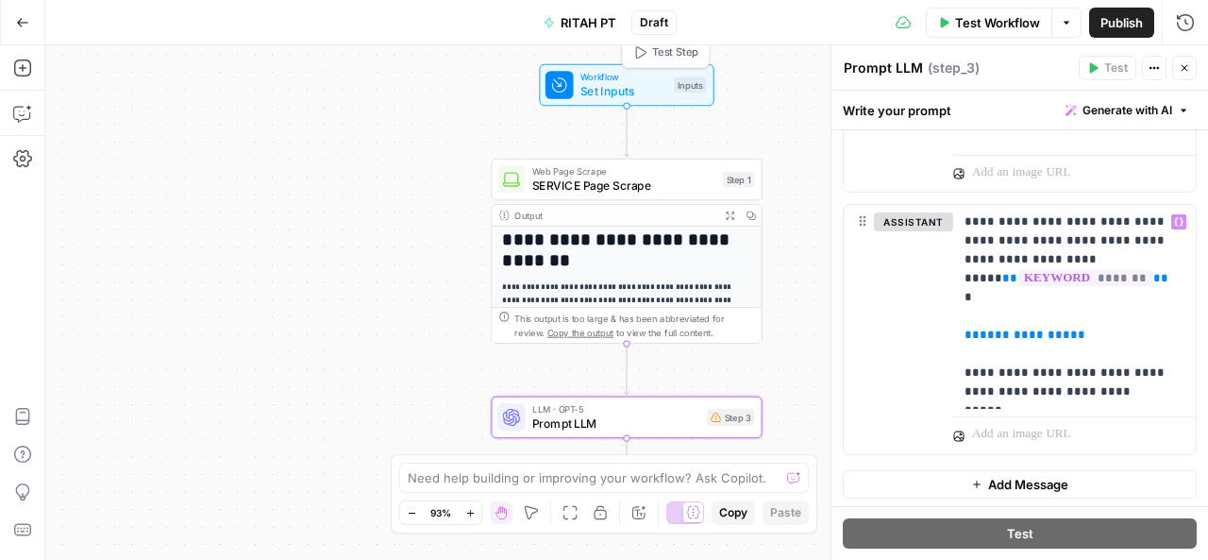
click at [598, 89] on span "Set Inputs" at bounding box center [623, 91] width 87 height 18
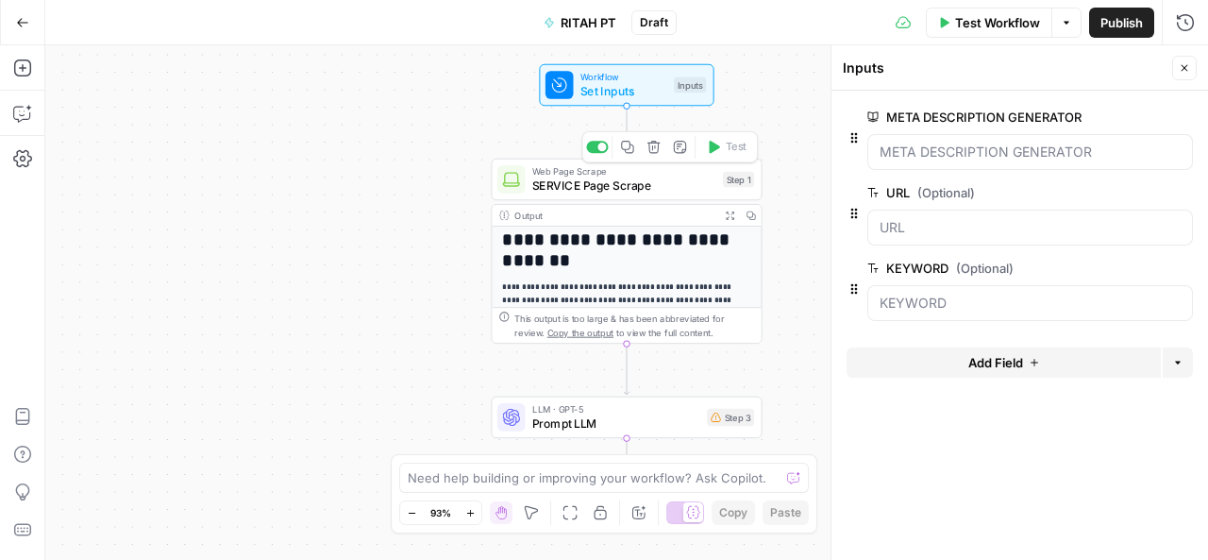
click at [668, 184] on span "SERVICE Page Scrape" at bounding box center [623, 185] width 183 height 18
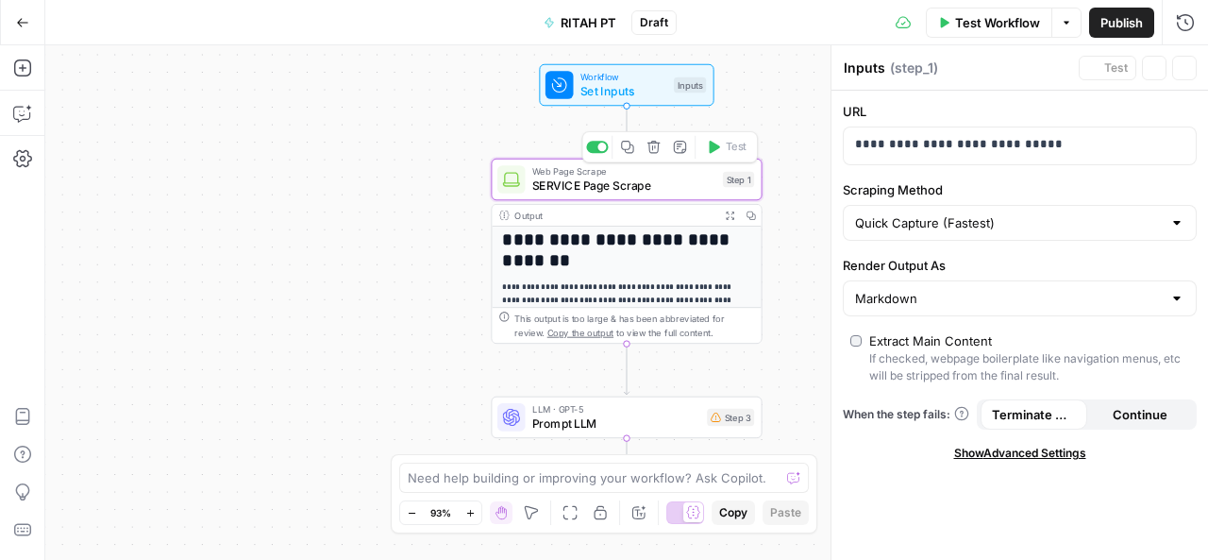
type textarea "SERVICE Page Scrape"
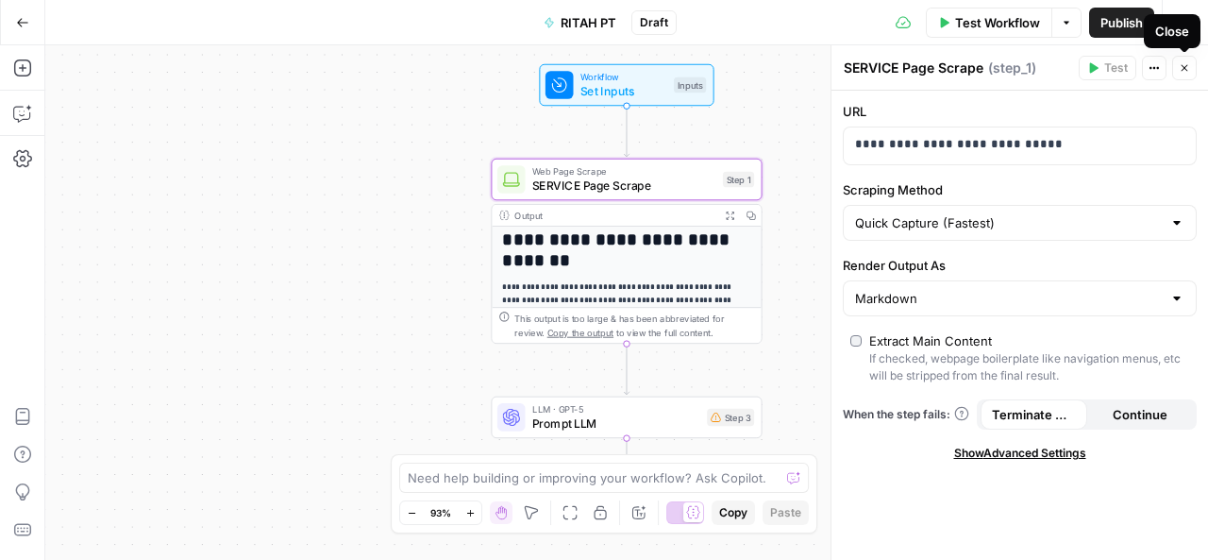
click at [1184, 65] on icon "button" at bounding box center [1184, 67] width 11 height 11
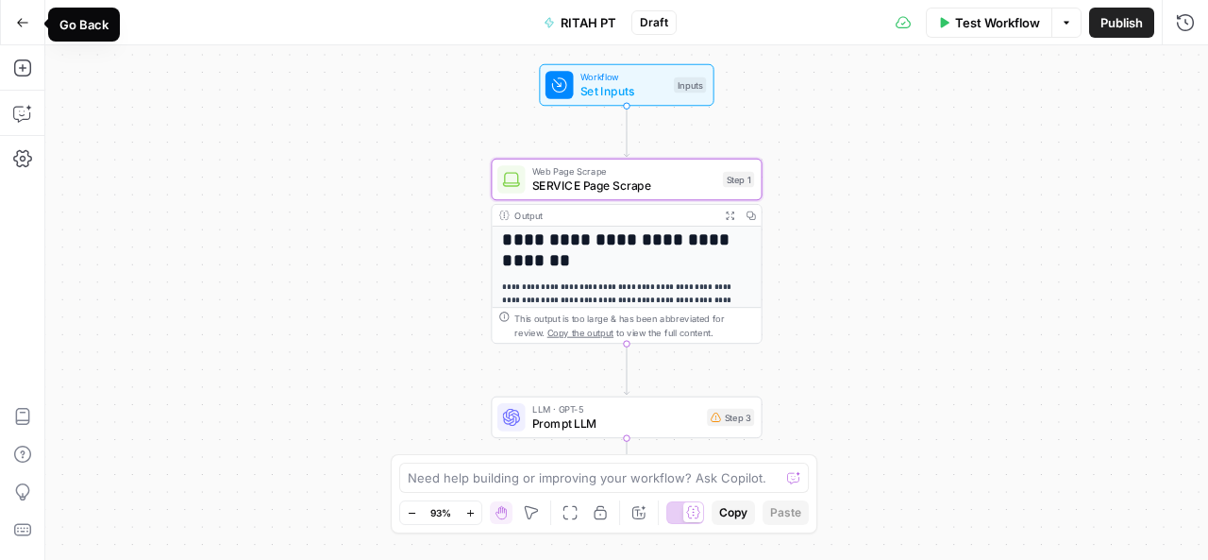
click at [23, 24] on icon "button" at bounding box center [22, 22] width 13 height 13
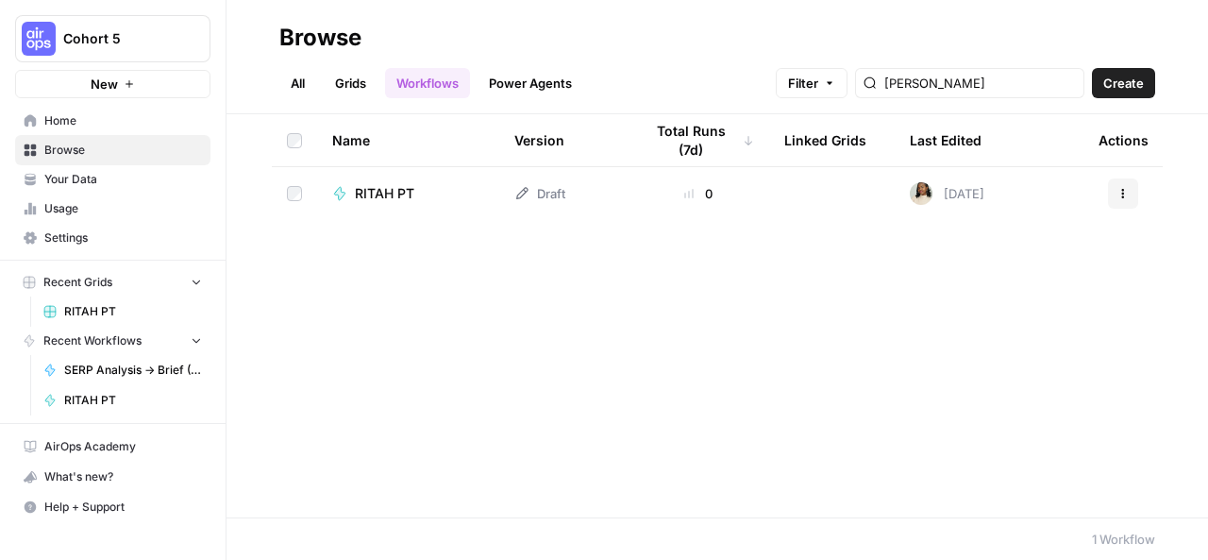
click at [365, 196] on span "RITAH PT" at bounding box center [384, 193] width 59 height 19
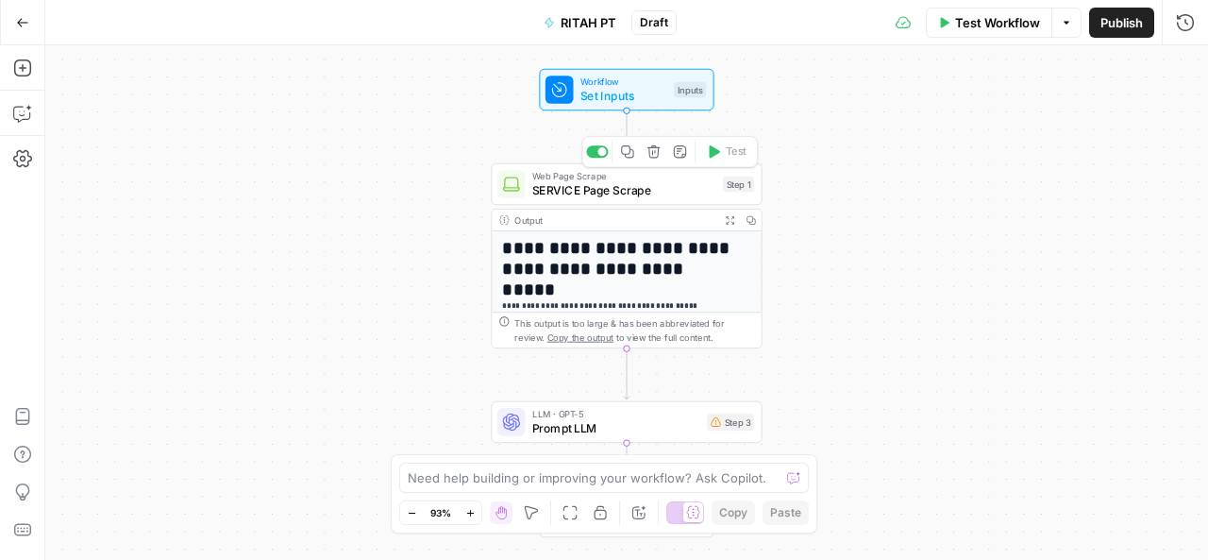
click at [643, 192] on span "SERVICE Page Scrape" at bounding box center [623, 190] width 183 height 18
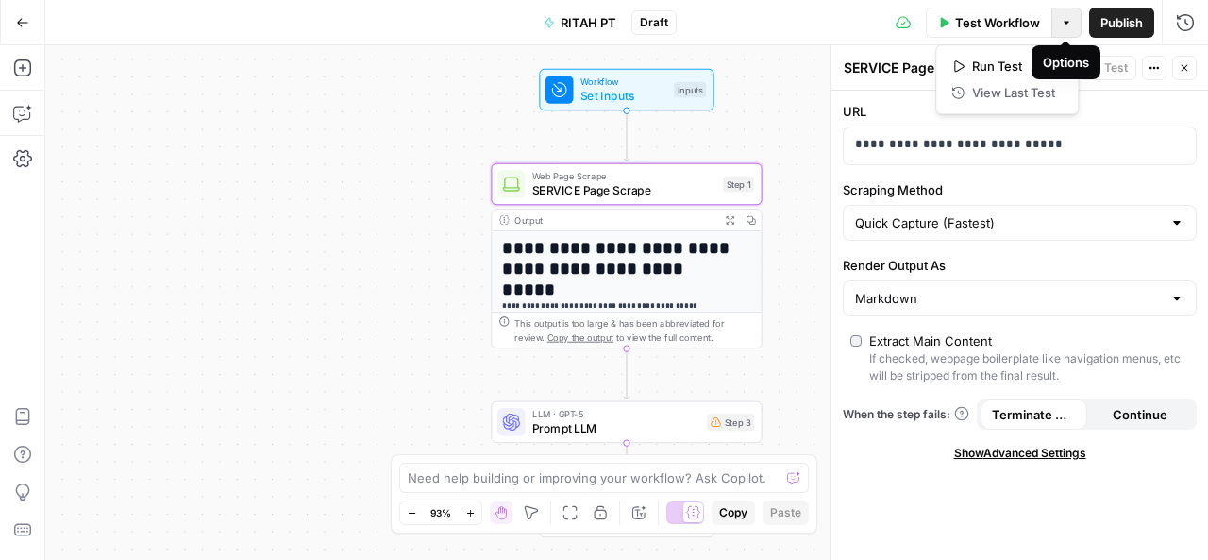
click at [1061, 17] on icon "button" at bounding box center [1066, 22] width 11 height 11
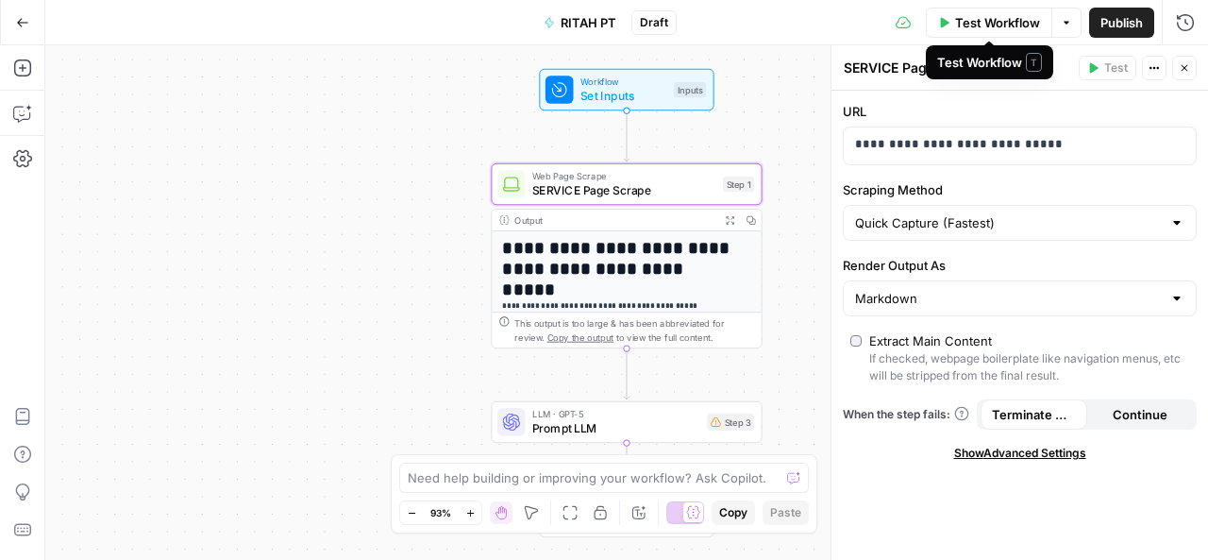
click at [1013, 24] on span "Test Workflow" at bounding box center [997, 22] width 85 height 19
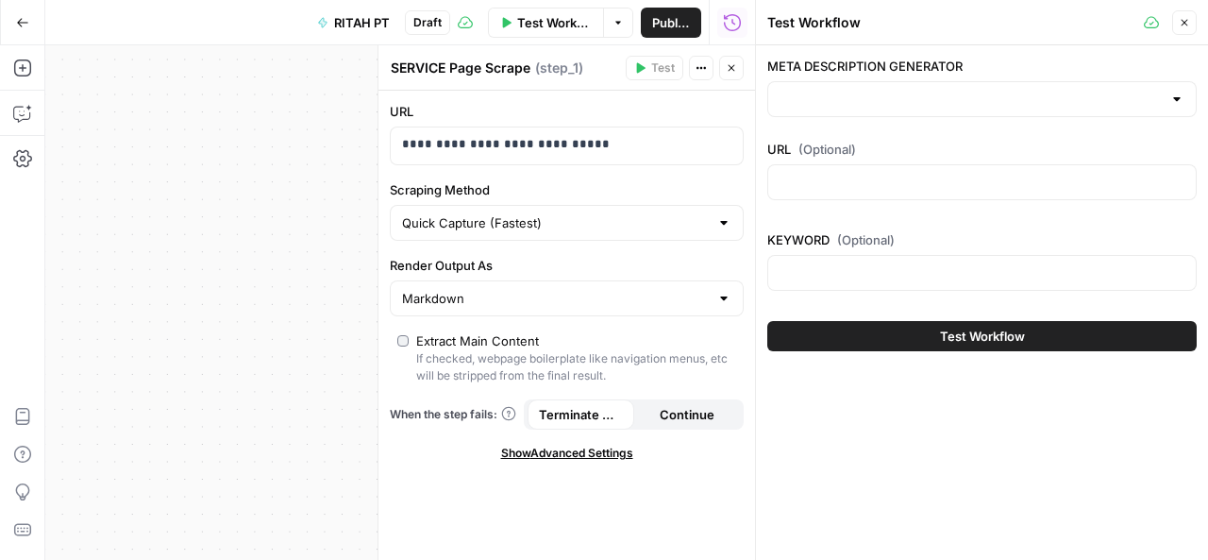
click at [893, 88] on div at bounding box center [981, 99] width 429 height 36
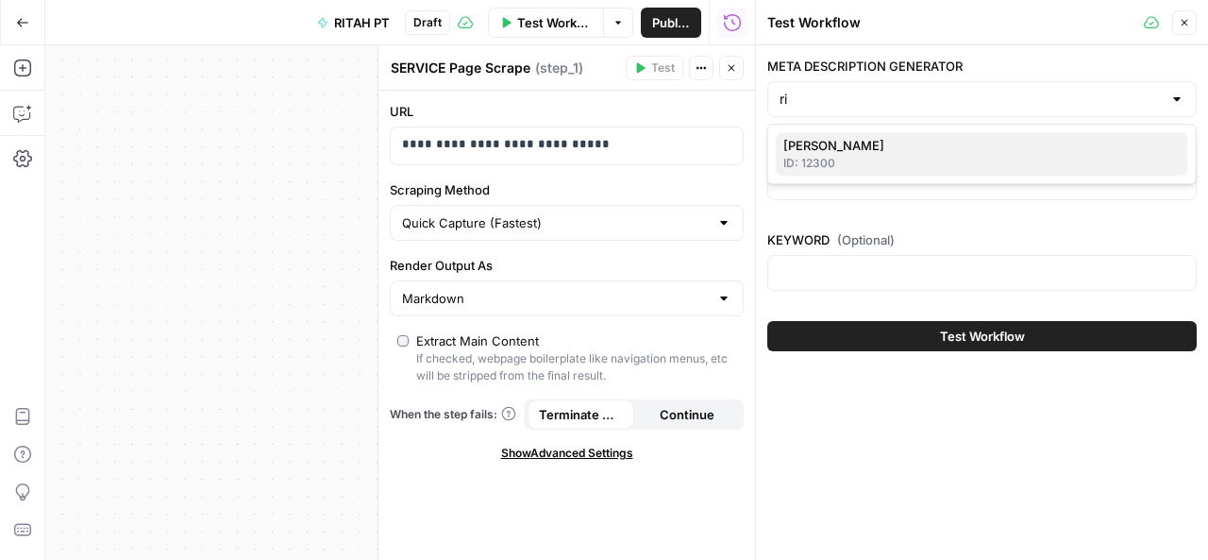
click at [893, 142] on span "Ritah Augustine" at bounding box center [978, 145] width 390 height 19
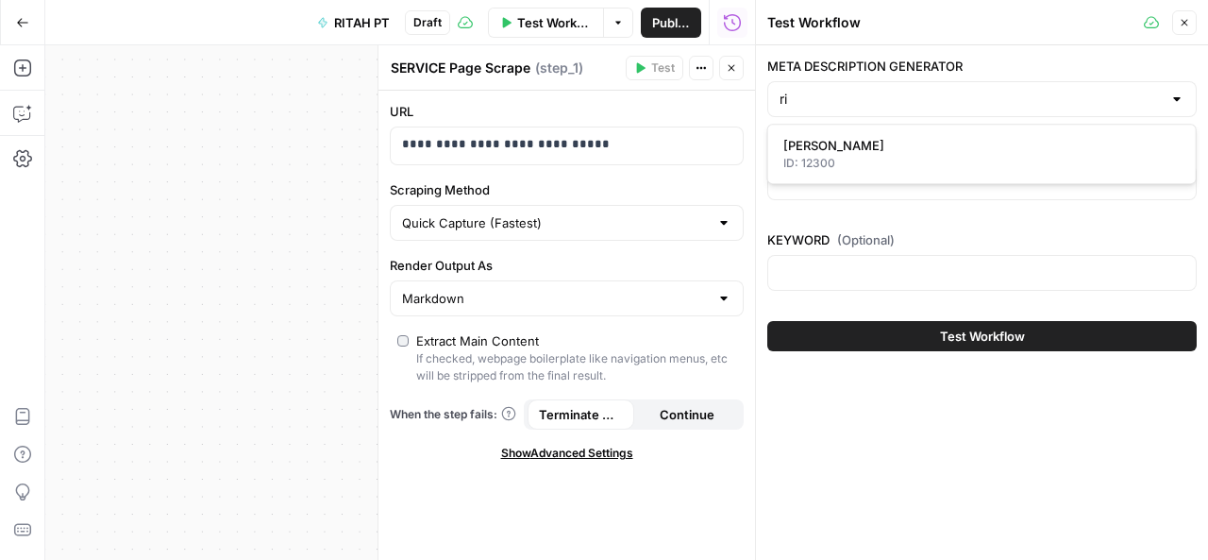
type input "Ritah Augustine"
click at [893, 142] on label "URL (Optional)" at bounding box center [981, 149] width 429 height 19
click at [893, 173] on input "URL (Optional)" at bounding box center [981, 182] width 405 height 19
click at [820, 276] on input "KEYWORD (Optional)" at bounding box center [981, 272] width 405 height 19
type input "seo services"
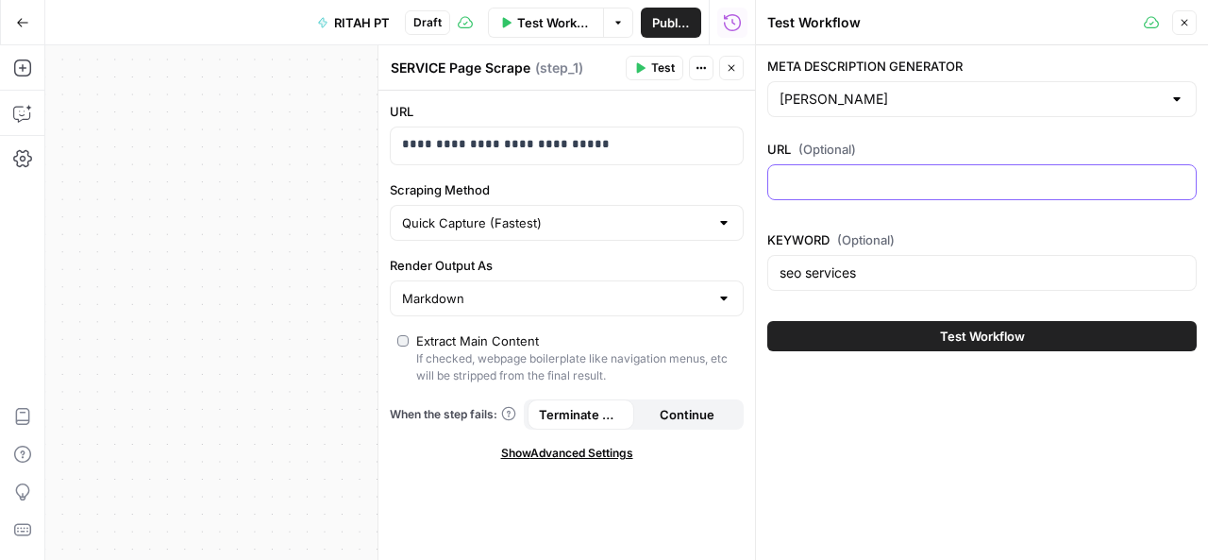
click at [825, 173] on input "URL (Optional)" at bounding box center [981, 182] width 405 height 19
paste input "https://ritahrai.com/services/"
type input "https://ritahrai.com/services/"
click at [883, 336] on button "Test Workflow" at bounding box center [981, 336] width 429 height 30
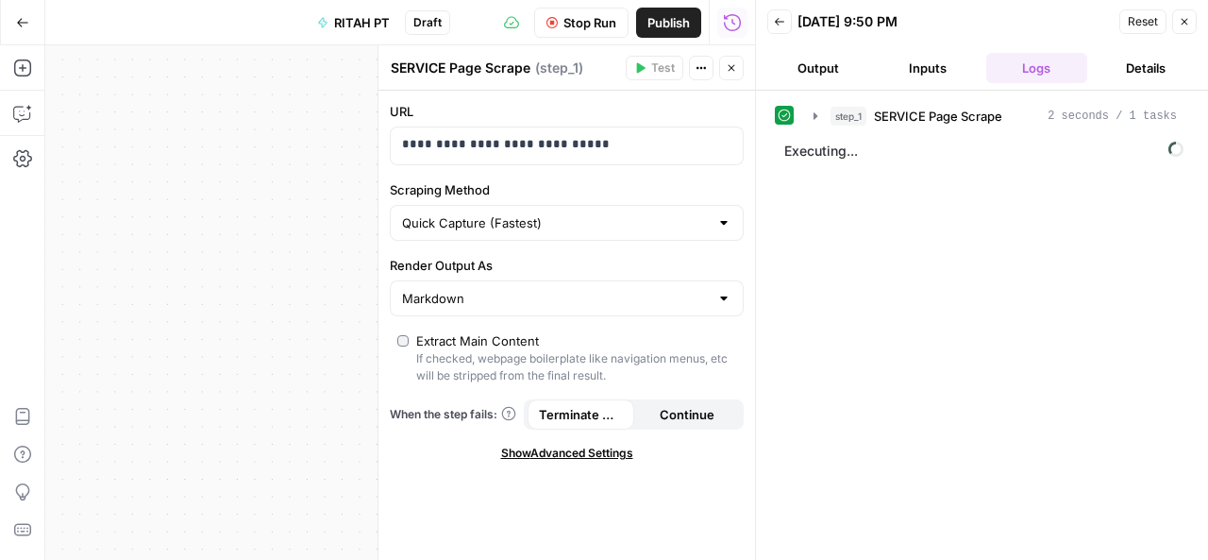
click at [731, 67] on icon "button" at bounding box center [731, 68] width 7 height 7
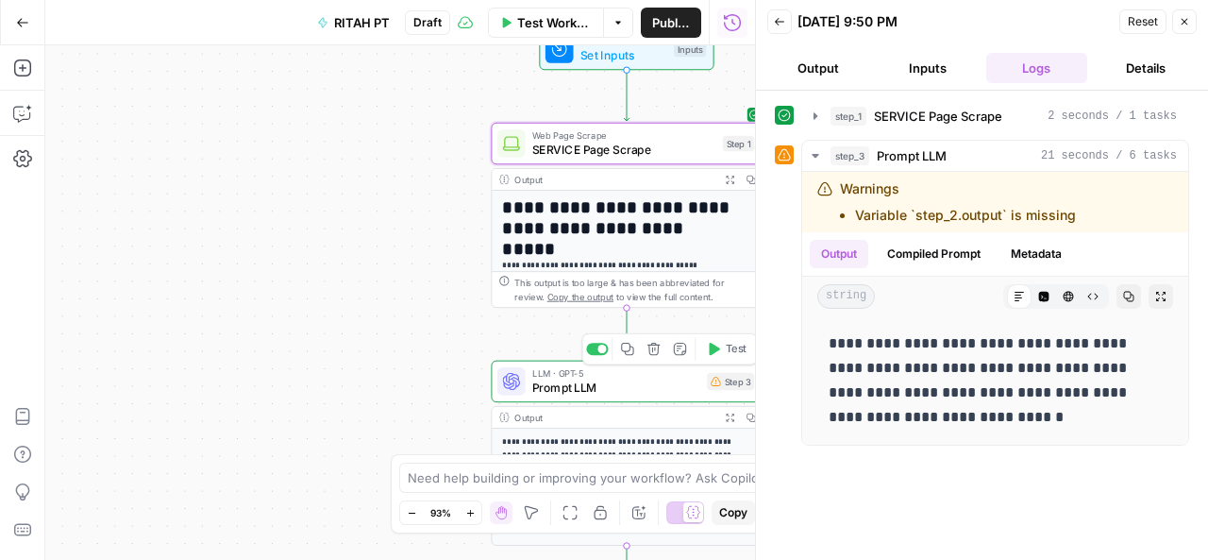
click at [642, 380] on span "Prompt LLM" at bounding box center [616, 387] width 168 height 18
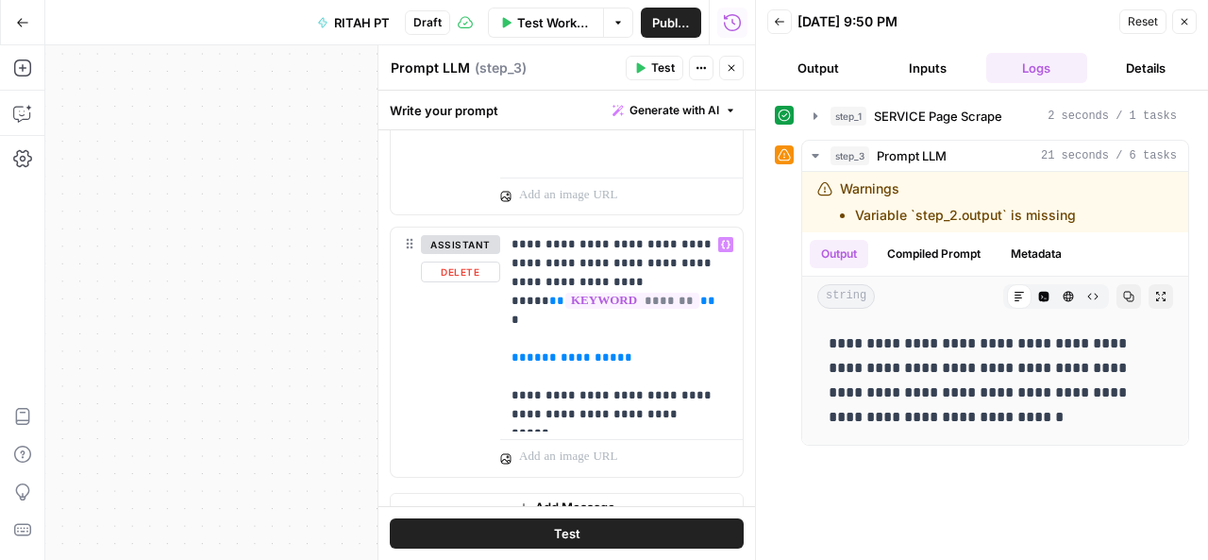
scroll to position [287, 0]
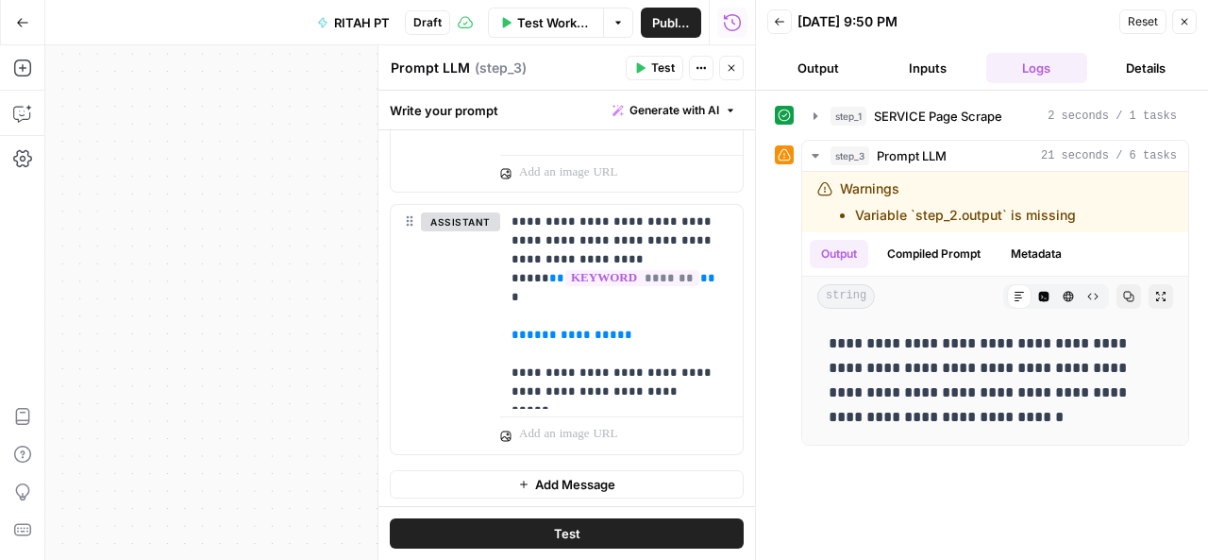
click at [1181, 26] on icon "button" at bounding box center [1184, 21] width 11 height 11
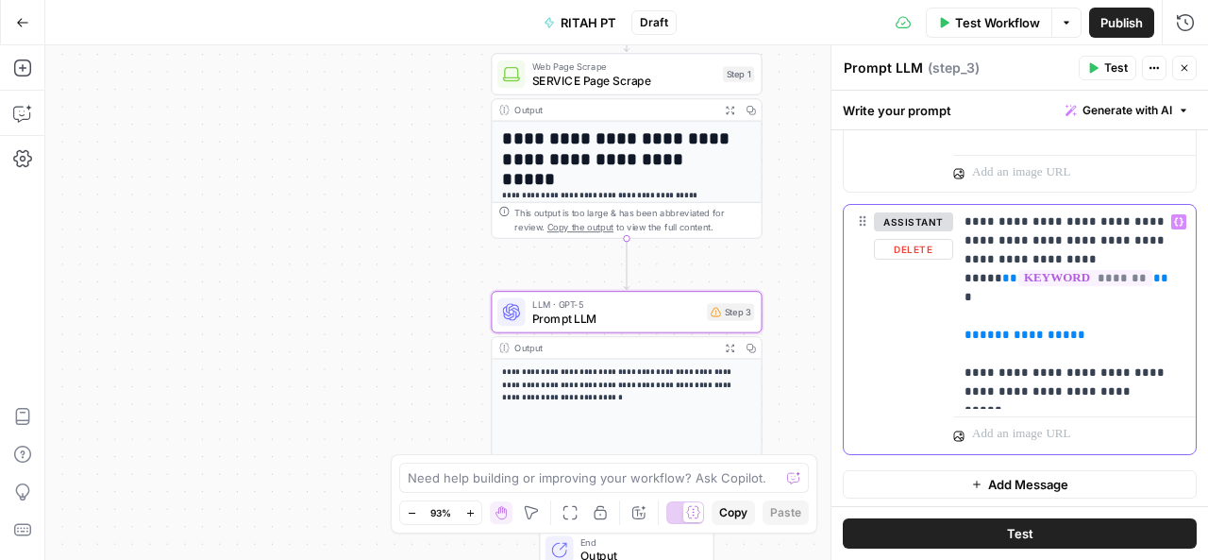
drag, startPoint x: 1079, startPoint y: 309, endPoint x: 955, endPoint y: 312, distance: 123.7
click at [955, 312] on div "**********" at bounding box center [1074, 307] width 243 height 204
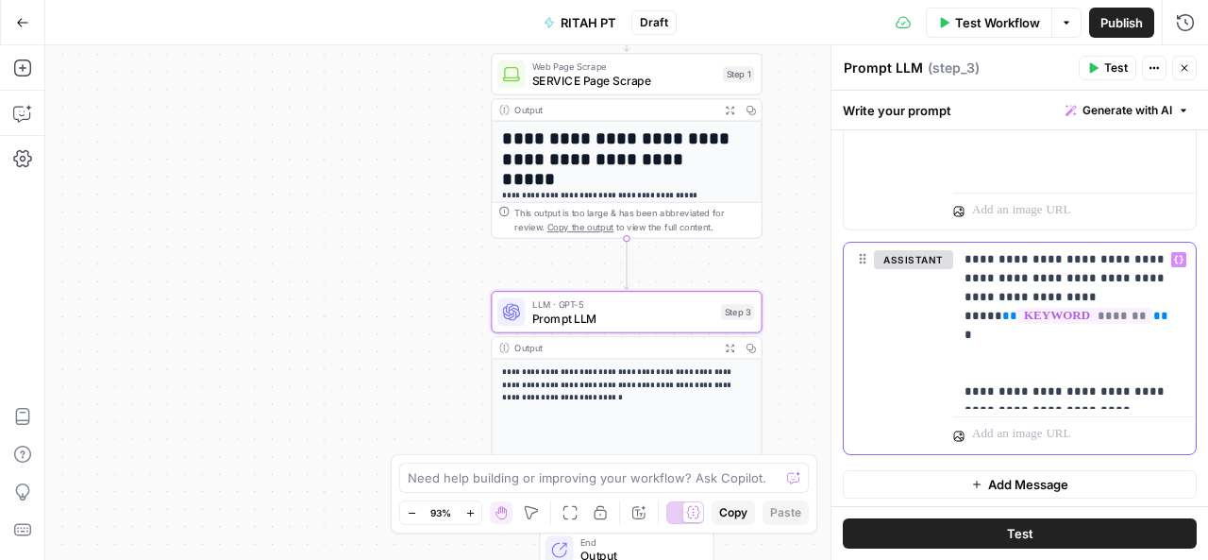
scroll to position [268, 0]
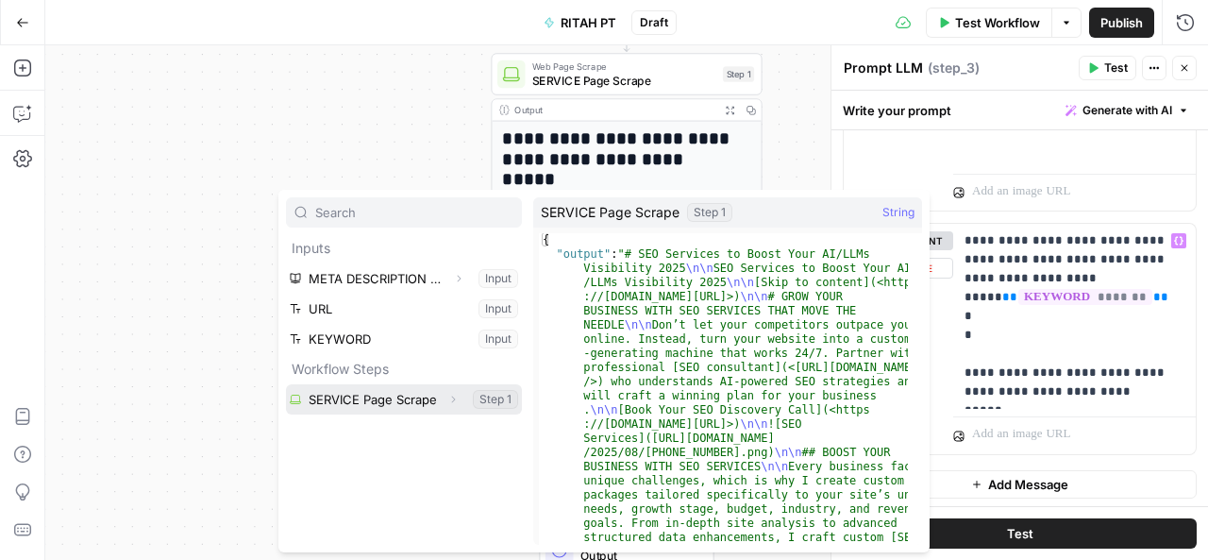
click at [374, 401] on button "Select variable SERVICE Page Scrape" at bounding box center [404, 399] width 236 height 30
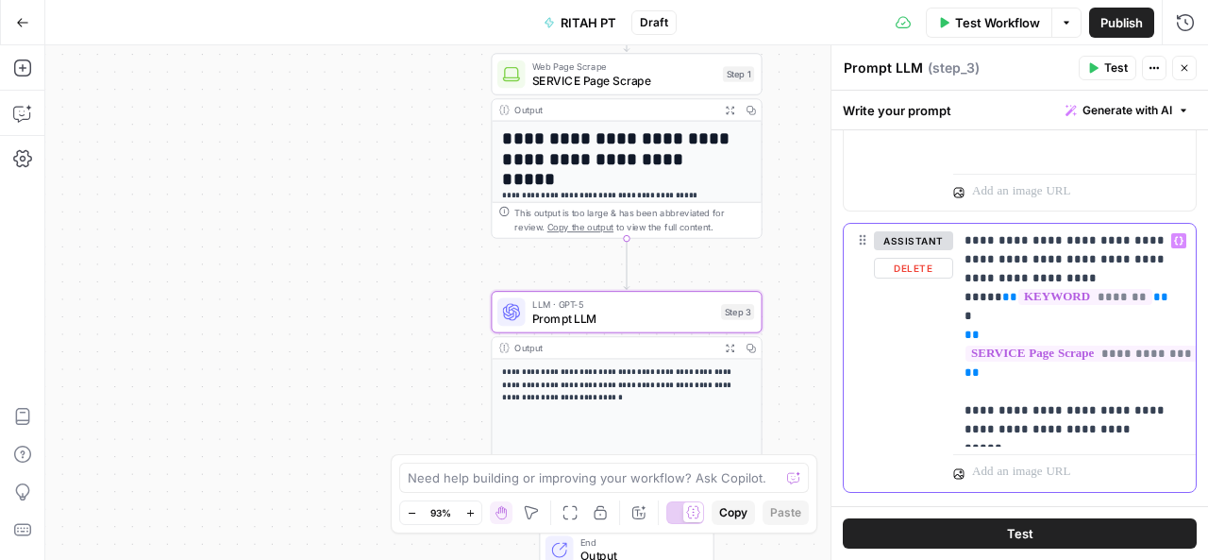
scroll to position [306, 0]
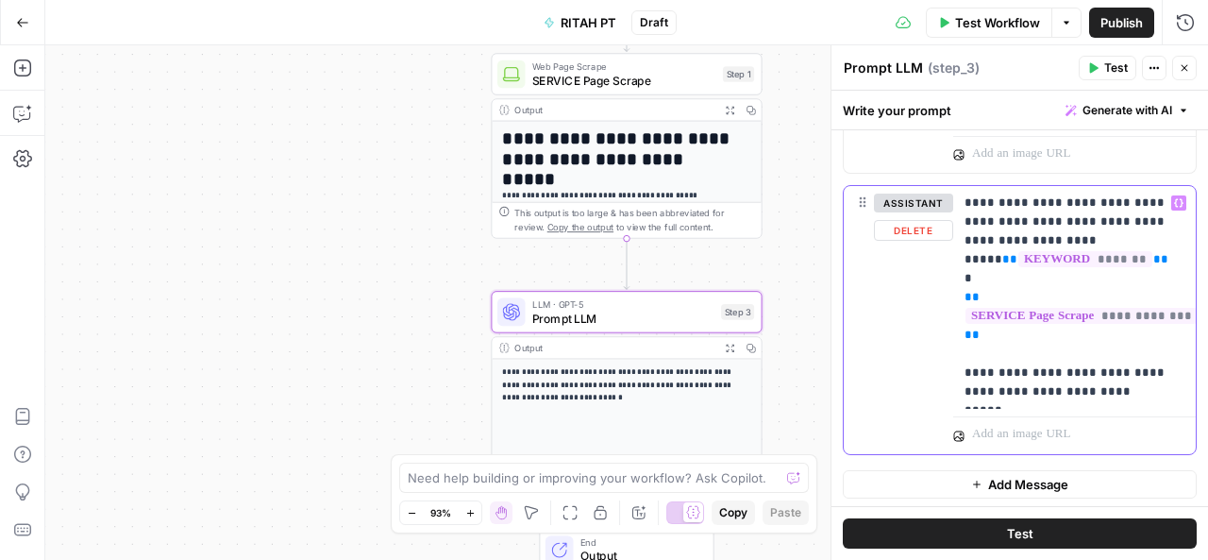
click at [1046, 387] on p "**********" at bounding box center [1067, 297] width 207 height 208
click at [1174, 200] on icon "button" at bounding box center [1178, 202] width 9 height 9
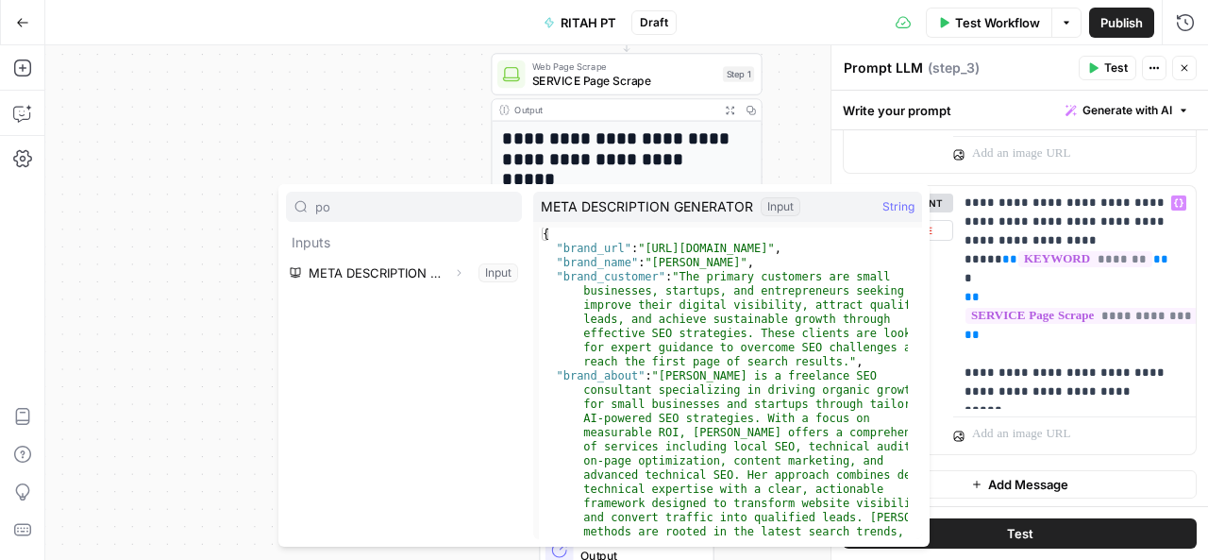
type input "po"
click at [423, 373] on div "po Inputs META DESCRIPTION GENERATOR Expand Input" at bounding box center [404, 365] width 236 height 347
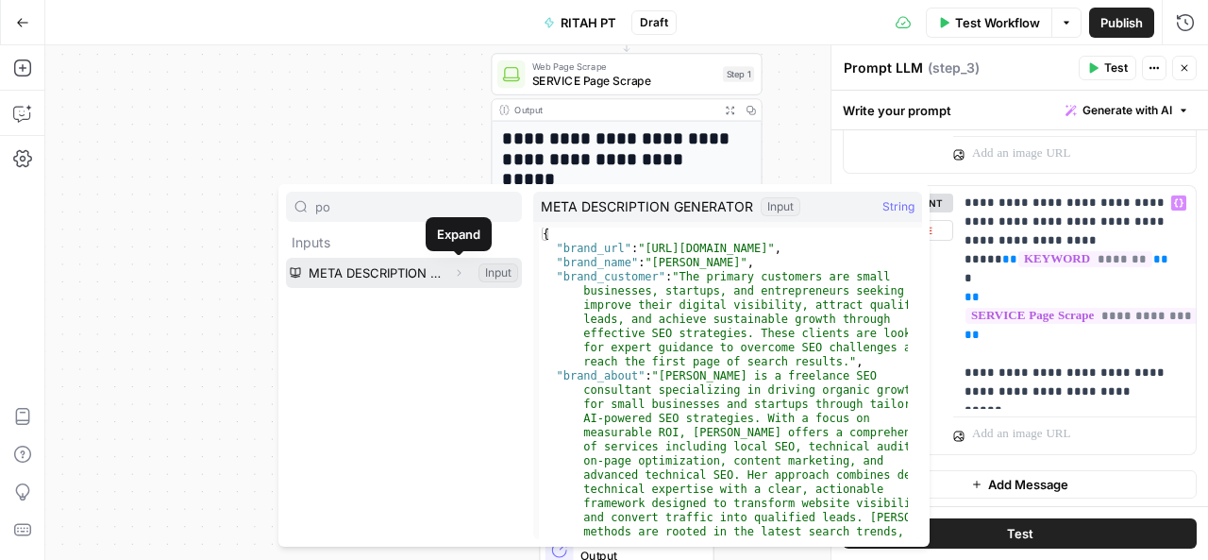
click at [460, 269] on icon "button" at bounding box center [458, 272] width 11 height 11
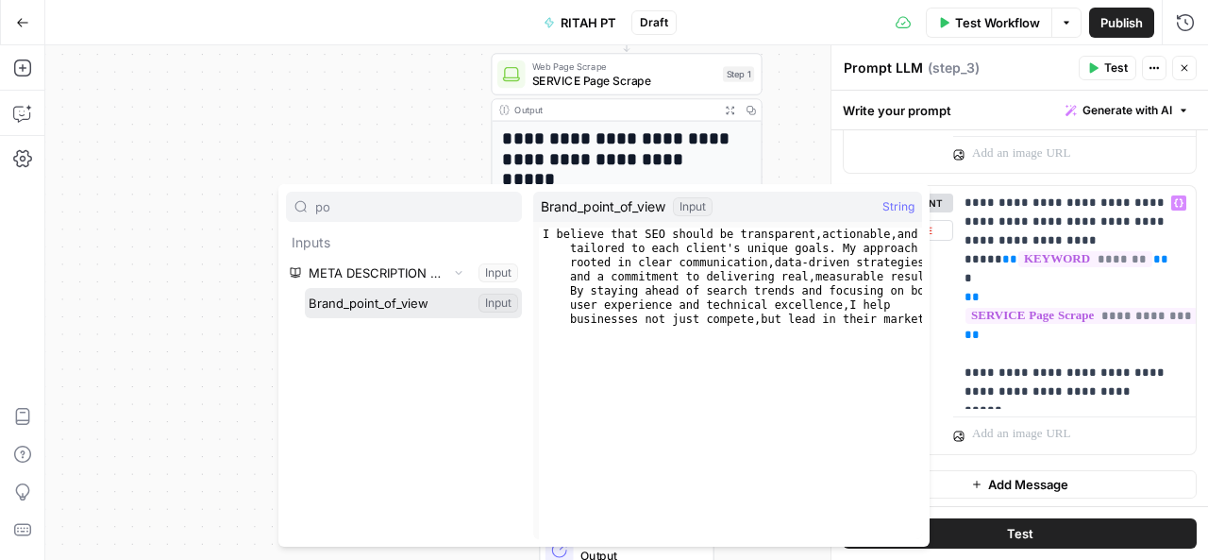
click at [427, 299] on button "Select variable Brand_point_of_view" at bounding box center [413, 303] width 217 height 30
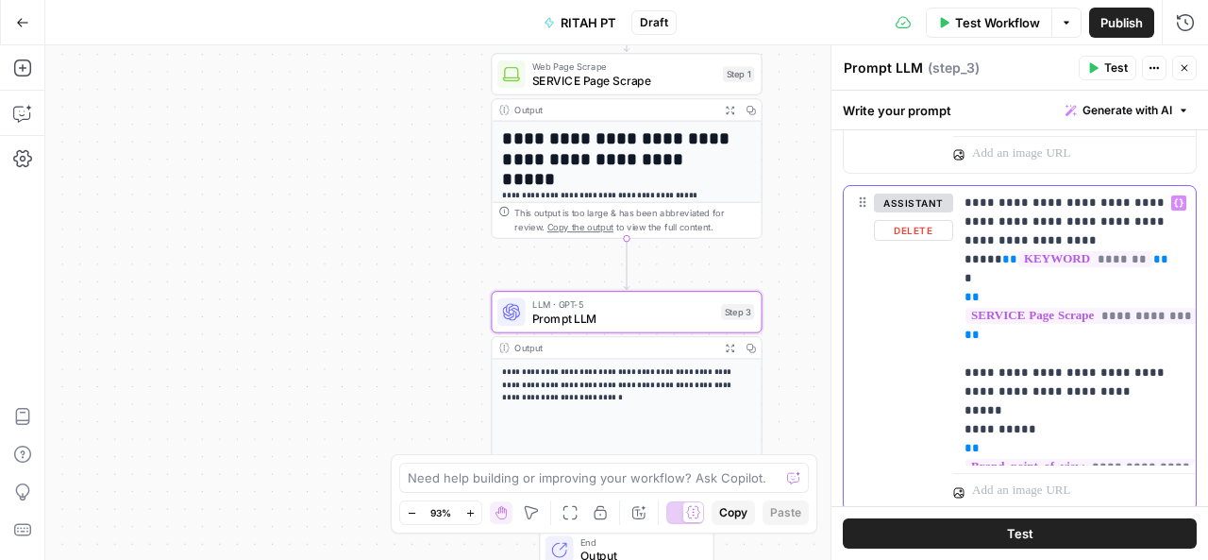
scroll to position [376, 0]
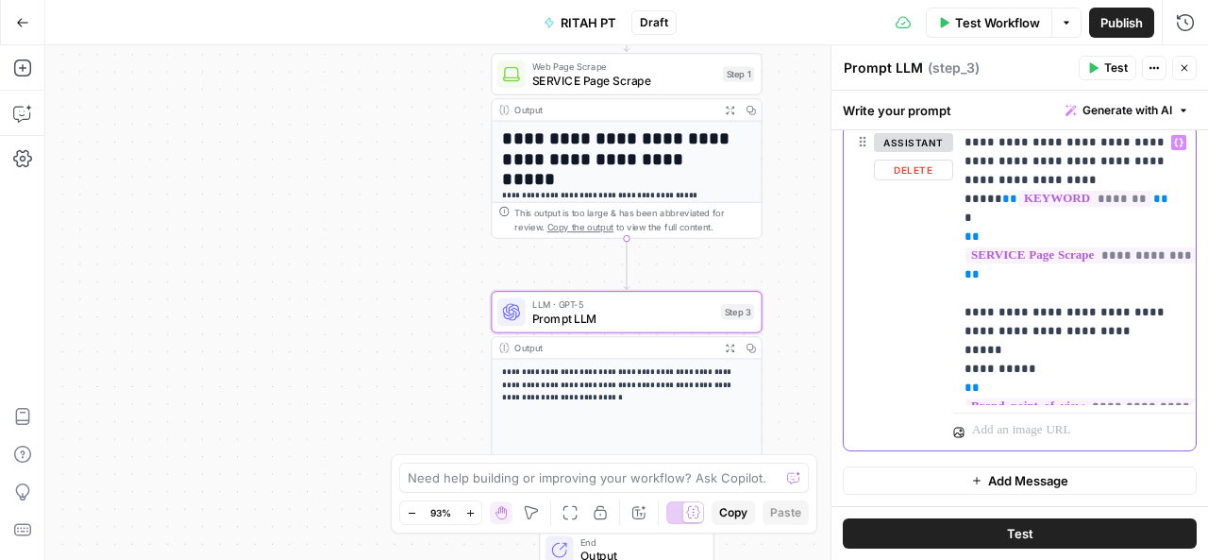
click at [1127, 305] on p "**********" at bounding box center [1067, 265] width 207 height 264
click at [1064, 278] on p "**********" at bounding box center [1067, 265] width 207 height 264
click at [1068, 279] on p "**********" at bounding box center [1067, 265] width 207 height 264
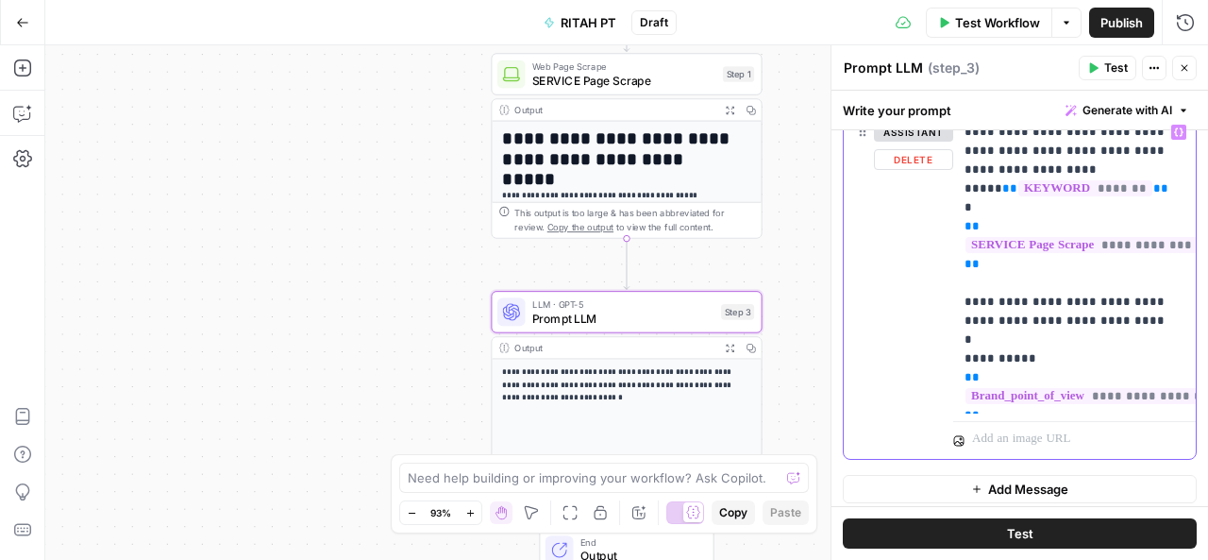
click at [1017, 320] on p "**********" at bounding box center [1067, 264] width 207 height 283
click at [1174, 132] on icon "button" at bounding box center [1178, 132] width 9 height 8
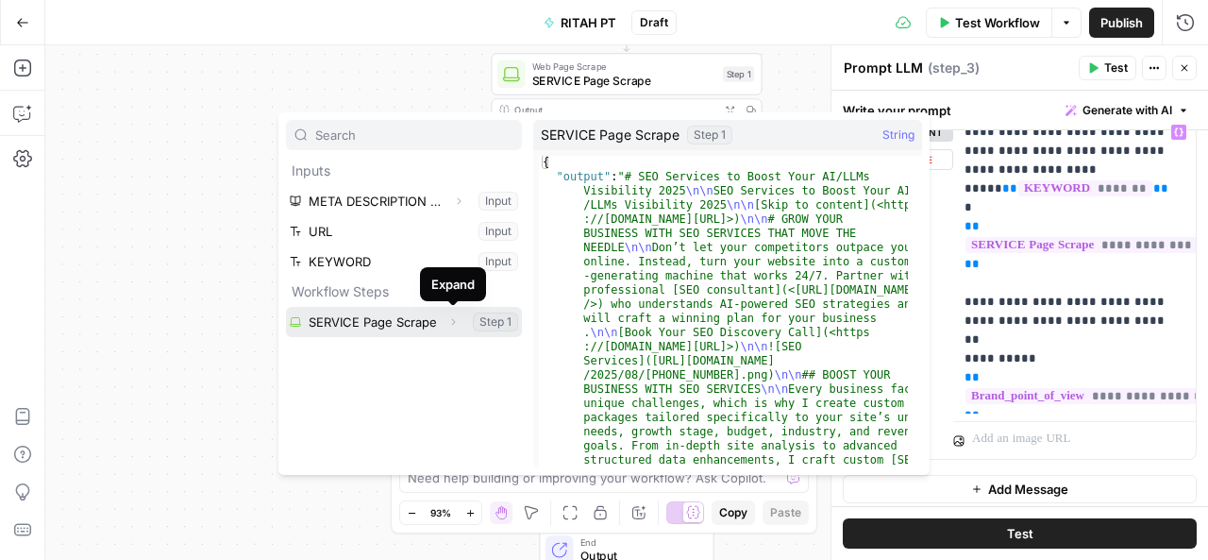
click at [453, 321] on icon "button" at bounding box center [452, 321] width 11 height 11
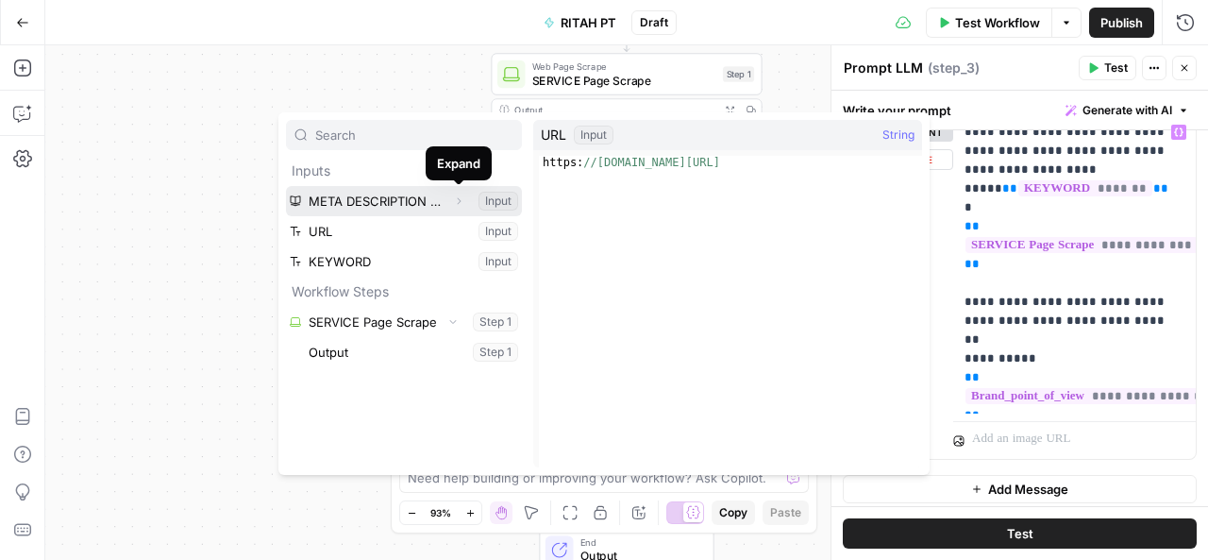
click at [459, 199] on icon "button" at bounding box center [460, 201] width 4 height 7
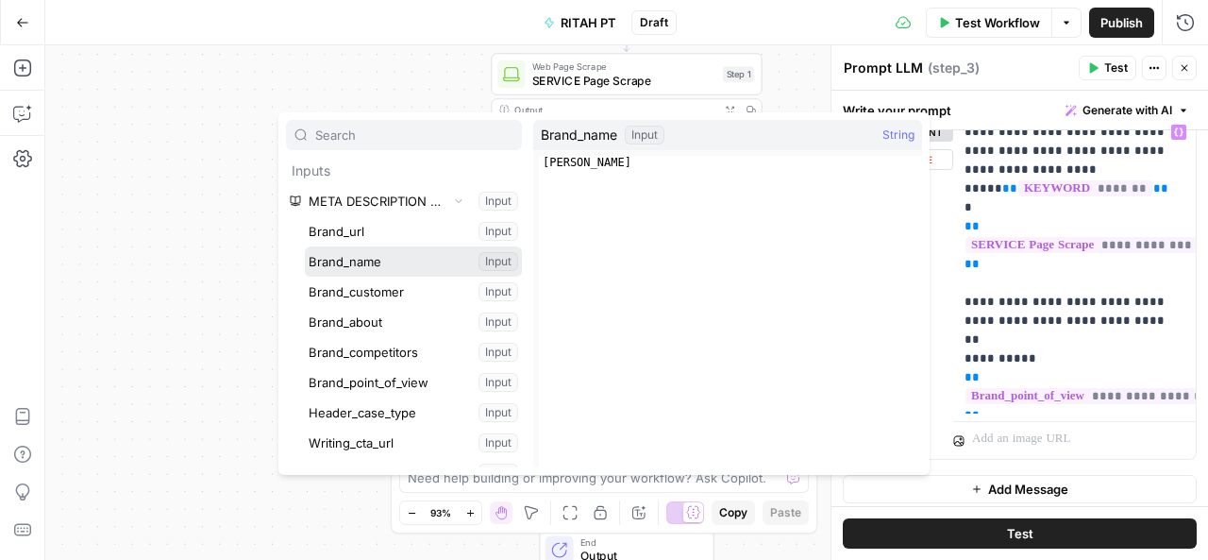
click at [374, 256] on button "Select variable Brand_name" at bounding box center [413, 261] width 217 height 30
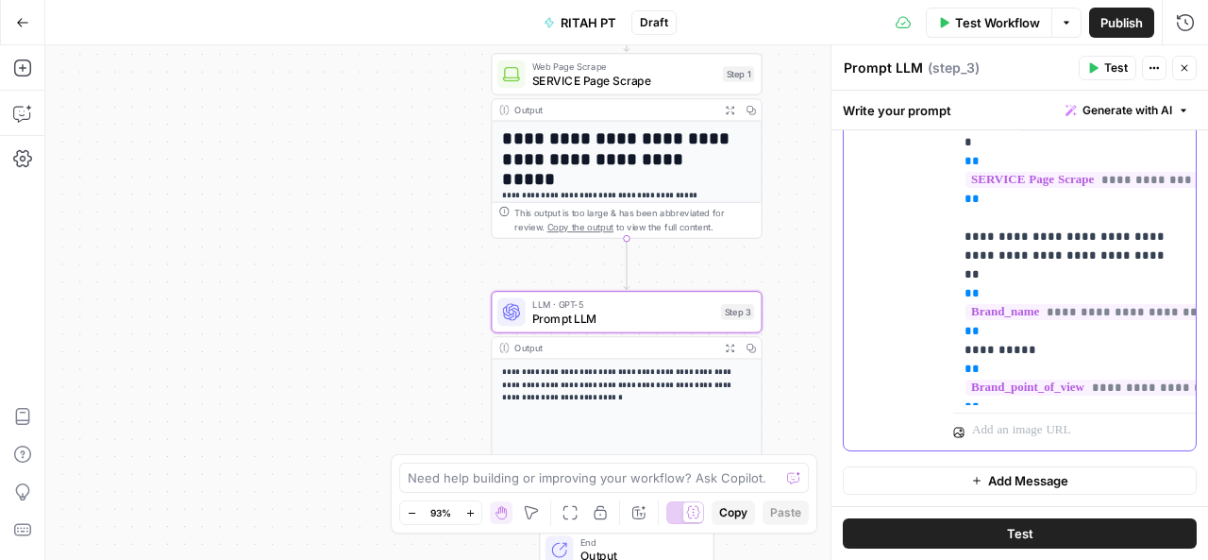
scroll to position [452, 0]
click at [995, 376] on p "**********" at bounding box center [1067, 228] width 207 height 340
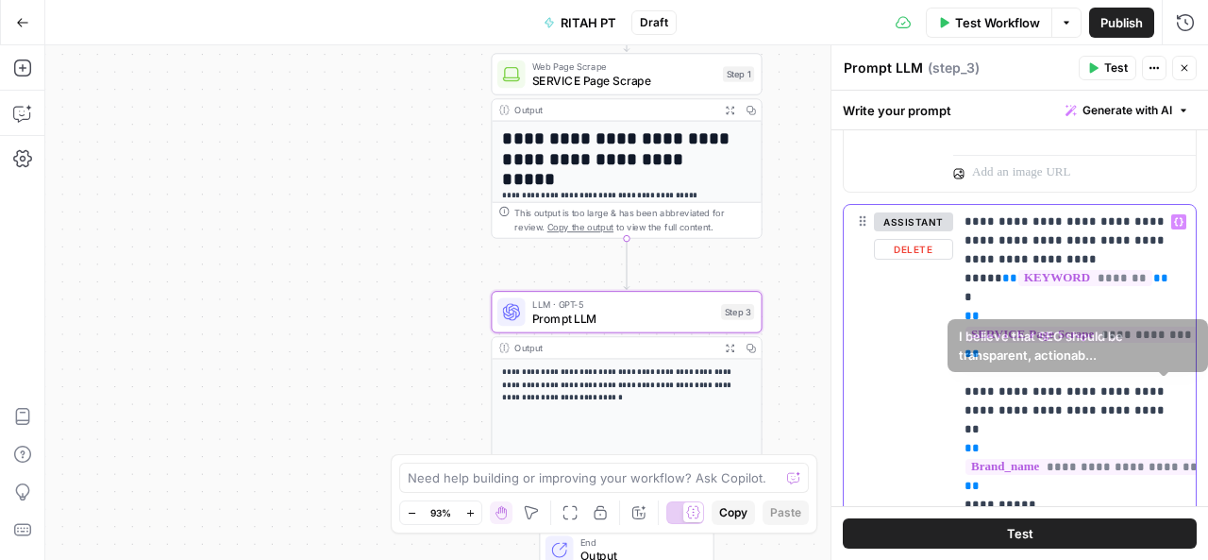
scroll to position [272, 0]
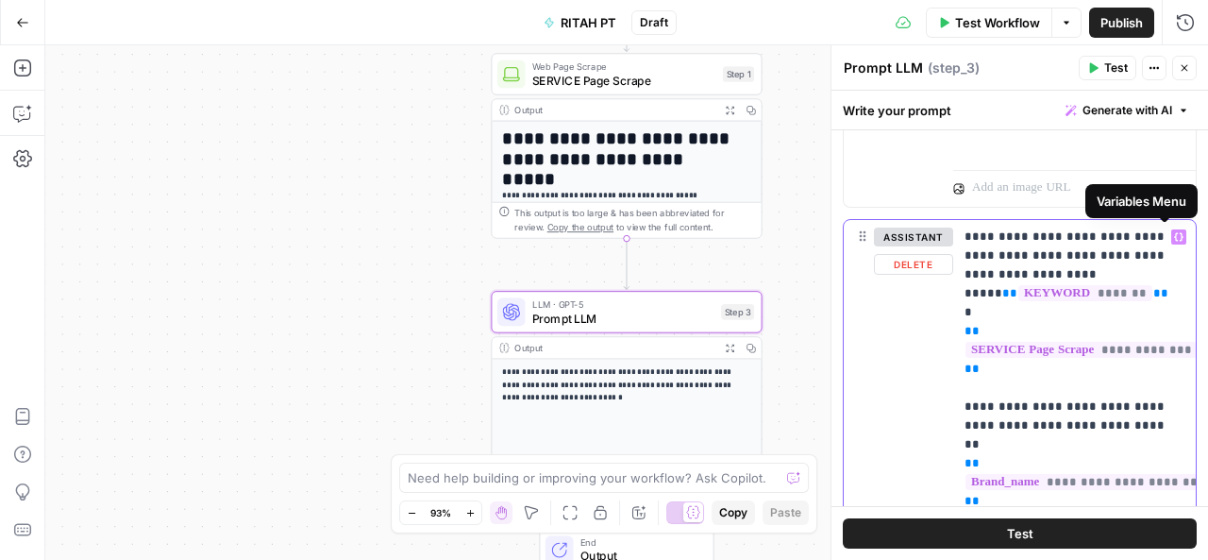
click at [1171, 237] on button "Variables Menu" at bounding box center [1178, 236] width 15 height 15
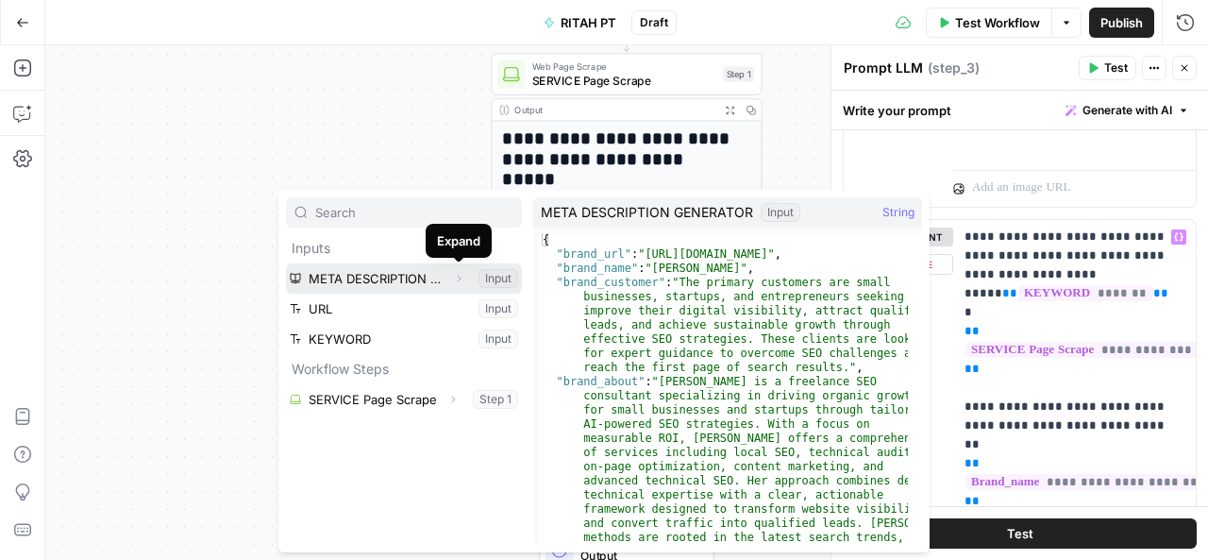
click at [457, 276] on icon "button" at bounding box center [458, 278] width 11 height 11
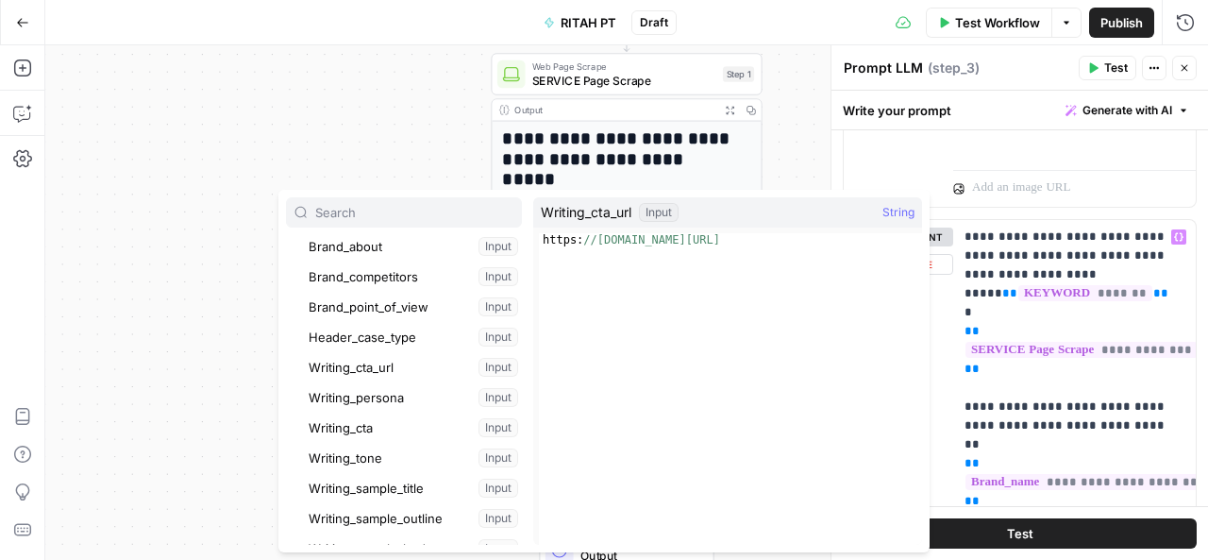
scroll to position [154, 0]
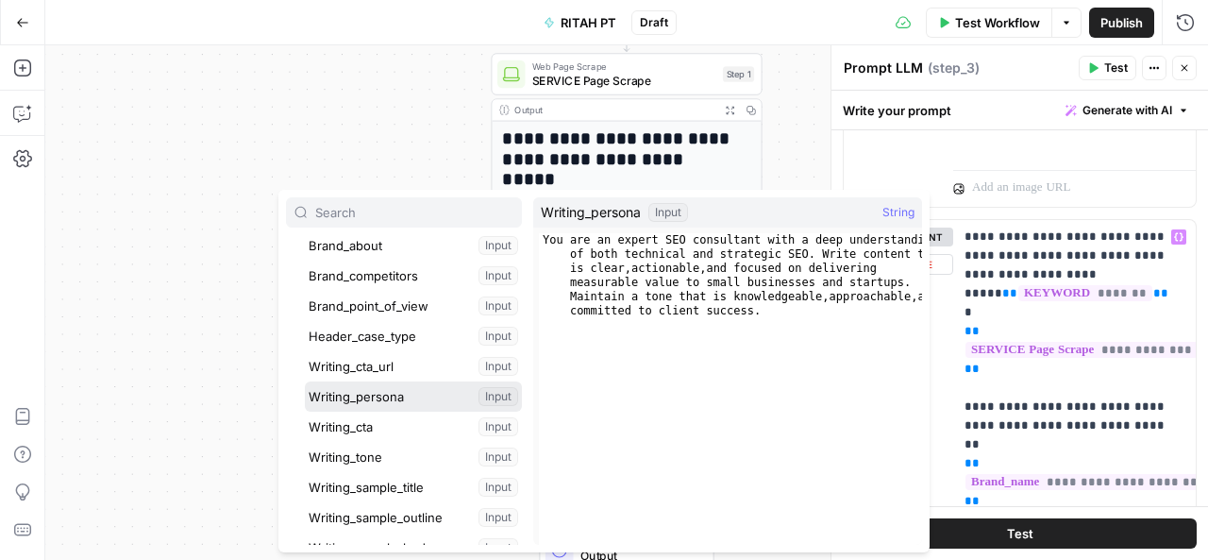
click at [373, 390] on button "Select variable Writing_persona" at bounding box center [413, 396] width 217 height 30
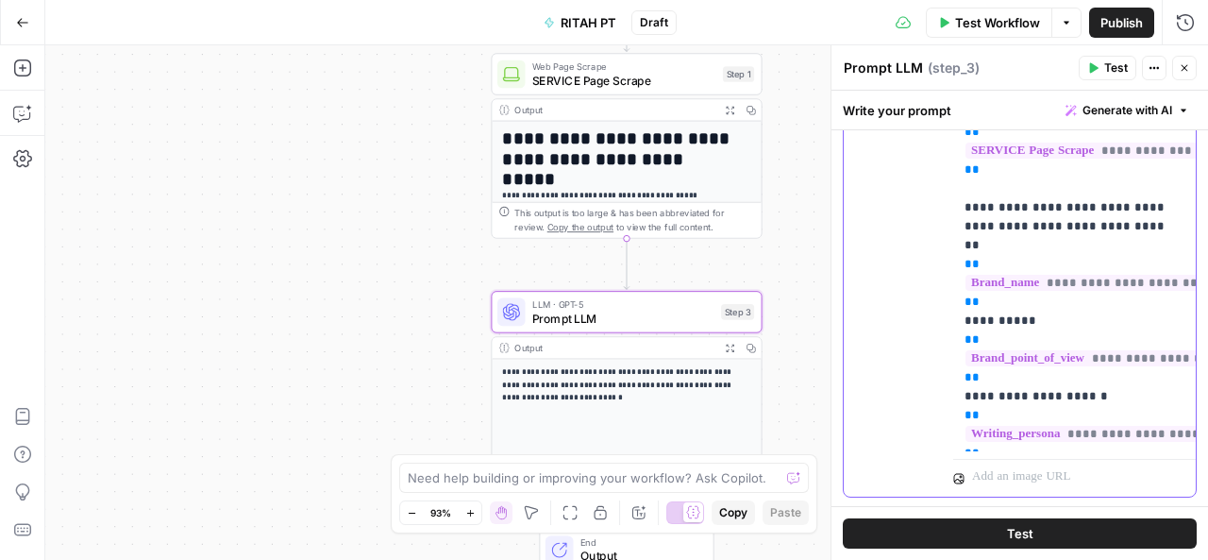
scroll to position [472, 0]
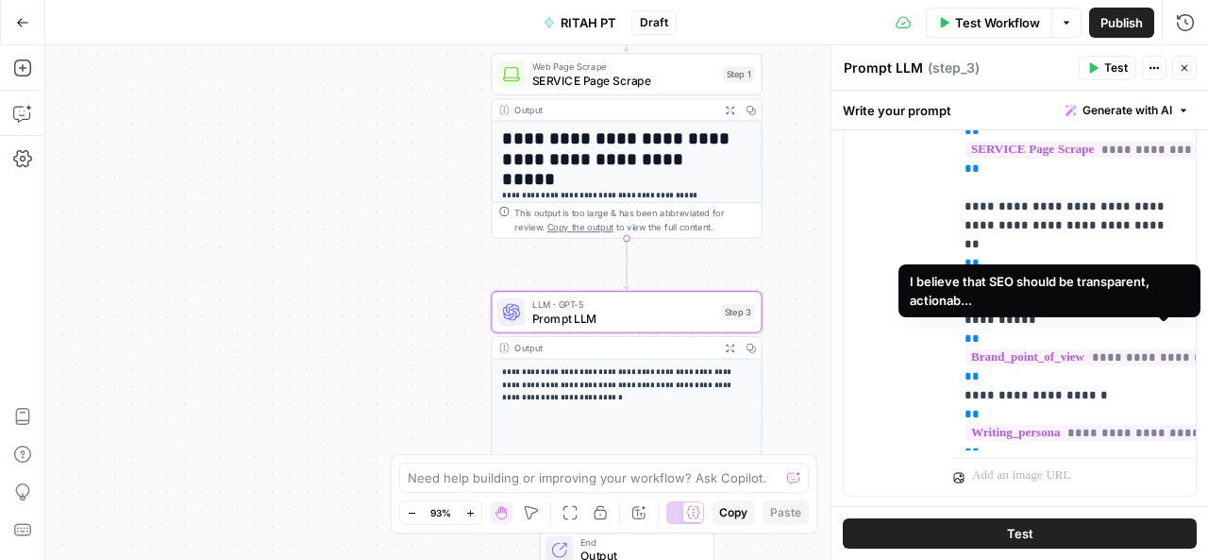
click at [1043, 349] on span "**********" at bounding box center [1187, 357] width 445 height 16
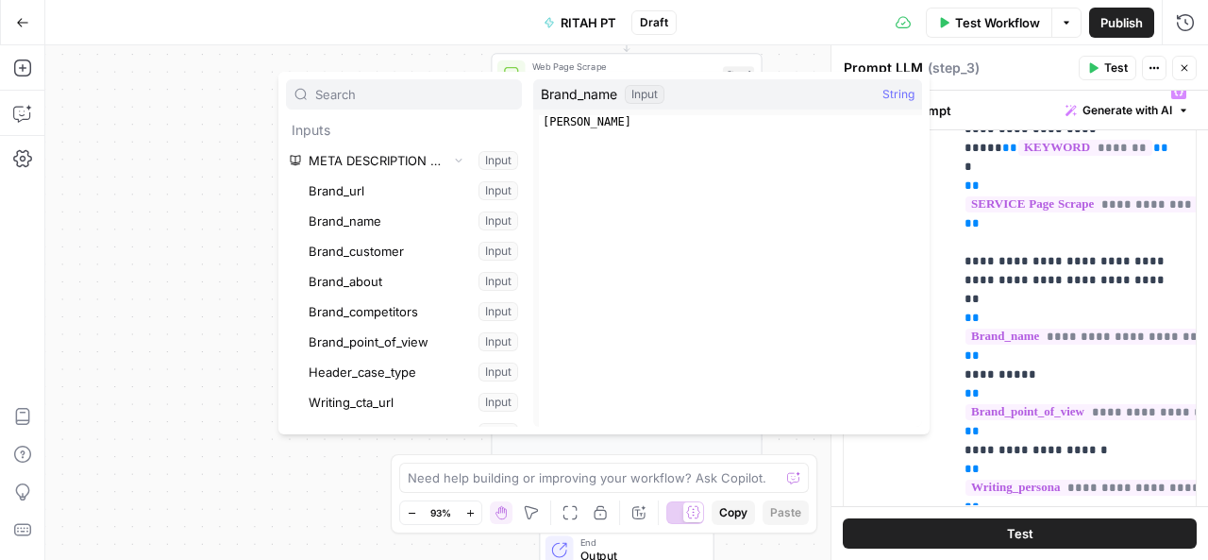
scroll to position [527, 0]
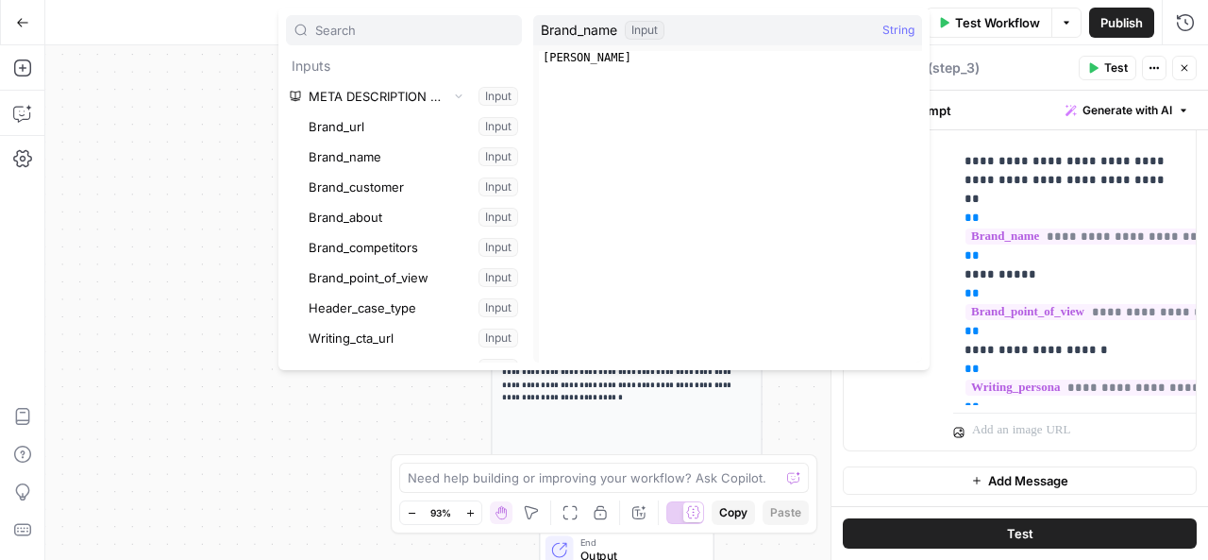
click at [829, 434] on div at bounding box center [831, 302] width 19 height 514
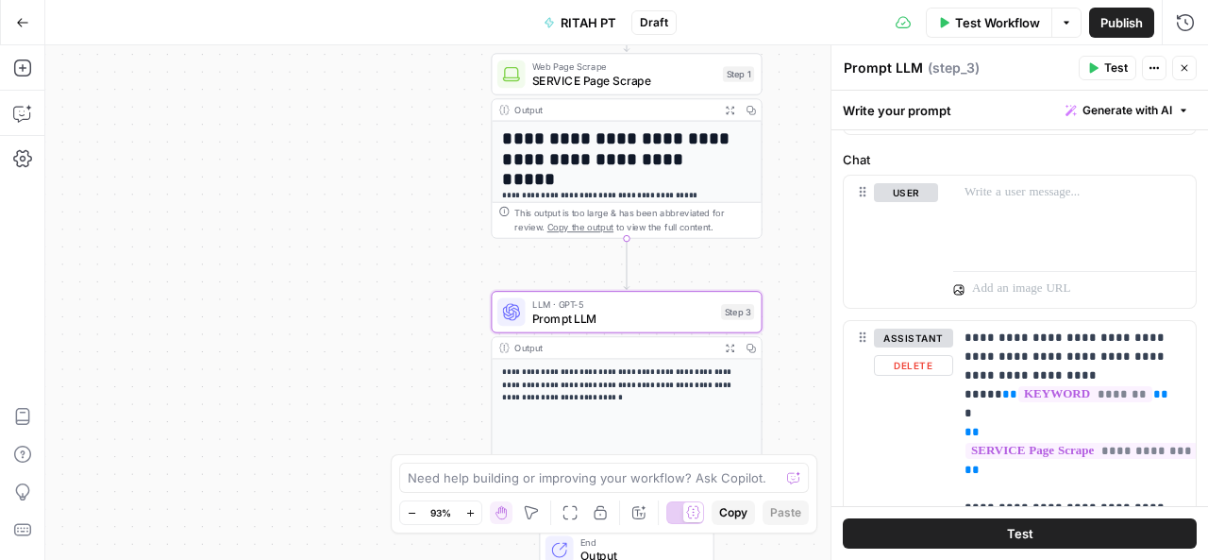
scroll to position [0, 0]
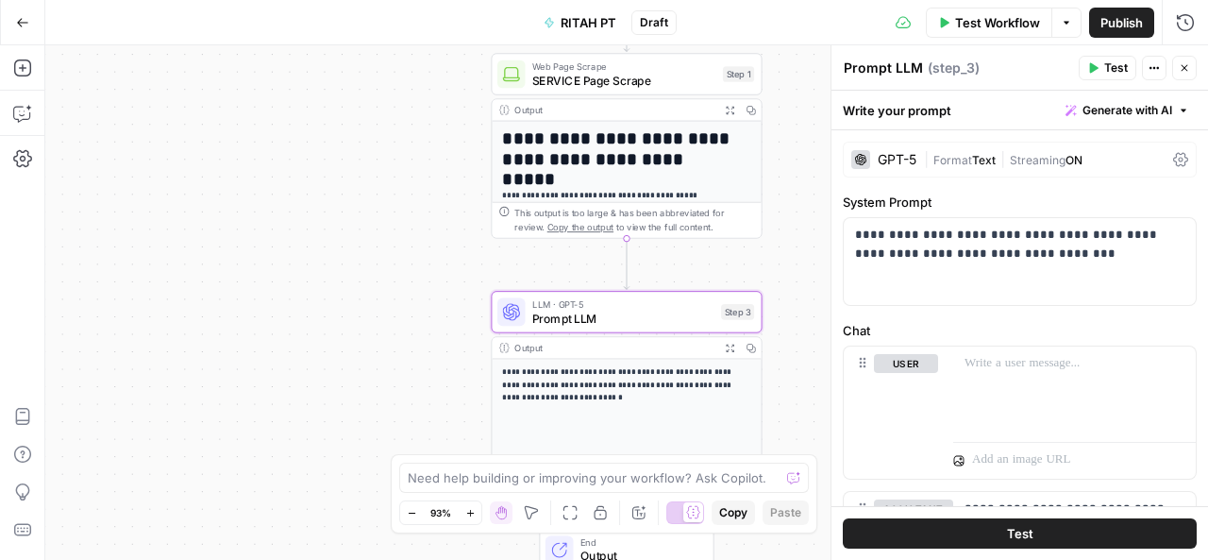
click at [1112, 70] on span "Test" at bounding box center [1116, 67] width 24 height 17
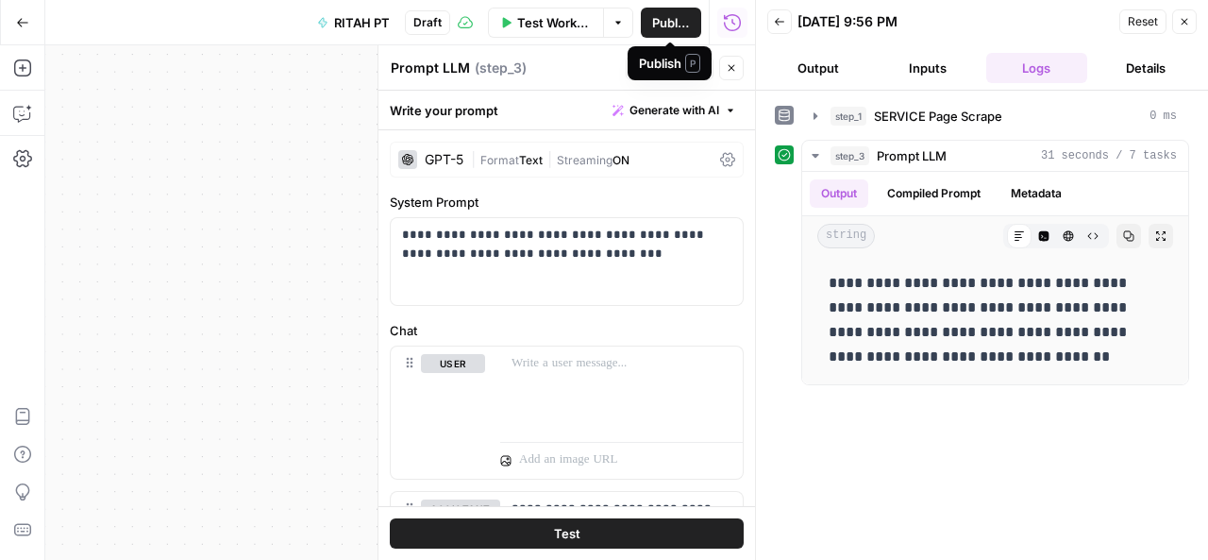
click at [664, 24] on span "Publish" at bounding box center [671, 22] width 38 height 19
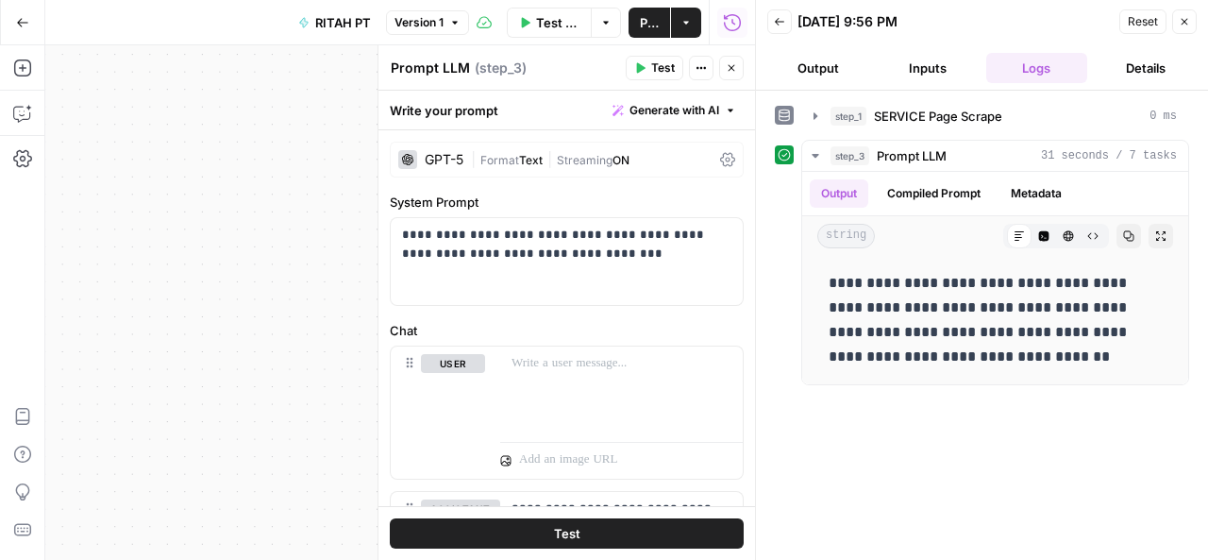
click at [14, 25] on button "Go Back" at bounding box center [23, 23] width 34 height 34
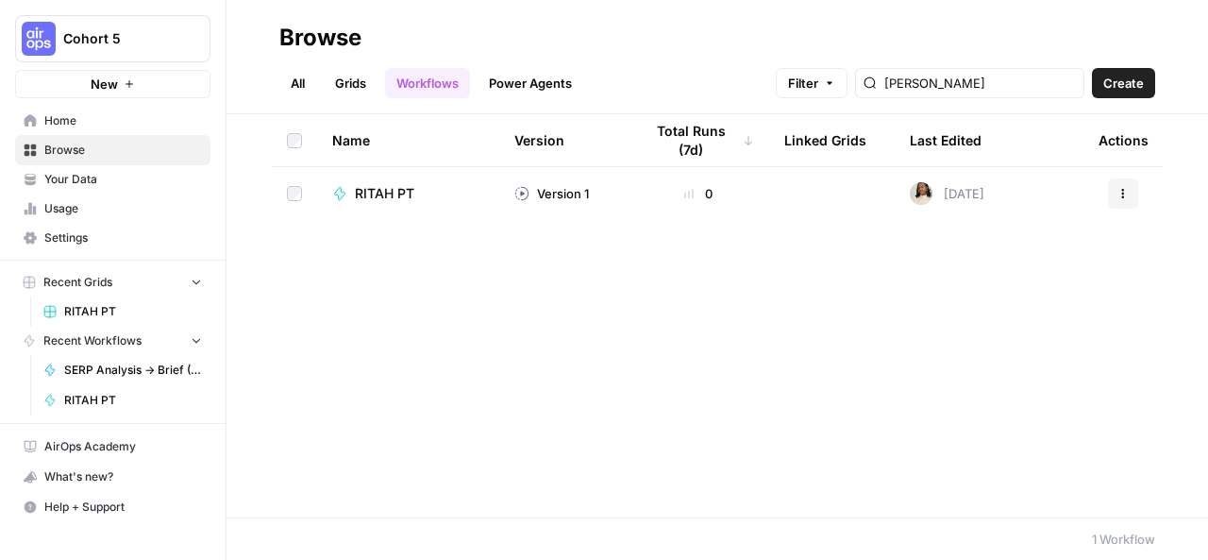
click at [489, 188] on td "RITAH PT" at bounding box center [408, 193] width 182 height 53
click at [349, 79] on link "Grids" at bounding box center [351, 83] width 54 height 30
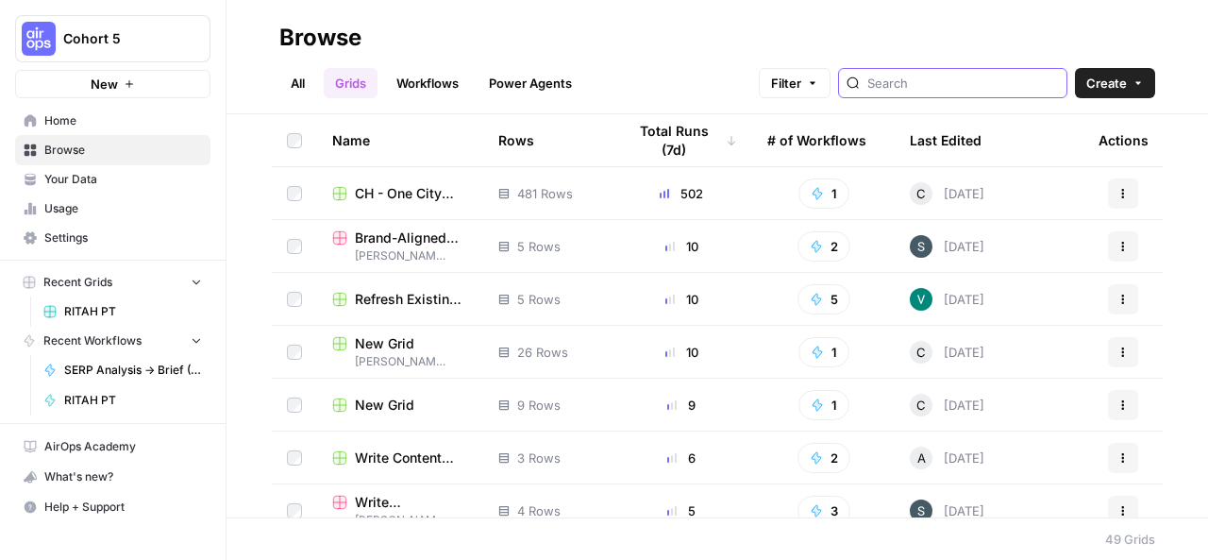
click at [967, 80] on input "search" at bounding box center [963, 83] width 192 height 19
type input "[PERSON_NAME]"
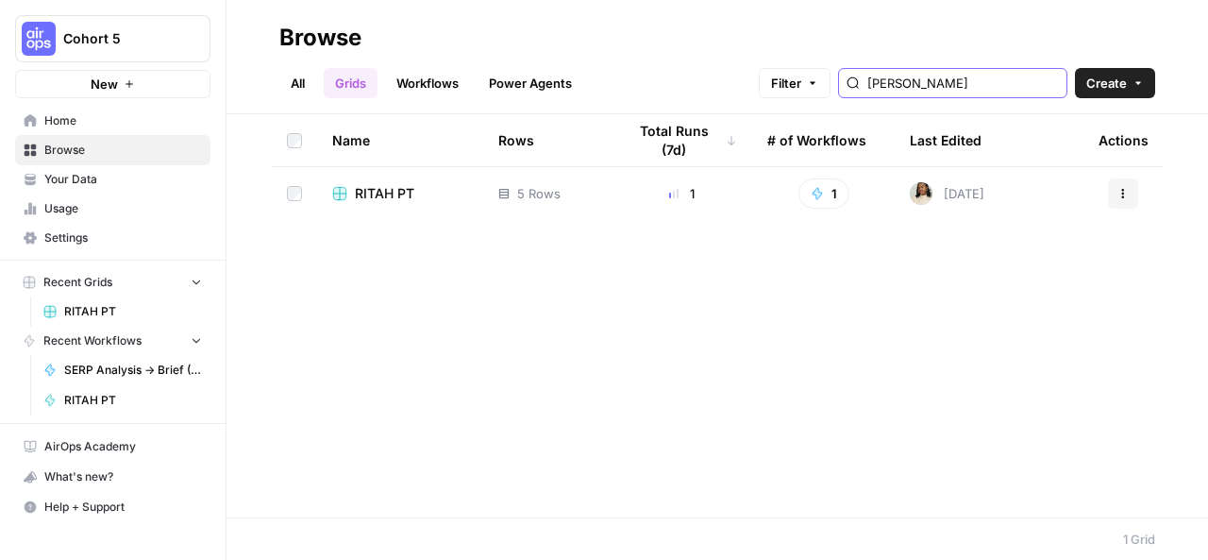
click at [1051, 84] on input "[PERSON_NAME]" at bounding box center [963, 83] width 192 height 19
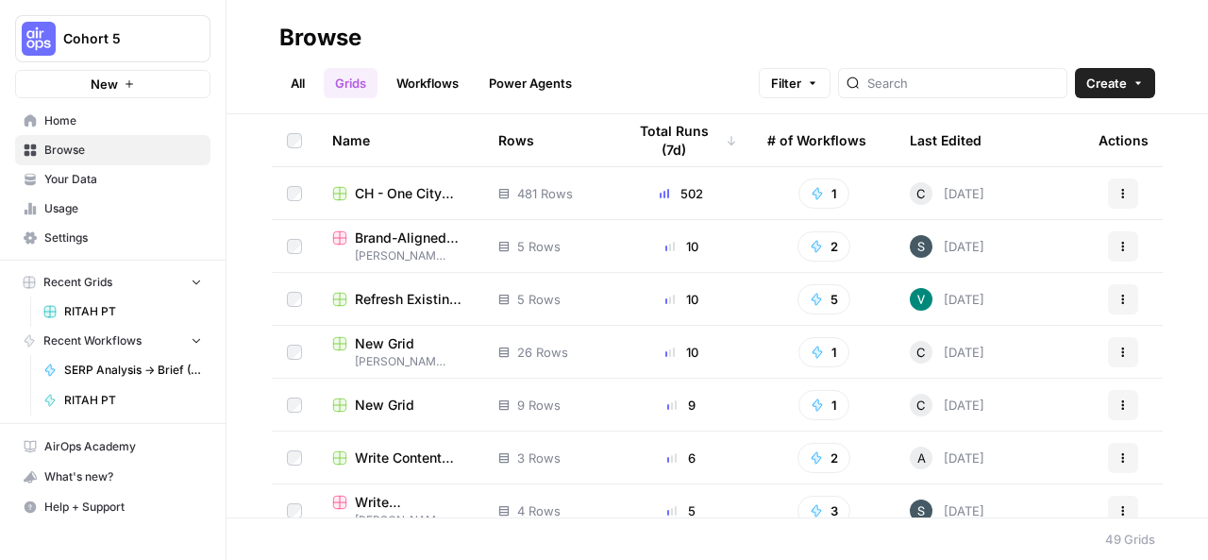
click at [519, 199] on span "481 Rows" at bounding box center [545, 193] width 56 height 19
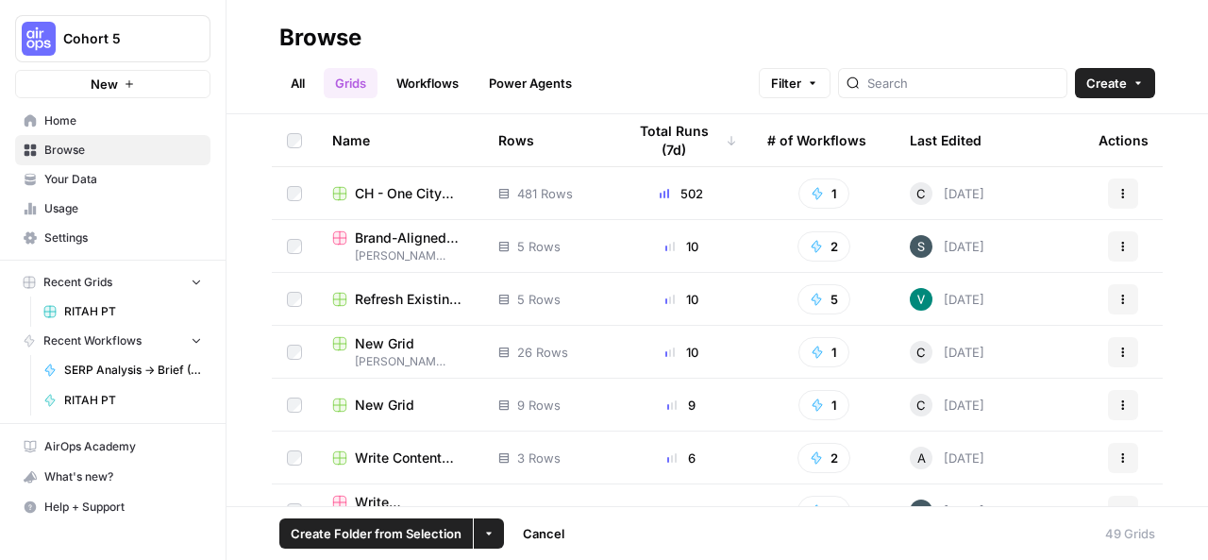
click at [610, 183] on td "502" at bounding box center [681, 193] width 142 height 52
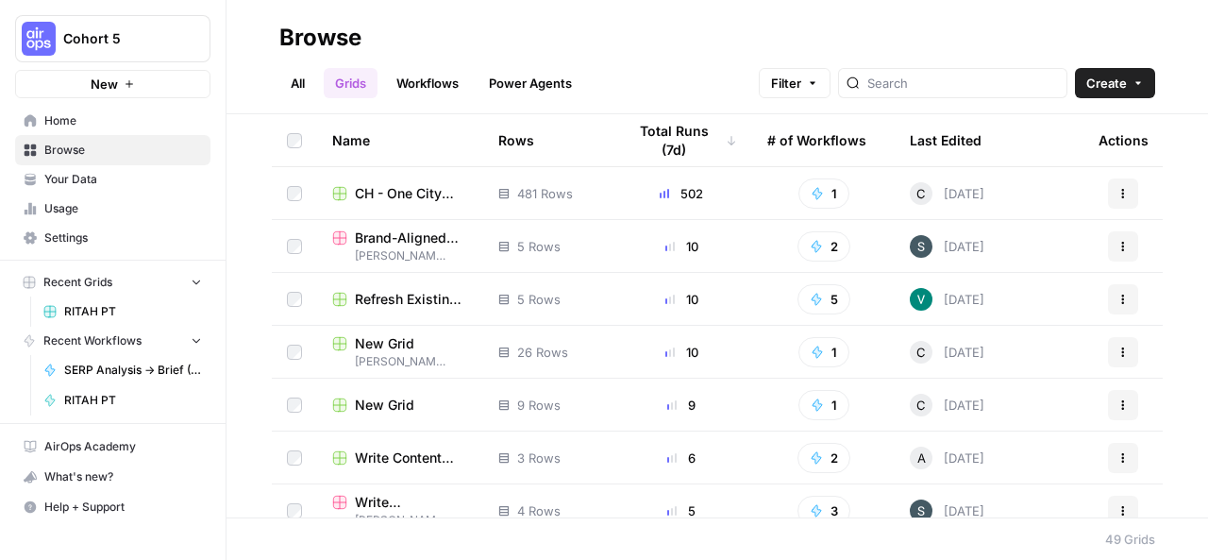
click at [713, 189] on div "502" at bounding box center [681, 193] width 111 height 19
drag, startPoint x: 552, startPoint y: 202, endPoint x: 420, endPoint y: 190, distance: 132.7
click at [420, 190] on tr "CH - One City Update Grid 481 Rows 502 1 C Today Actions" at bounding box center [717, 193] width 891 height 53
click at [617, 92] on div "All Grids Workflows Power Agents Filter Create" at bounding box center [717, 75] width 876 height 45
click at [391, 192] on span "CH - One City Update Grid" at bounding box center [411, 193] width 113 height 19
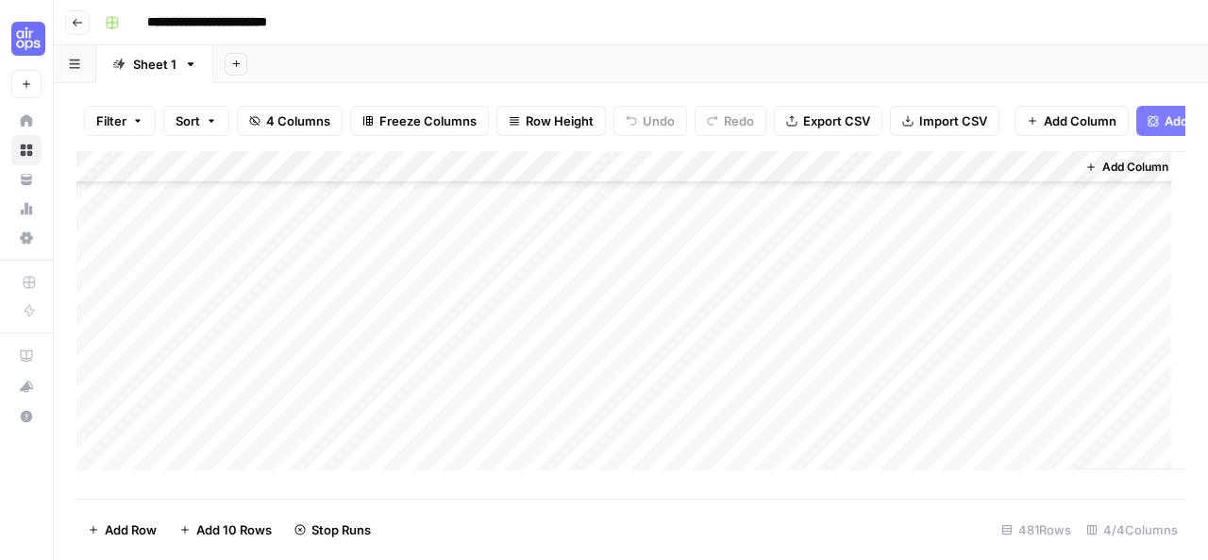
scroll to position [1264, 0]
click at [80, 12] on button "Go back" at bounding box center [77, 22] width 25 height 25
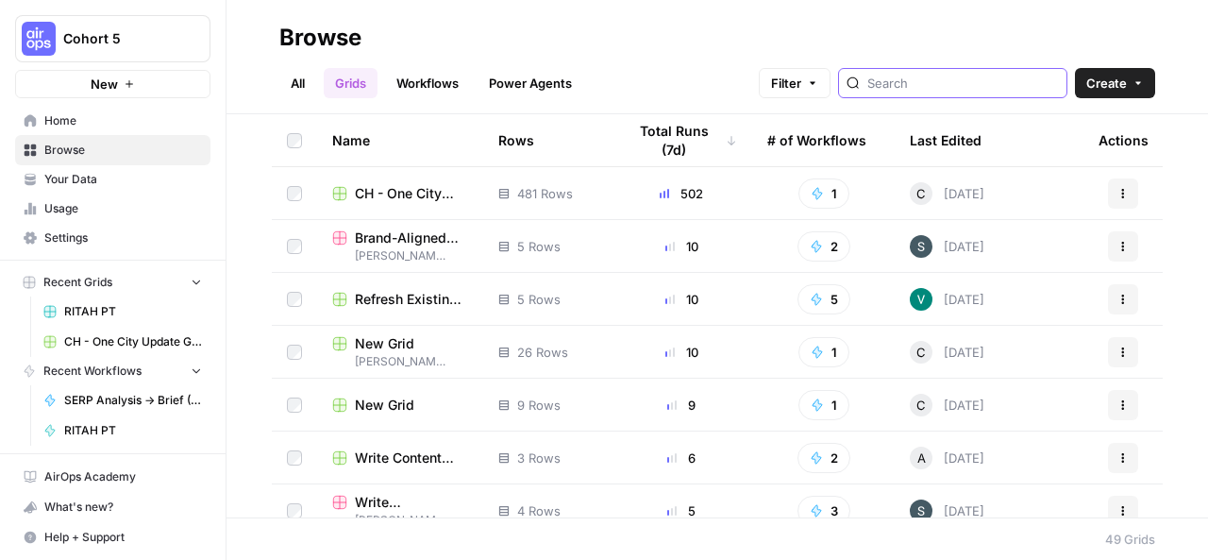
click at [965, 88] on input "search" at bounding box center [963, 83] width 192 height 19
type input "[PERSON_NAME]"
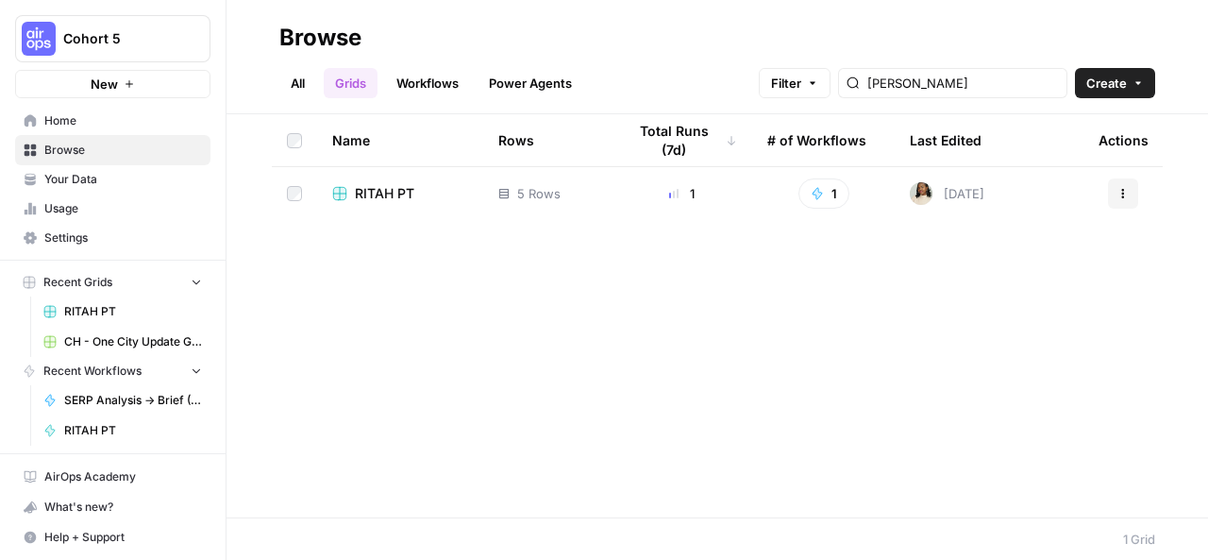
click at [341, 190] on rect at bounding box center [339, 193] width 12 height 12
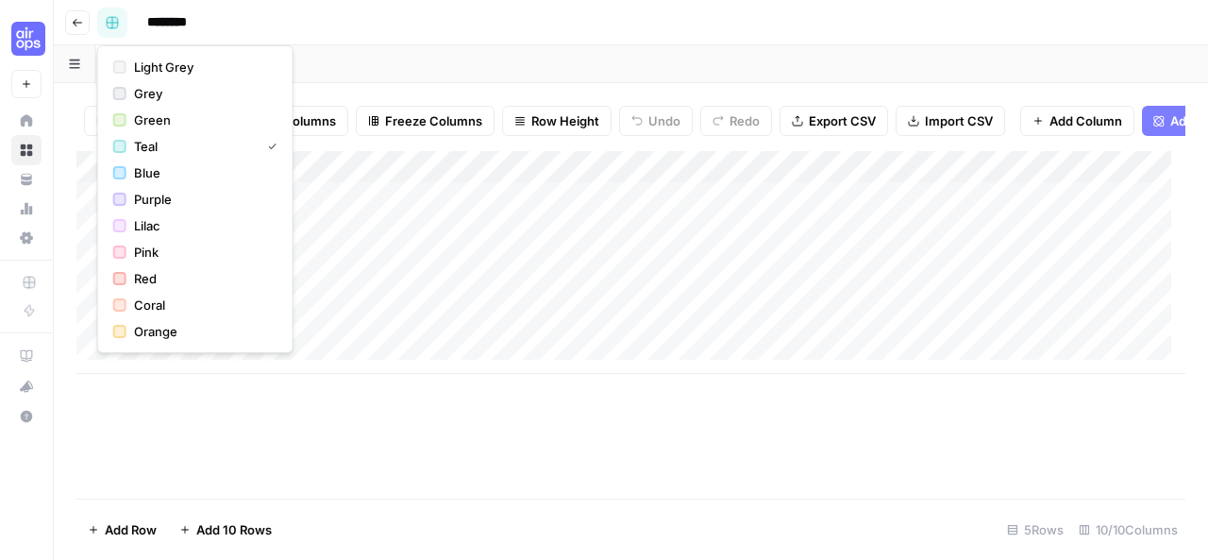
click at [114, 23] on rect "button" at bounding box center [112, 22] width 11 height 11
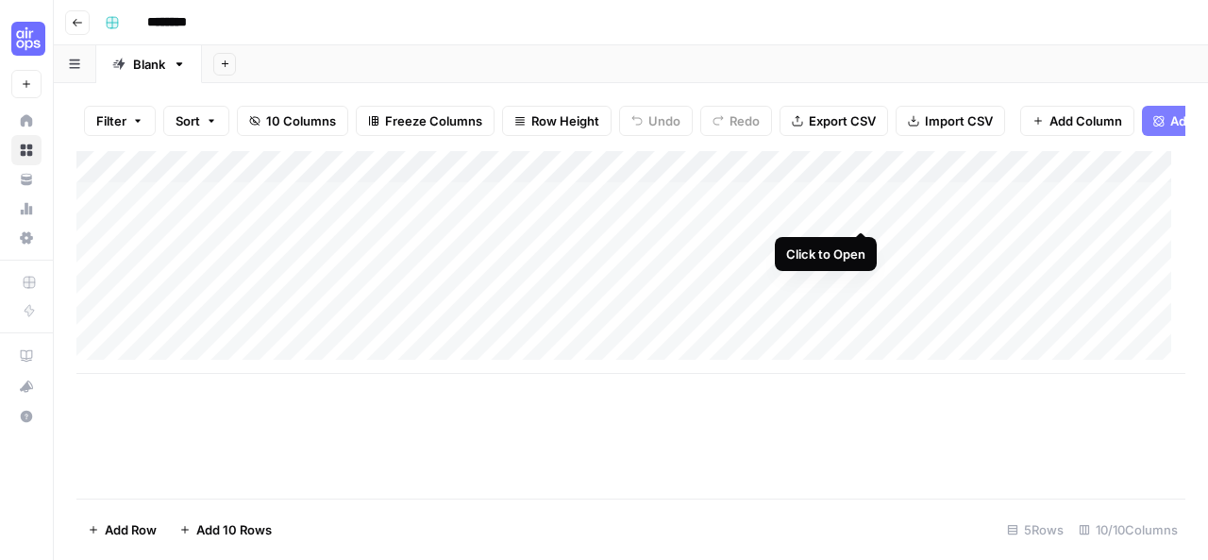
click at [857, 210] on div "Add Column" at bounding box center [630, 262] width 1109 height 223
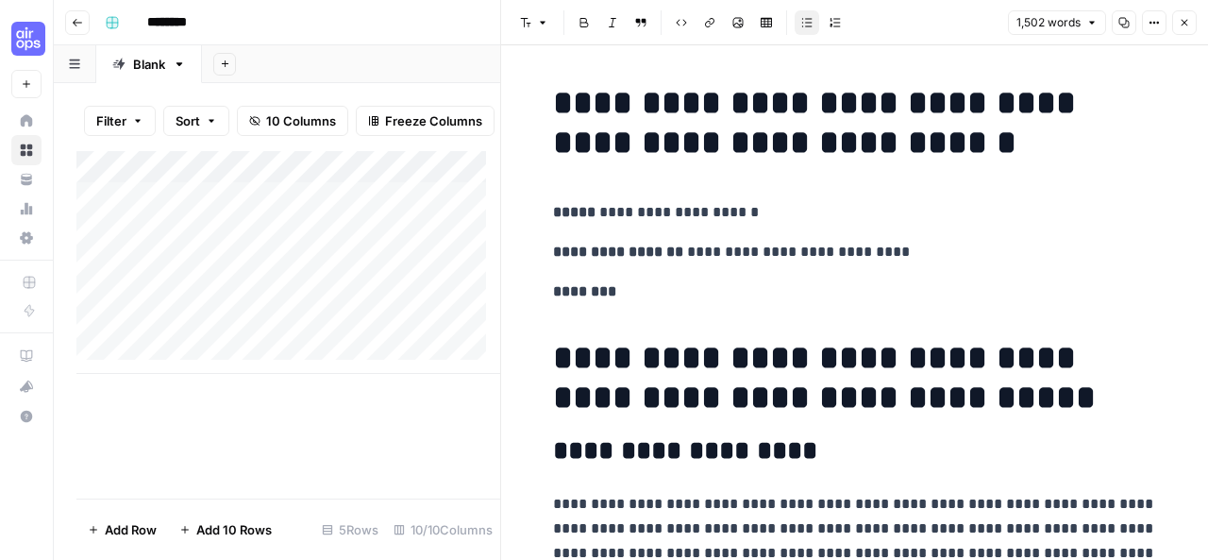
click at [481, 67] on div "Add Sheet" at bounding box center [705, 64] width 1006 height 38
click at [433, 395] on div "Add Column" at bounding box center [288, 324] width 424 height 347
click at [1182, 24] on icon "button" at bounding box center [1184, 22] width 11 height 11
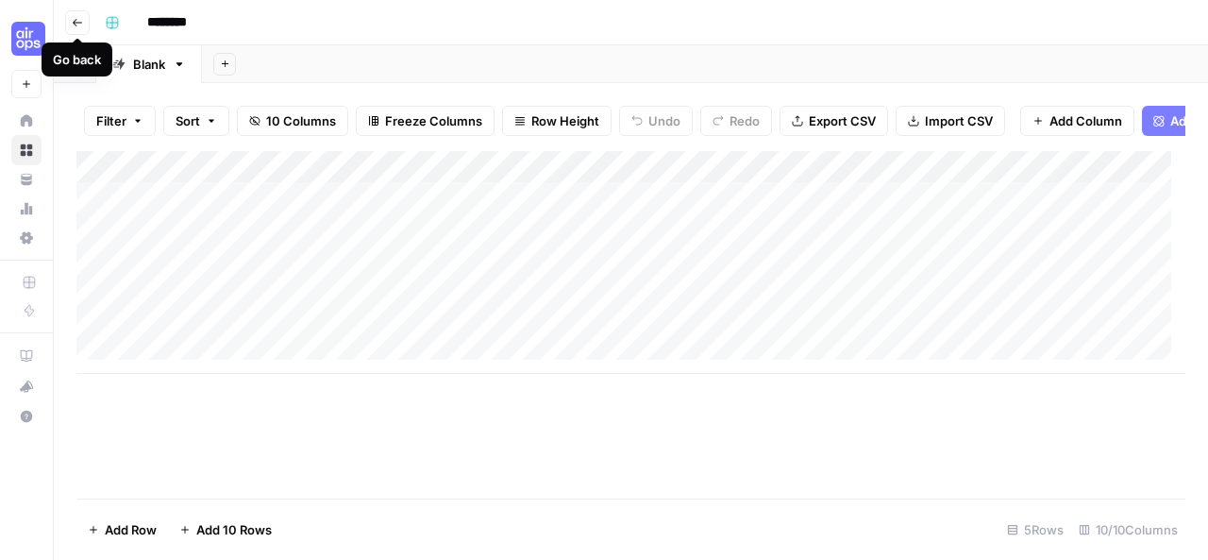
click at [81, 17] on icon "button" at bounding box center [77, 22] width 11 height 11
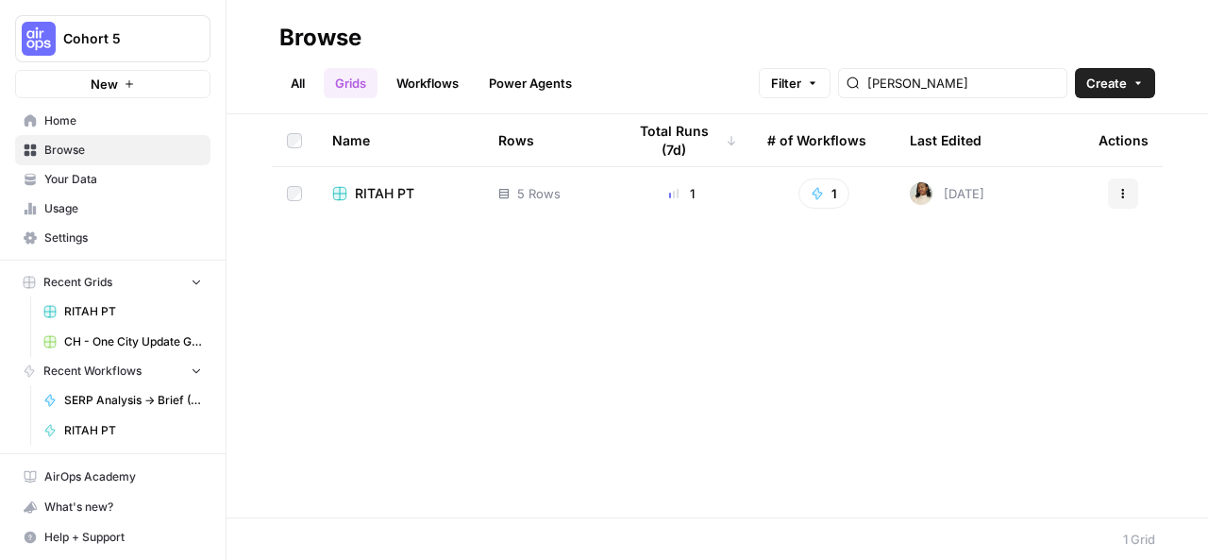
click at [298, 86] on link "All" at bounding box center [297, 83] width 37 height 30
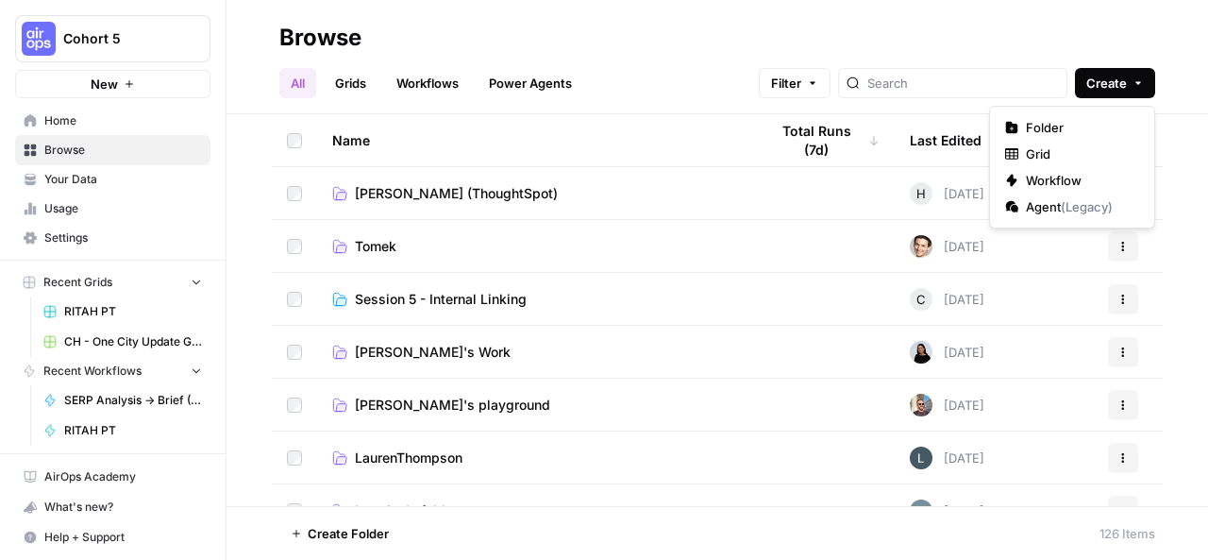
click at [1122, 88] on span "Create" at bounding box center [1106, 83] width 41 height 19
click at [1040, 119] on span "Folder" at bounding box center [1079, 127] width 106 height 19
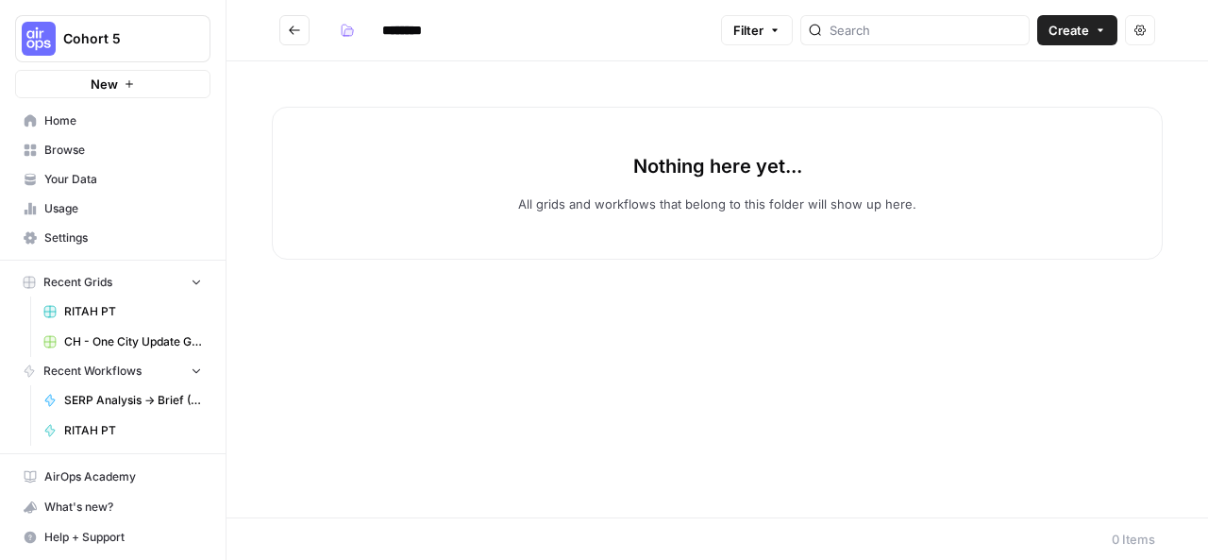
click at [444, 27] on input "********" at bounding box center [427, 30] width 106 height 30
type input "*"
type input "********"
click at [458, 176] on div "Nothing here yet... All grids and workflows that belong to this folder will sho…" at bounding box center [717, 183] width 891 height 153
click at [302, 32] on button "Go back" at bounding box center [294, 30] width 30 height 30
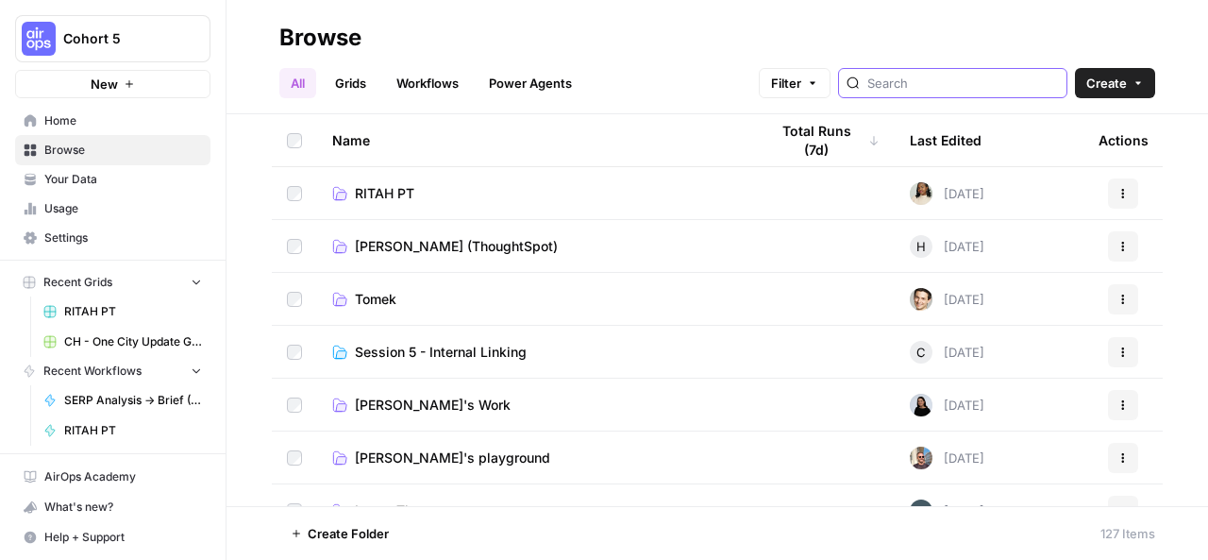
click at [978, 84] on input "search" at bounding box center [963, 83] width 192 height 19
type input "[PERSON_NAME]"
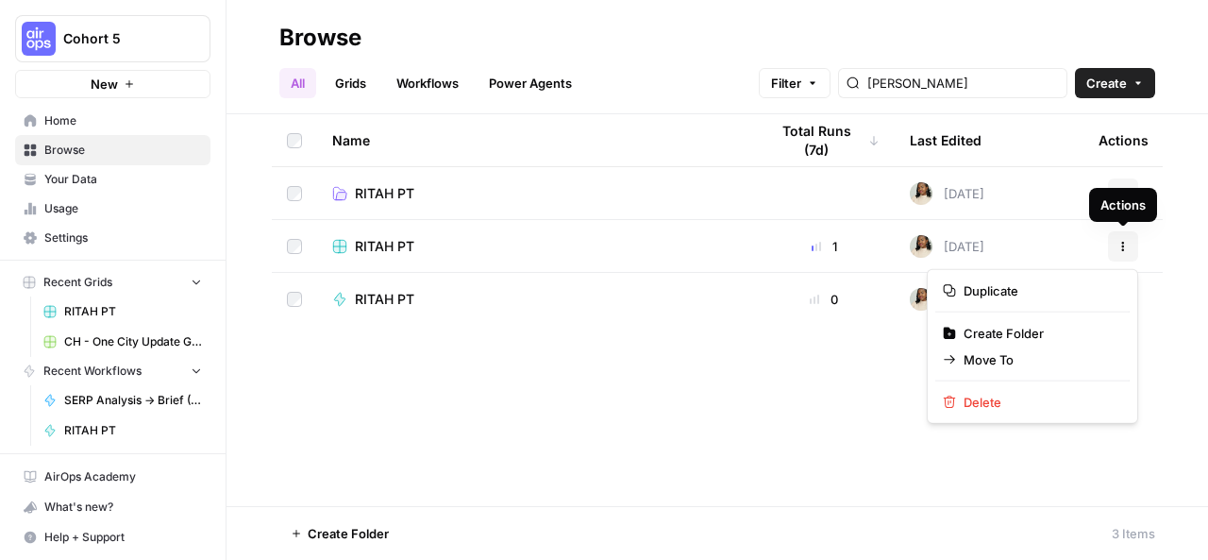
click at [1125, 239] on button "Actions" at bounding box center [1123, 246] width 30 height 30
click at [989, 356] on span "Move To" at bounding box center [1038, 359] width 151 height 19
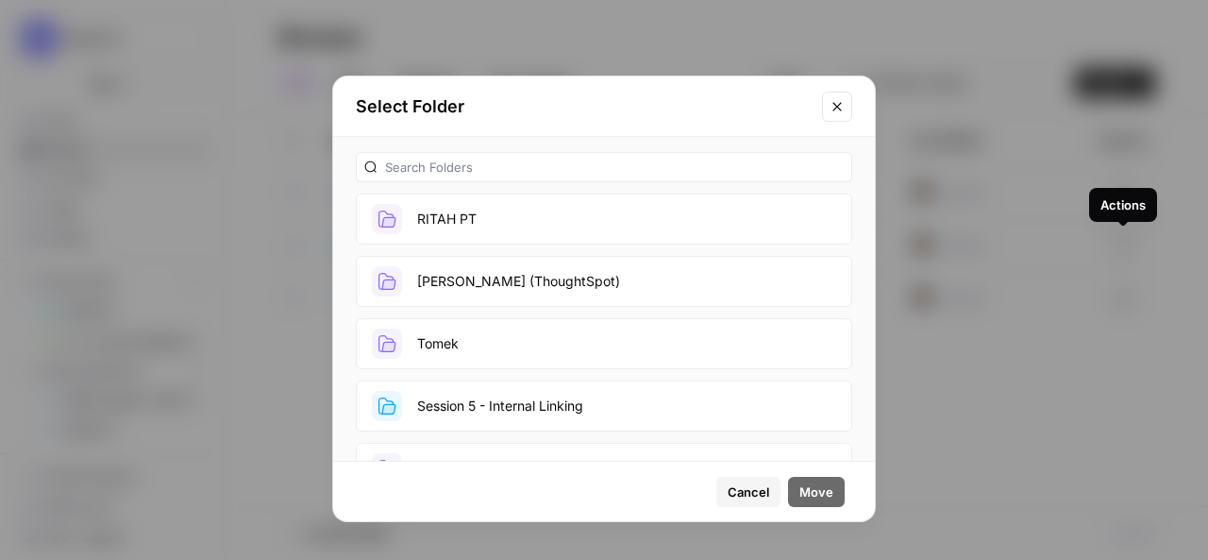
click at [535, 217] on button "RITAH PT" at bounding box center [604, 218] width 496 height 51
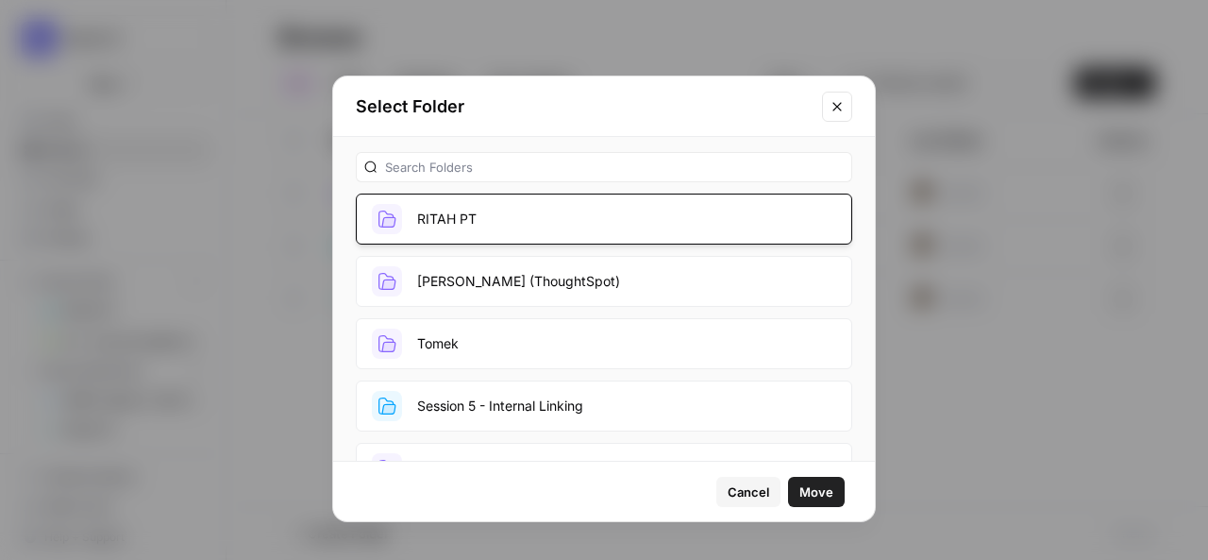
click at [821, 480] on button "Move" at bounding box center [816, 492] width 57 height 30
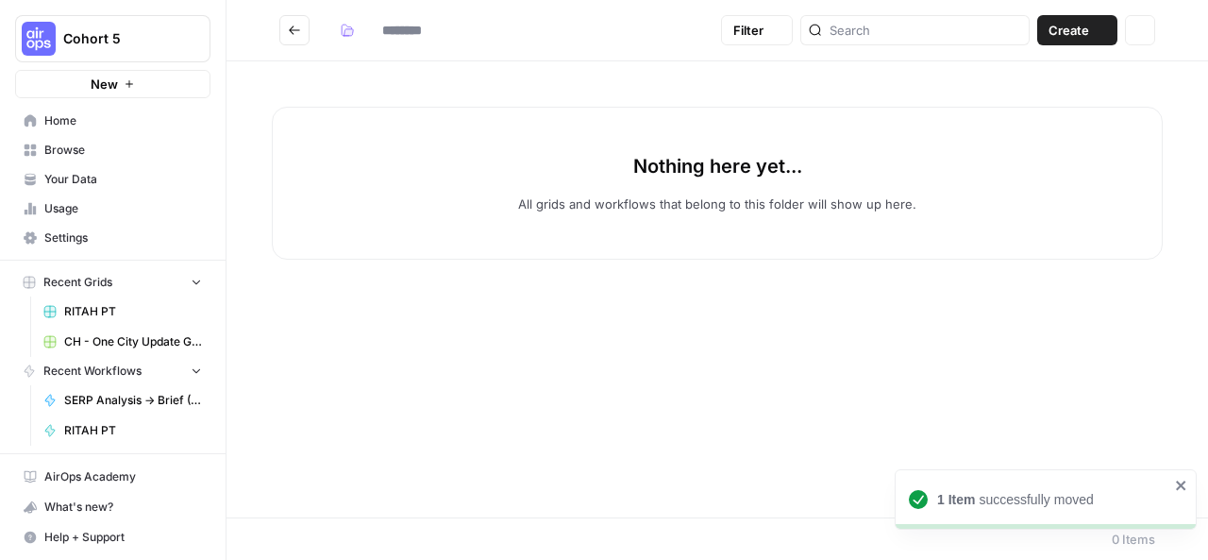
type input "********"
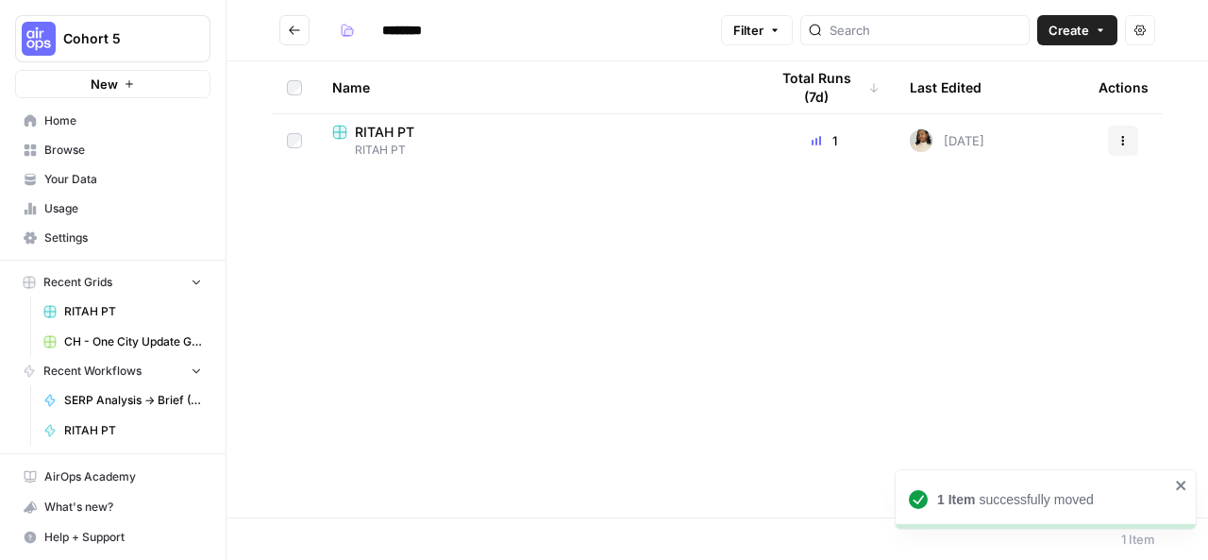
click at [299, 31] on icon "Go back" at bounding box center [294, 30] width 13 height 13
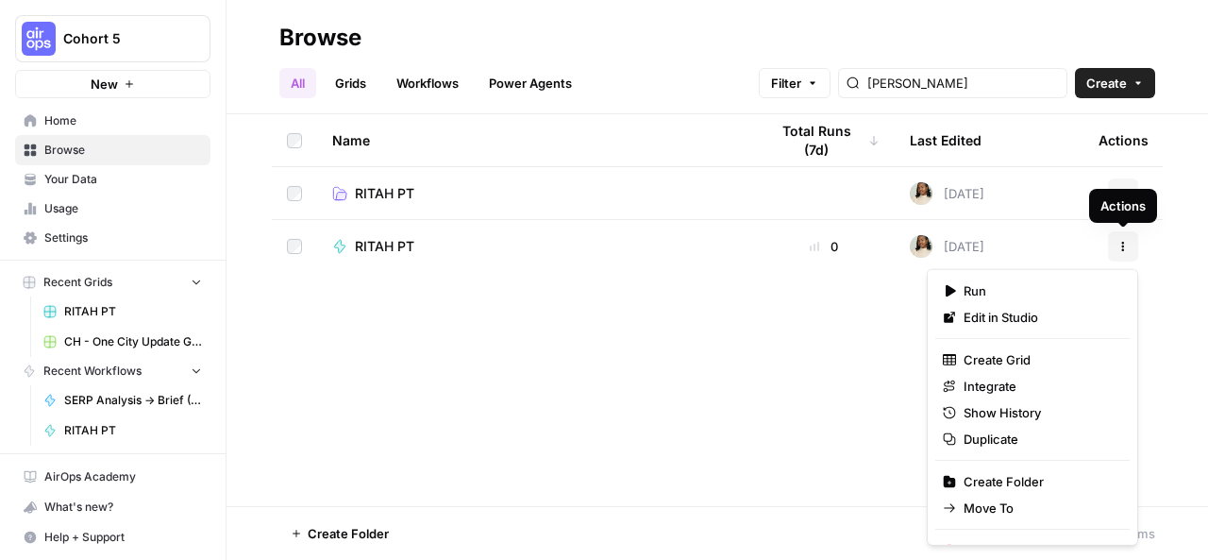
click at [1122, 249] on icon "button" at bounding box center [1123, 250] width 3 height 3
click at [981, 507] on span "Move To" at bounding box center [1038, 507] width 151 height 19
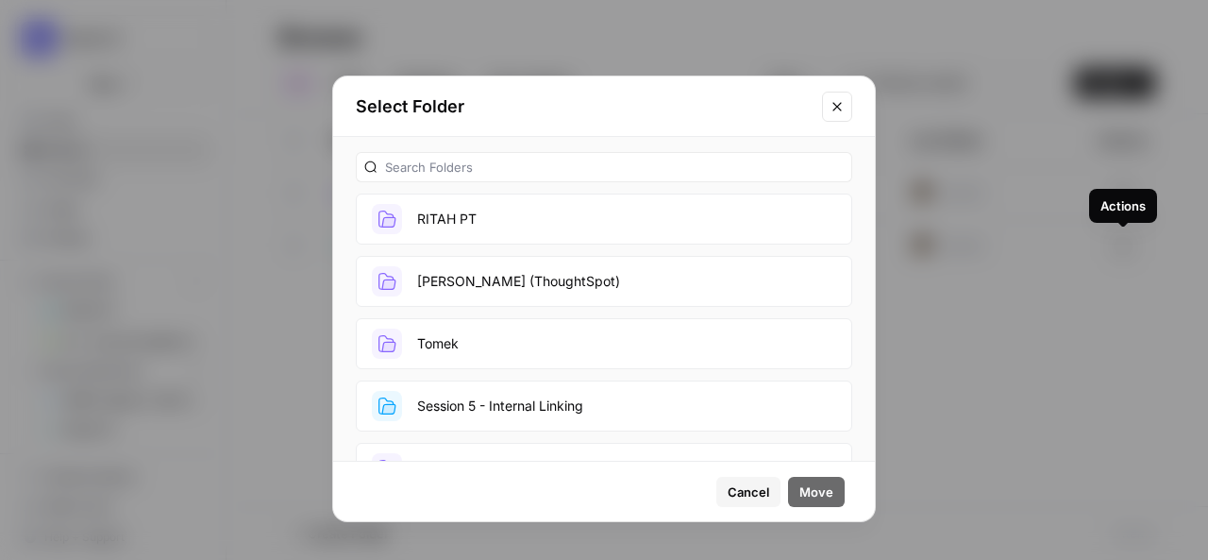
click at [666, 226] on button "RITAH PT" at bounding box center [604, 218] width 496 height 51
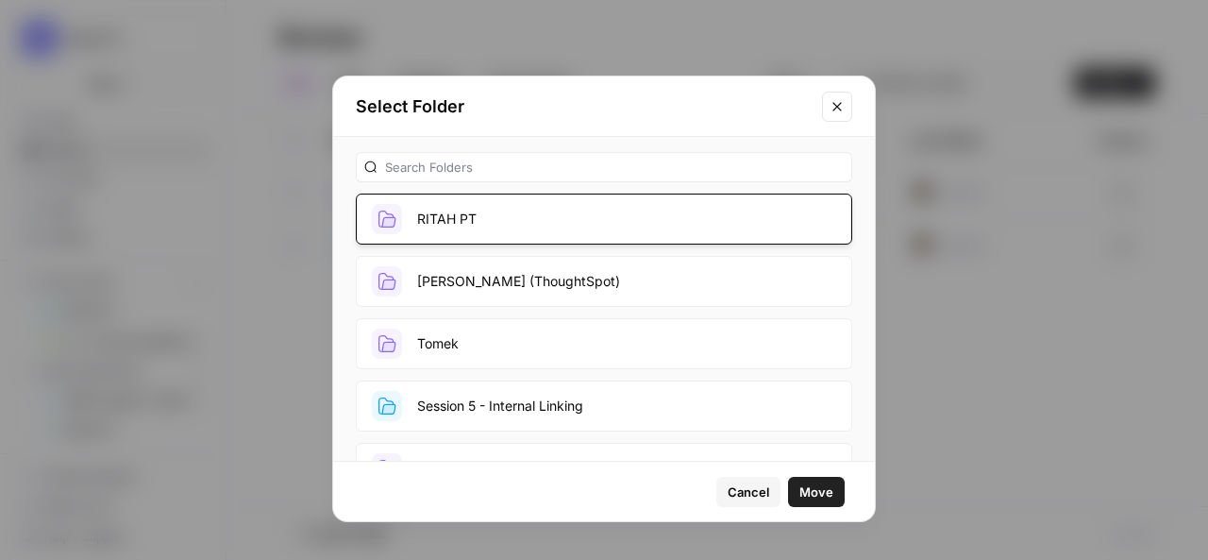
click at [831, 488] on span "Move" at bounding box center [816, 491] width 34 height 19
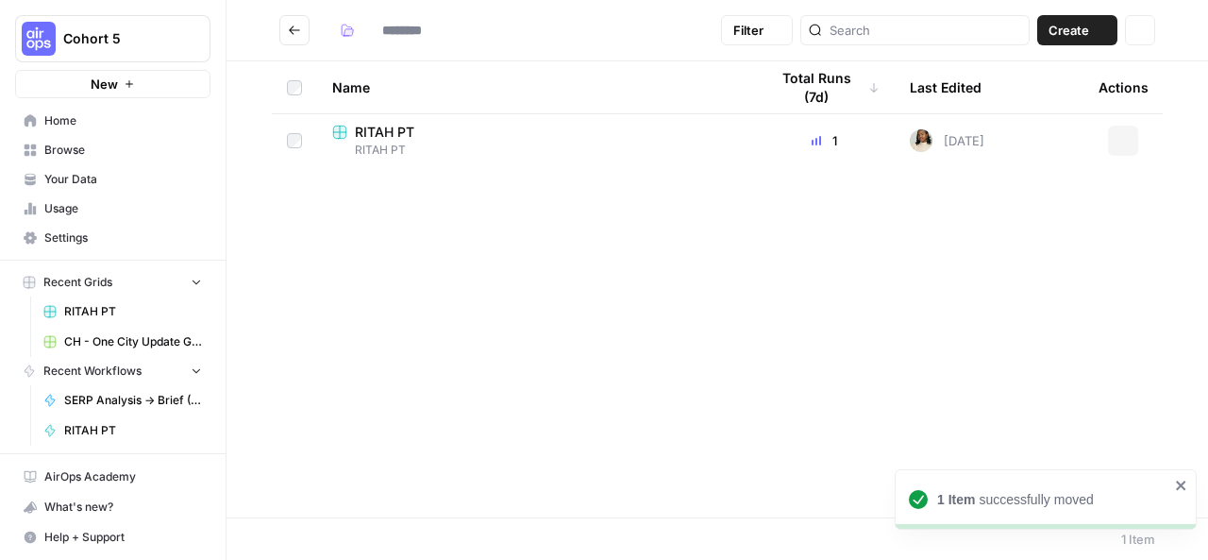
type input "********"
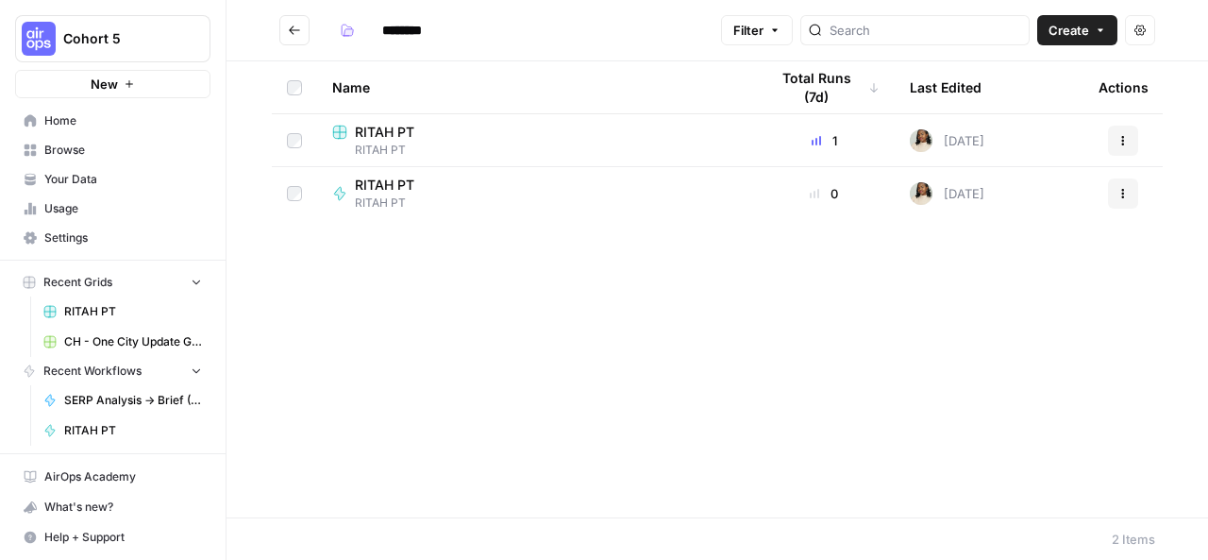
click at [339, 128] on rect at bounding box center [339, 131] width 12 height 12
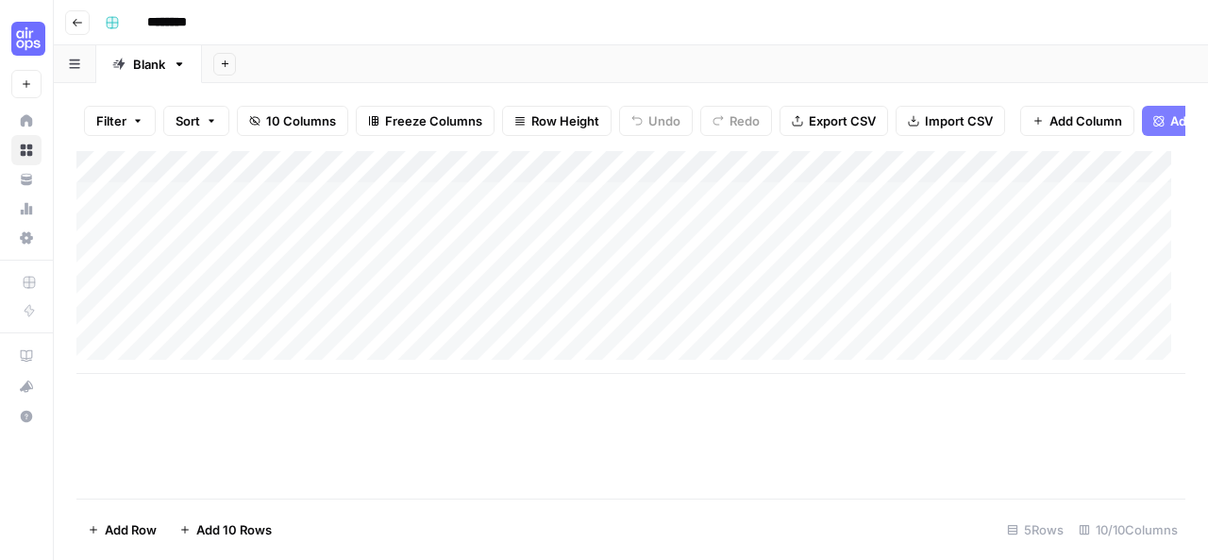
click at [210, 20] on input "********" at bounding box center [192, 23] width 106 height 30
drag, startPoint x: 210, startPoint y: 20, endPoint x: 140, endPoint y: 18, distance: 70.8
click at [140, 18] on input "********" at bounding box center [192, 23] width 106 height 30
click at [217, 20] on input "*********" at bounding box center [192, 23] width 106 height 30
type input "**********"
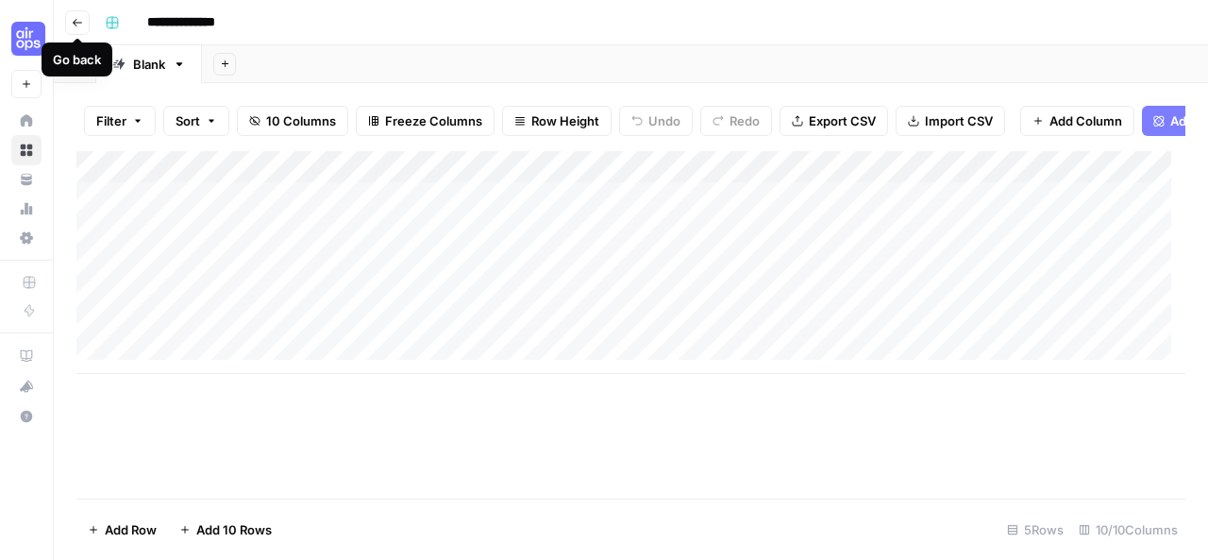
click at [77, 20] on icon "button" at bounding box center [77, 22] width 11 height 11
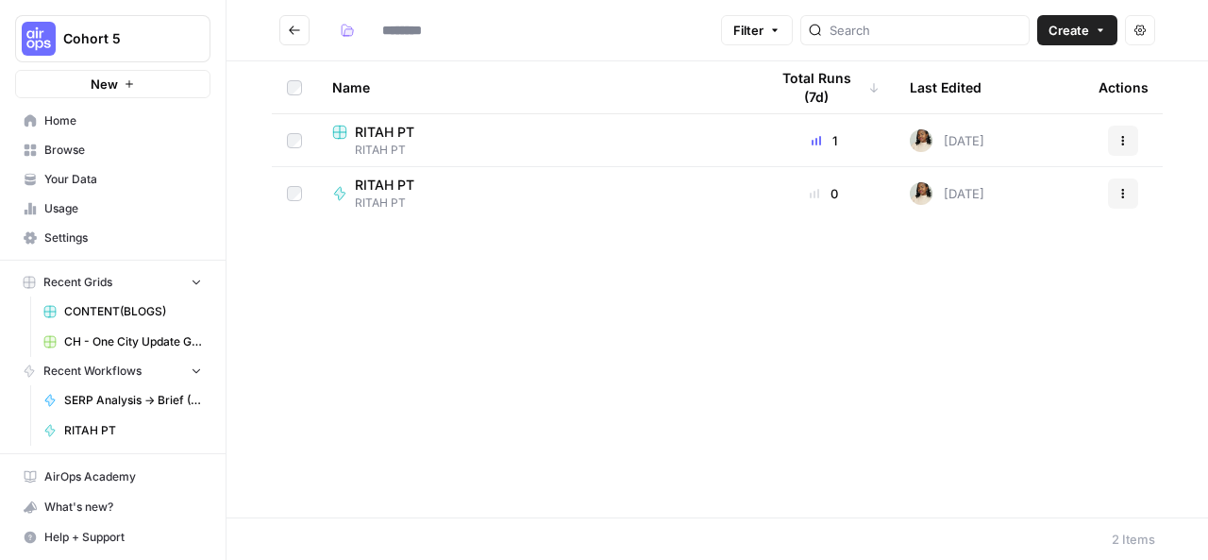
type input "********"
click at [654, 203] on div "RITAH PT RITAH PT" at bounding box center [535, 194] width 406 height 36
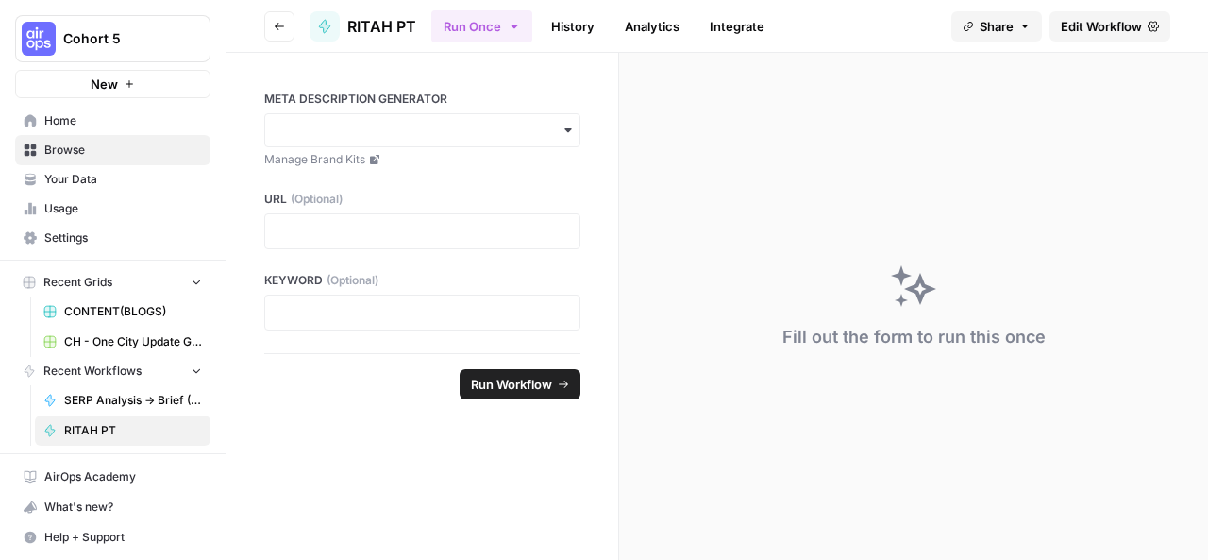
click at [410, 22] on span "RITAH PT" at bounding box center [381, 26] width 69 height 23
click at [401, 22] on span "RITAH PT" at bounding box center [381, 26] width 69 height 23
click at [1098, 17] on span "Edit Workflow" at bounding box center [1101, 26] width 81 height 19
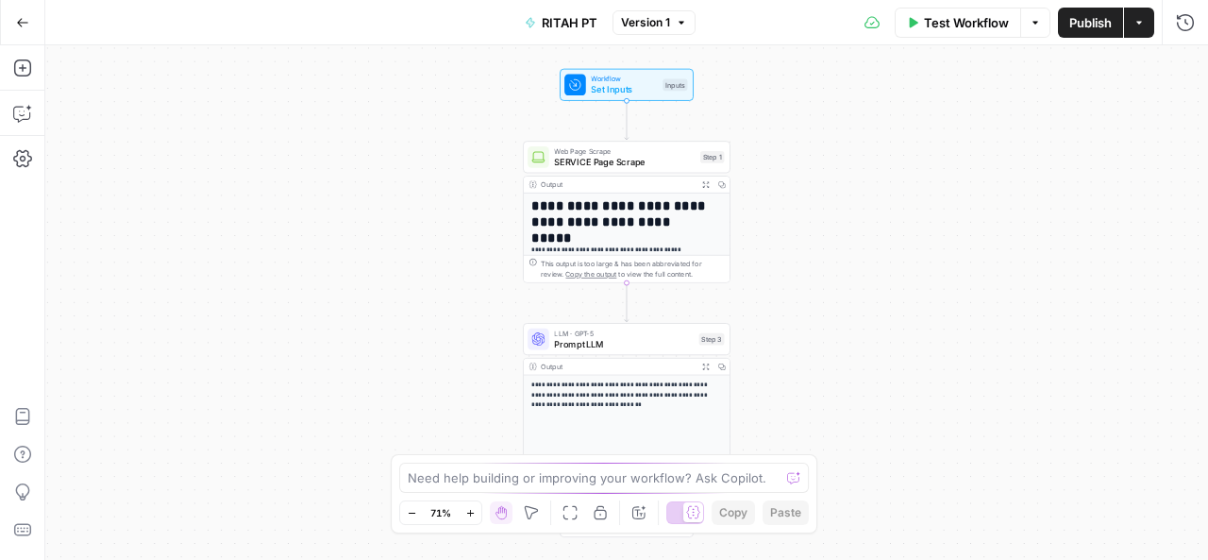
click at [582, 13] on span "RITAH PT" at bounding box center [570, 22] width 56 height 19
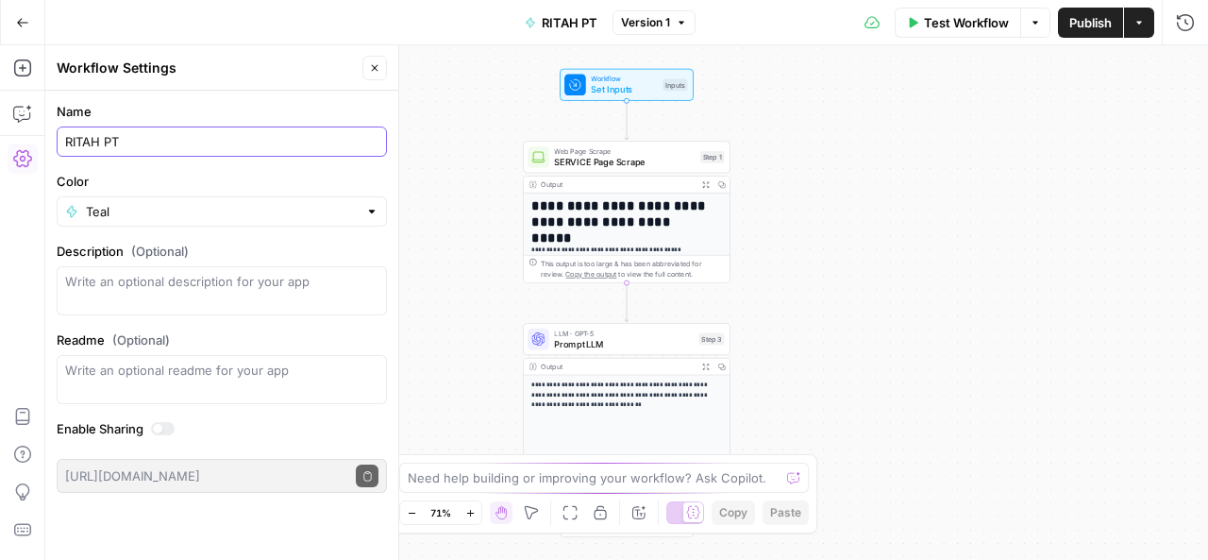
drag, startPoint x: 123, startPoint y: 135, endPoint x: 62, endPoint y: 137, distance: 60.4
click at [62, 137] on div "RITAH PT" at bounding box center [222, 141] width 330 height 30
type input "META"
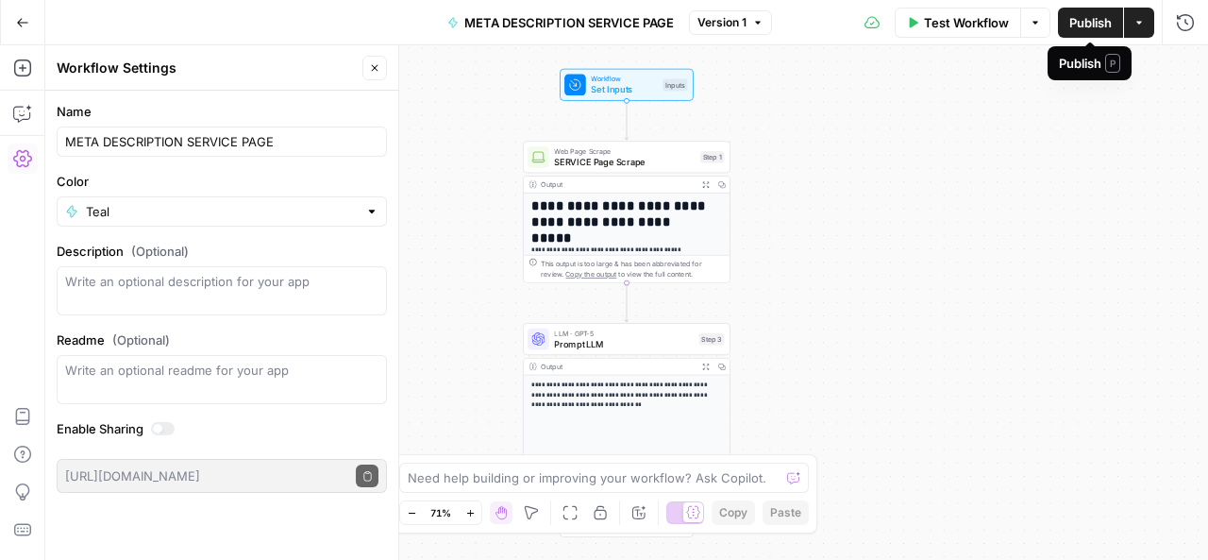
type input "META DESCRIPTION SERVICE PAGE"
click at [1102, 8] on button "Publish" at bounding box center [1090, 23] width 65 height 30
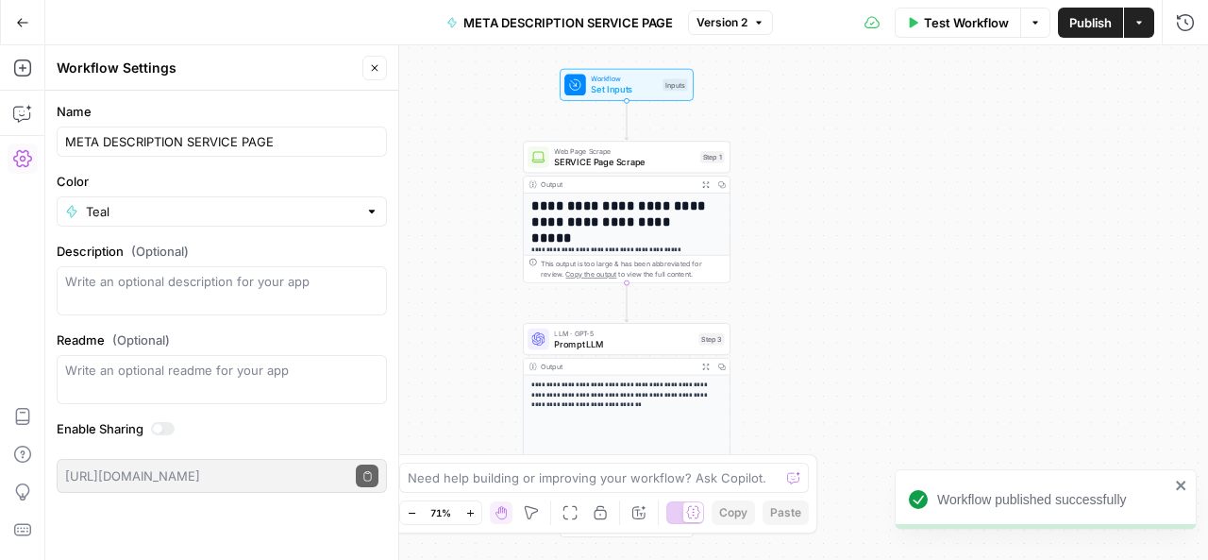
click at [947, 366] on div "**********" at bounding box center [626, 302] width 1162 height 514
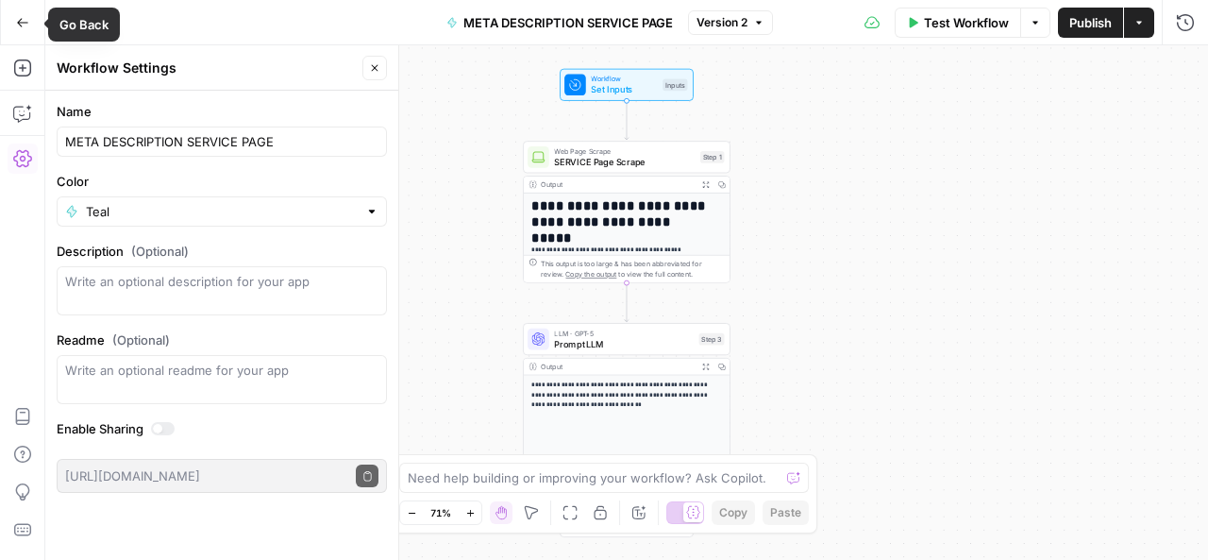
click at [27, 14] on button "Go Back" at bounding box center [23, 23] width 34 height 34
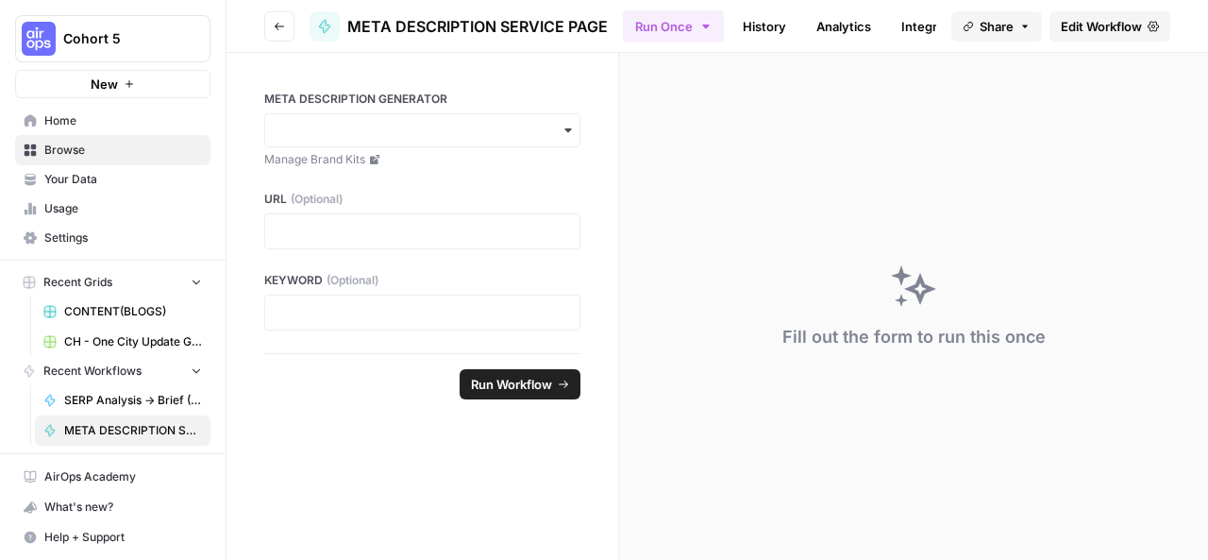
click at [277, 25] on icon "button" at bounding box center [279, 27] width 9 height 8
click at [274, 24] on icon "button" at bounding box center [279, 26] width 11 height 11
click at [229, 39] on icon "button" at bounding box center [229, 37] width 13 height 13
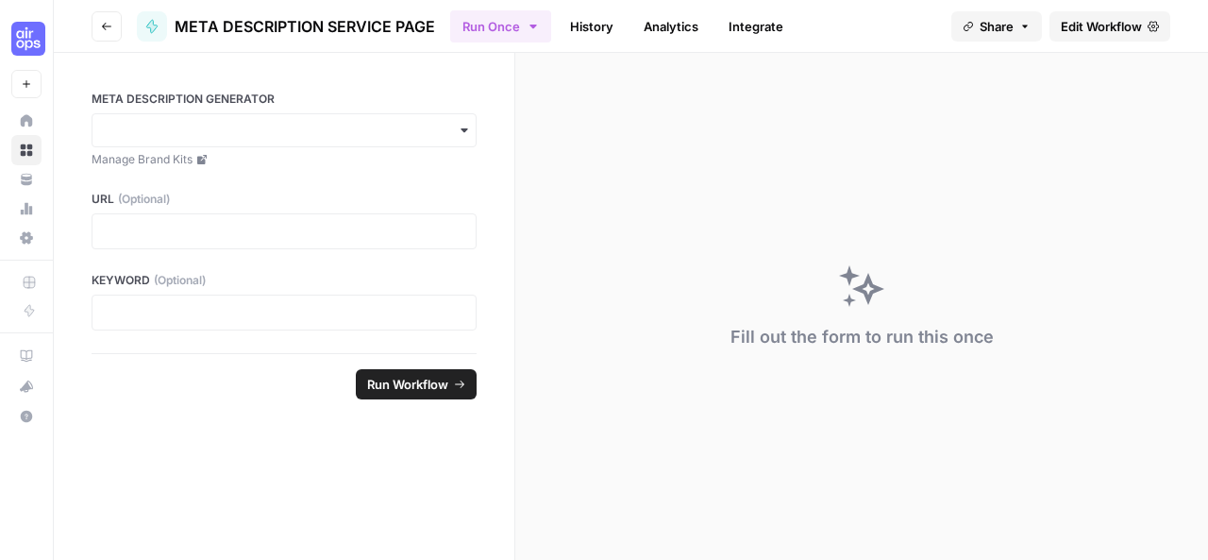
click at [153, 14] on div at bounding box center [152, 26] width 30 height 30
click at [104, 24] on icon "button" at bounding box center [106, 27] width 9 height 8
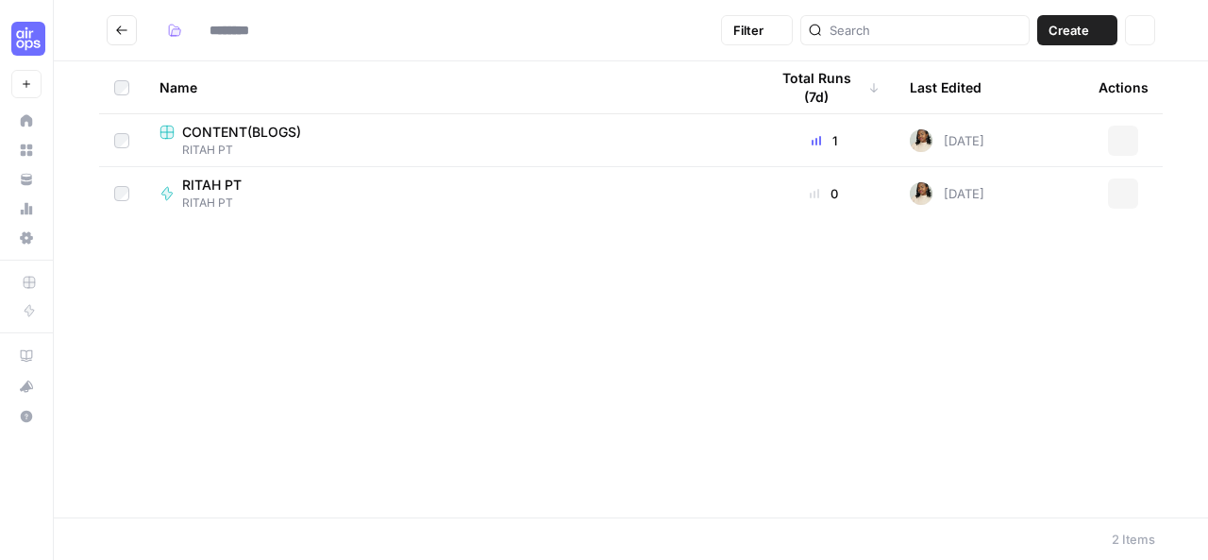
type input "********"
click at [971, 26] on input "search" at bounding box center [925, 30] width 192 height 19
click at [121, 33] on icon "Go back" at bounding box center [121, 29] width 11 height 8
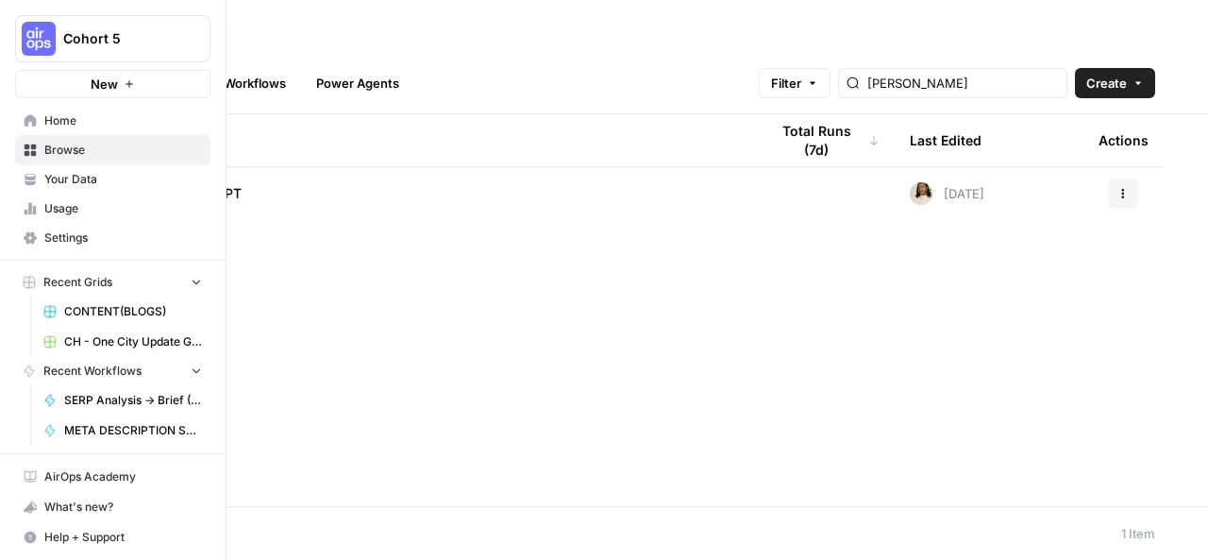
click at [75, 152] on span "Browse" at bounding box center [123, 150] width 158 height 17
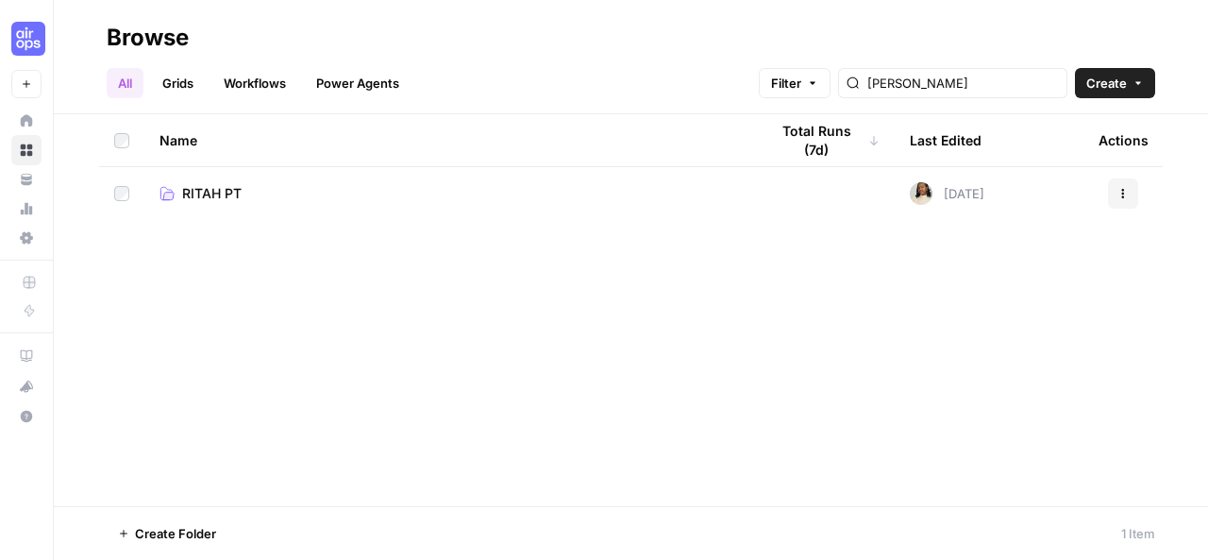
click at [191, 73] on link "Grids" at bounding box center [178, 83] width 54 height 30
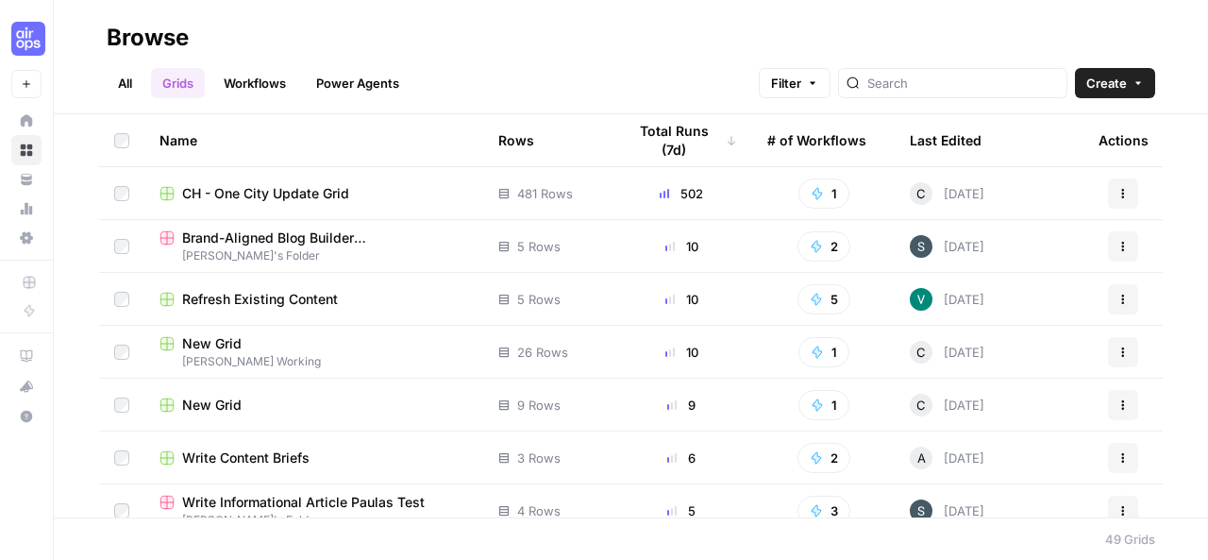
click at [126, 84] on link "All" at bounding box center [125, 83] width 37 height 30
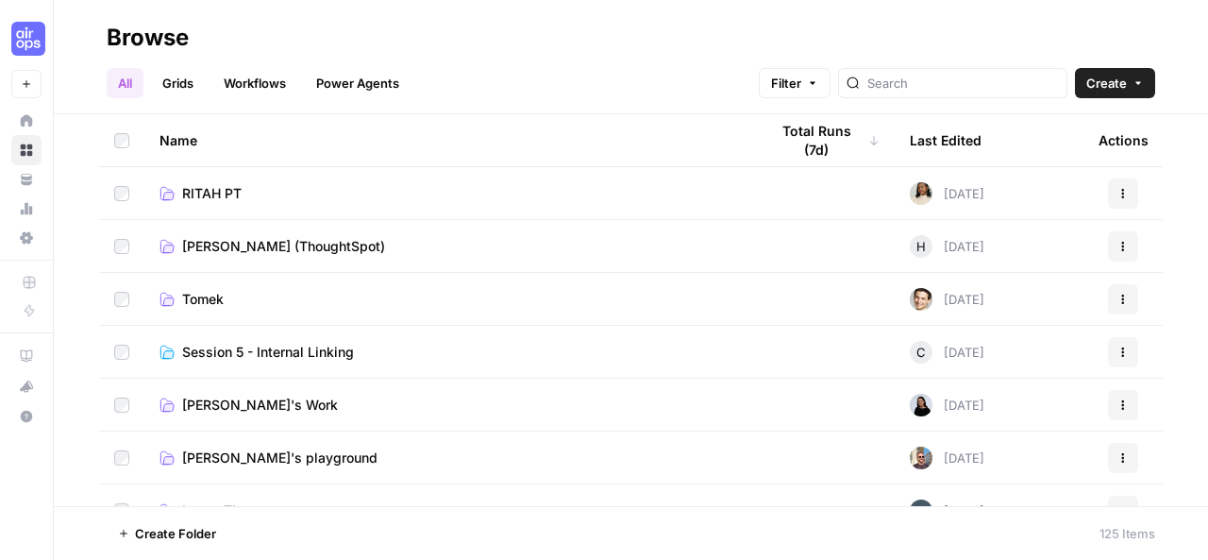
click at [470, 245] on link "[PERSON_NAME] (ThoughtSpot)" at bounding box center [448, 246] width 578 height 19
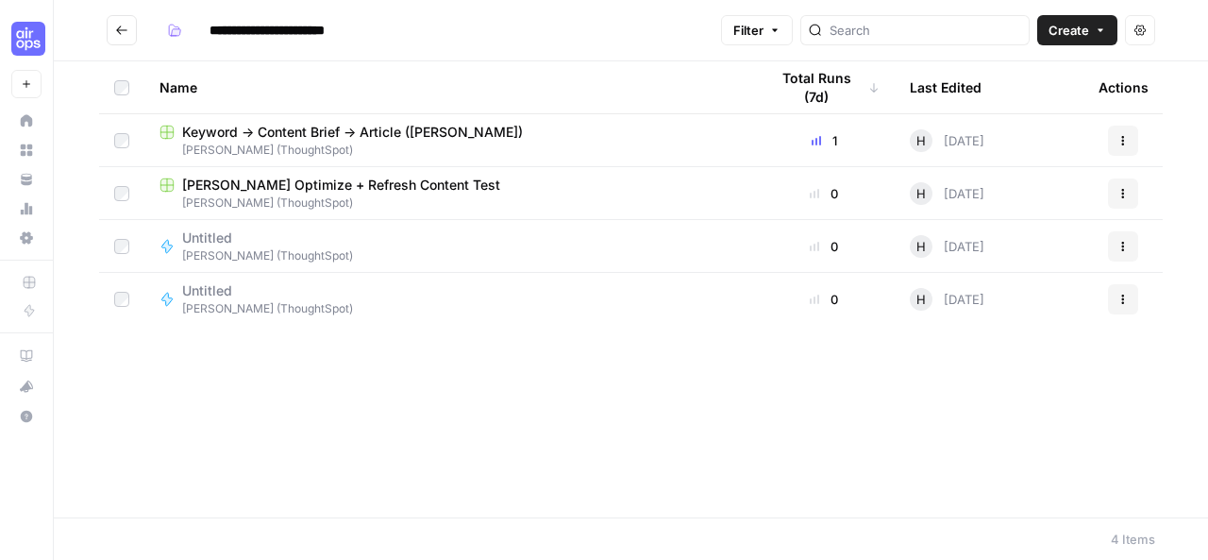
click at [117, 25] on icon "Go back" at bounding box center [121, 30] width 13 height 13
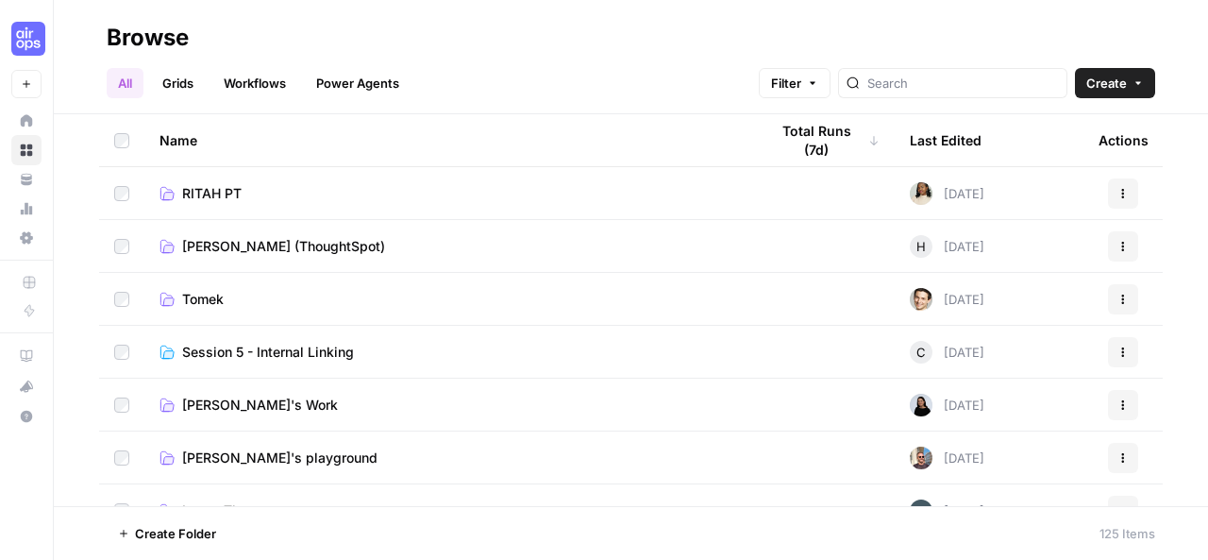
click at [286, 195] on link "RITAH PT" at bounding box center [448, 193] width 578 height 19
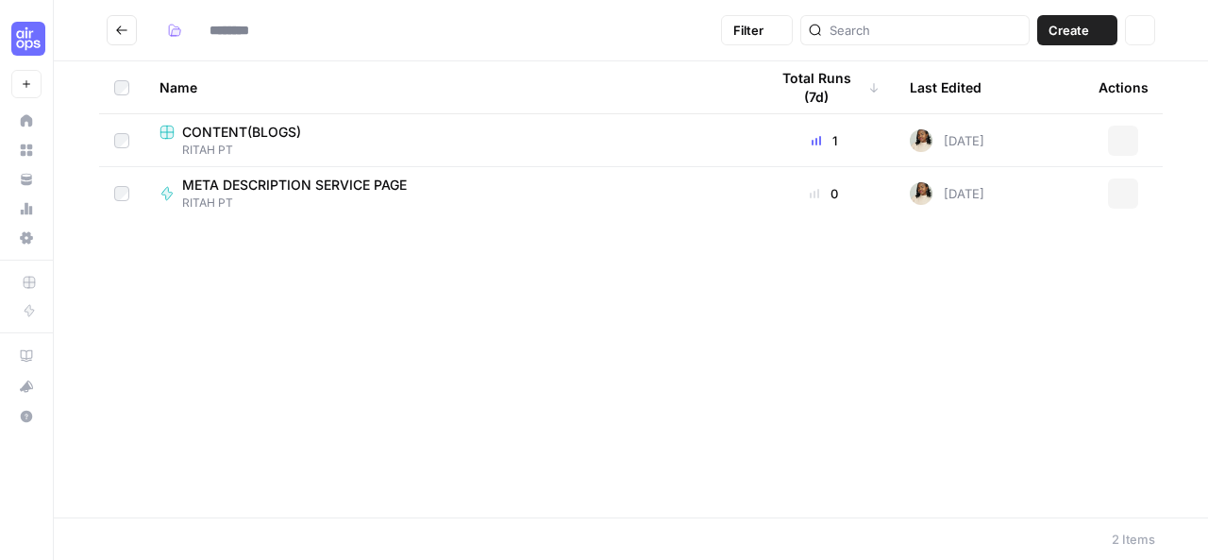
type input "********"
click at [369, 137] on div "CONTENT(BLOGS)" at bounding box center [448, 132] width 578 height 19
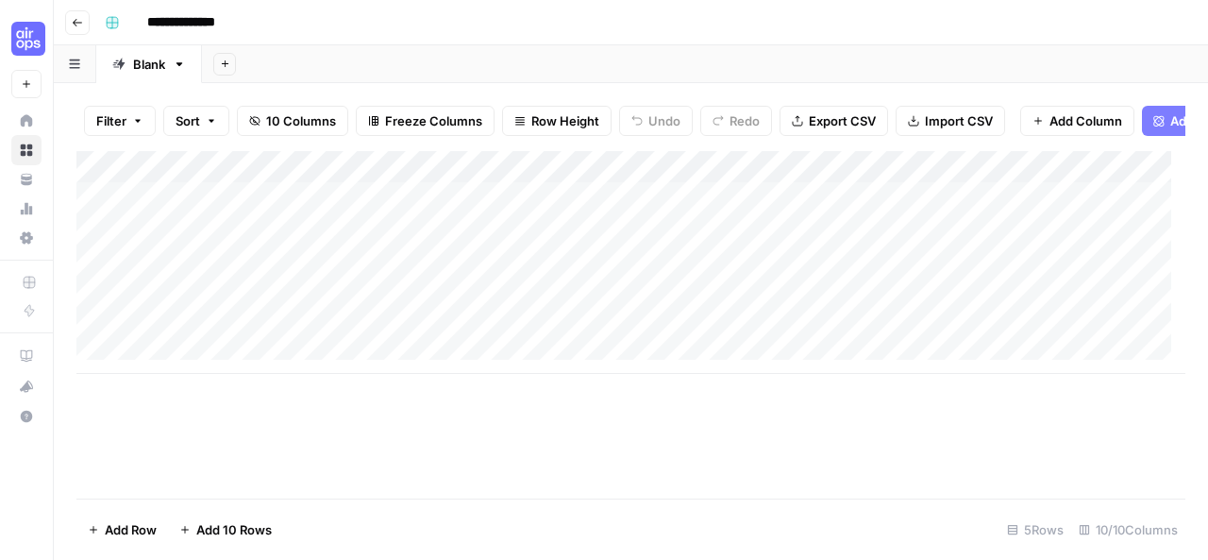
click at [148, 21] on input "**********" at bounding box center [207, 23] width 137 height 30
click at [302, 20] on input "**********" at bounding box center [252, 23] width 226 height 30
click at [368, 22] on input "**********" at bounding box center [283, 23] width 289 height 30
click at [410, 22] on input "**********" at bounding box center [280, 23] width 283 height 30
click at [413, 23] on input "**********" at bounding box center [280, 23] width 283 height 30
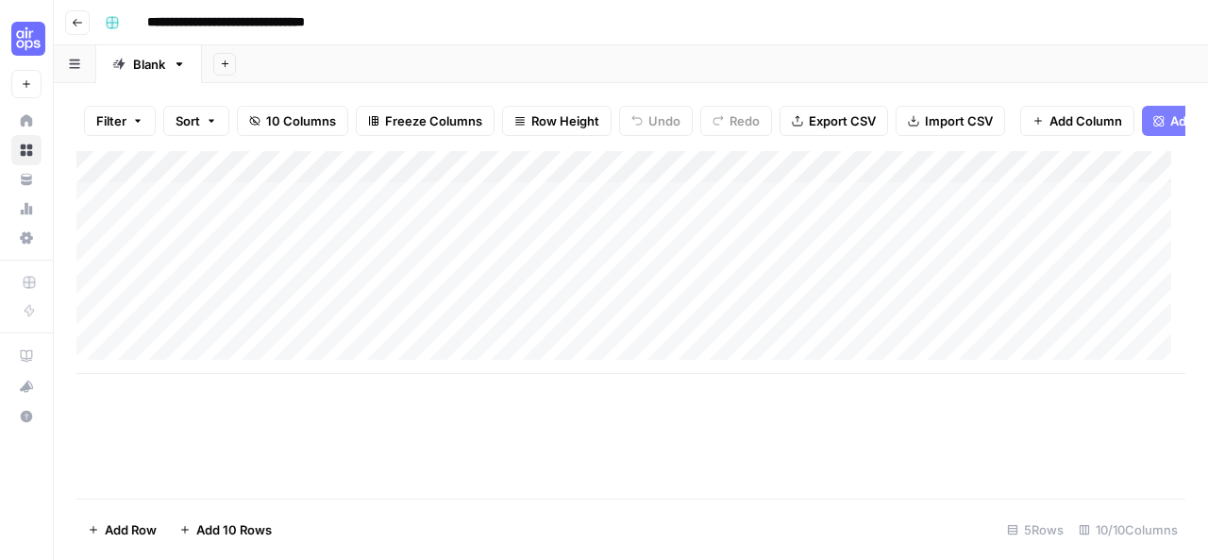
type input "**********"
click at [68, 26] on button "Go back" at bounding box center [77, 22] width 25 height 25
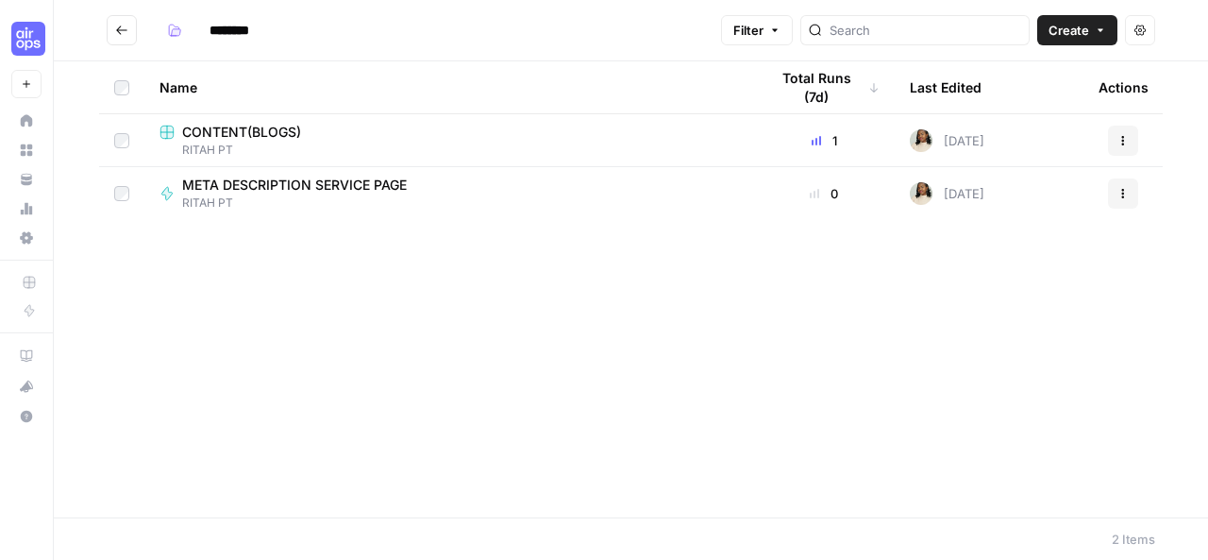
type input "********"
click at [125, 25] on icon "Go back" at bounding box center [121, 30] width 13 height 13
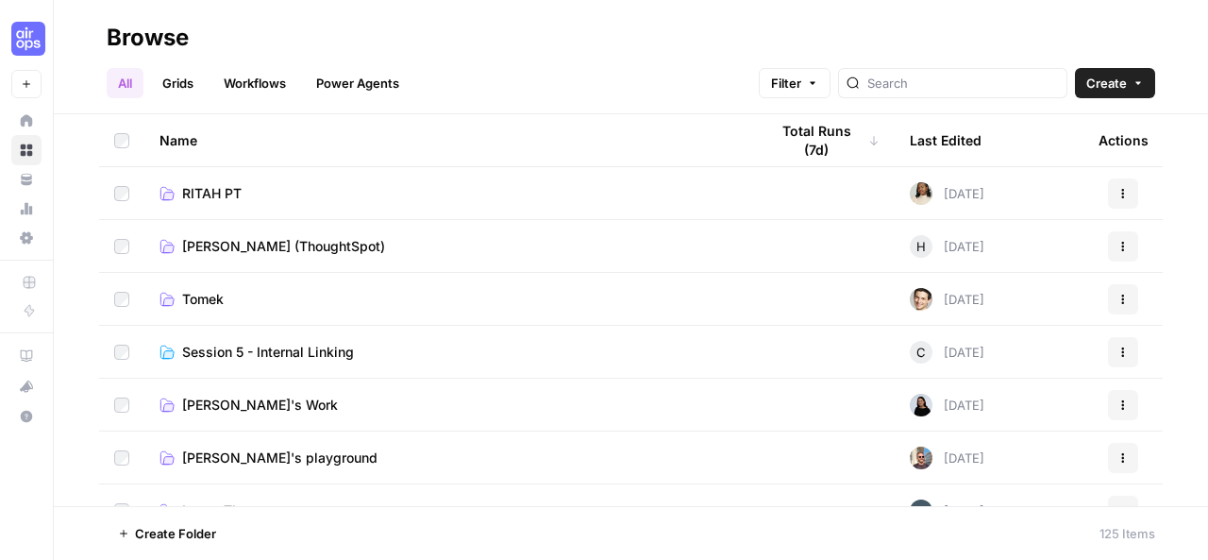
click at [159, 188] on icon at bounding box center [166, 193] width 15 height 15
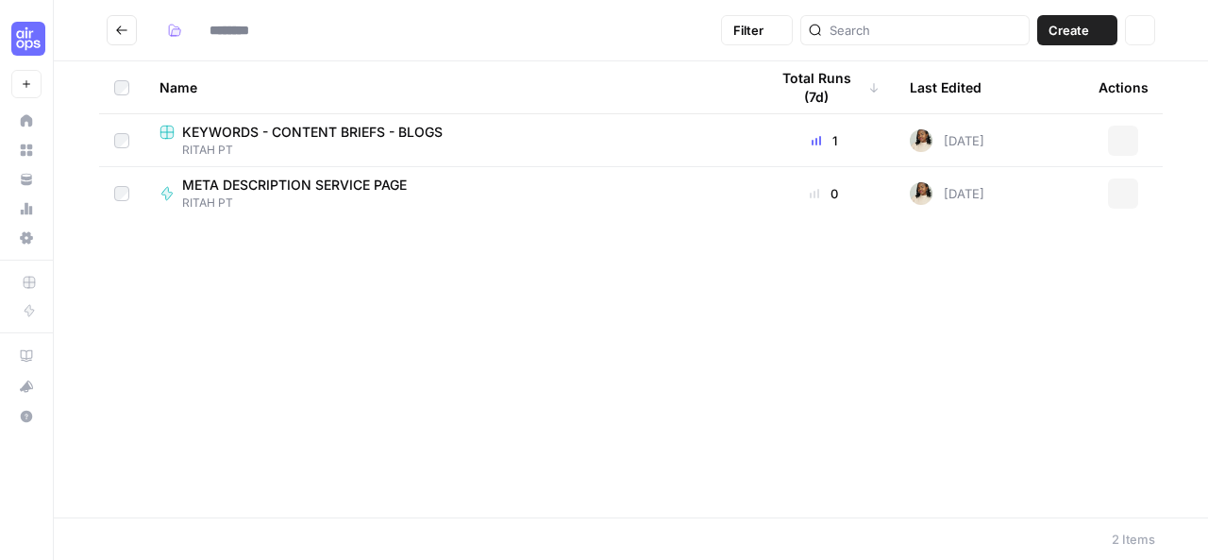
type input "********"
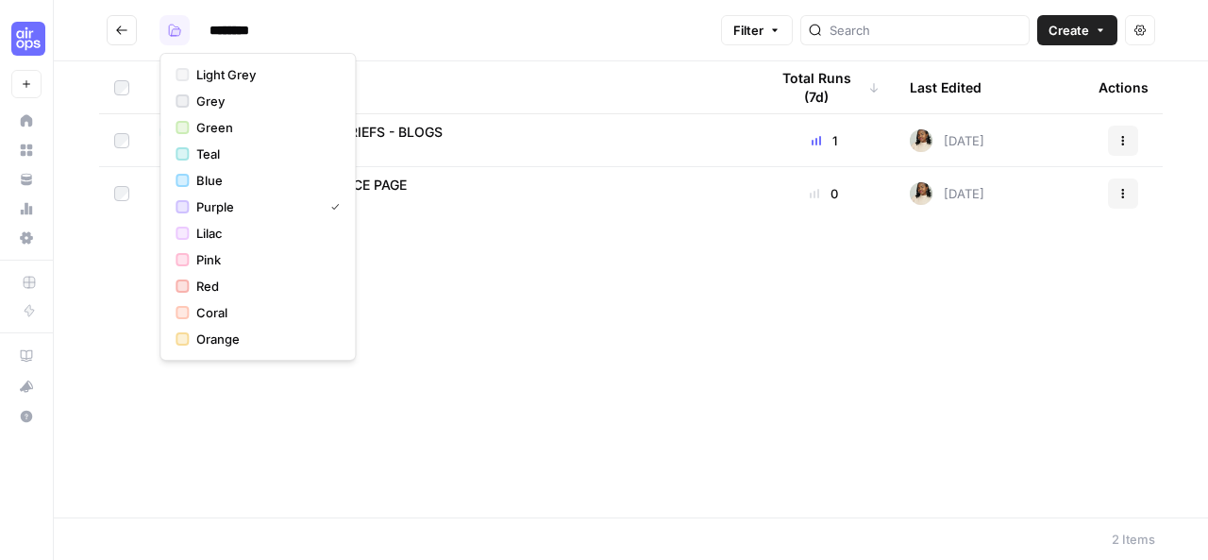
click at [169, 33] on icon "button" at bounding box center [174, 30] width 11 height 11
click at [219, 156] on span "Teal" at bounding box center [264, 153] width 136 height 19
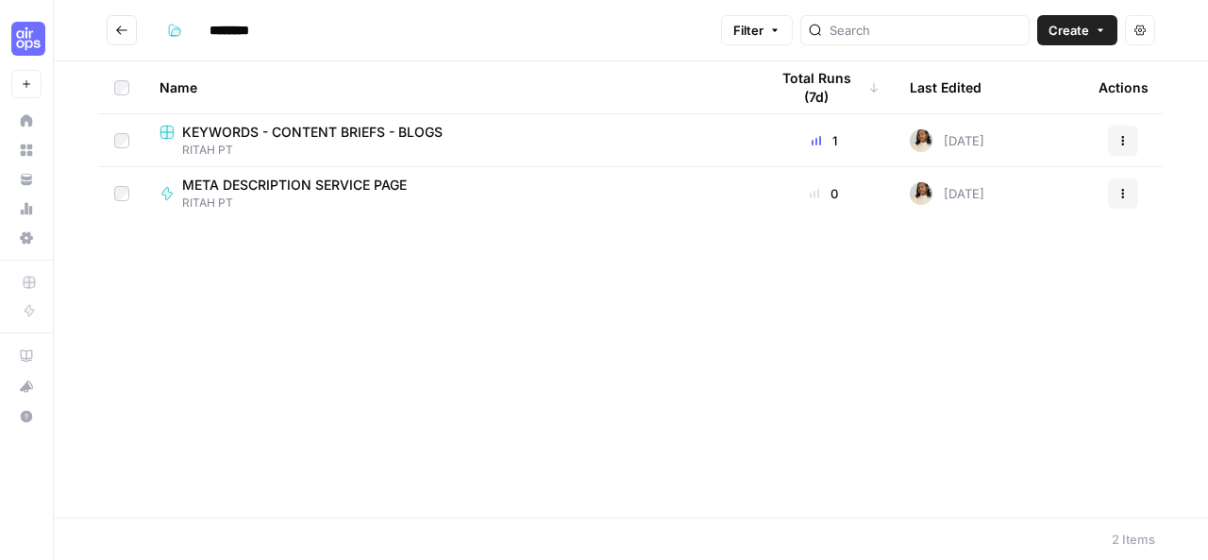
click at [117, 36] on icon "Go back" at bounding box center [121, 30] width 13 height 13
